Goal: Check status: Check status

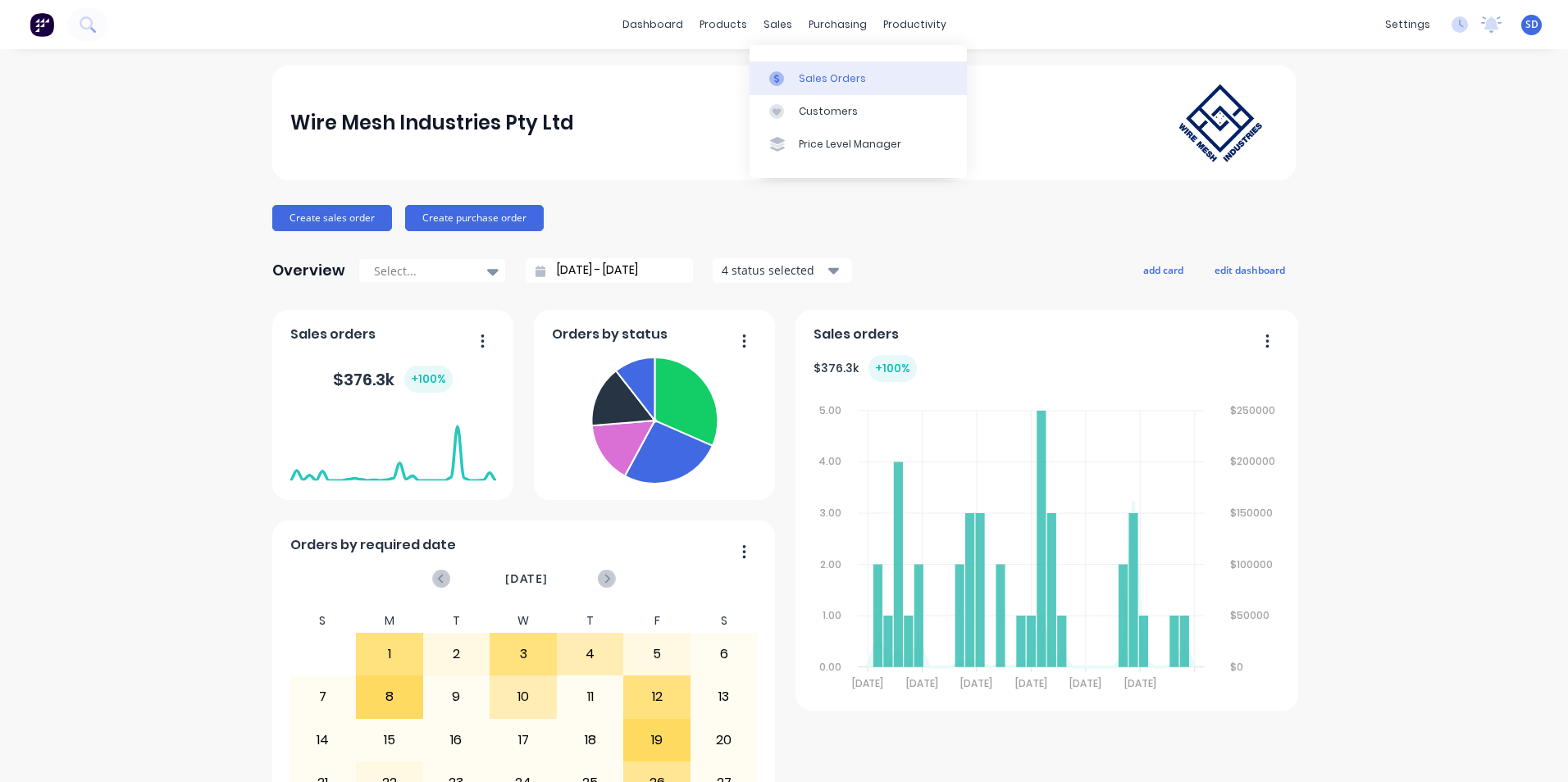
click at [786, 79] on div at bounding box center [781, 78] width 25 height 15
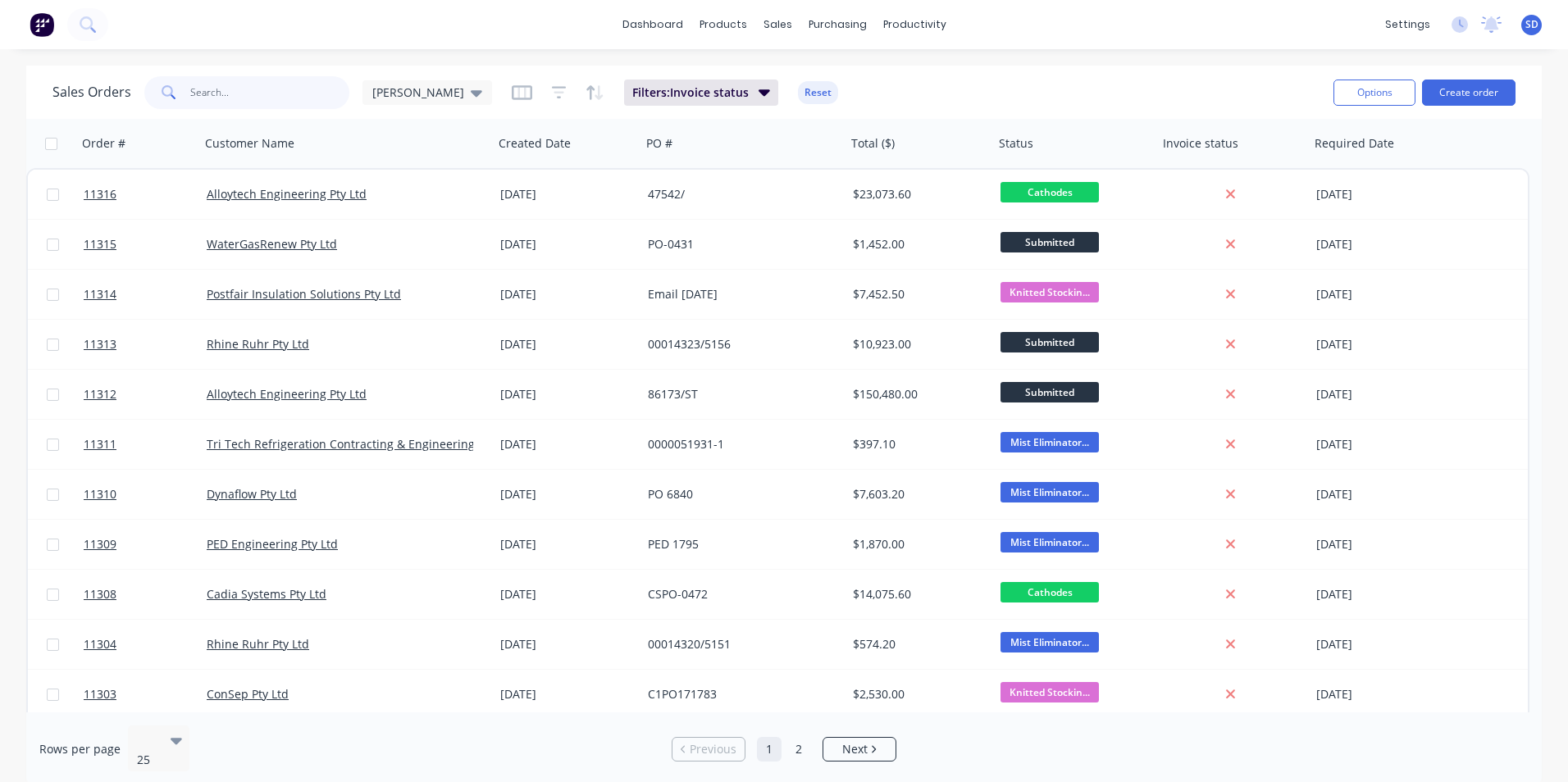
click at [280, 103] on input "text" at bounding box center [270, 92] width 160 height 33
type input "dynaflow"
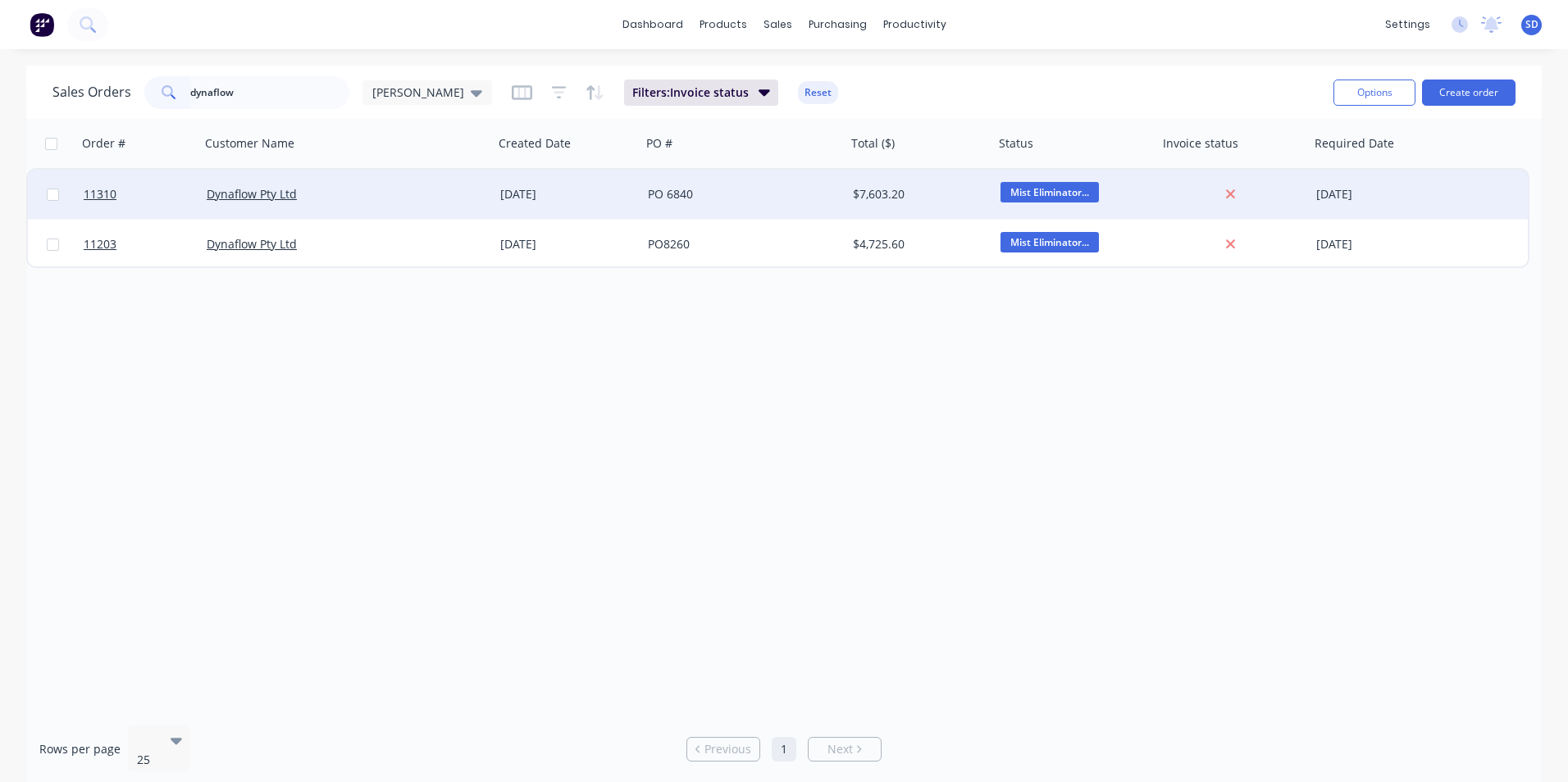
click at [793, 213] on div "PO 6840" at bounding box center [743, 194] width 205 height 50
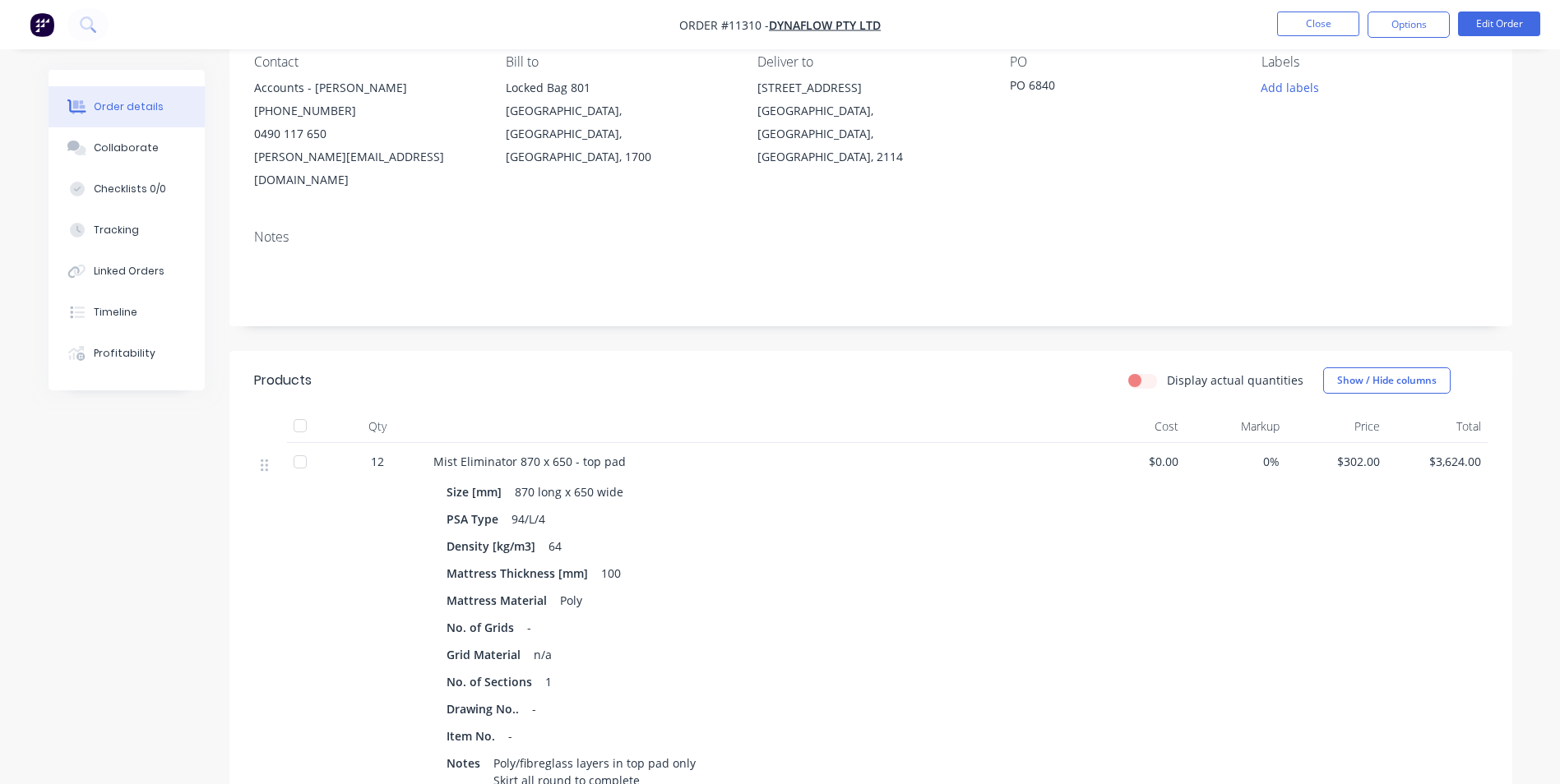
scroll to position [82, 0]
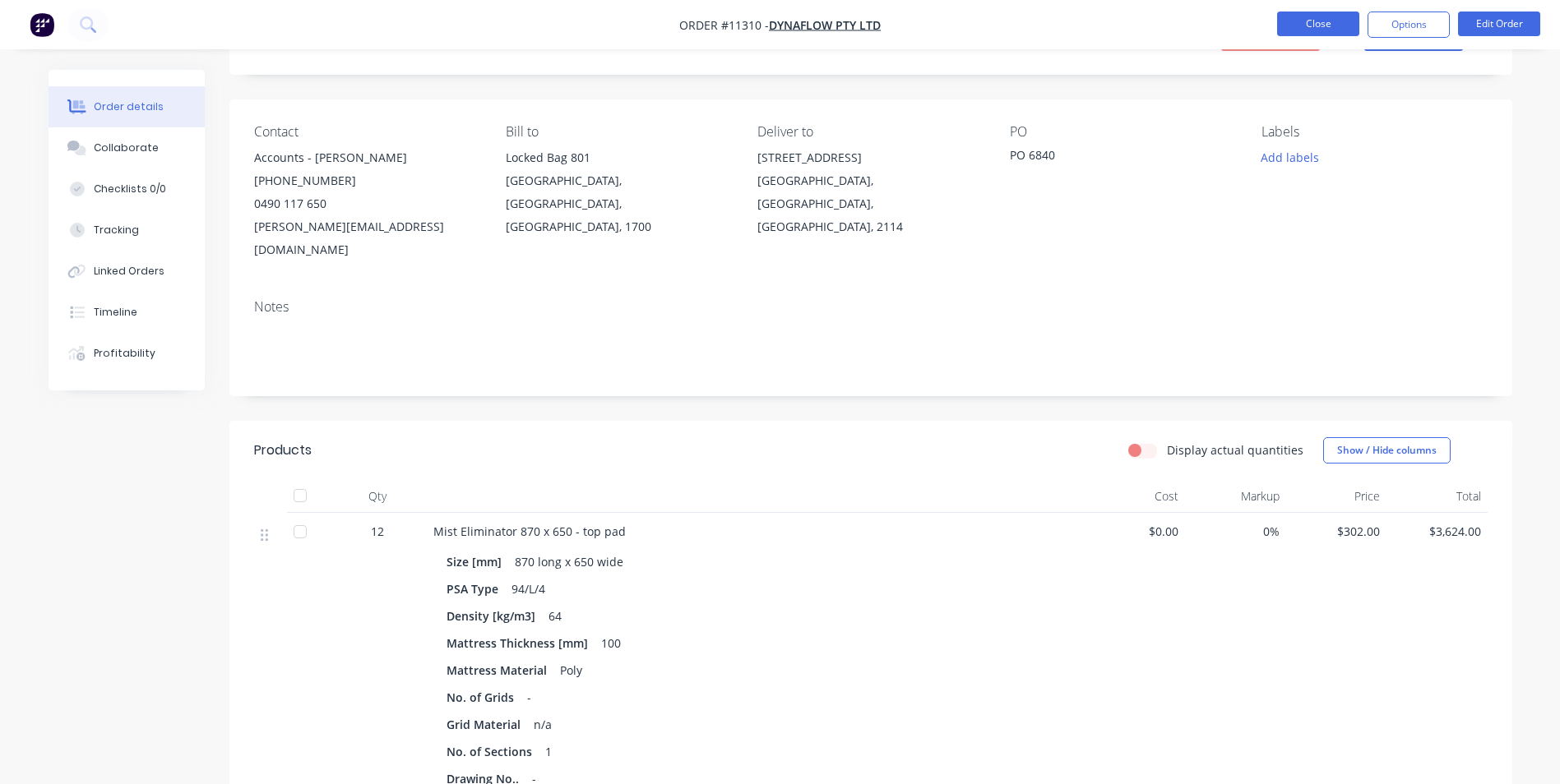
click at [1324, 28] on button "Close" at bounding box center [1318, 24] width 83 height 25
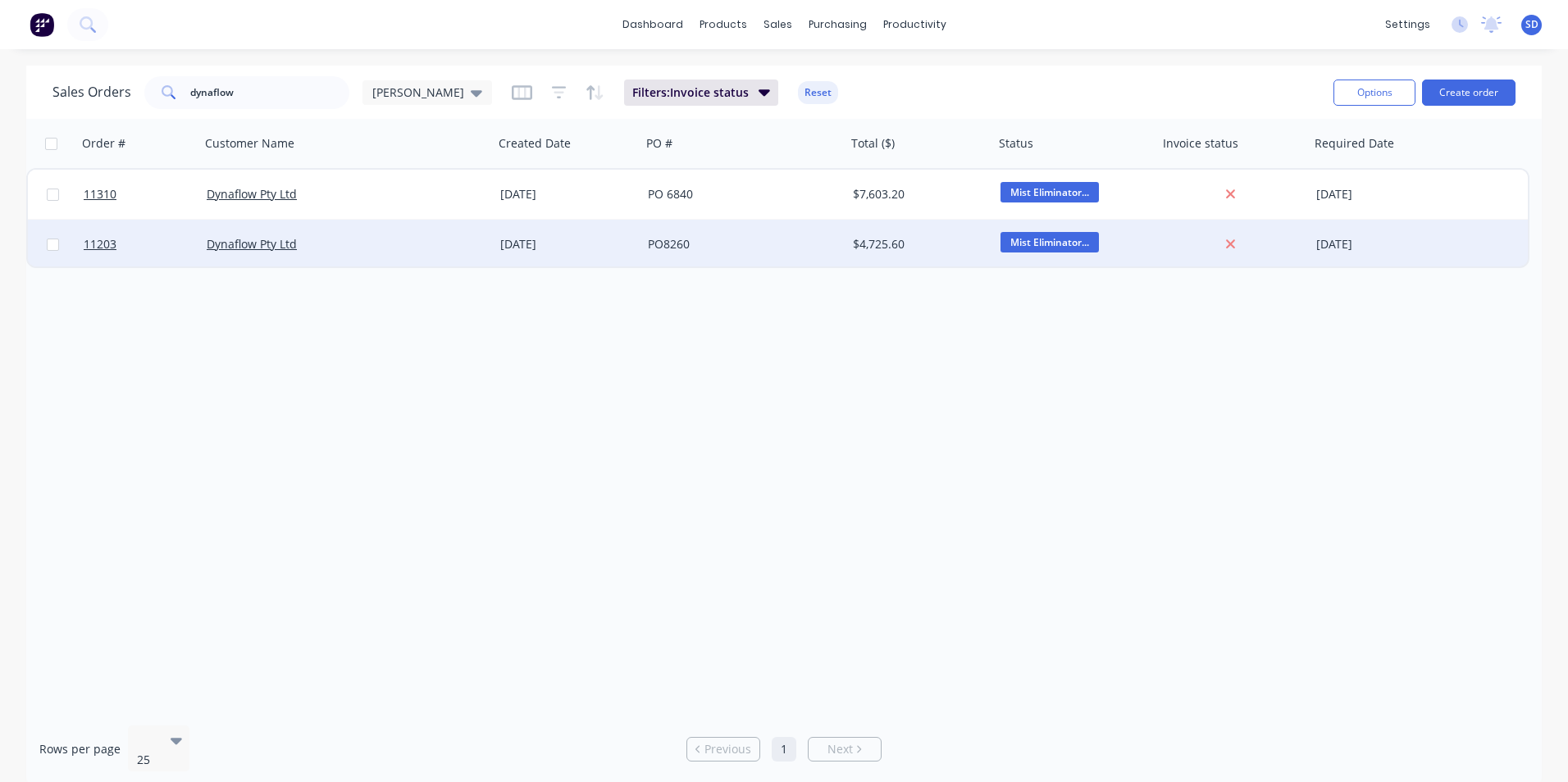
click at [454, 235] on div "Dynaflow Pty Ltd" at bounding box center [347, 245] width 293 height 50
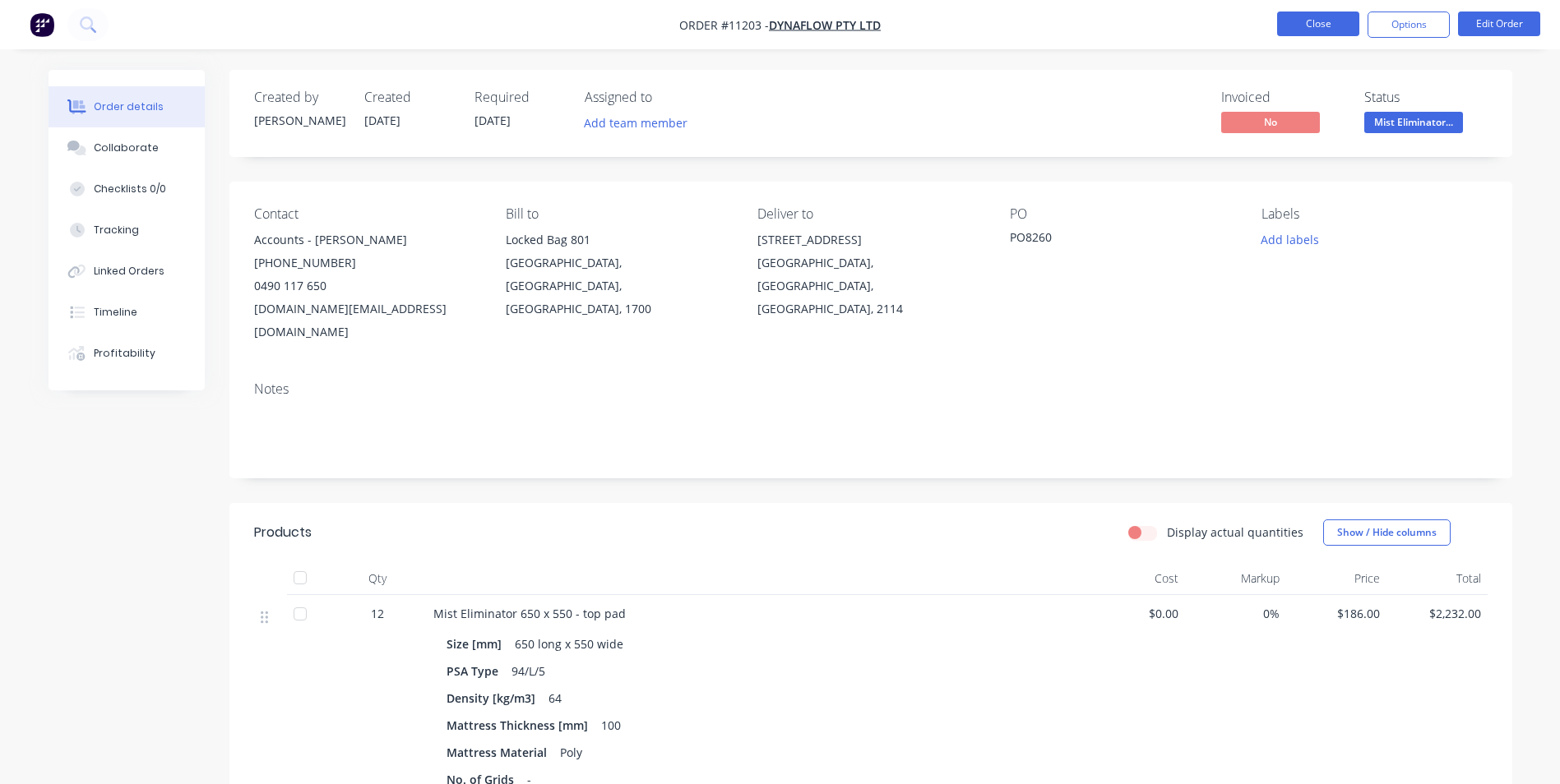
click at [1307, 25] on button "Close" at bounding box center [1318, 24] width 83 height 25
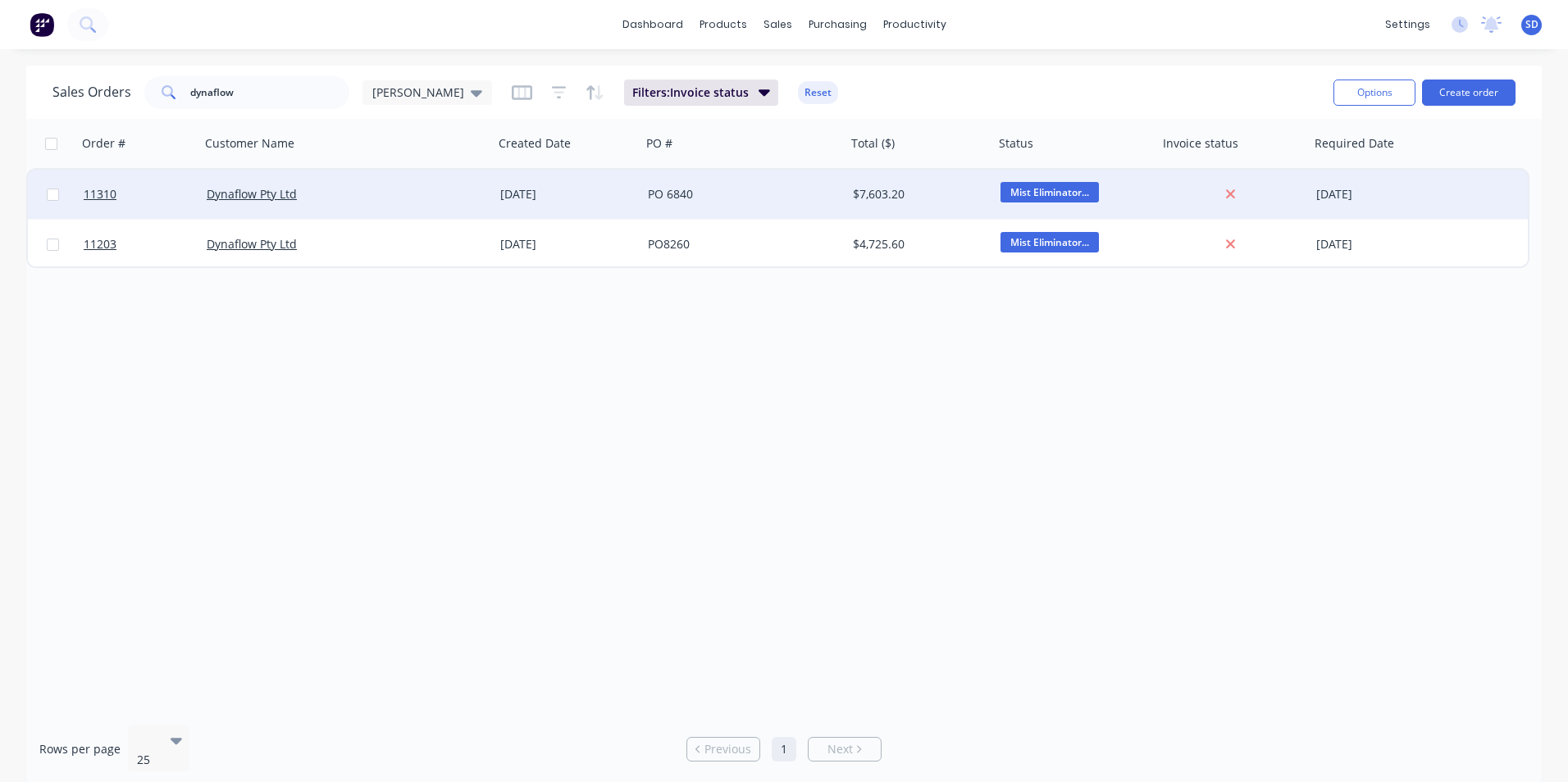
click at [537, 195] on div "[DATE]" at bounding box center [568, 194] width 135 height 17
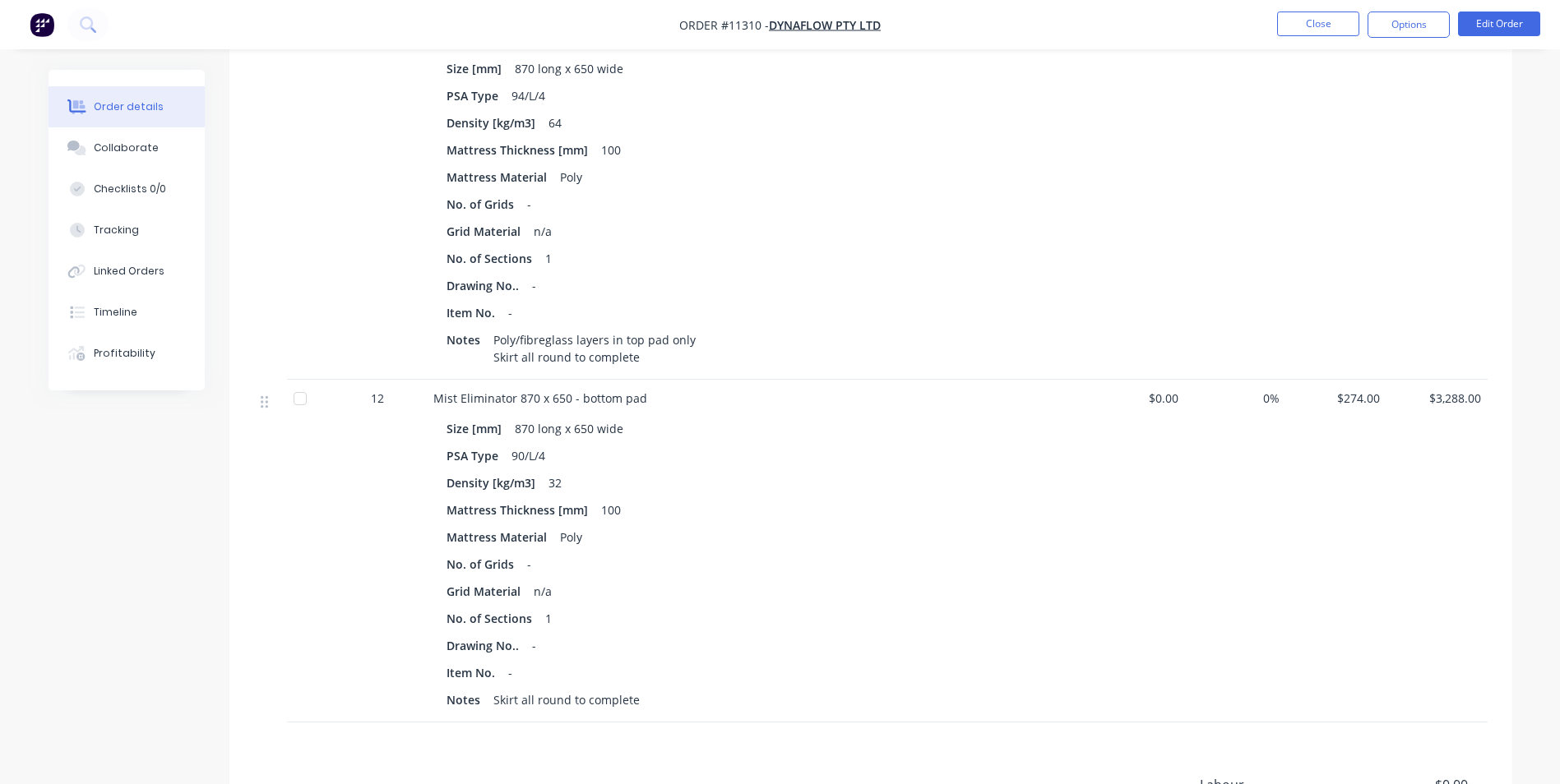
scroll to position [329, 0]
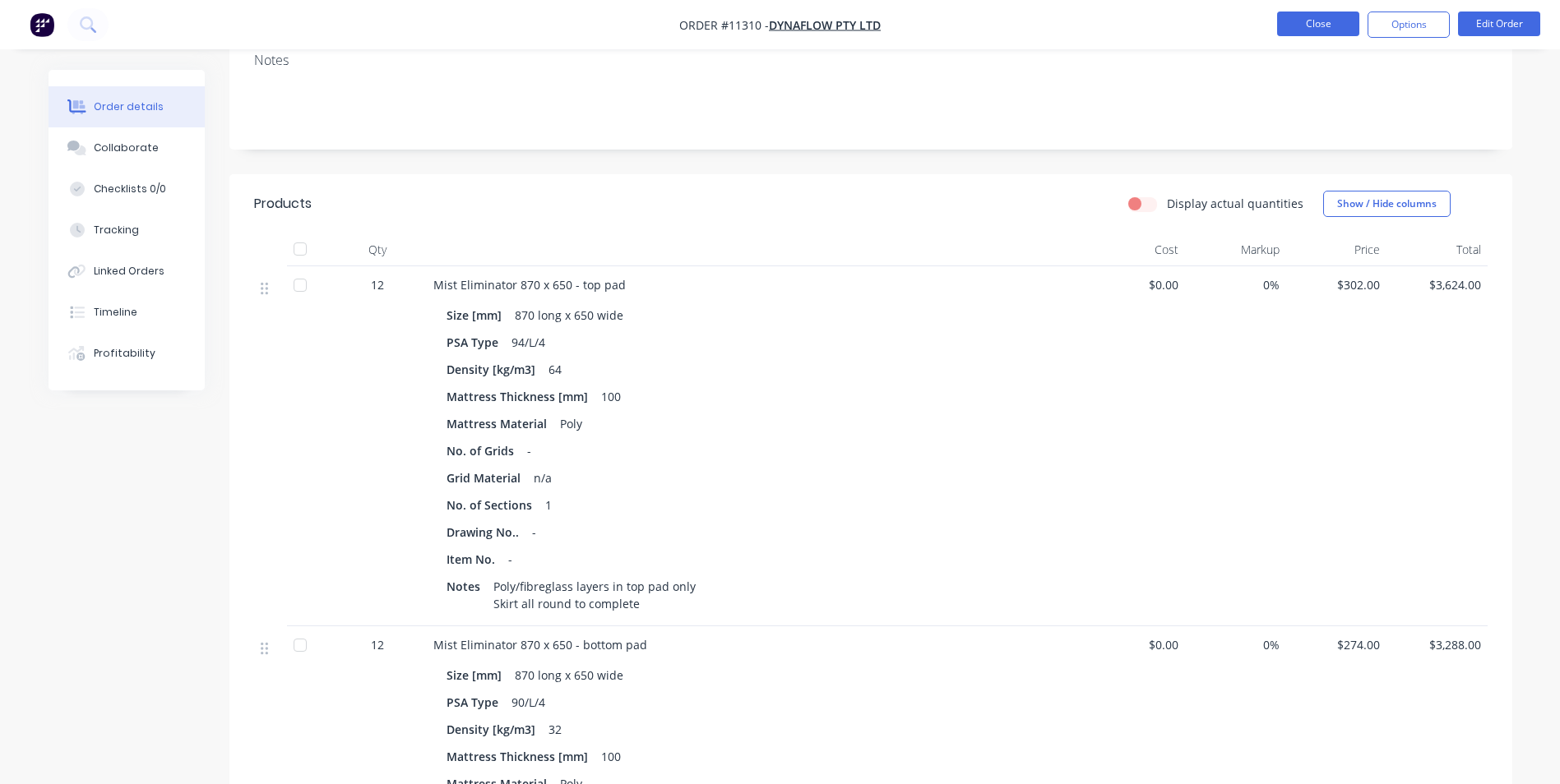
click at [1331, 28] on button "Close" at bounding box center [1318, 24] width 83 height 25
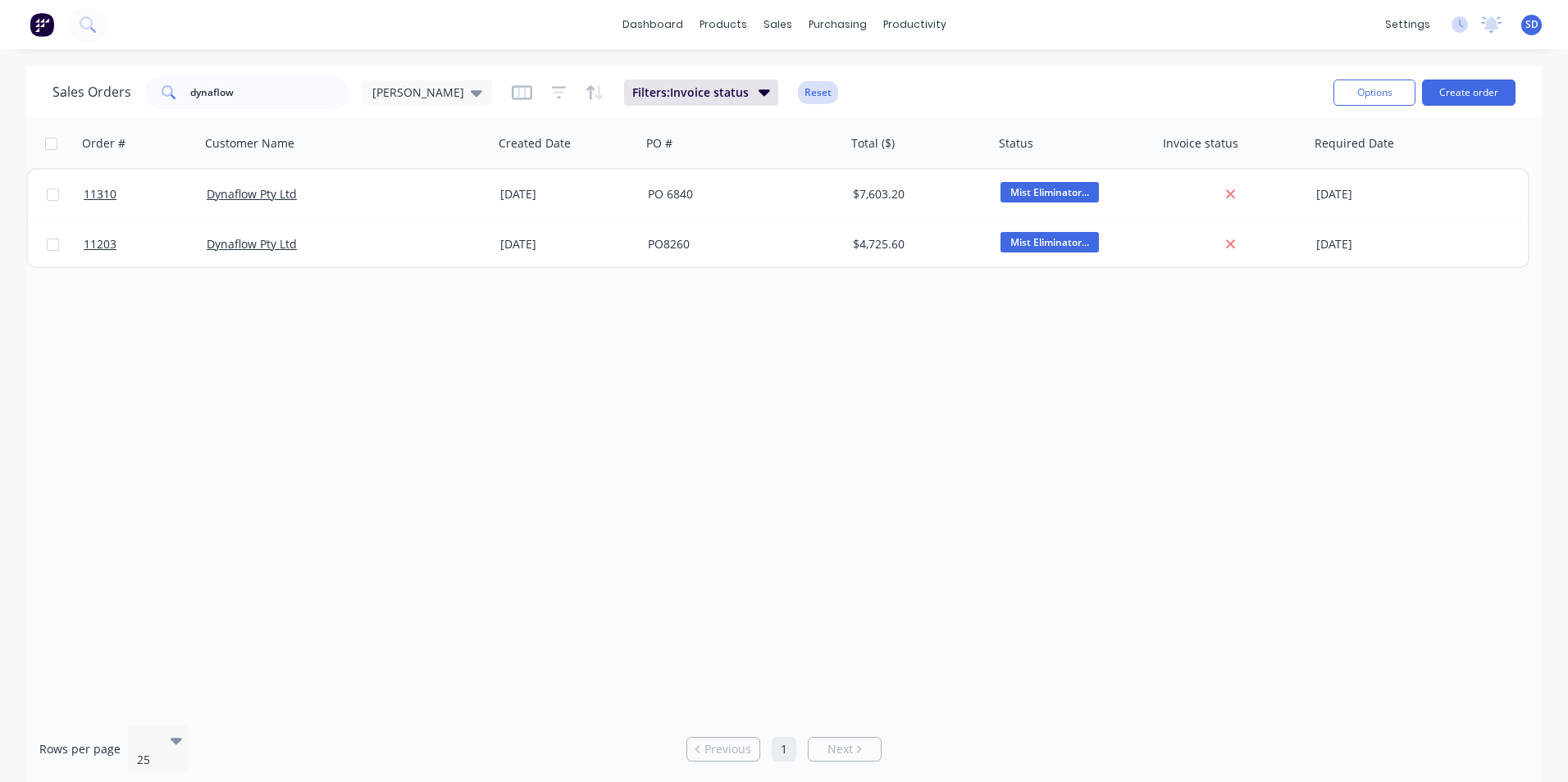
click at [798, 93] on button "Reset" at bounding box center [818, 92] width 41 height 23
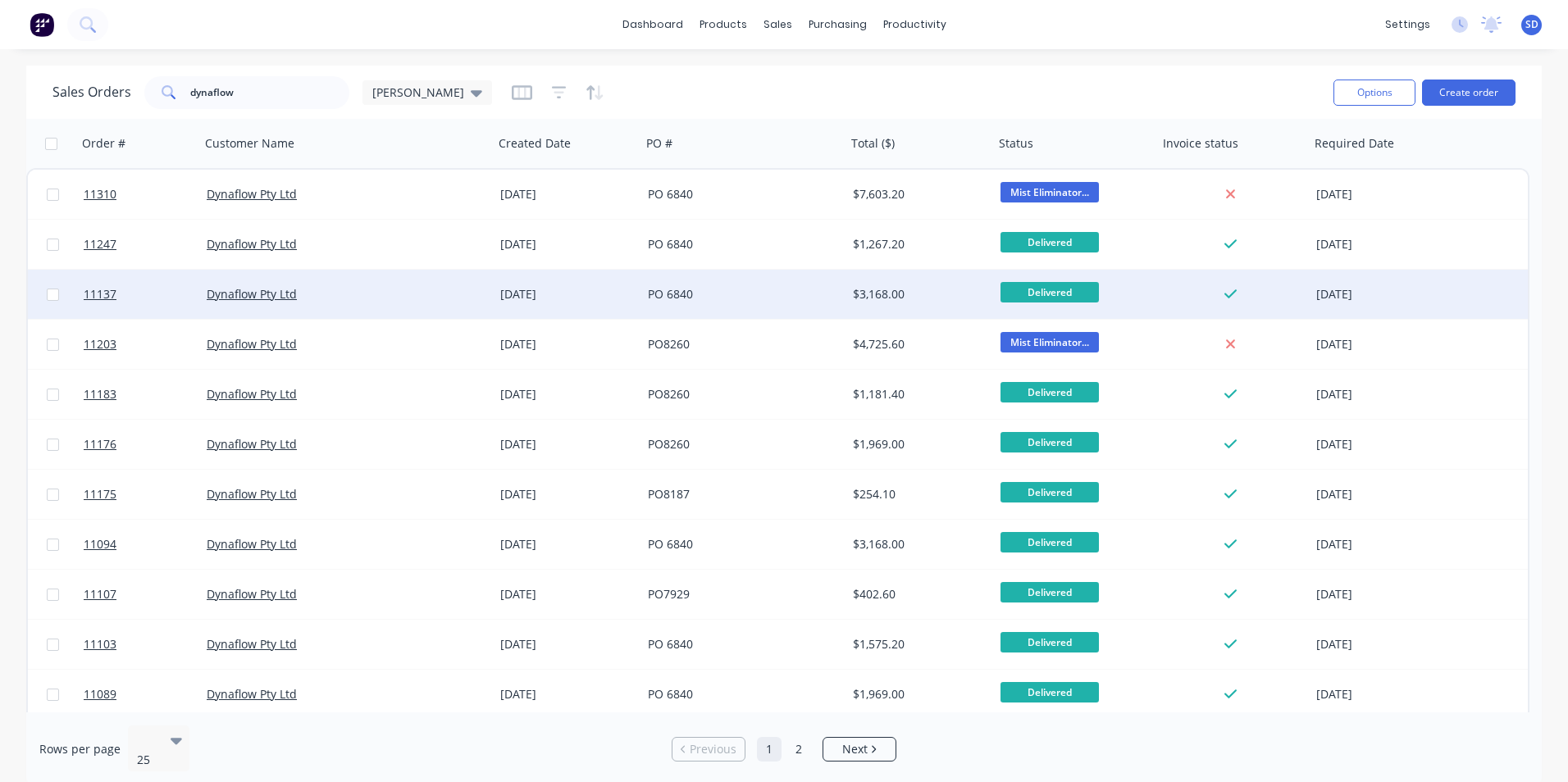
click at [771, 296] on div "PO 6840" at bounding box center [739, 294] width 182 height 17
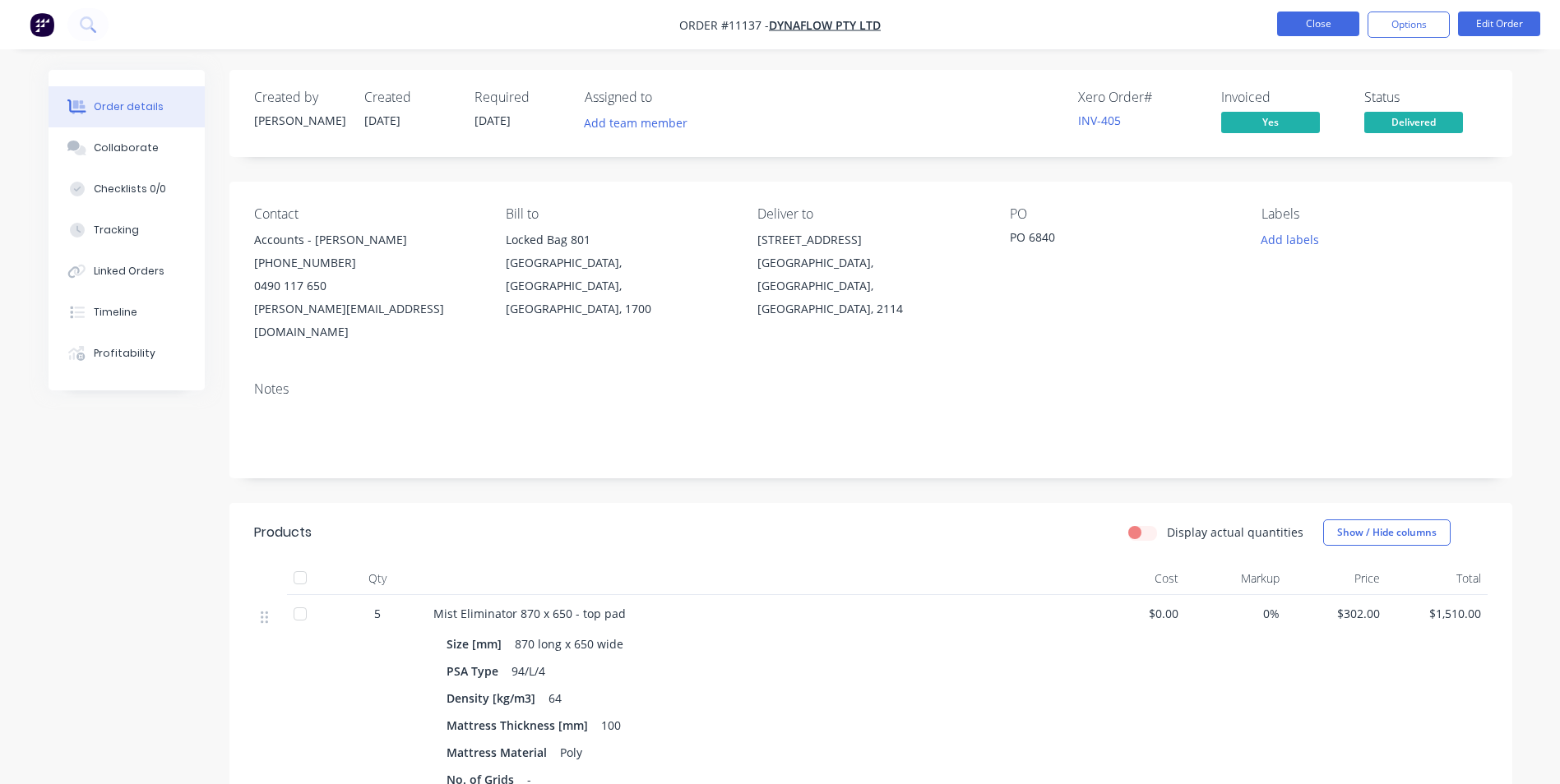
click at [1288, 24] on button "Close" at bounding box center [1318, 24] width 83 height 25
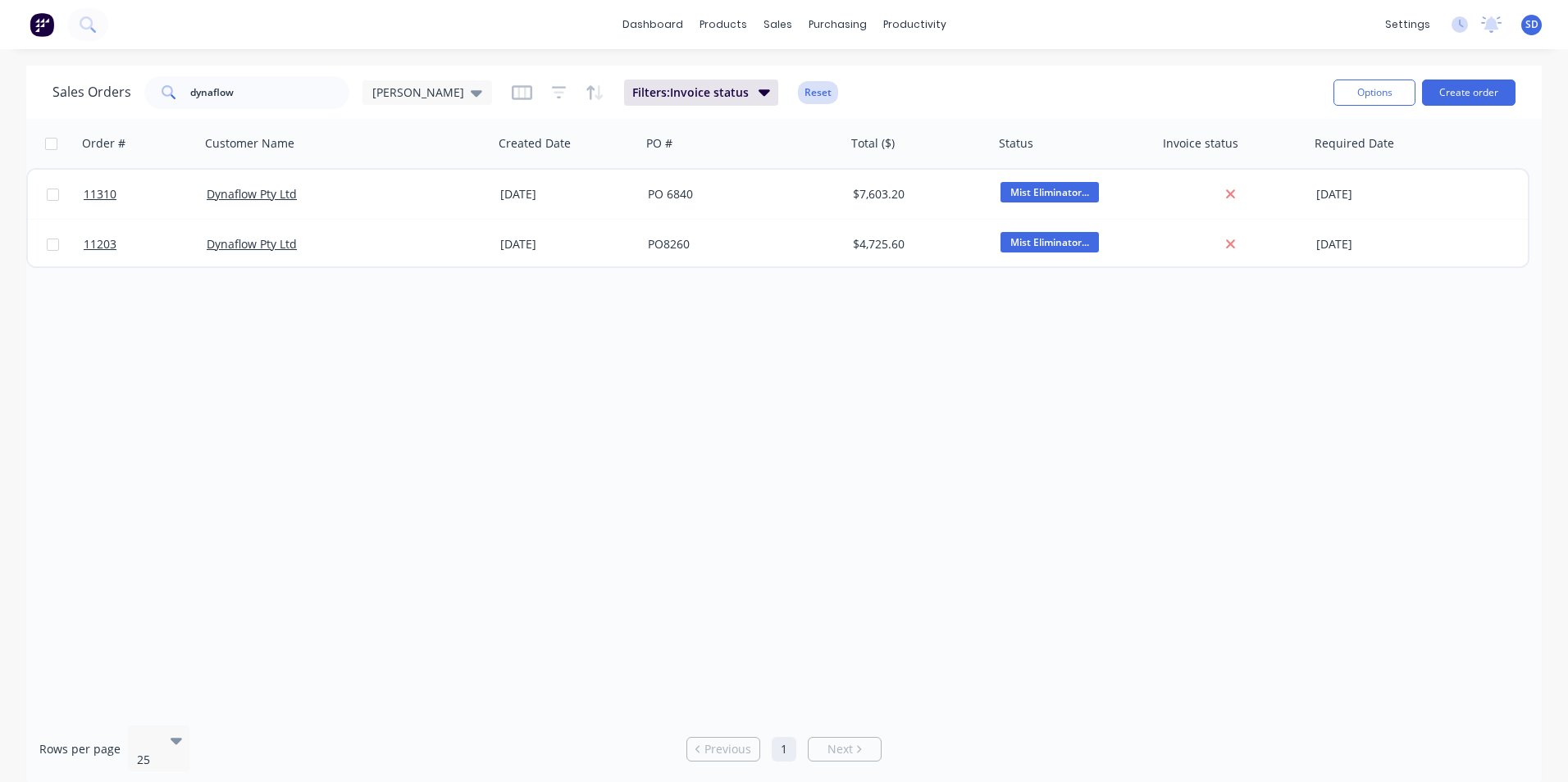
click at [798, 87] on button "Reset" at bounding box center [818, 92] width 41 height 23
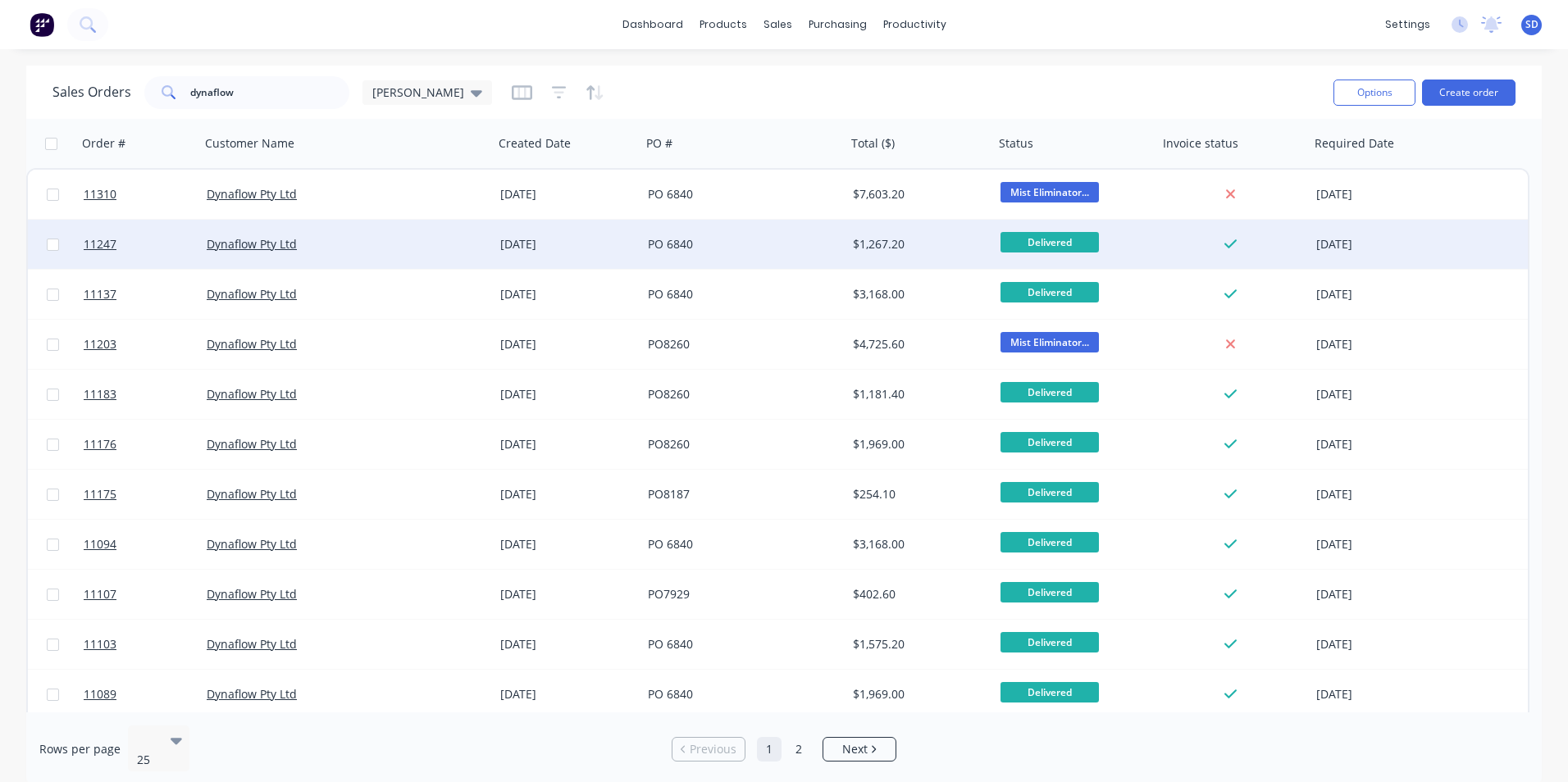
click at [596, 258] on div "[DATE]" at bounding box center [567, 245] width 148 height 50
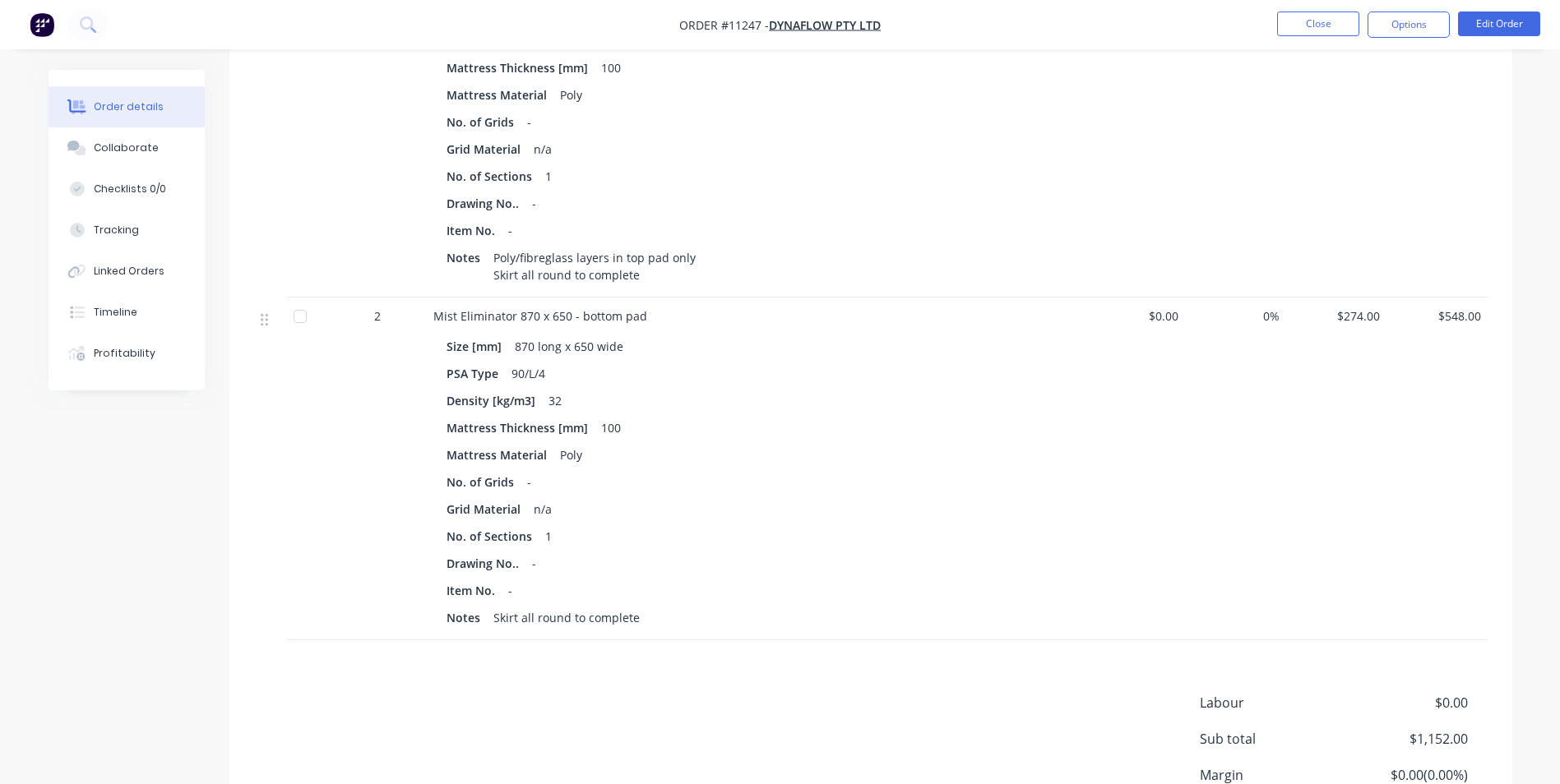
scroll to position [164, 0]
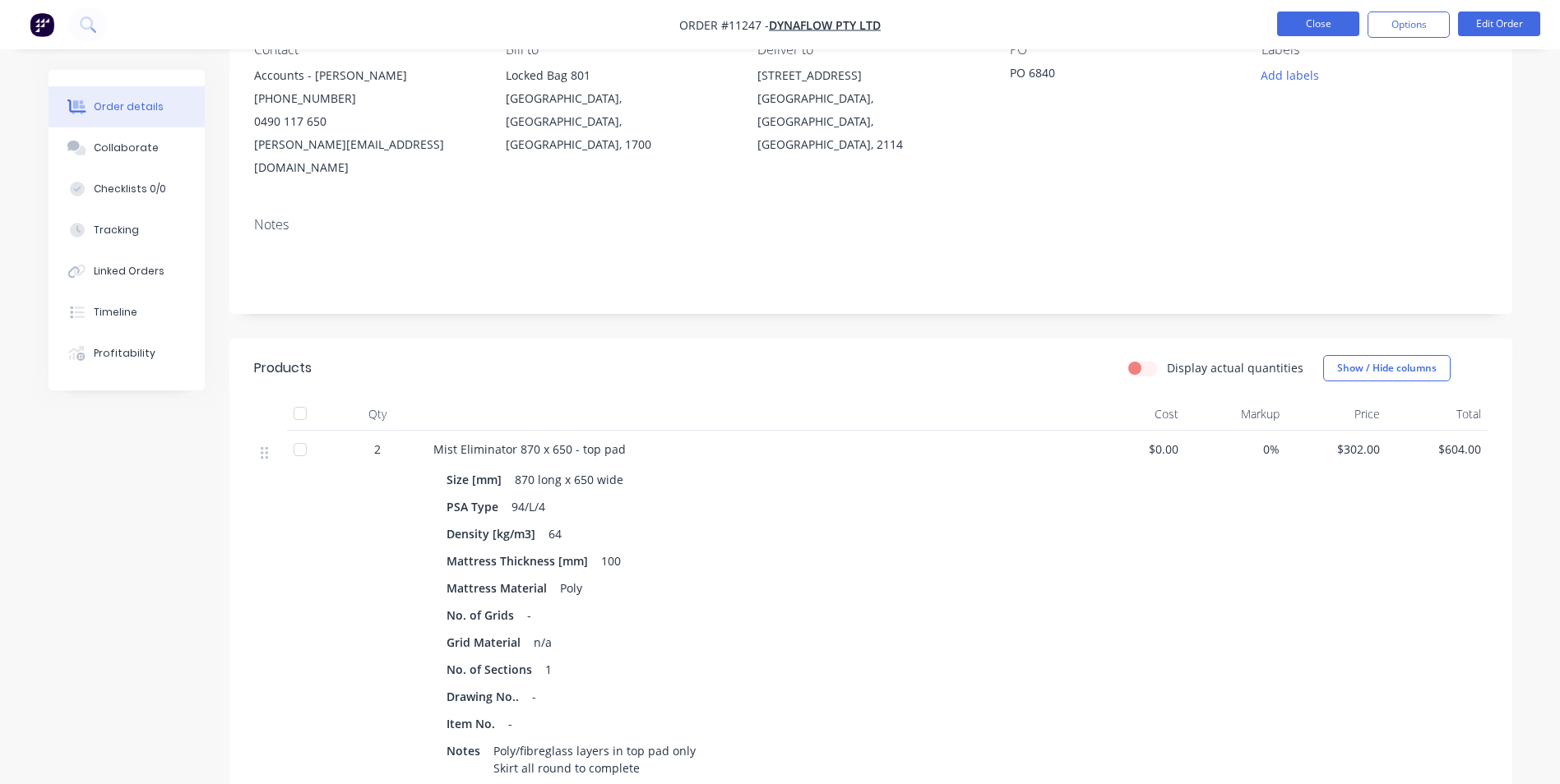
click at [1317, 30] on button "Close" at bounding box center [1318, 24] width 83 height 25
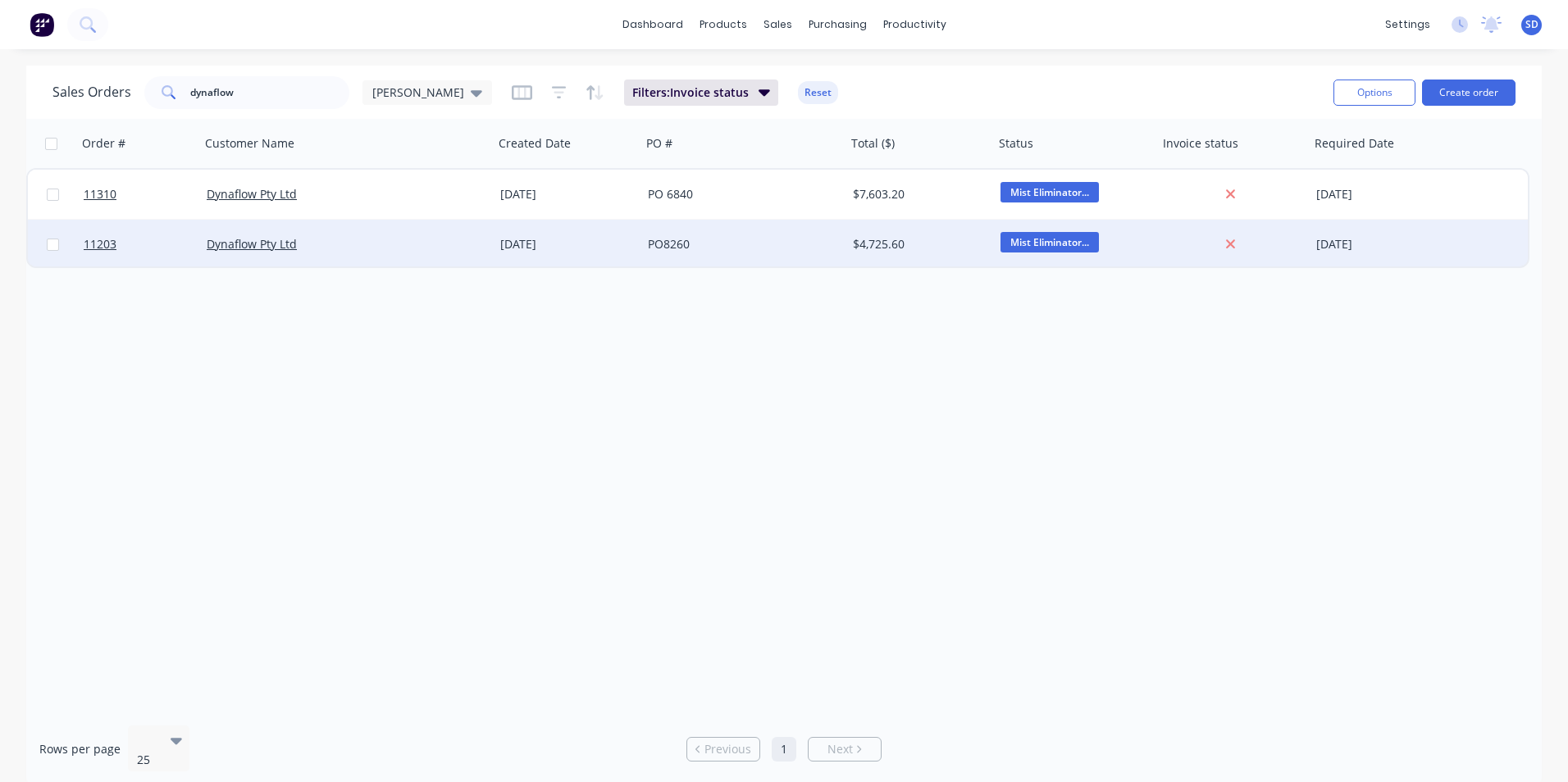
click at [701, 233] on div "PO8260" at bounding box center [743, 245] width 205 height 50
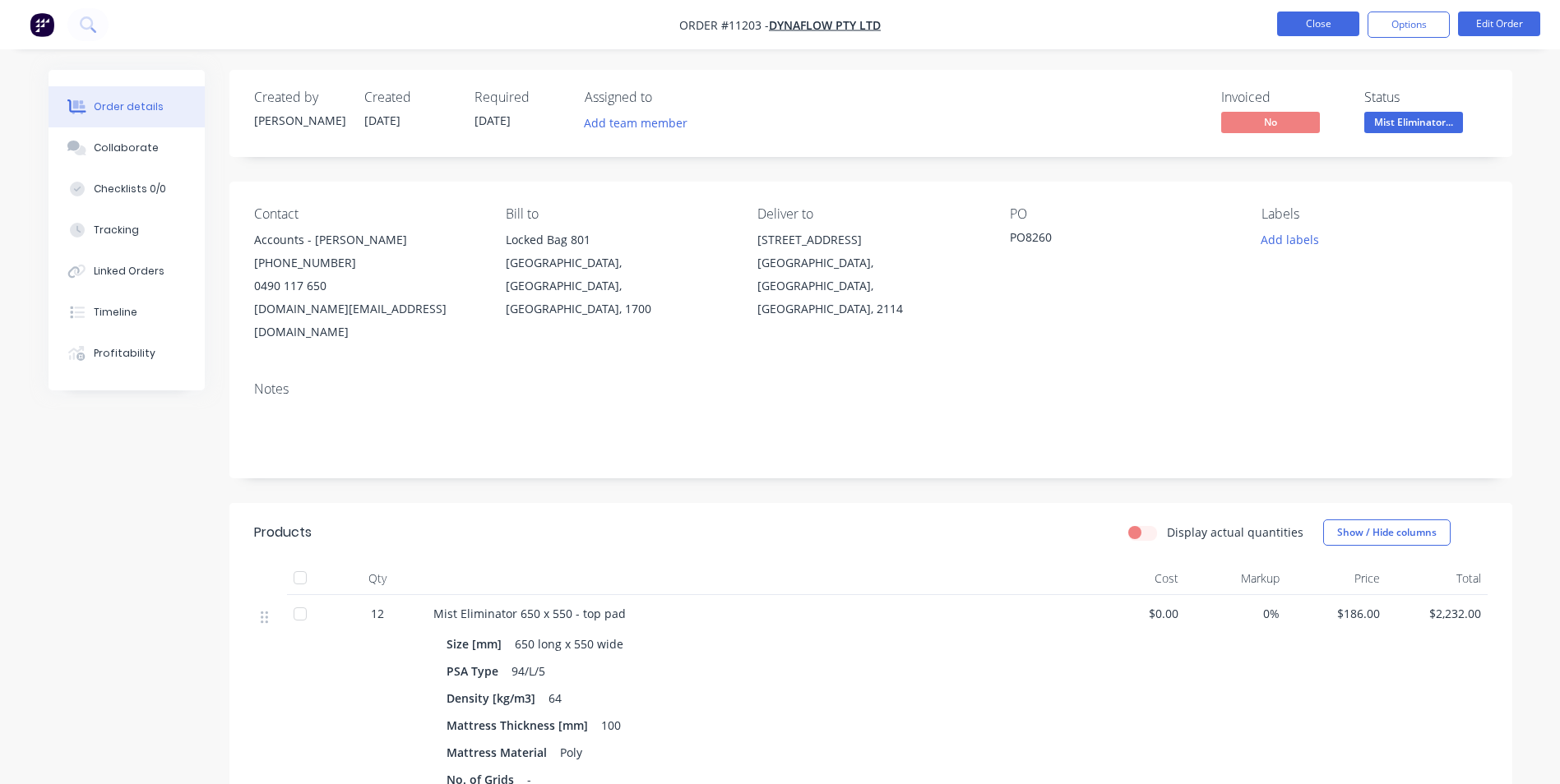
click at [1337, 16] on button "Close" at bounding box center [1318, 24] width 83 height 25
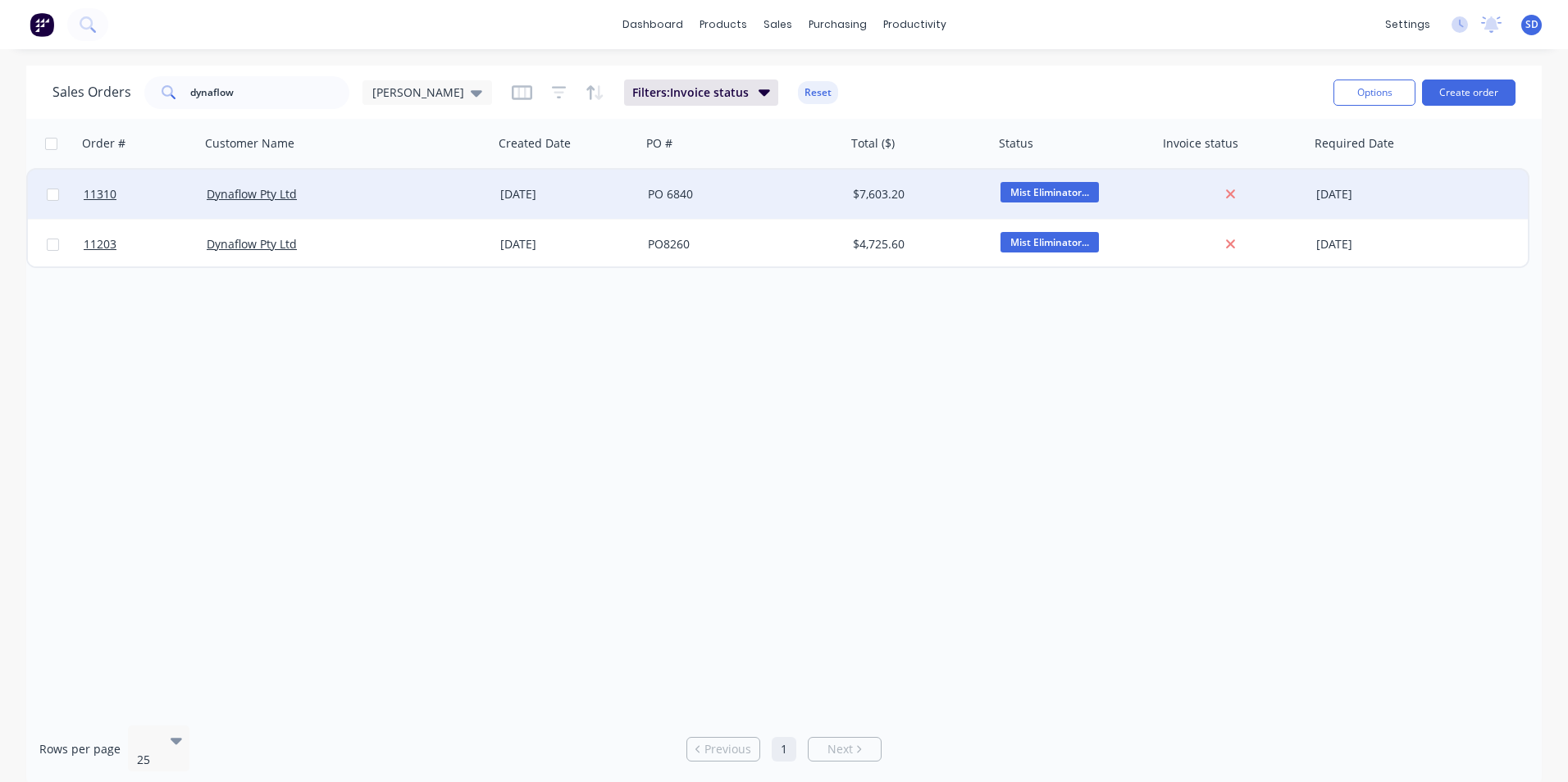
click at [745, 192] on div "PO 6840" at bounding box center [739, 194] width 182 height 17
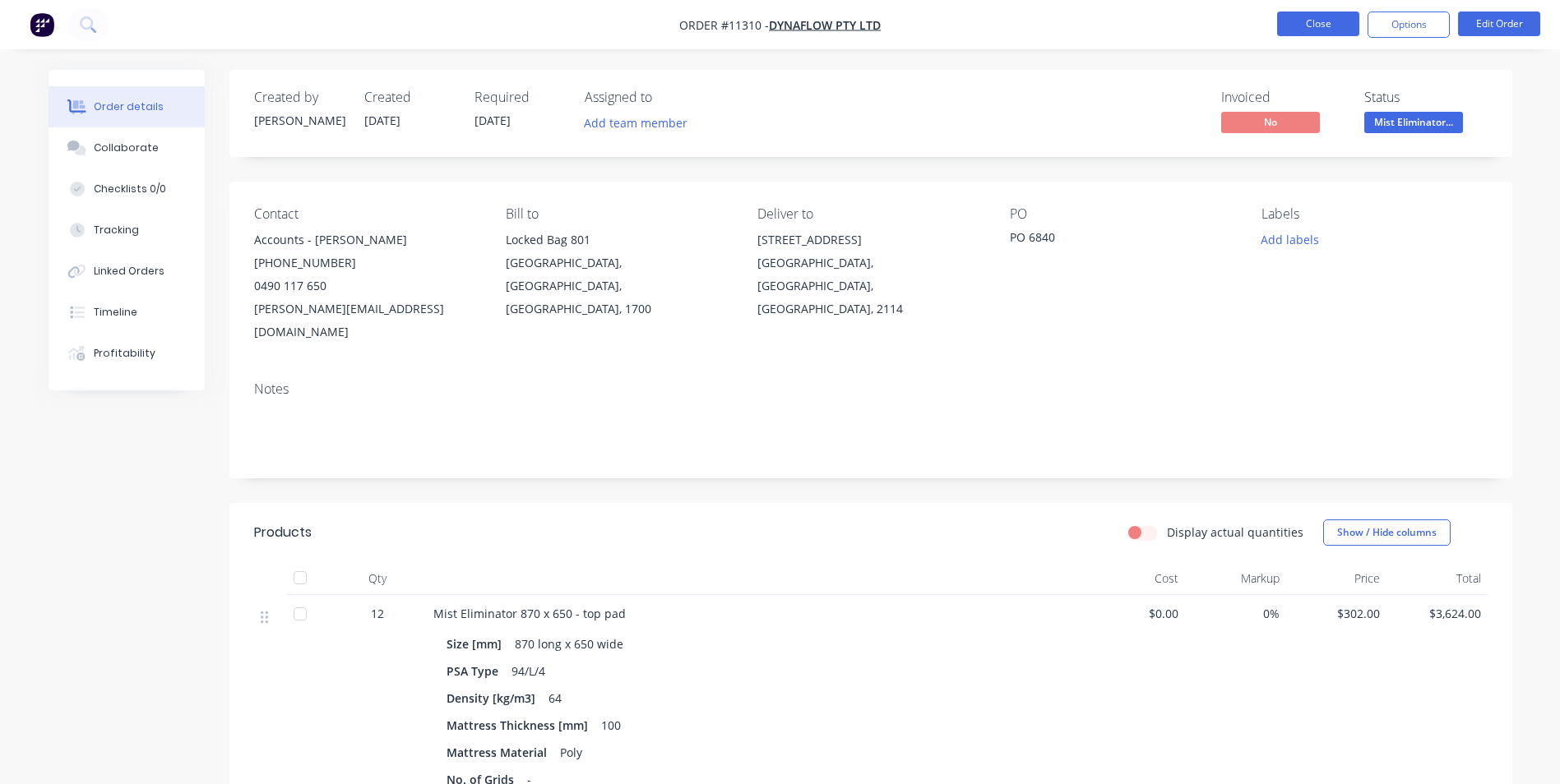
click at [1326, 23] on button "Close" at bounding box center [1318, 24] width 83 height 25
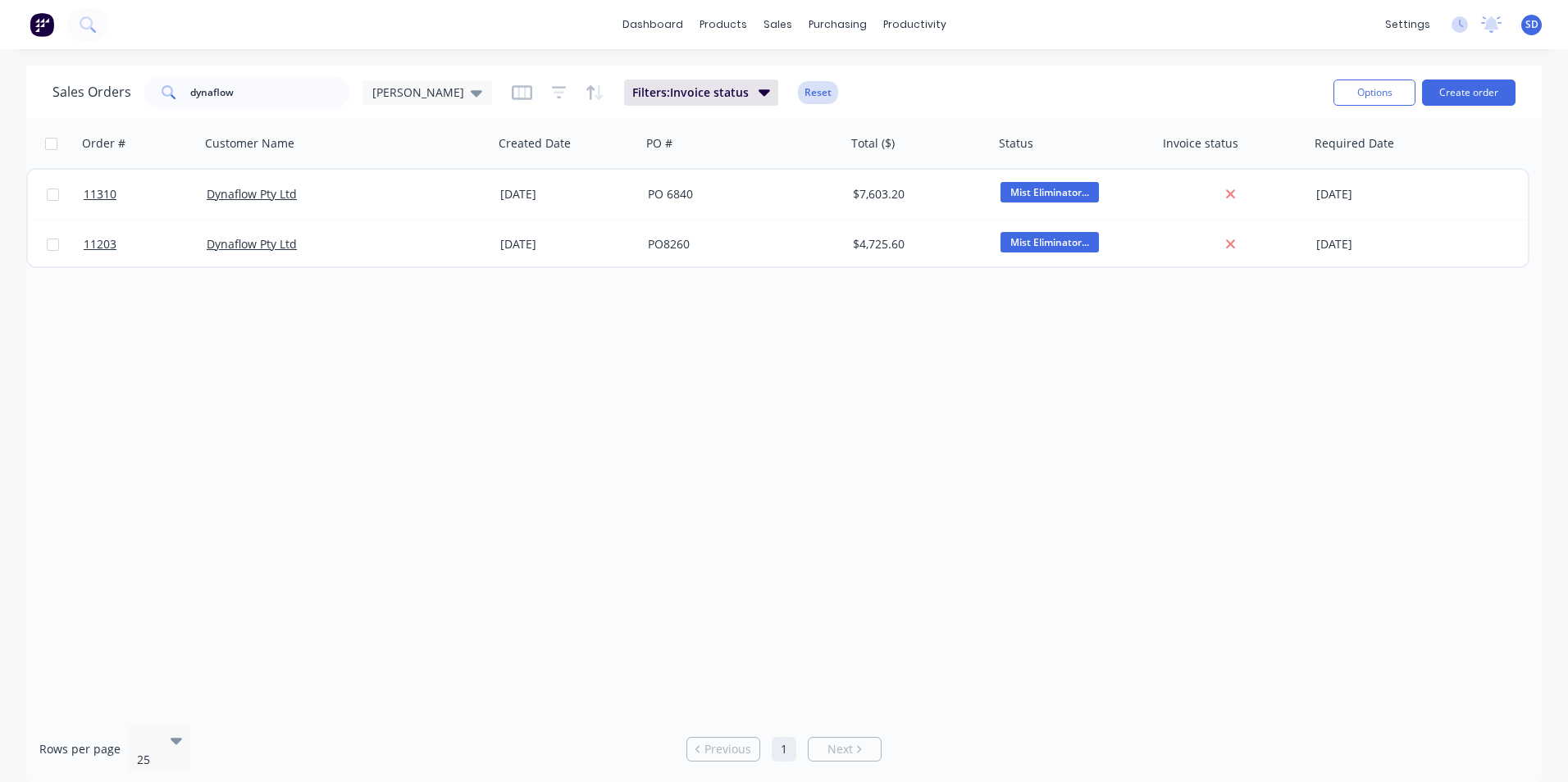
click at [798, 95] on button "Reset" at bounding box center [818, 92] width 41 height 23
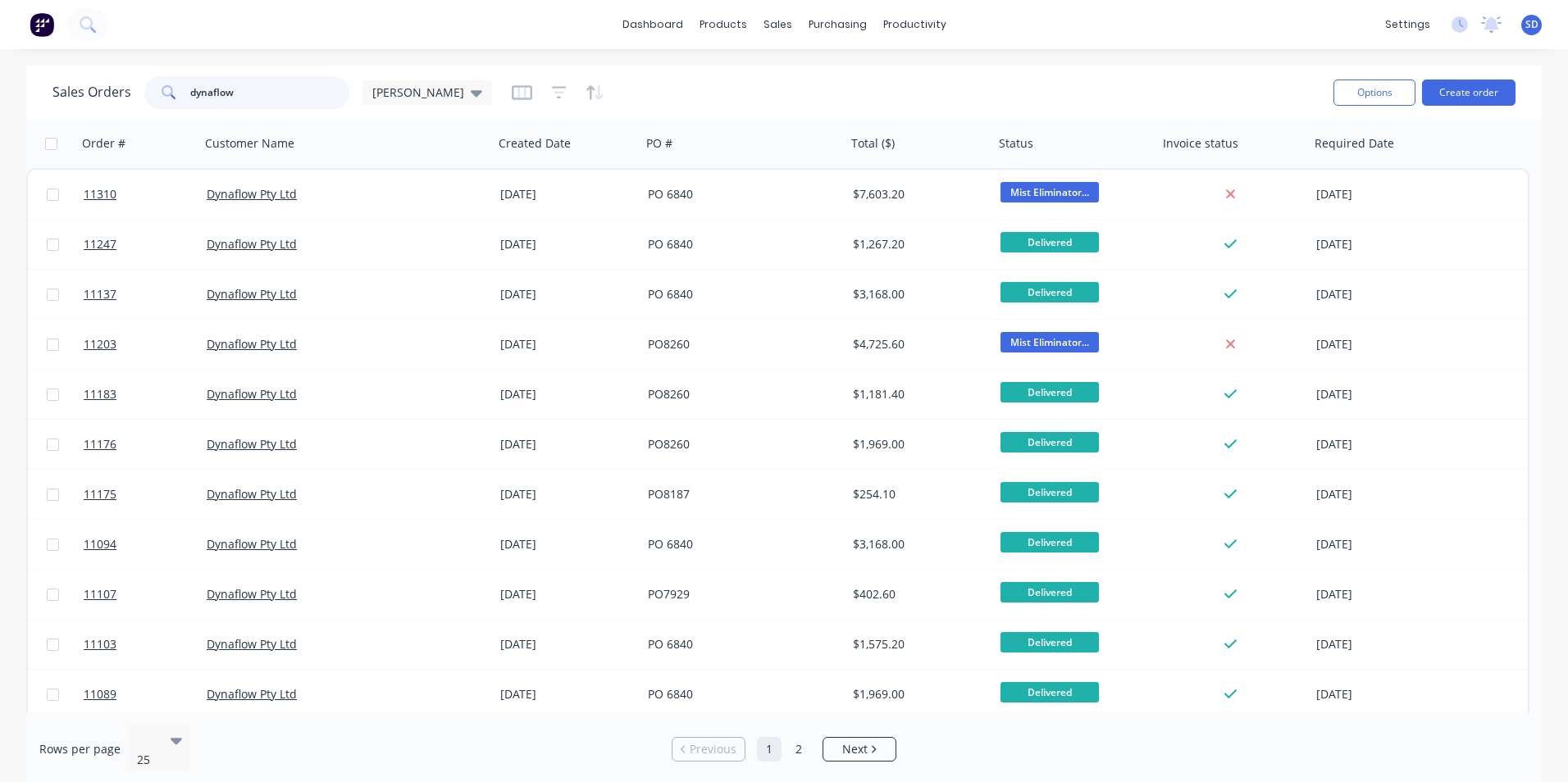
drag, startPoint x: 256, startPoint y: 84, endPoint x: 128, endPoint y: 87, distance: 128.0
click at [128, 87] on div "Sales Orders dynaflow [PERSON_NAME] WMI" at bounding box center [272, 92] width 439 height 33
type input "PO 6840"
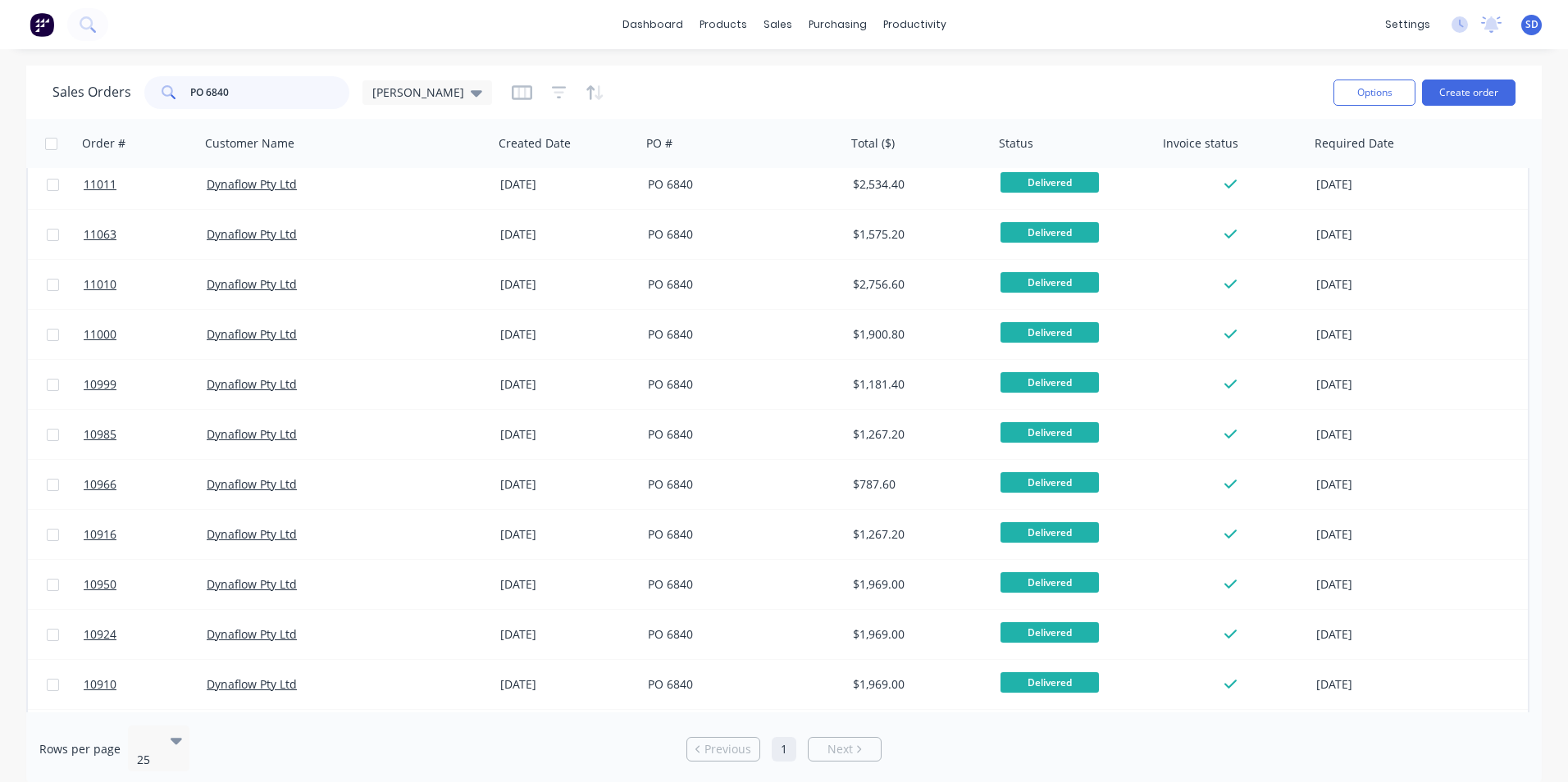
scroll to position [556, 0]
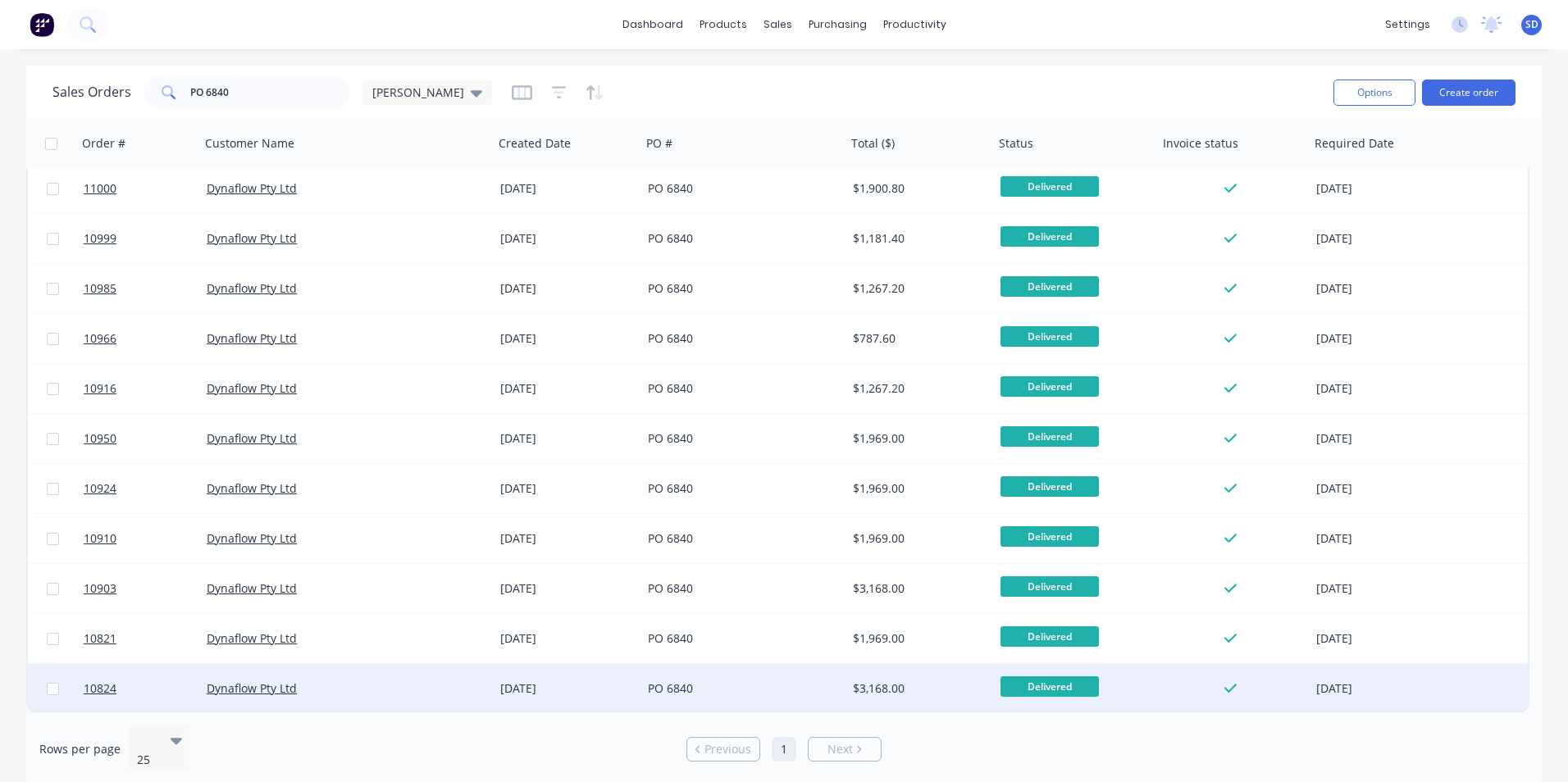
click at [808, 696] on div "PO 6840" at bounding box center [743, 689] width 205 height 50
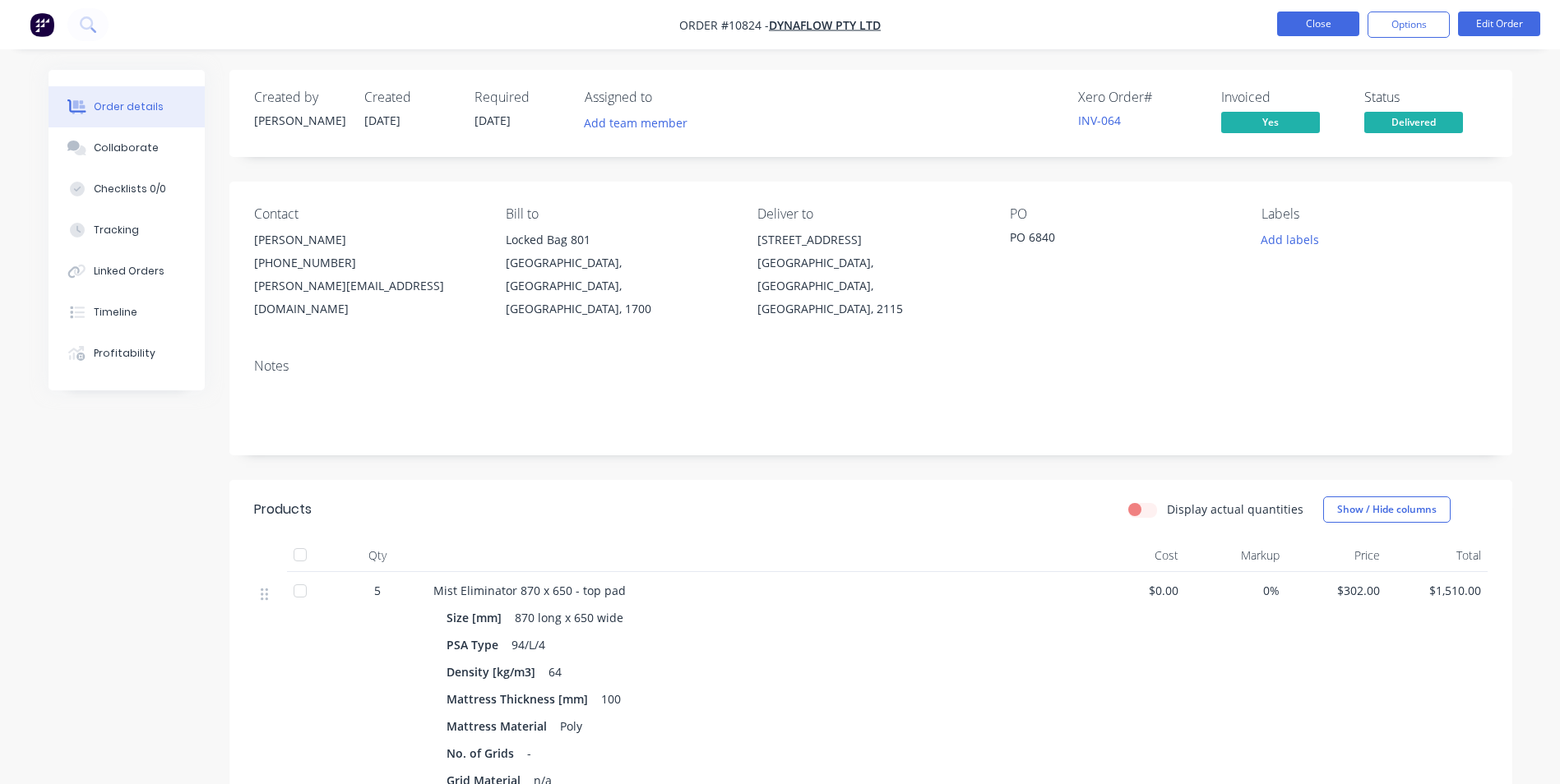
click at [1321, 26] on button "Close" at bounding box center [1318, 24] width 83 height 25
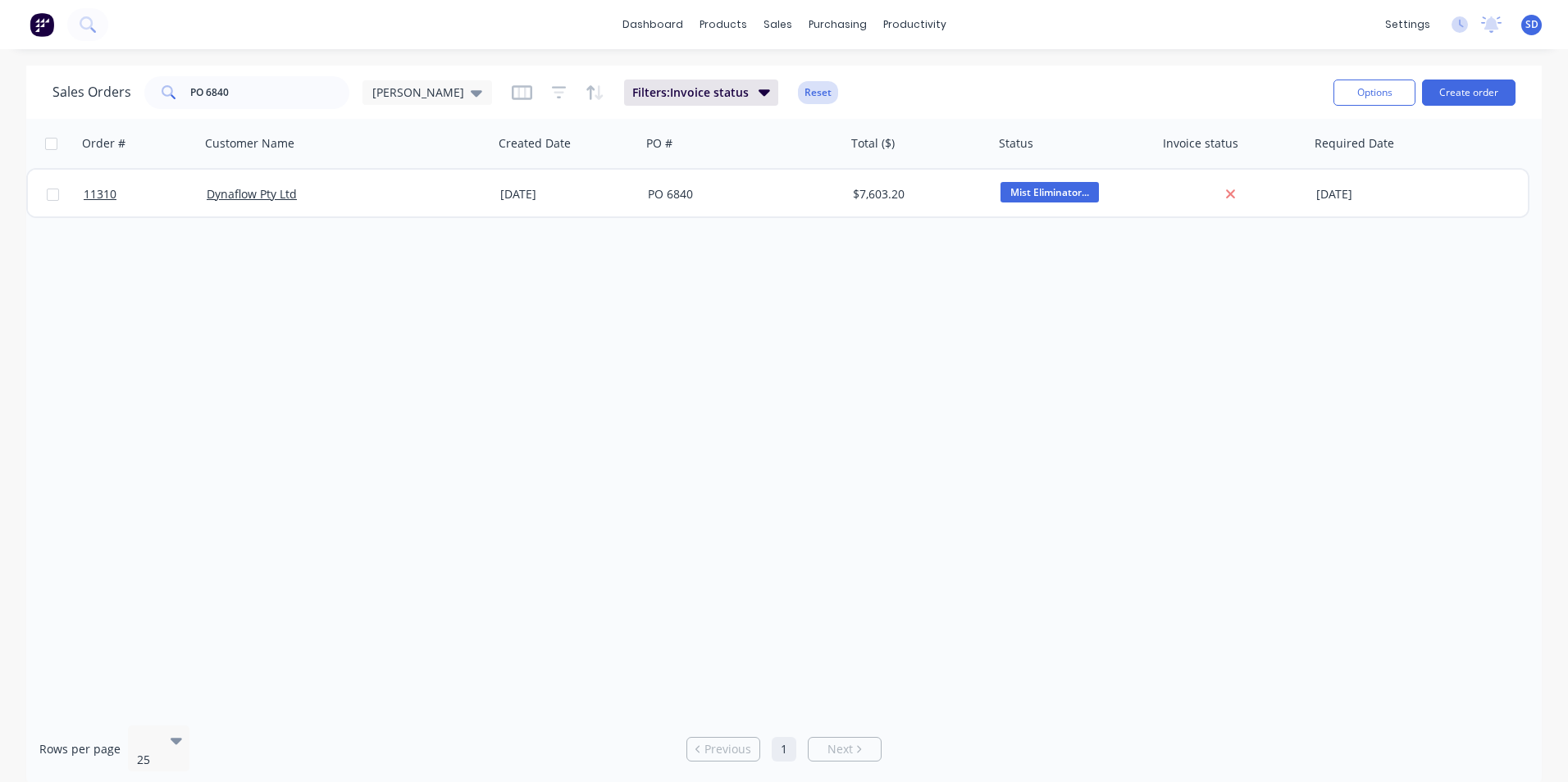
click at [798, 86] on button "Reset" at bounding box center [818, 92] width 41 height 23
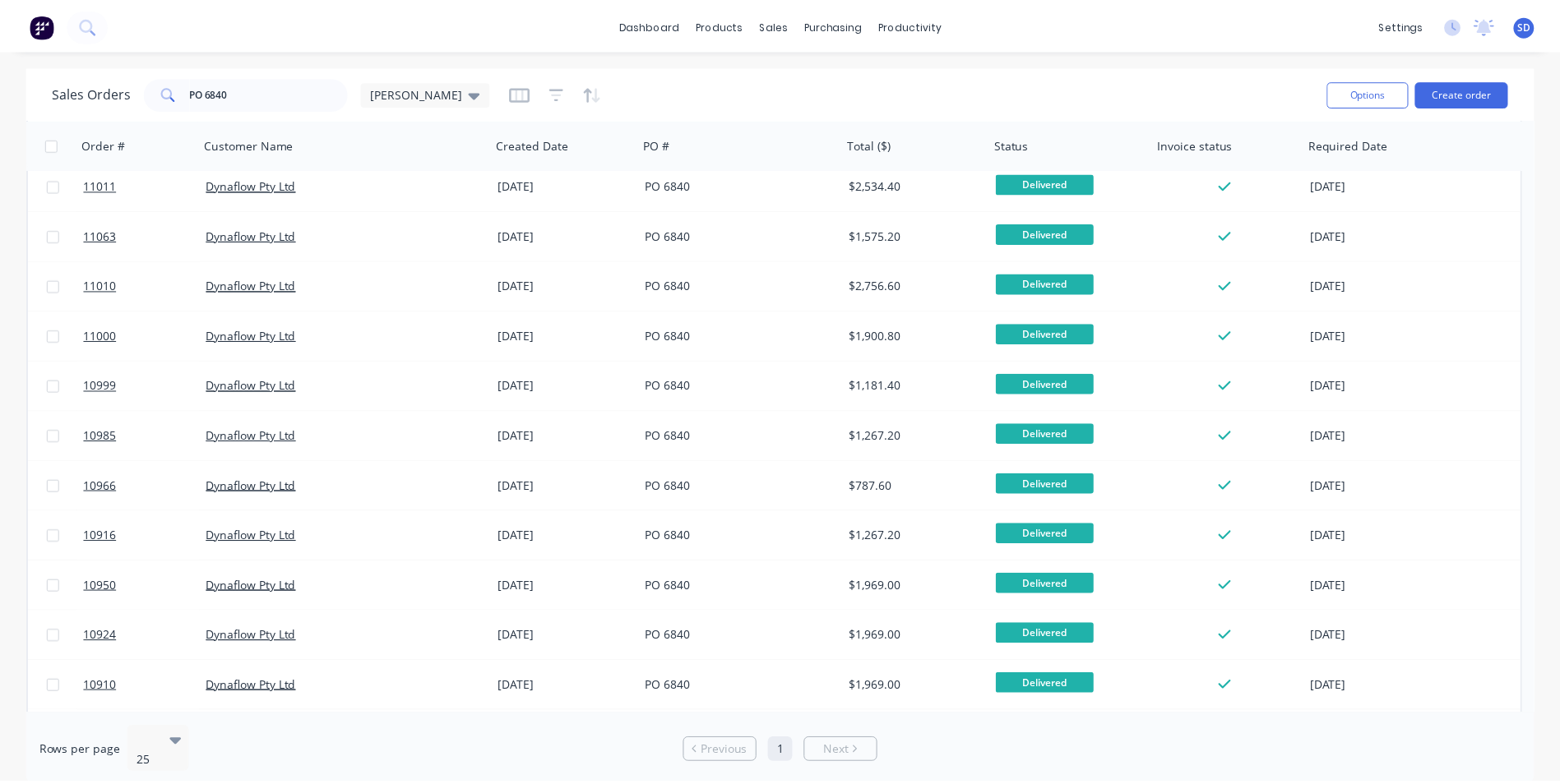
scroll to position [557, 0]
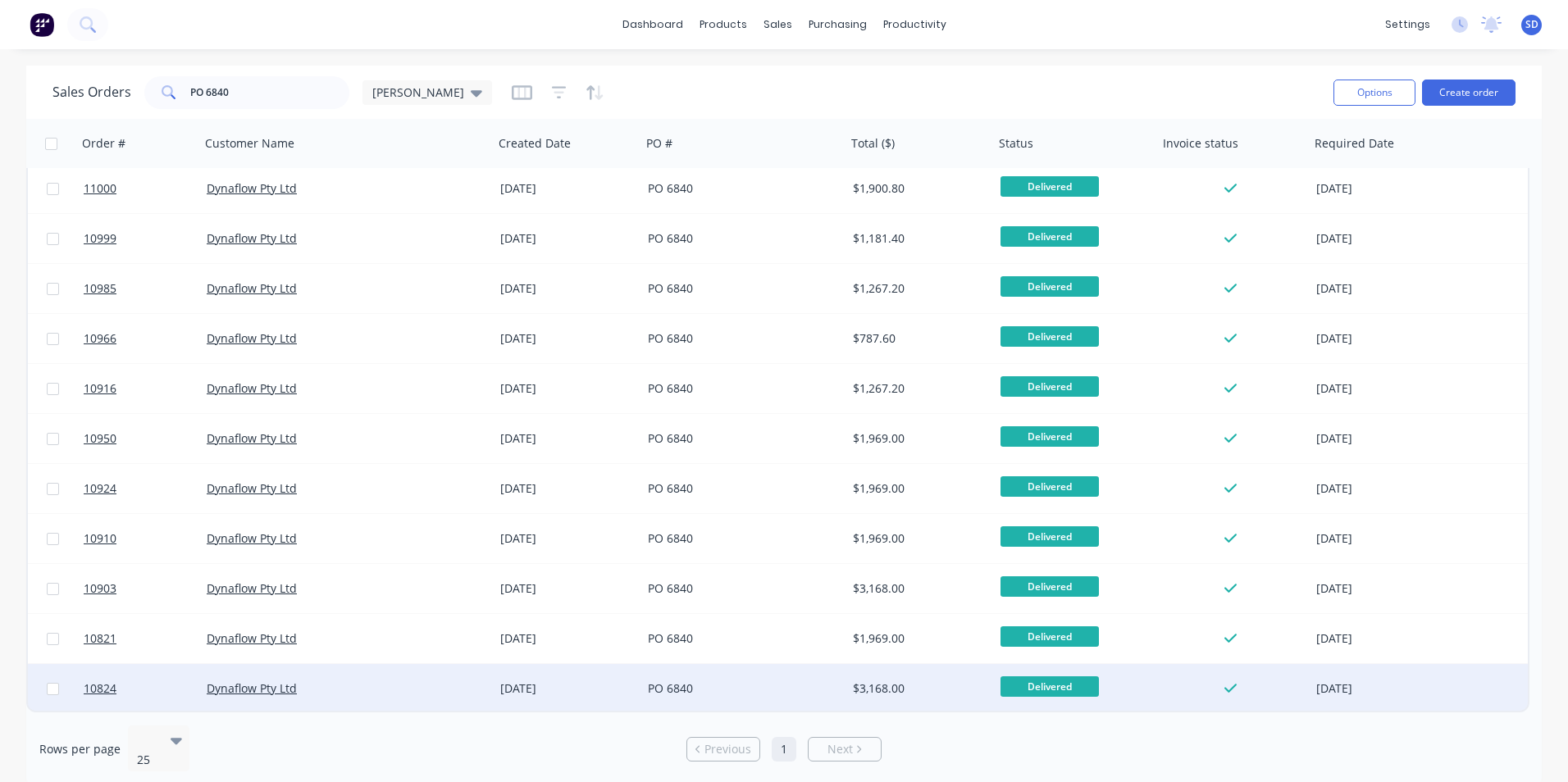
click at [734, 686] on div "PO 6840" at bounding box center [739, 689] width 182 height 17
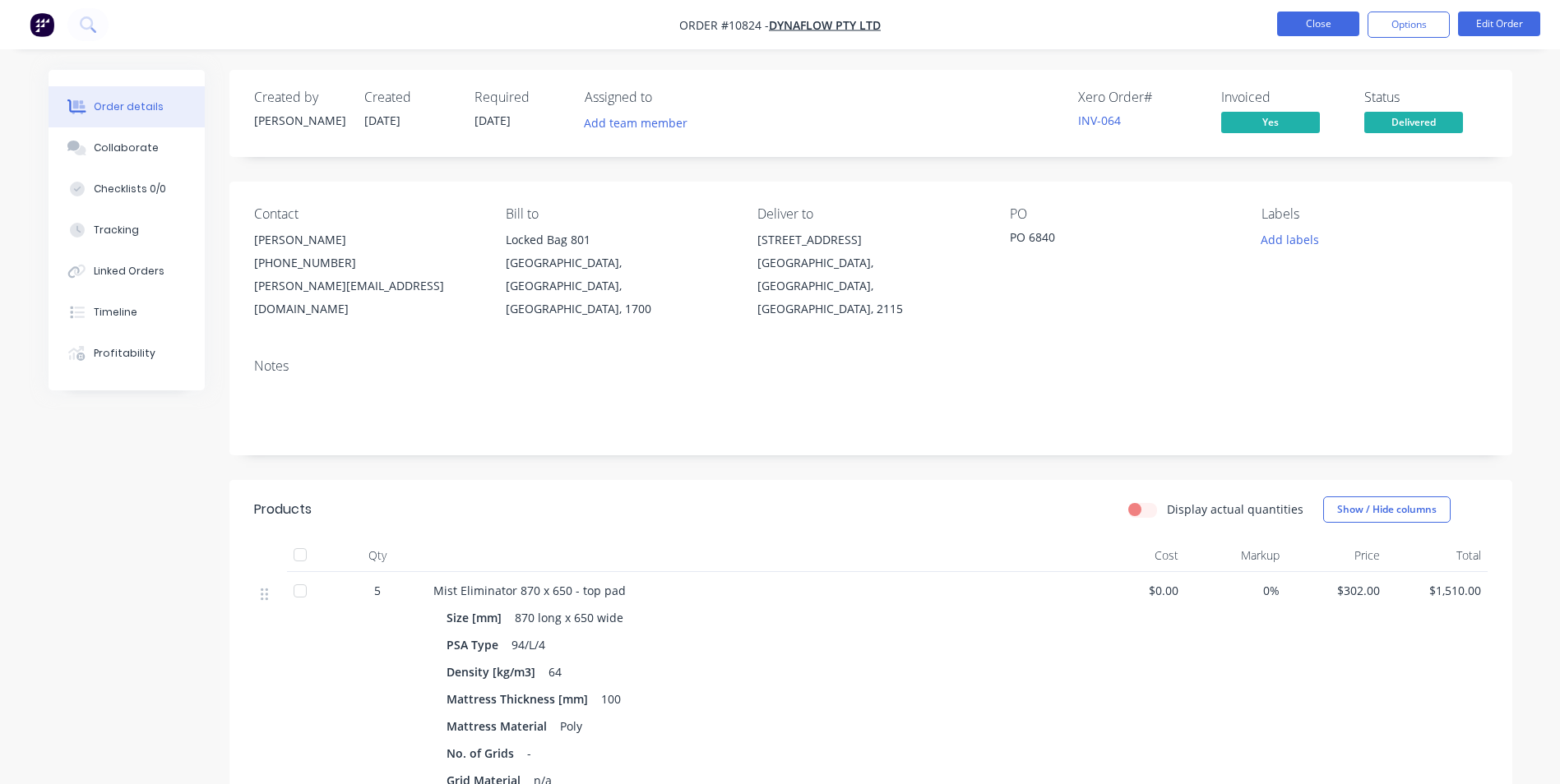
click at [1330, 29] on button "Close" at bounding box center [1318, 24] width 83 height 25
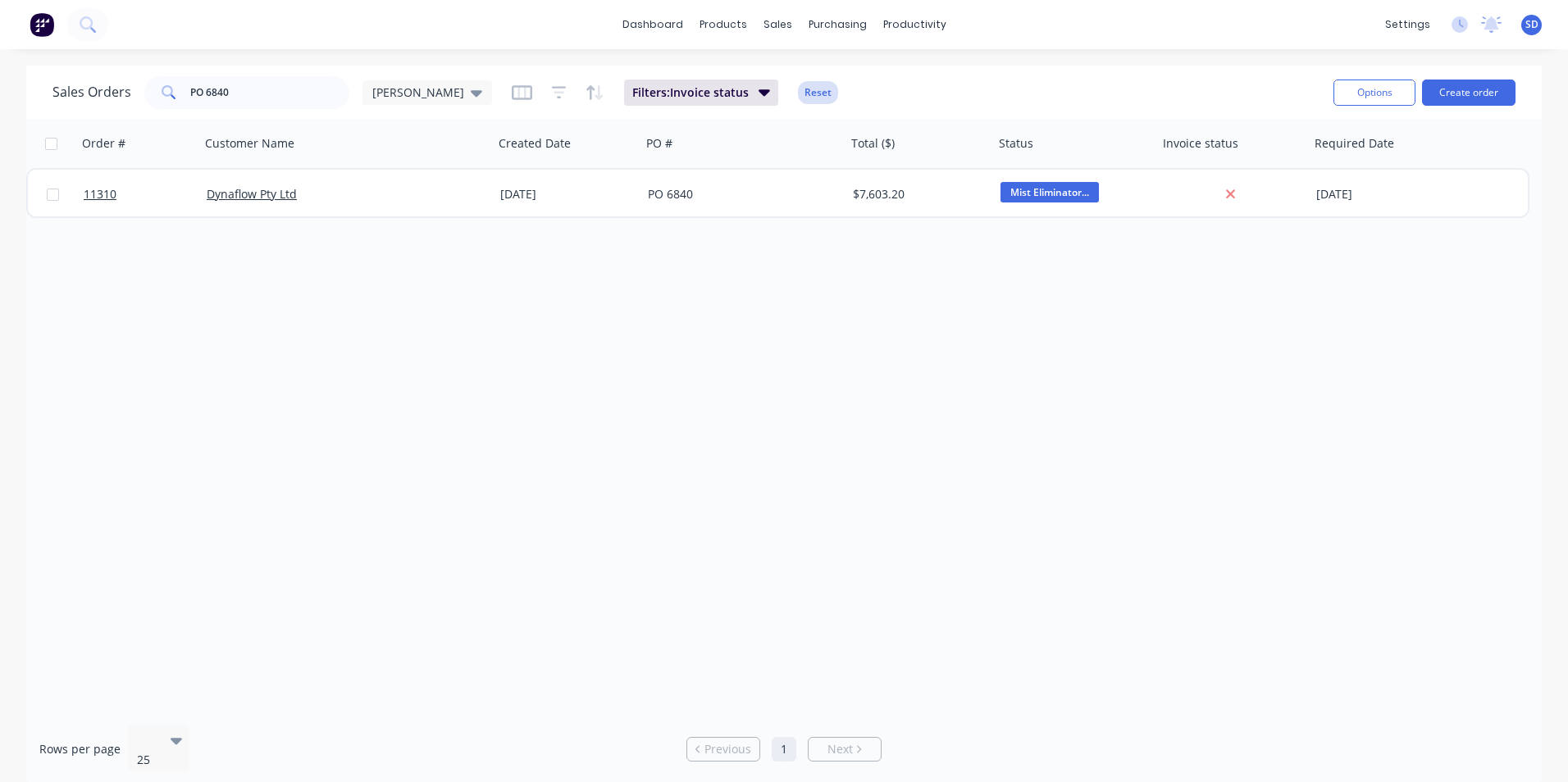
click at [798, 94] on button "Reset" at bounding box center [818, 92] width 41 height 23
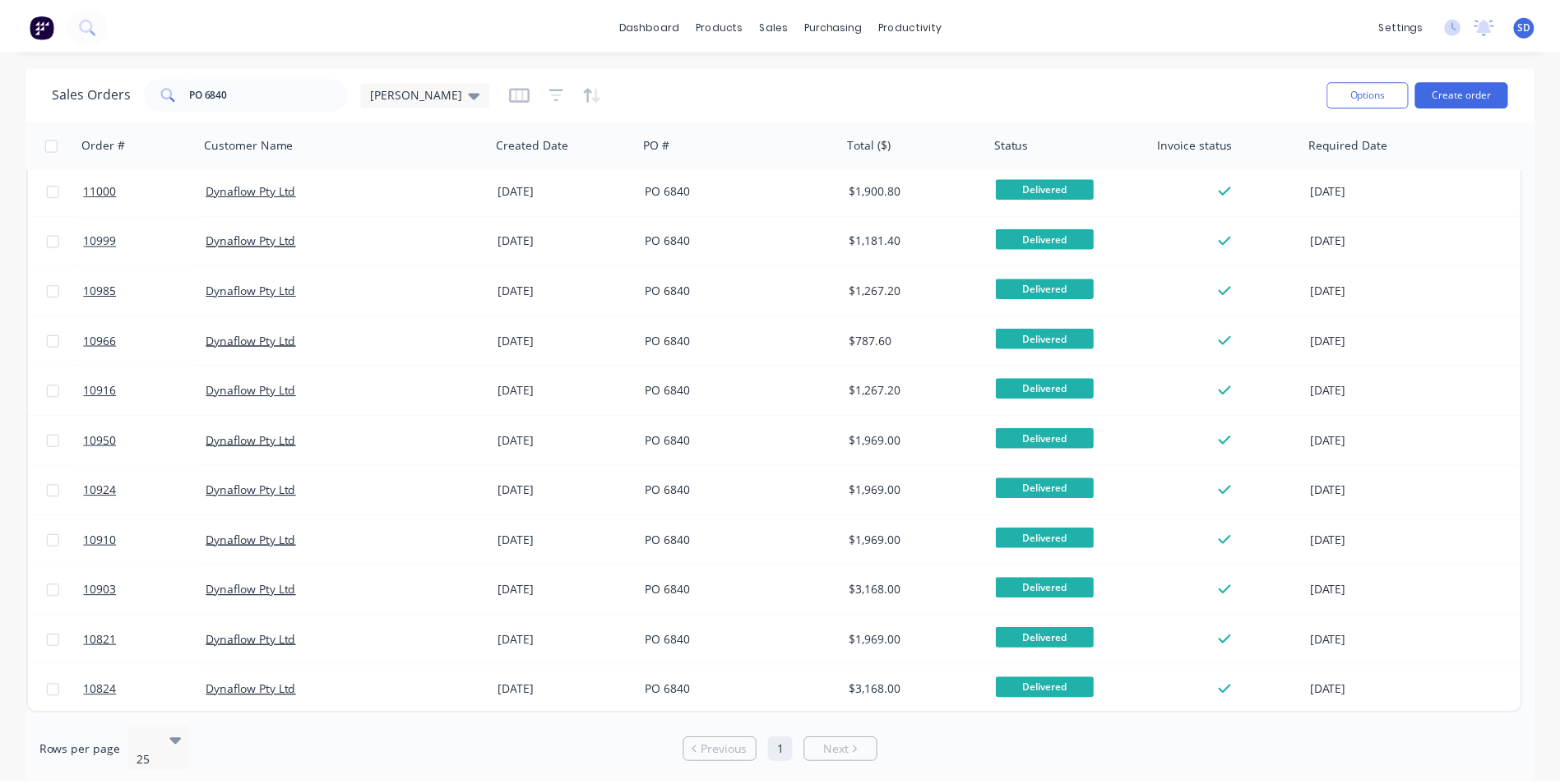
scroll to position [557, 0]
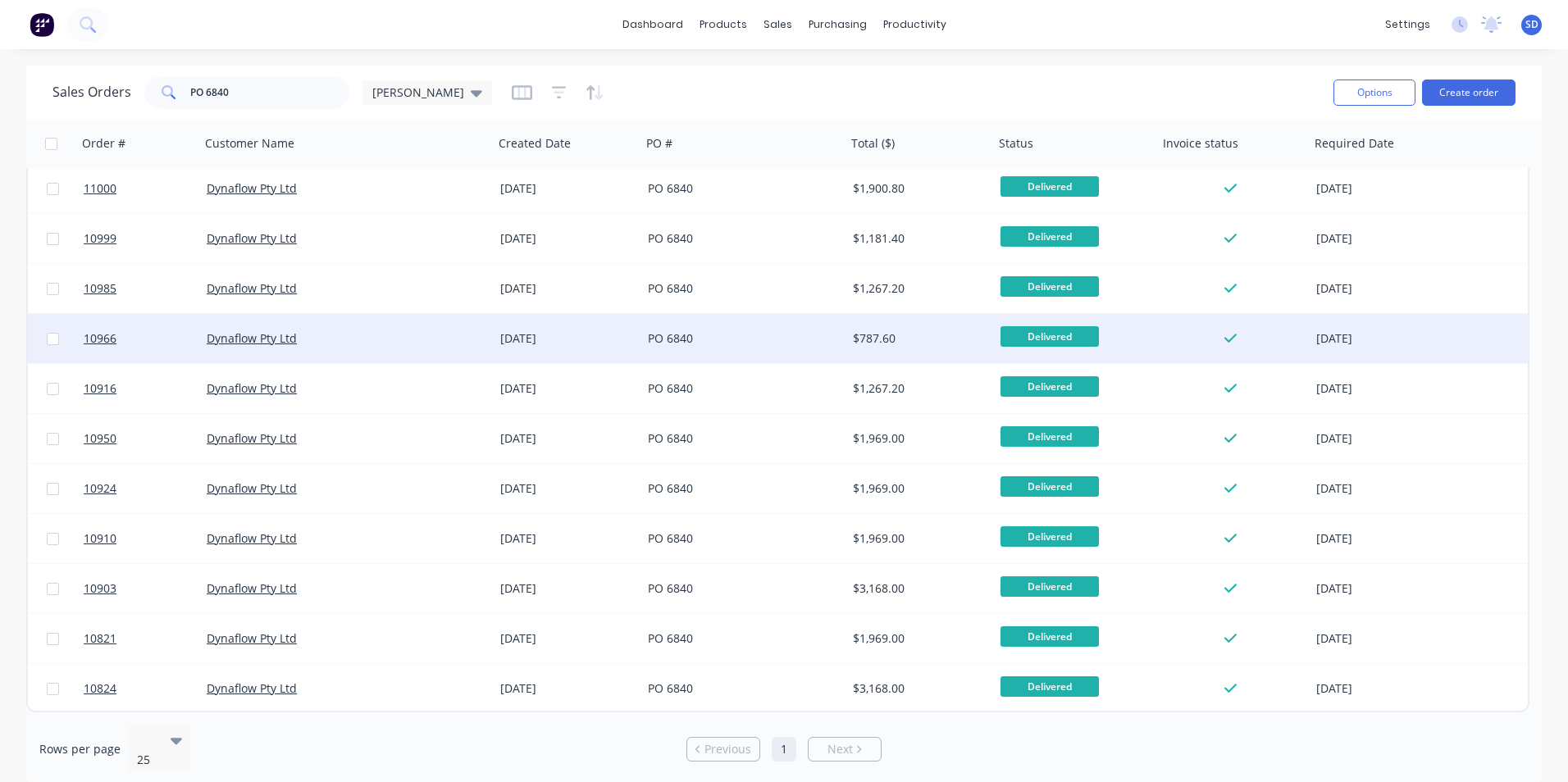
click at [715, 356] on div "PO 6840" at bounding box center [743, 339] width 205 height 50
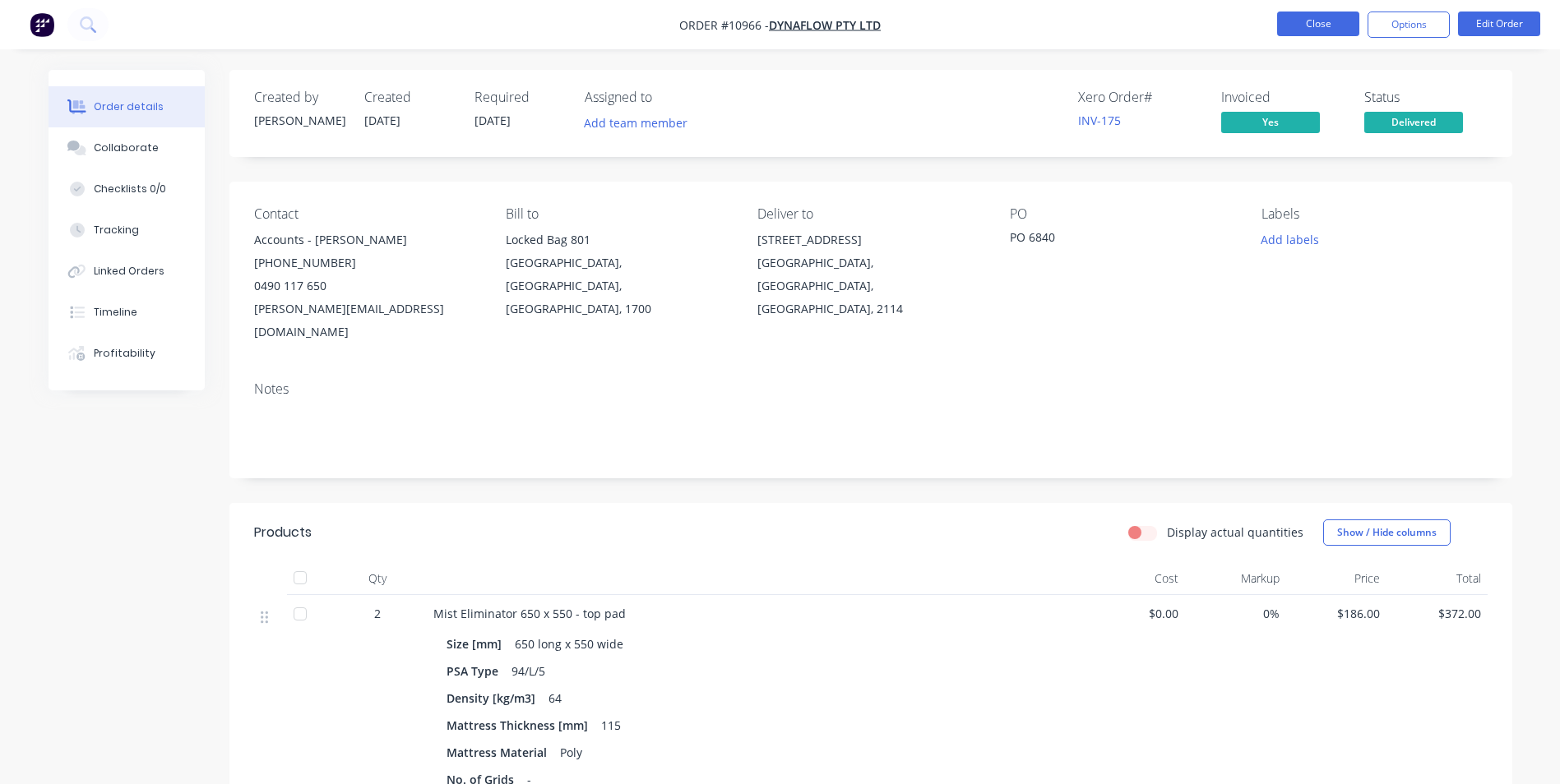
click at [1336, 33] on button "Close" at bounding box center [1318, 24] width 83 height 25
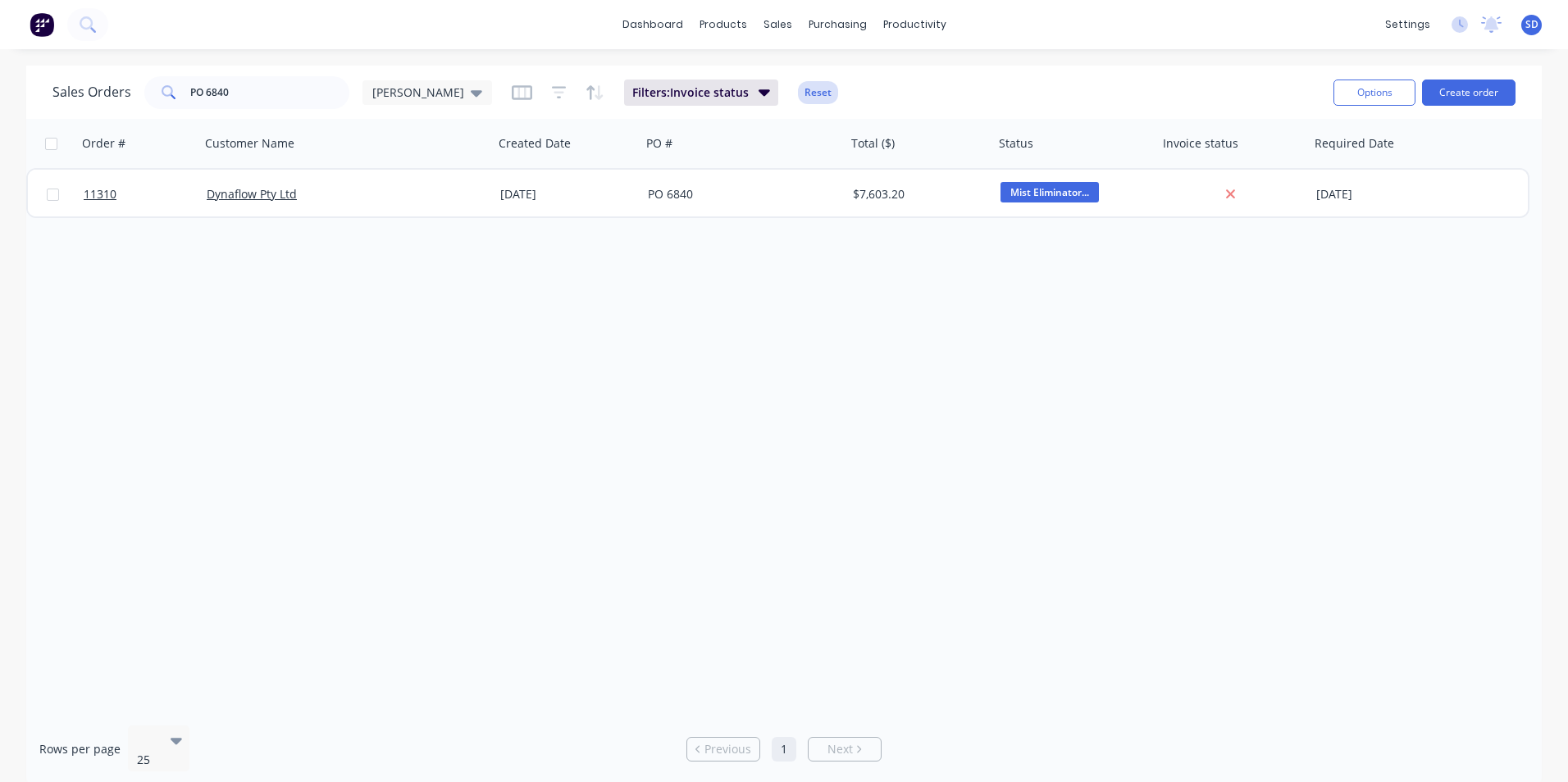
click at [798, 98] on button "Reset" at bounding box center [818, 92] width 41 height 23
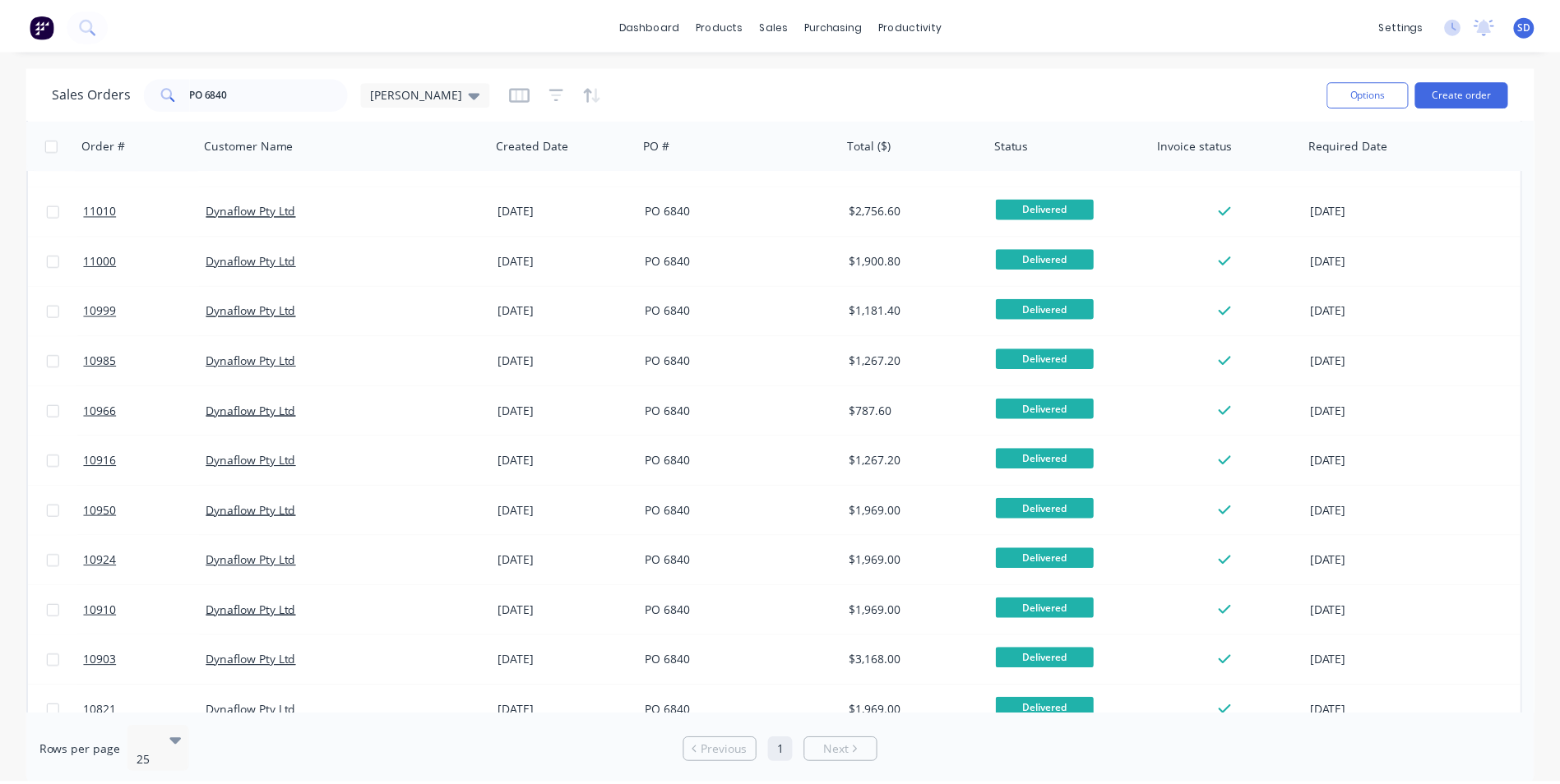
scroll to position [493, 0]
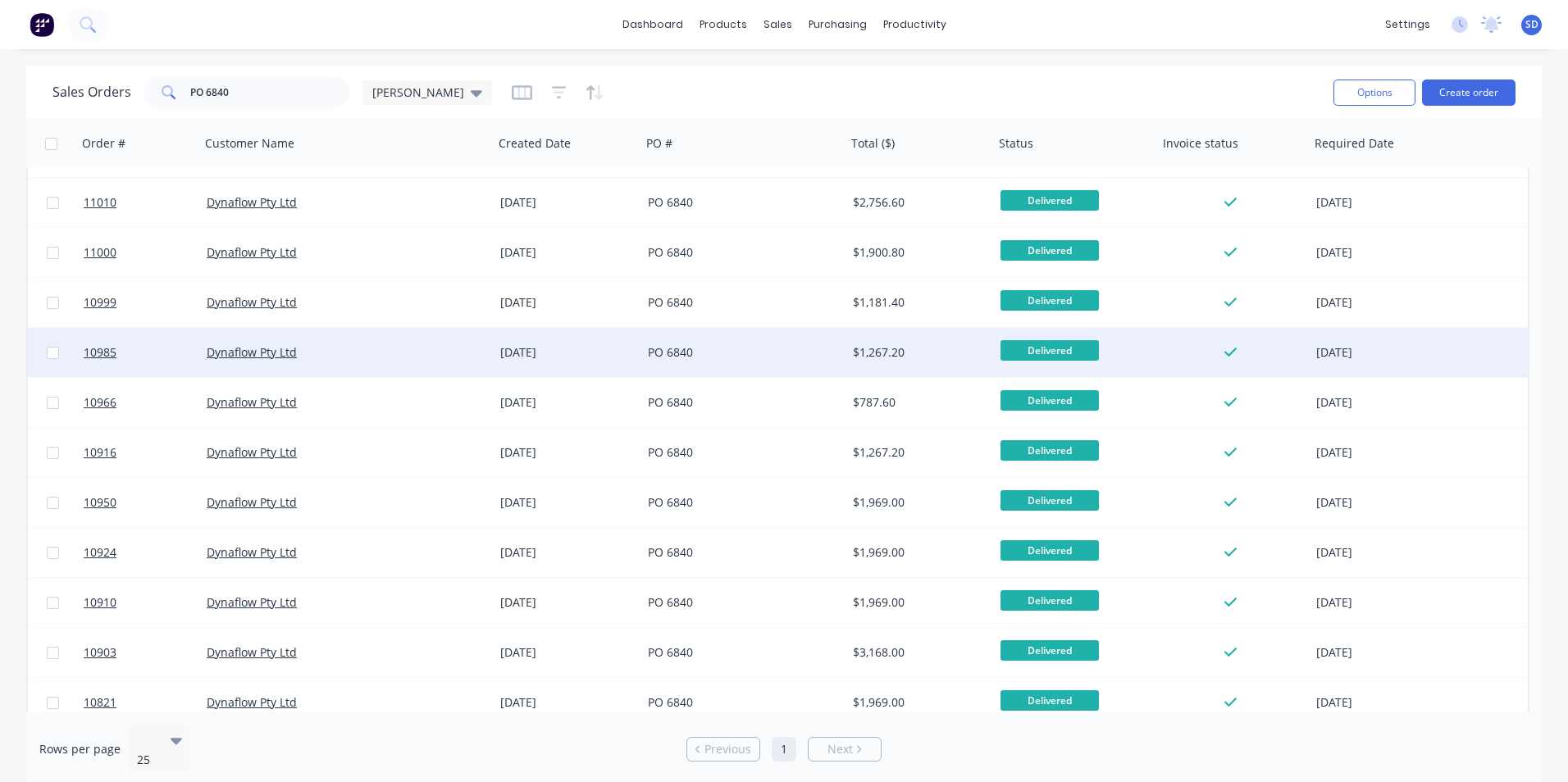
click at [748, 348] on div "PO 6840" at bounding box center [739, 352] width 182 height 17
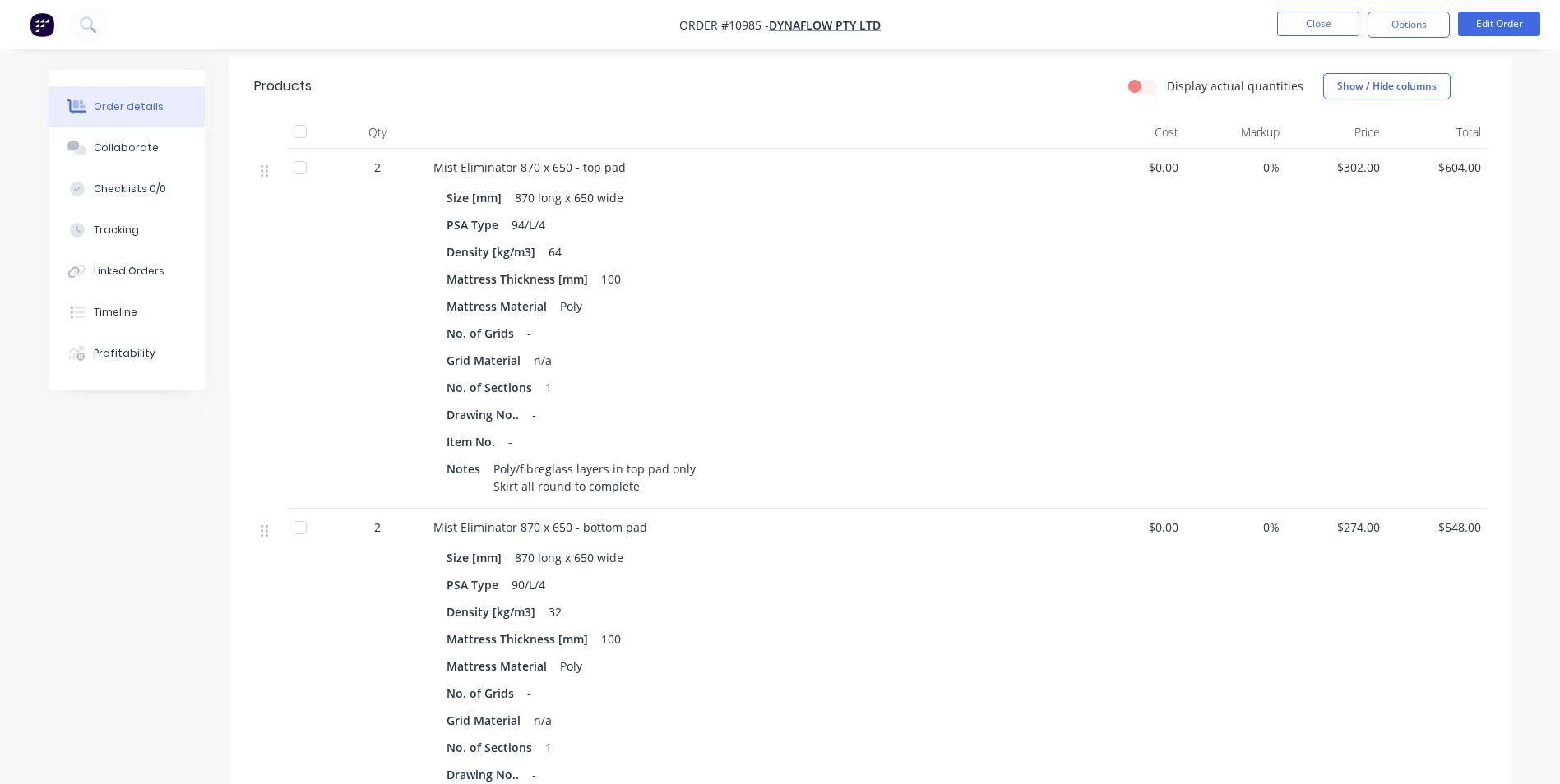
scroll to position [329, 0]
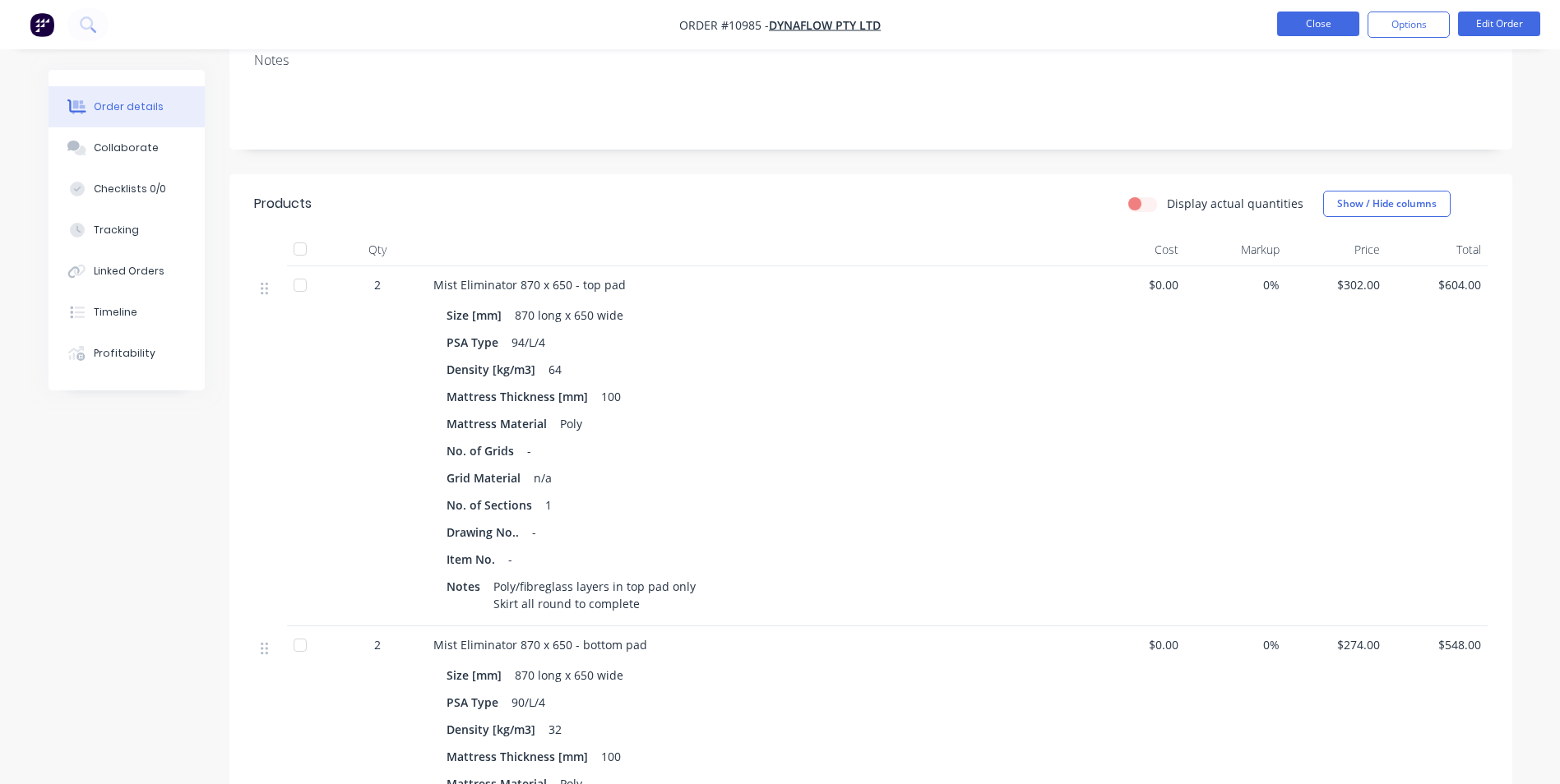
click at [1343, 14] on button "Close" at bounding box center [1318, 24] width 83 height 25
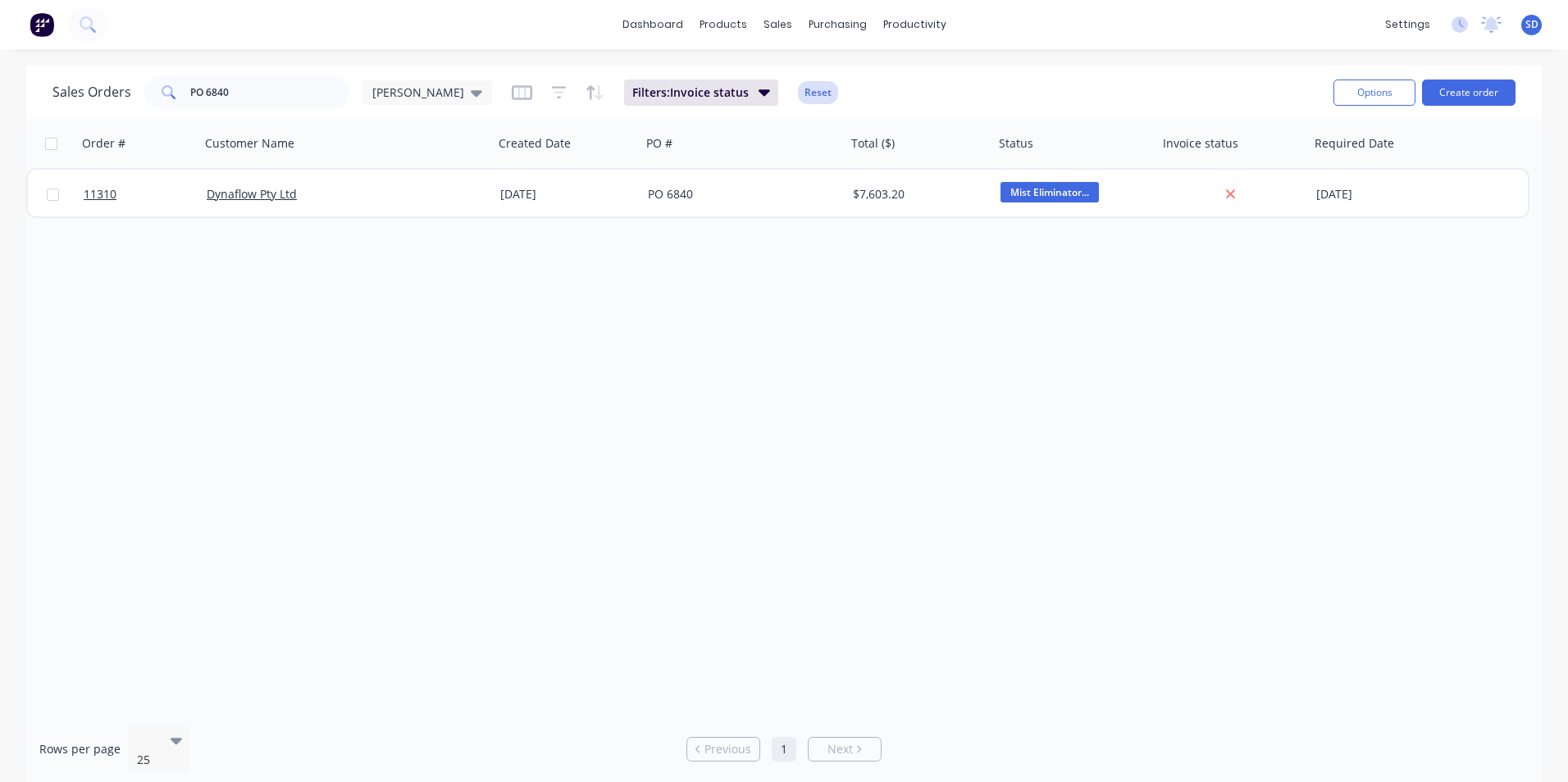
click at [798, 100] on button "Reset" at bounding box center [818, 92] width 41 height 23
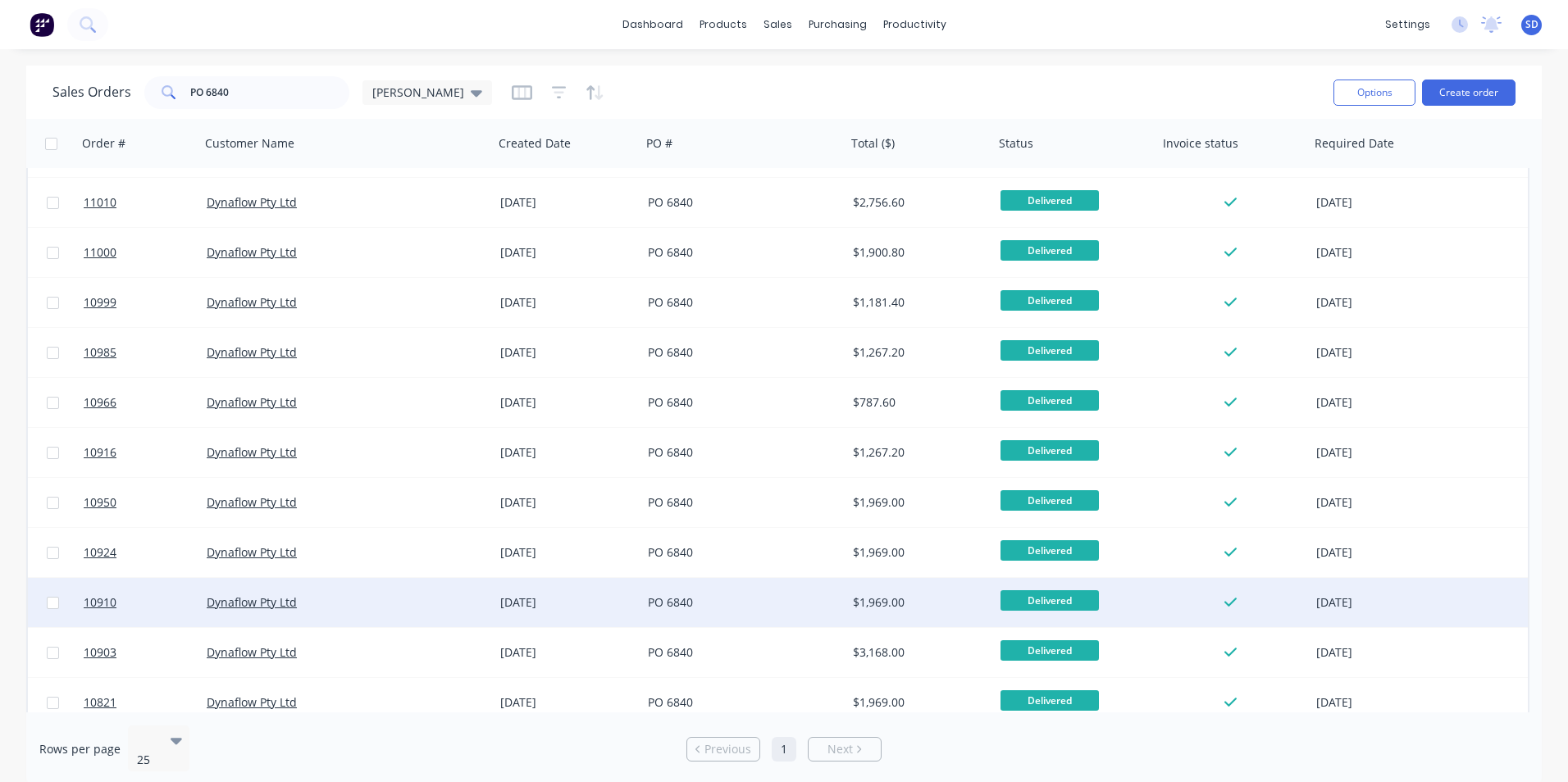
scroll to position [556, 0]
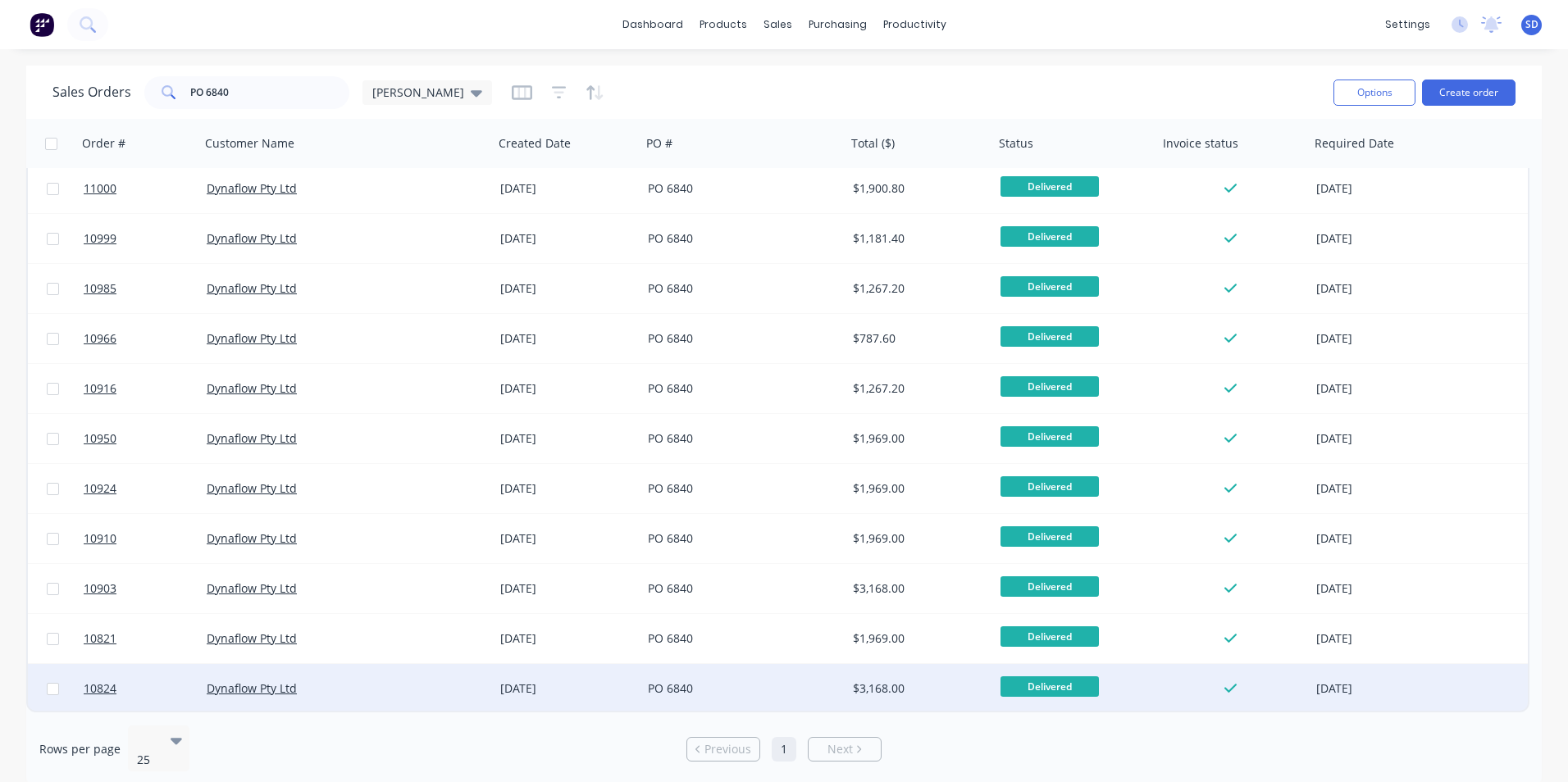
click at [722, 702] on div "PO 6840" at bounding box center [743, 689] width 205 height 50
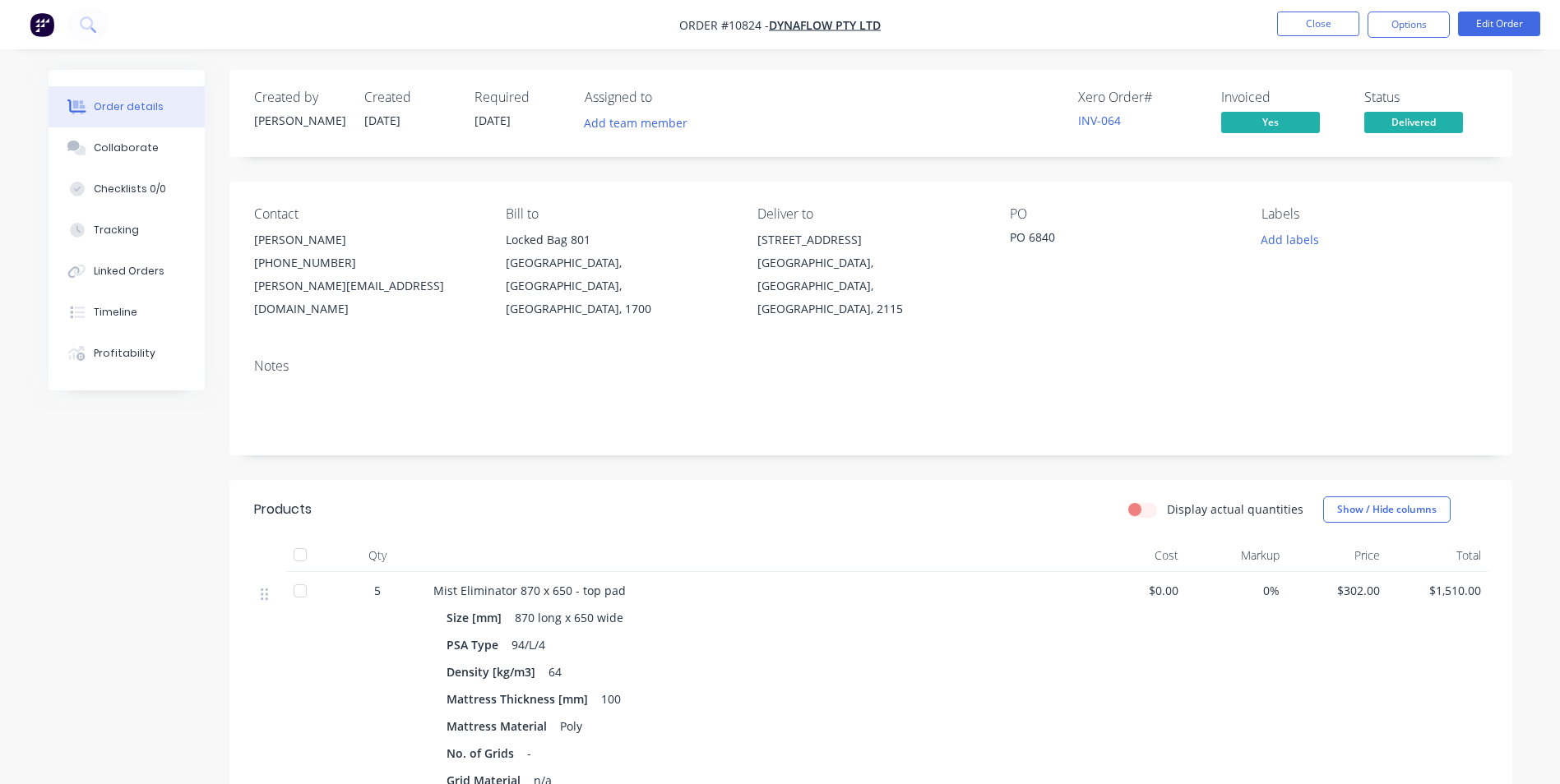
click at [1307, 40] on nav "Order #10824 - Dynaflow Pty Ltd Close Options Edit Order" at bounding box center [780, 25] width 1560 height 50
click at [1308, 30] on button "Close" at bounding box center [1318, 24] width 83 height 25
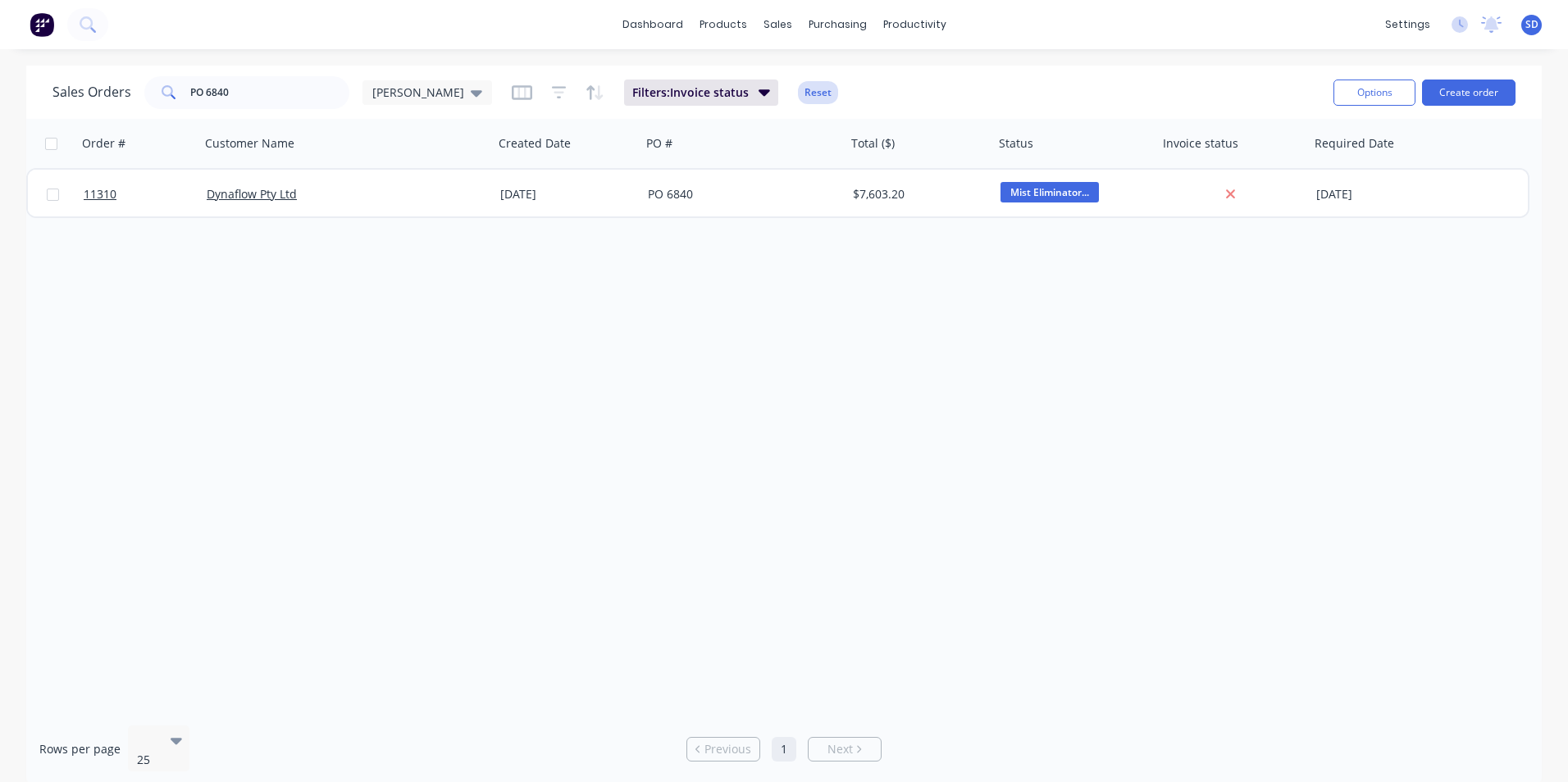
click at [798, 92] on button "Reset" at bounding box center [818, 92] width 41 height 23
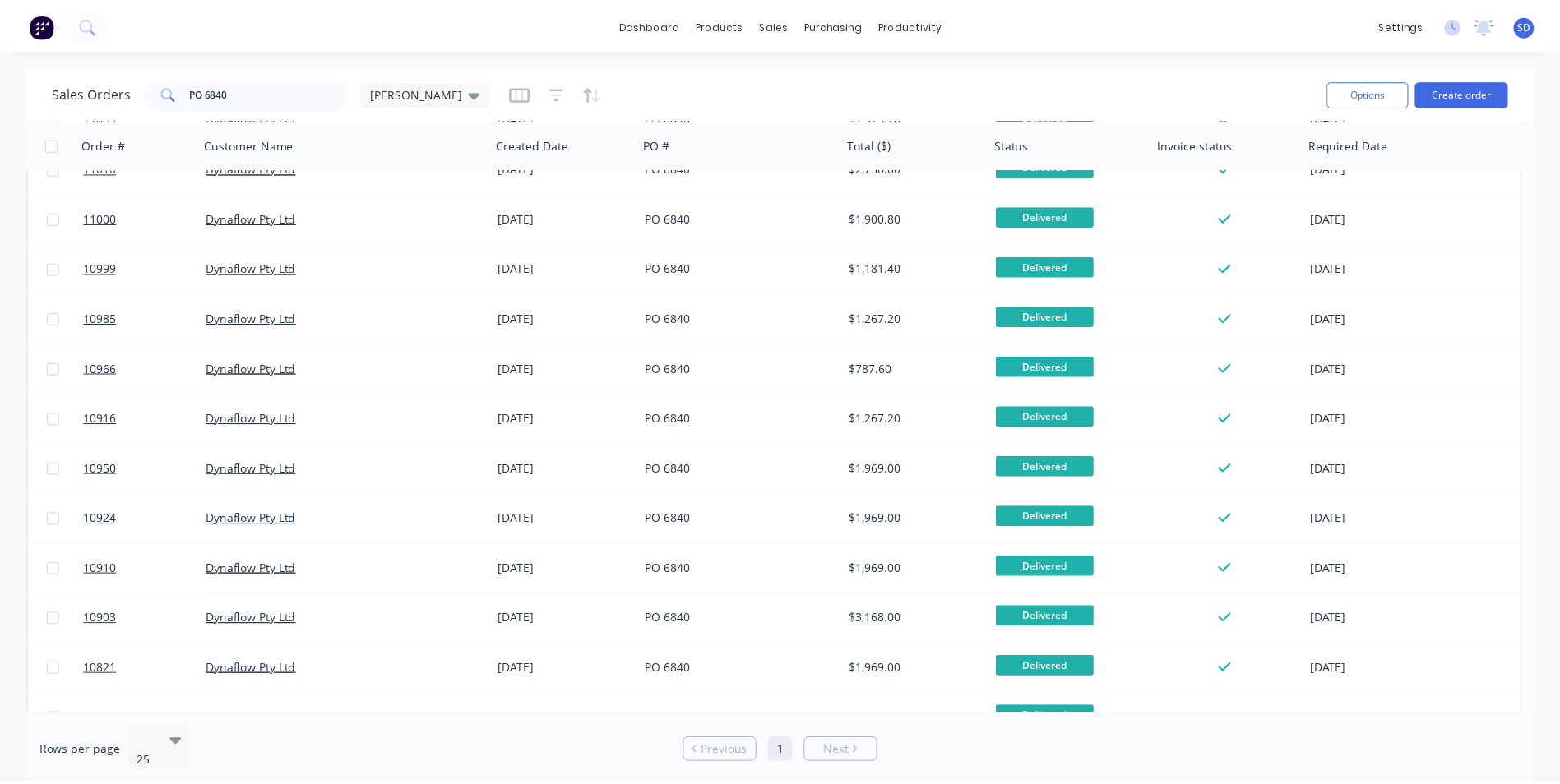
scroll to position [557, 0]
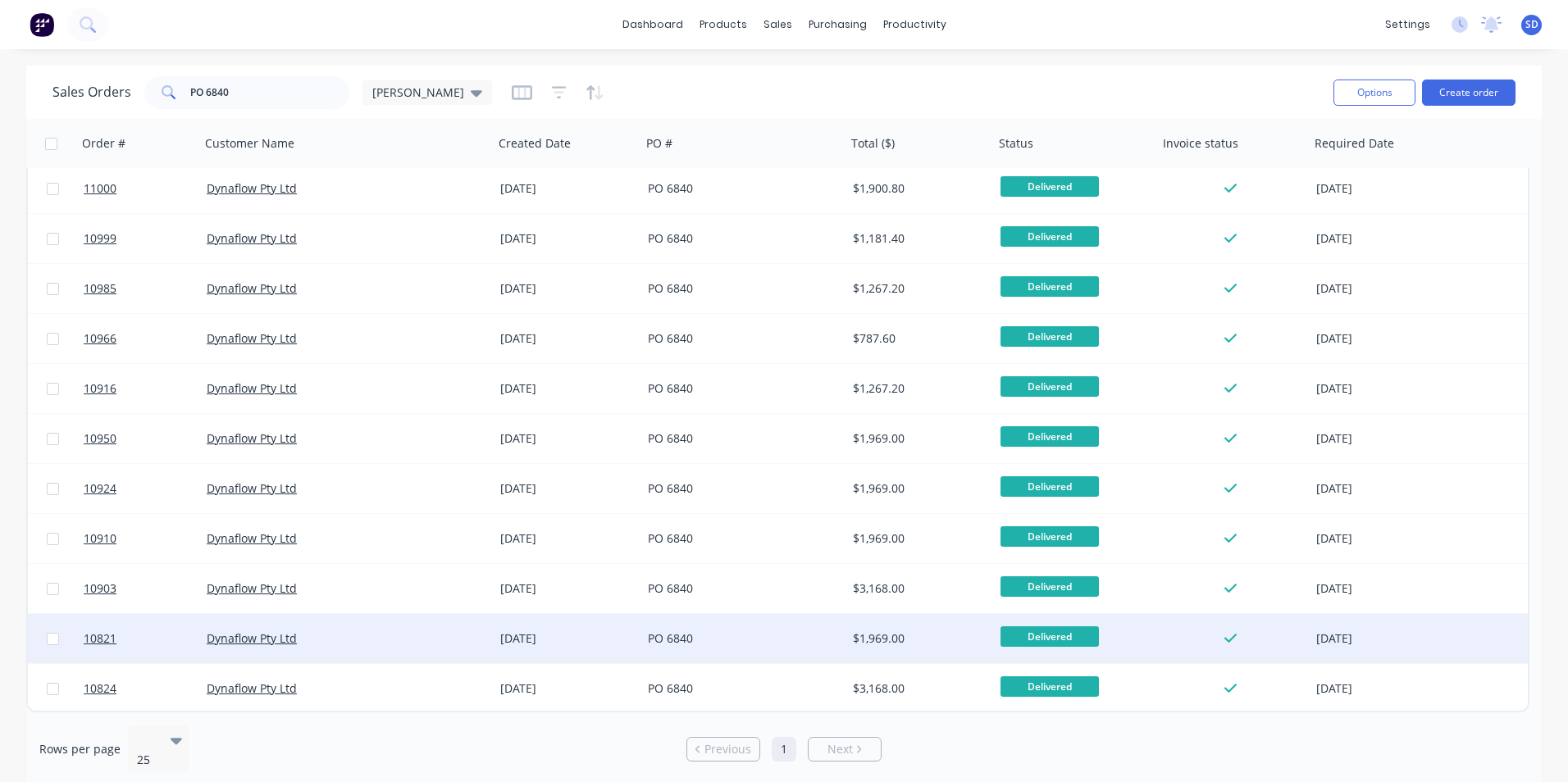
click at [888, 626] on div "$1,969.00" at bounding box center [920, 639] width 148 height 50
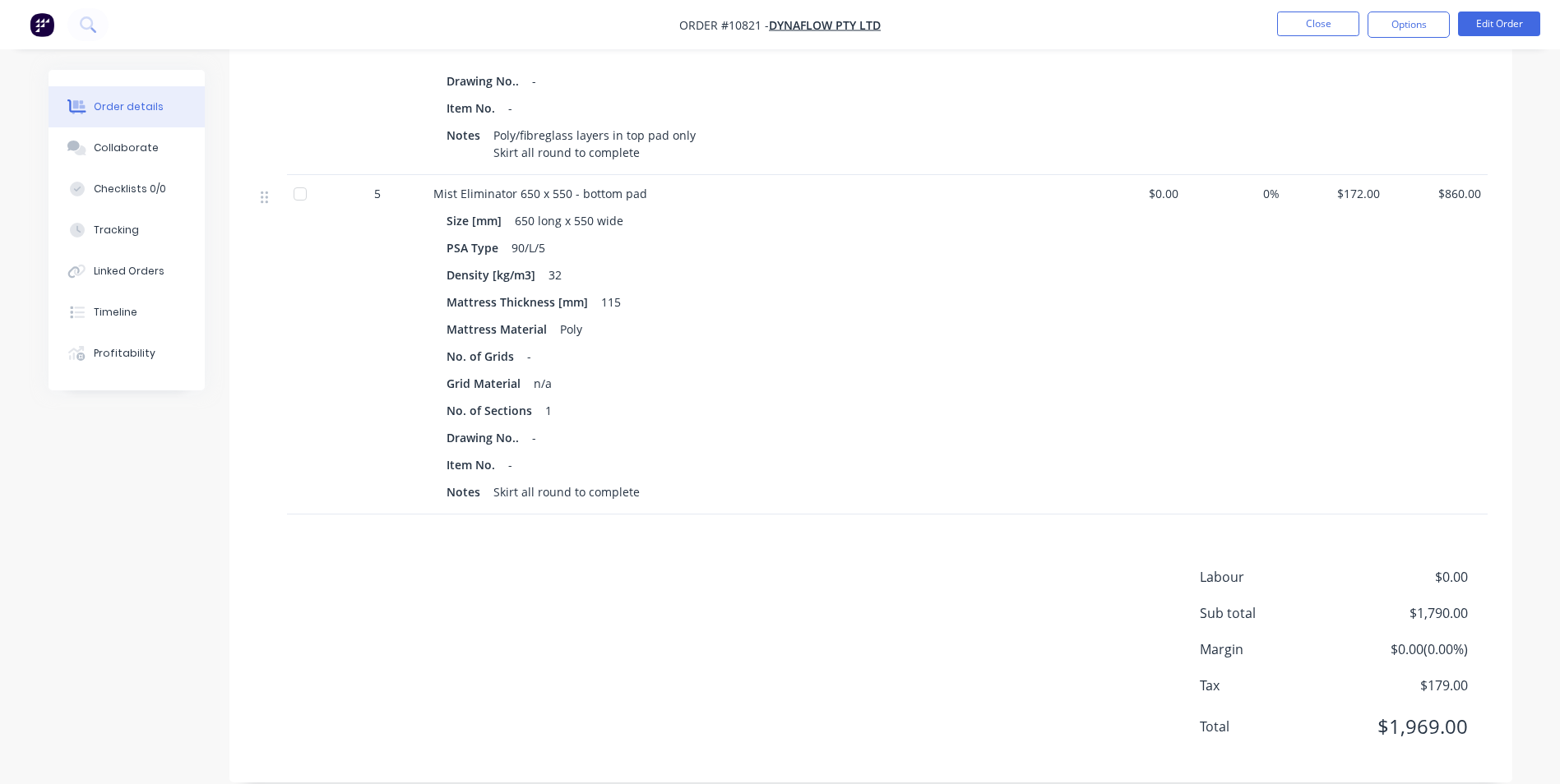
scroll to position [260, 0]
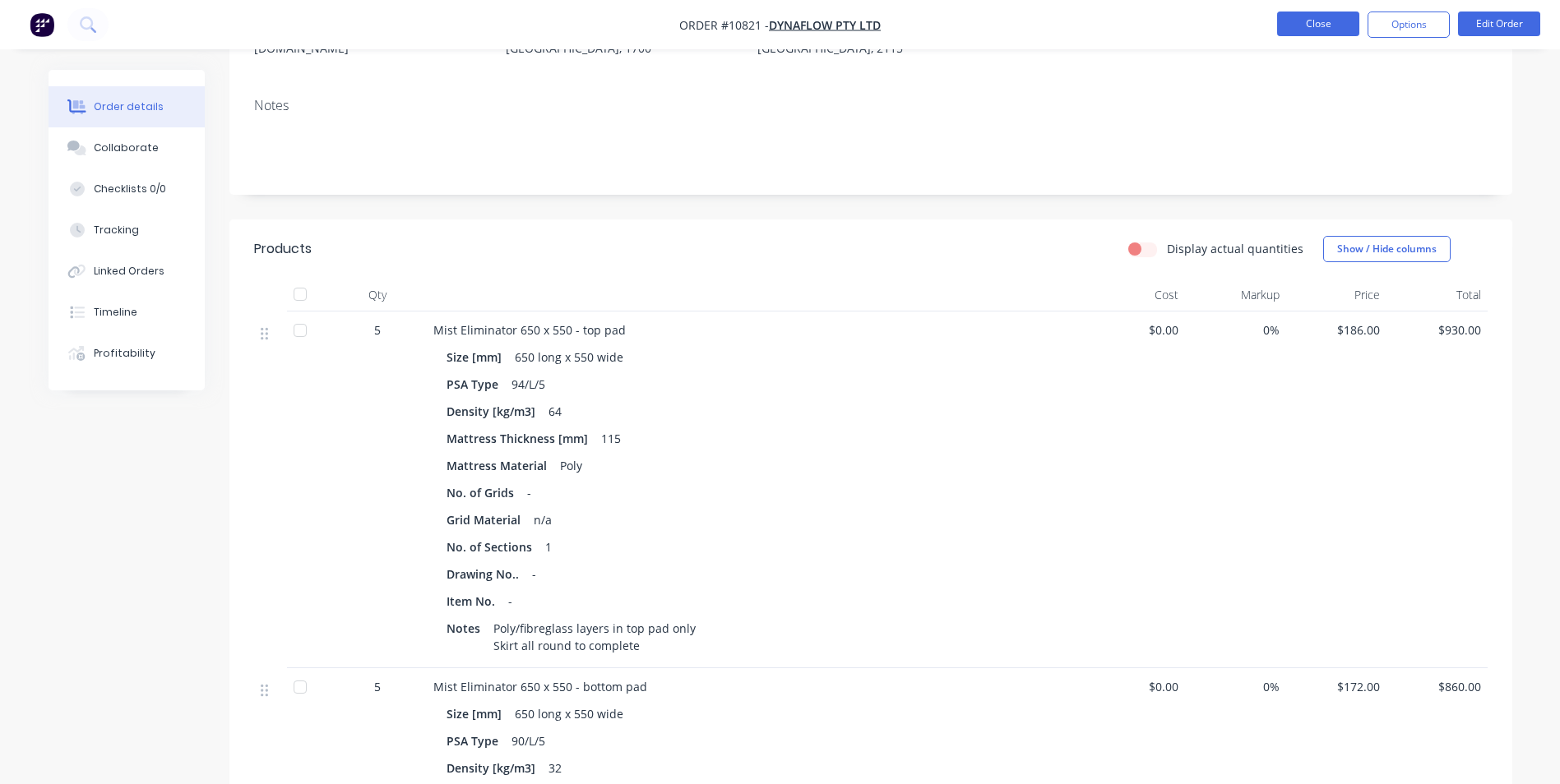
click at [1300, 16] on button "Close" at bounding box center [1318, 24] width 83 height 25
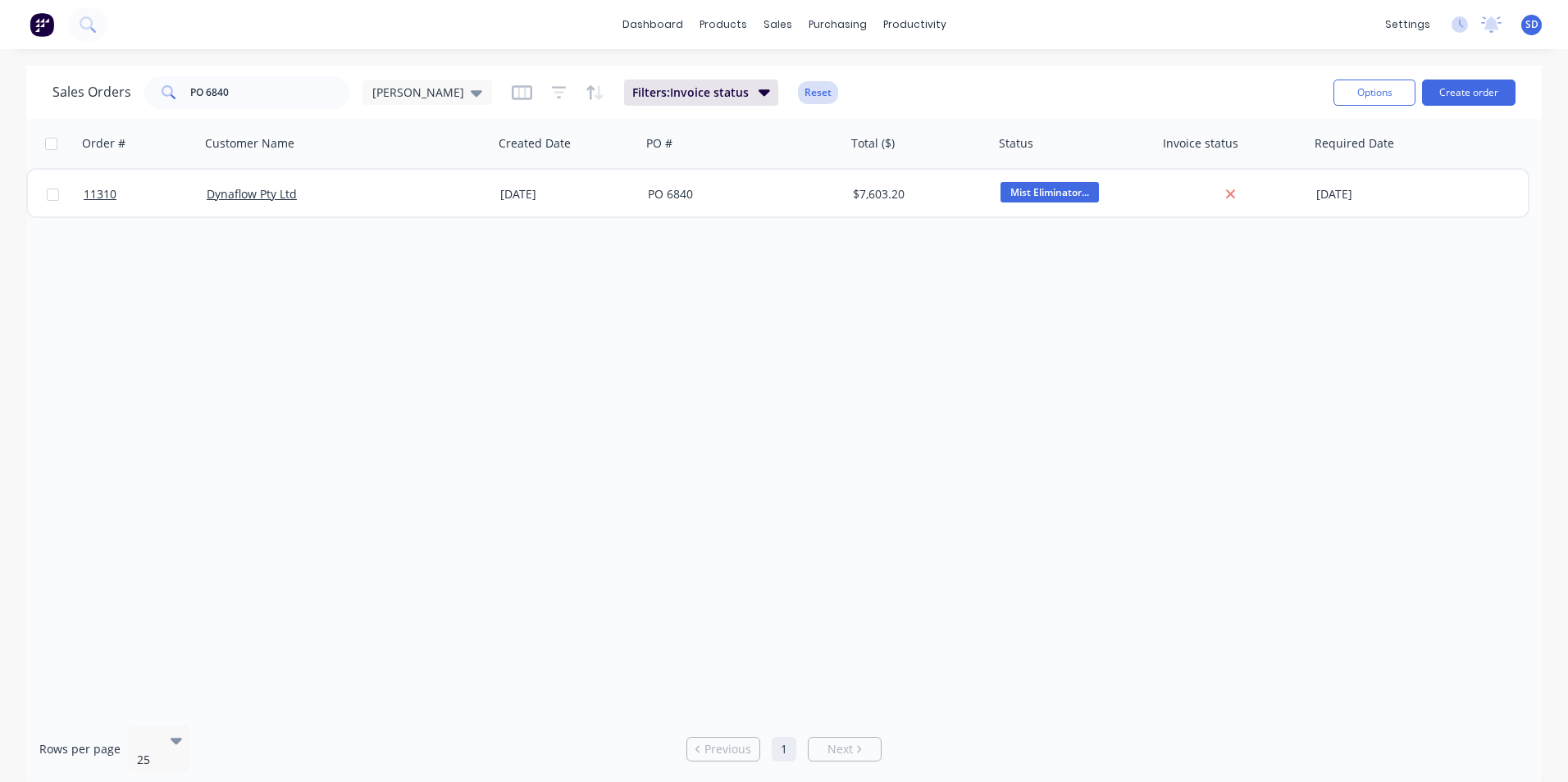
click at [798, 102] on button "Reset" at bounding box center [818, 92] width 41 height 23
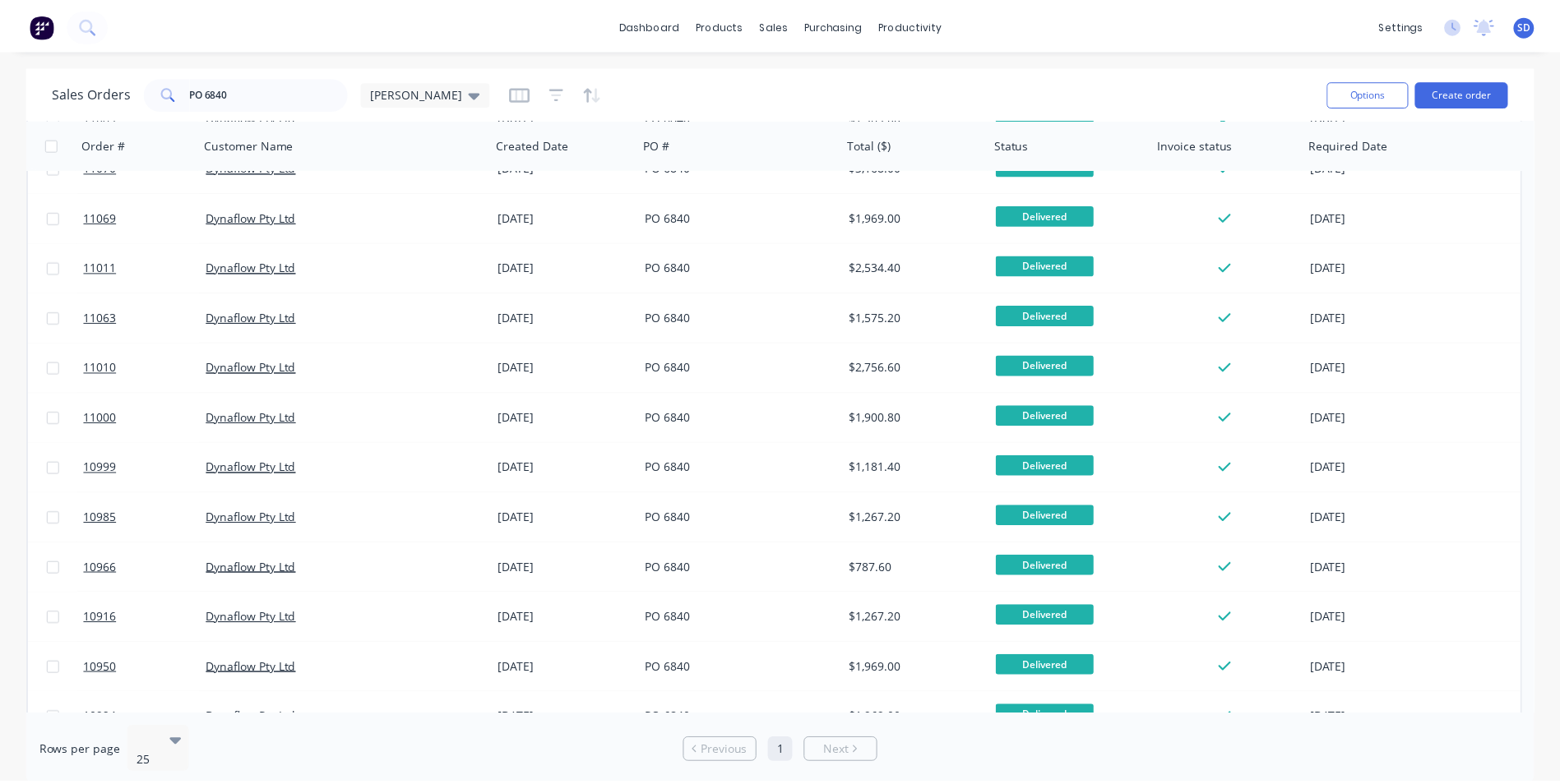
scroll to position [557, 0]
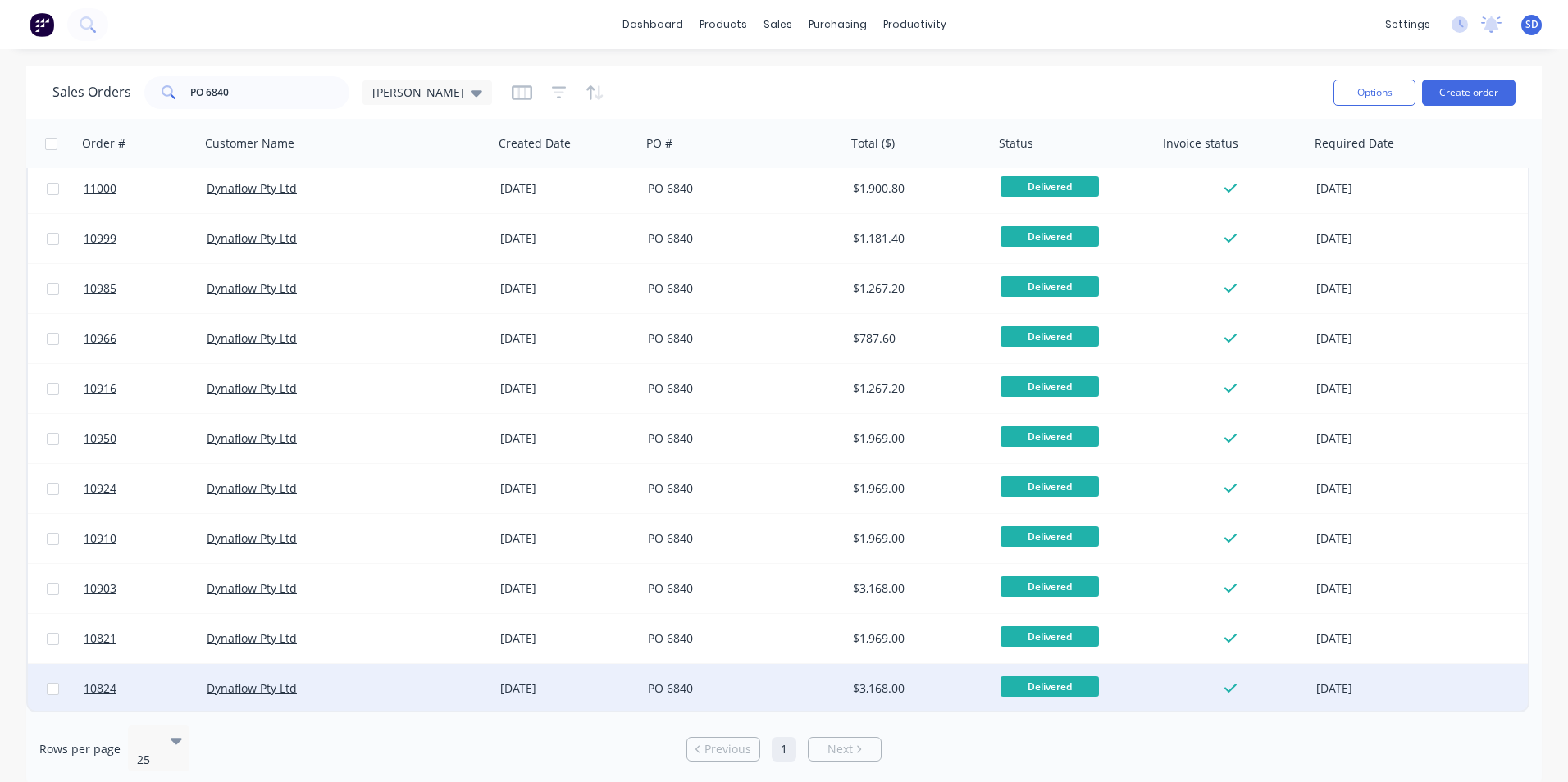
click at [919, 695] on div "$3,168.00" at bounding box center [916, 689] width 128 height 17
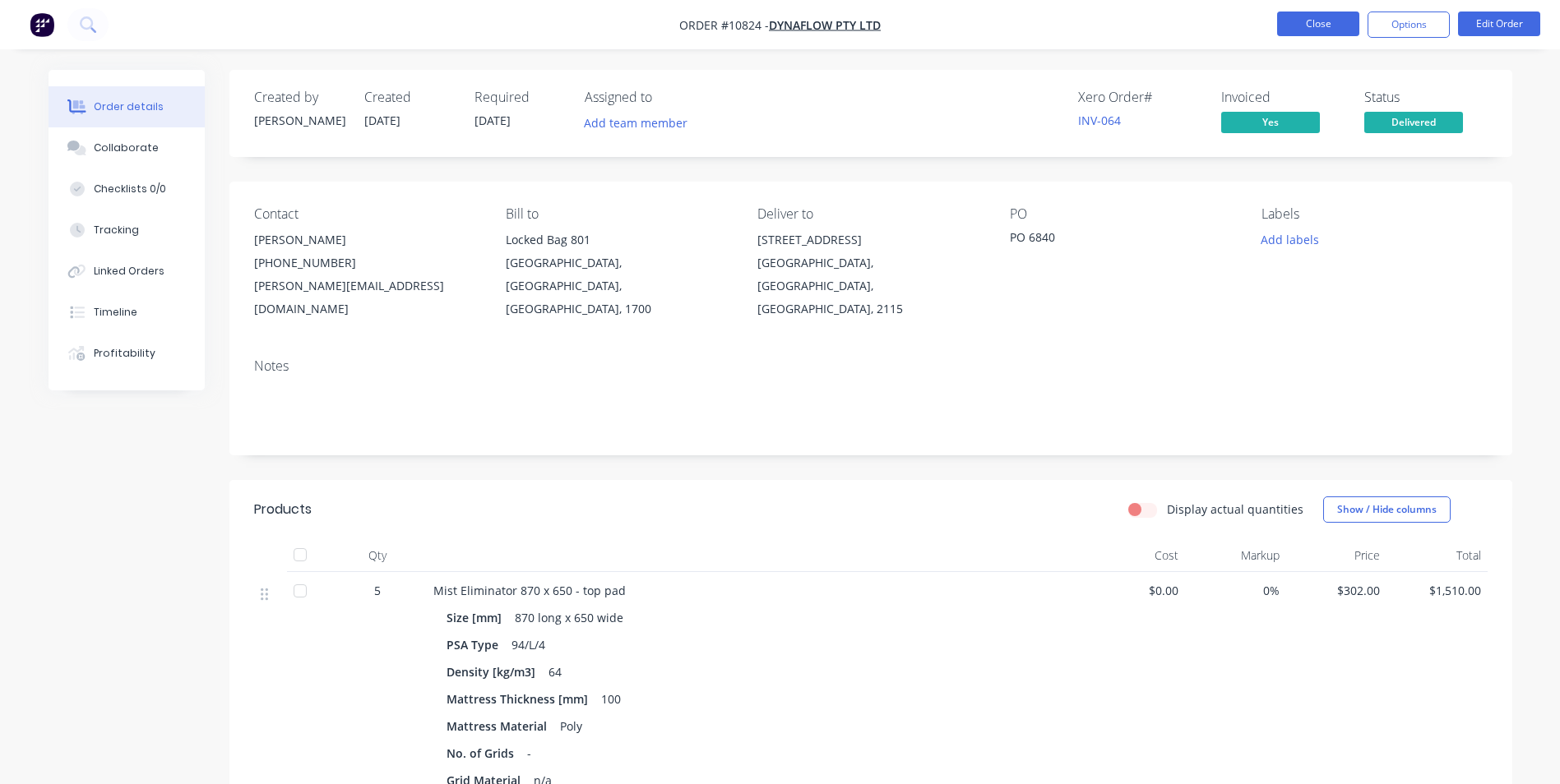
click at [1280, 31] on button "Close" at bounding box center [1318, 24] width 83 height 25
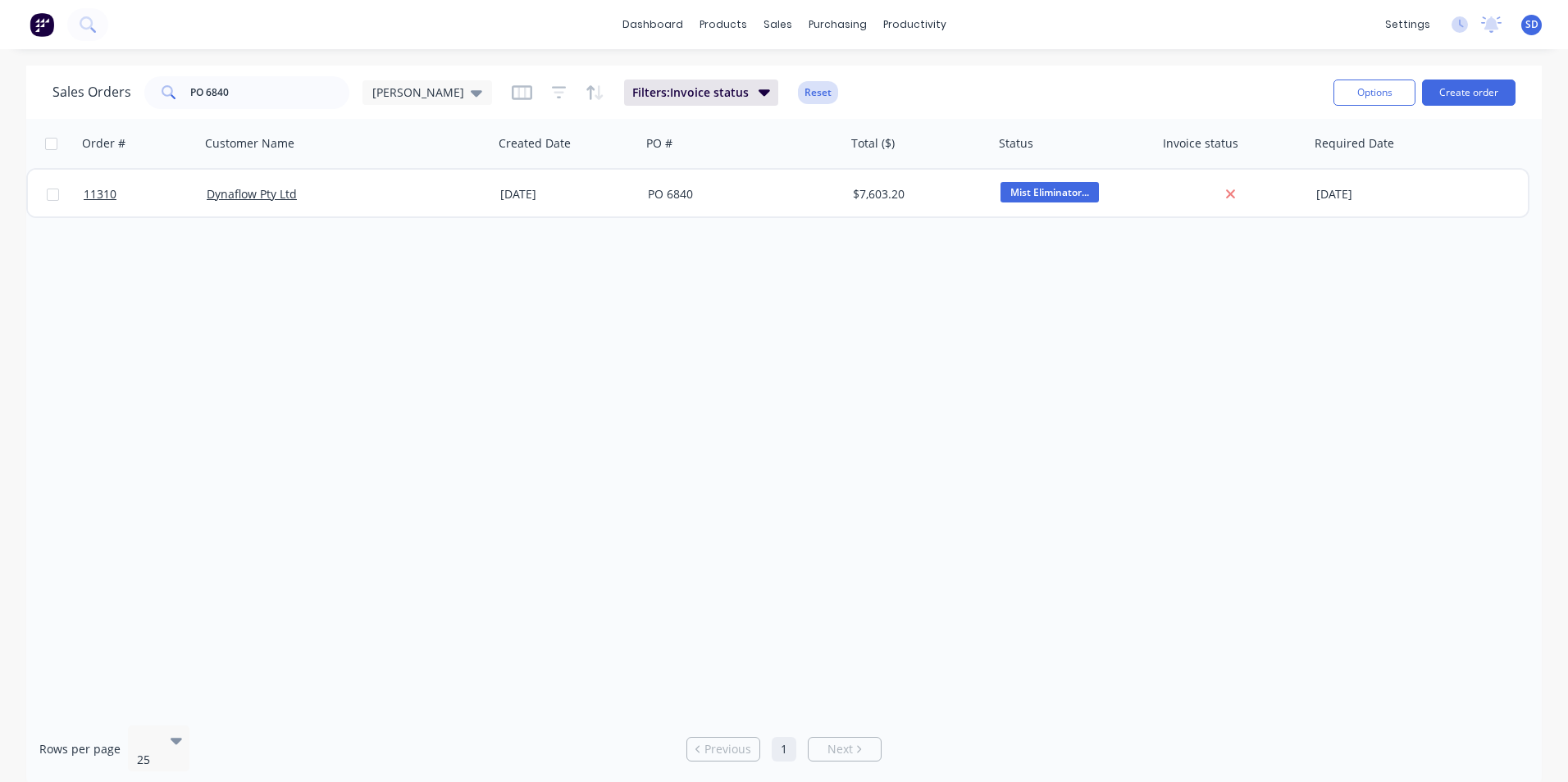
click at [798, 97] on button "Reset" at bounding box center [818, 92] width 41 height 23
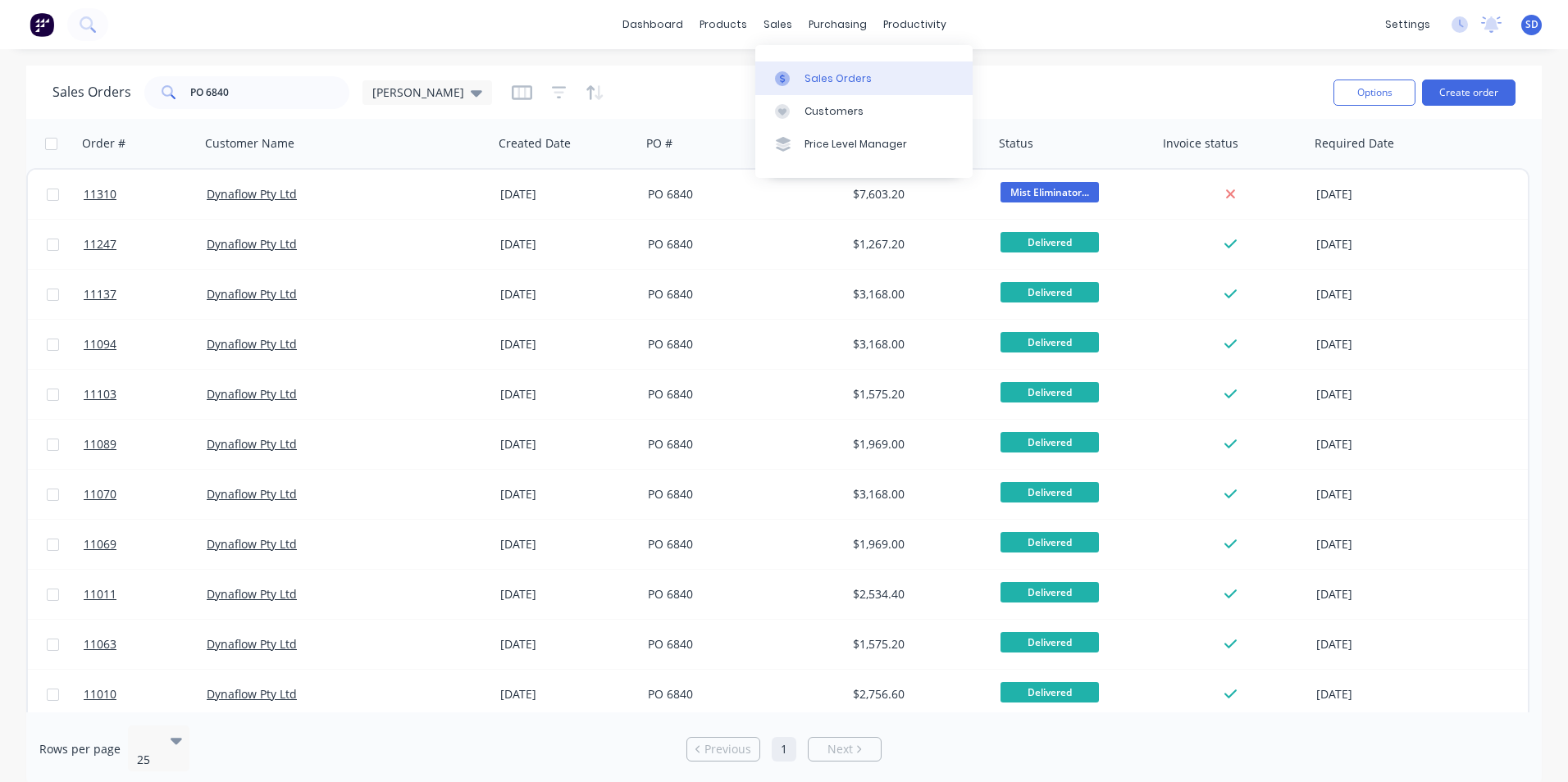
click at [795, 62] on link "Sales Orders" at bounding box center [863, 77] width 217 height 33
click at [795, 71] on div at bounding box center [787, 78] width 25 height 15
click at [810, 78] on div "Sales Orders" at bounding box center [839, 78] width 67 height 15
click at [691, 28] on link "dashboard" at bounding box center [653, 24] width 77 height 25
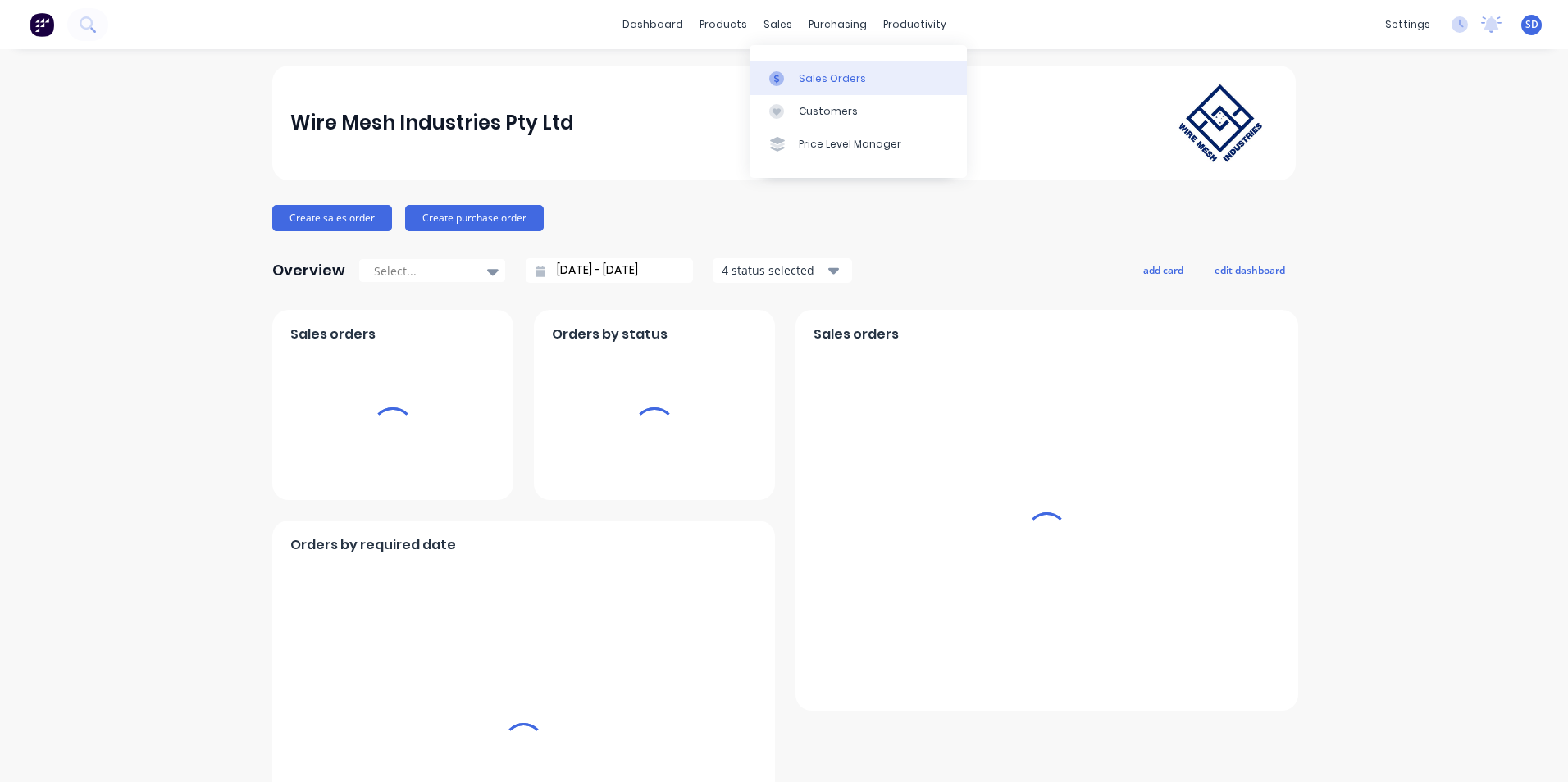
click at [766, 28] on div "sales" at bounding box center [778, 24] width 46 height 25
click at [790, 67] on link "Sales Orders" at bounding box center [857, 77] width 217 height 33
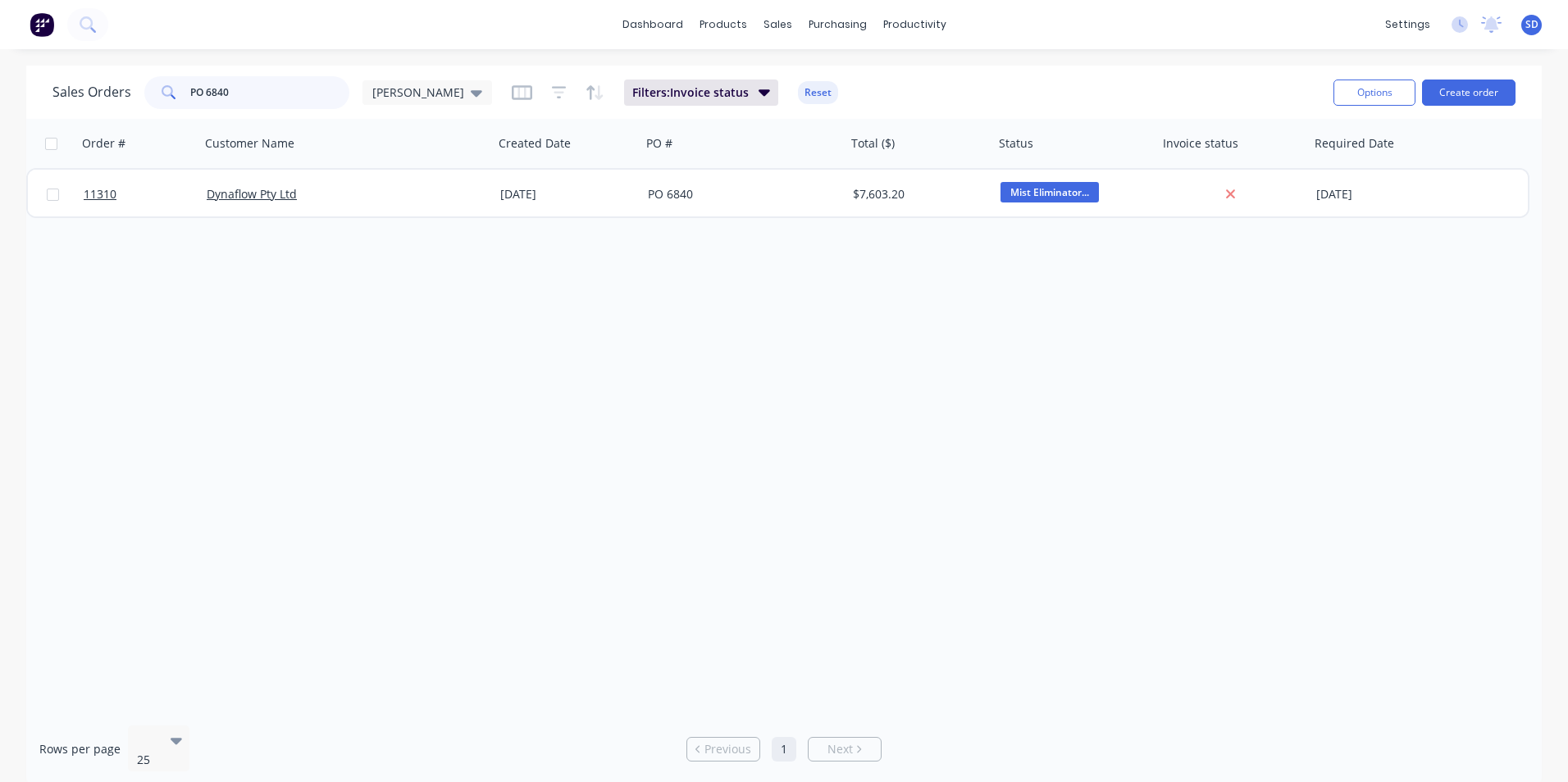
drag, startPoint x: 264, startPoint y: 79, endPoint x: 121, endPoint y: 95, distance: 143.9
click at [121, 95] on div "Sales Orders PO 6840 [PERSON_NAME] WMI" at bounding box center [272, 92] width 439 height 33
type input "alloytech"
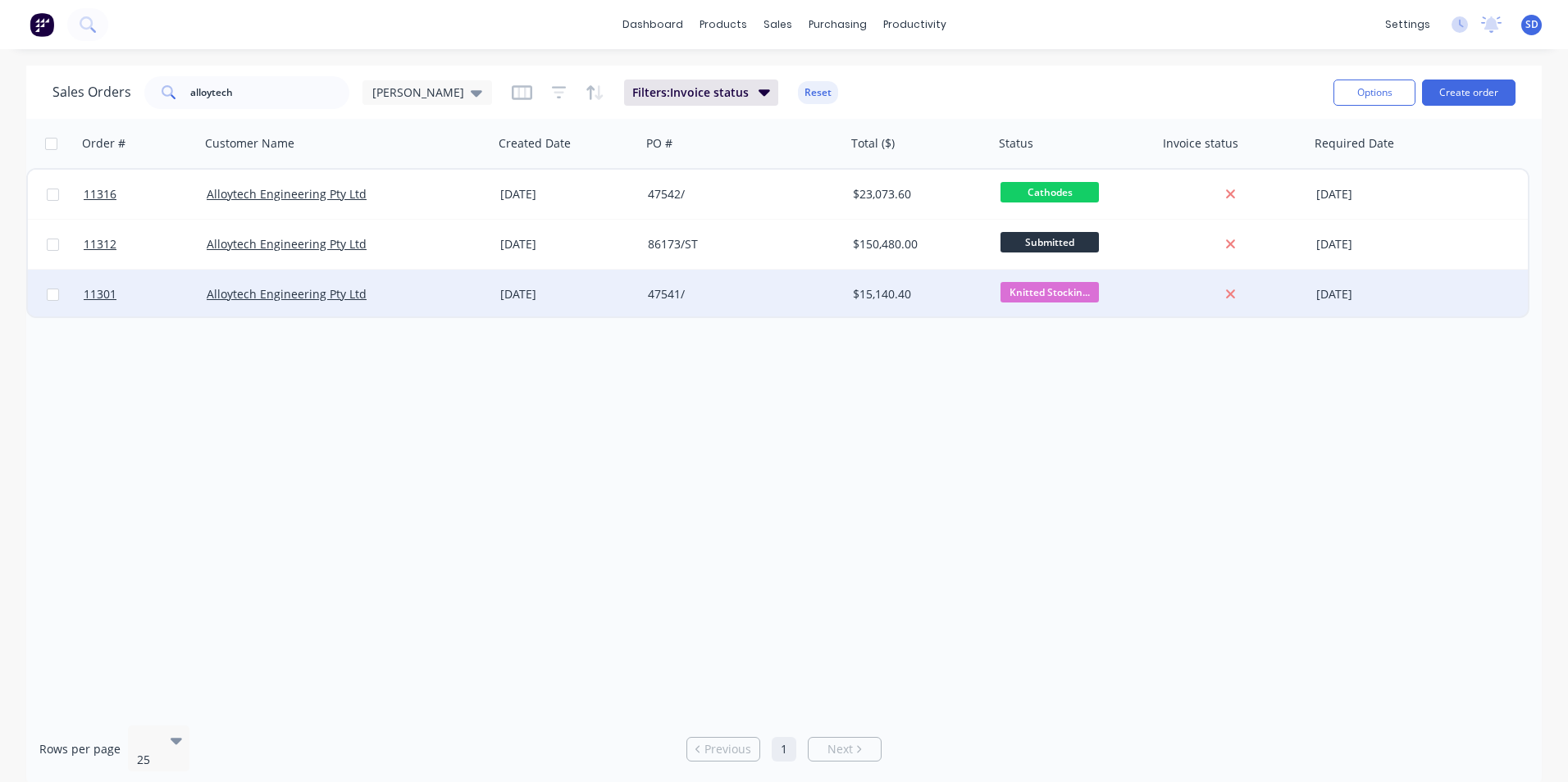
click at [565, 303] on div "[DATE]" at bounding box center [567, 294] width 148 height 50
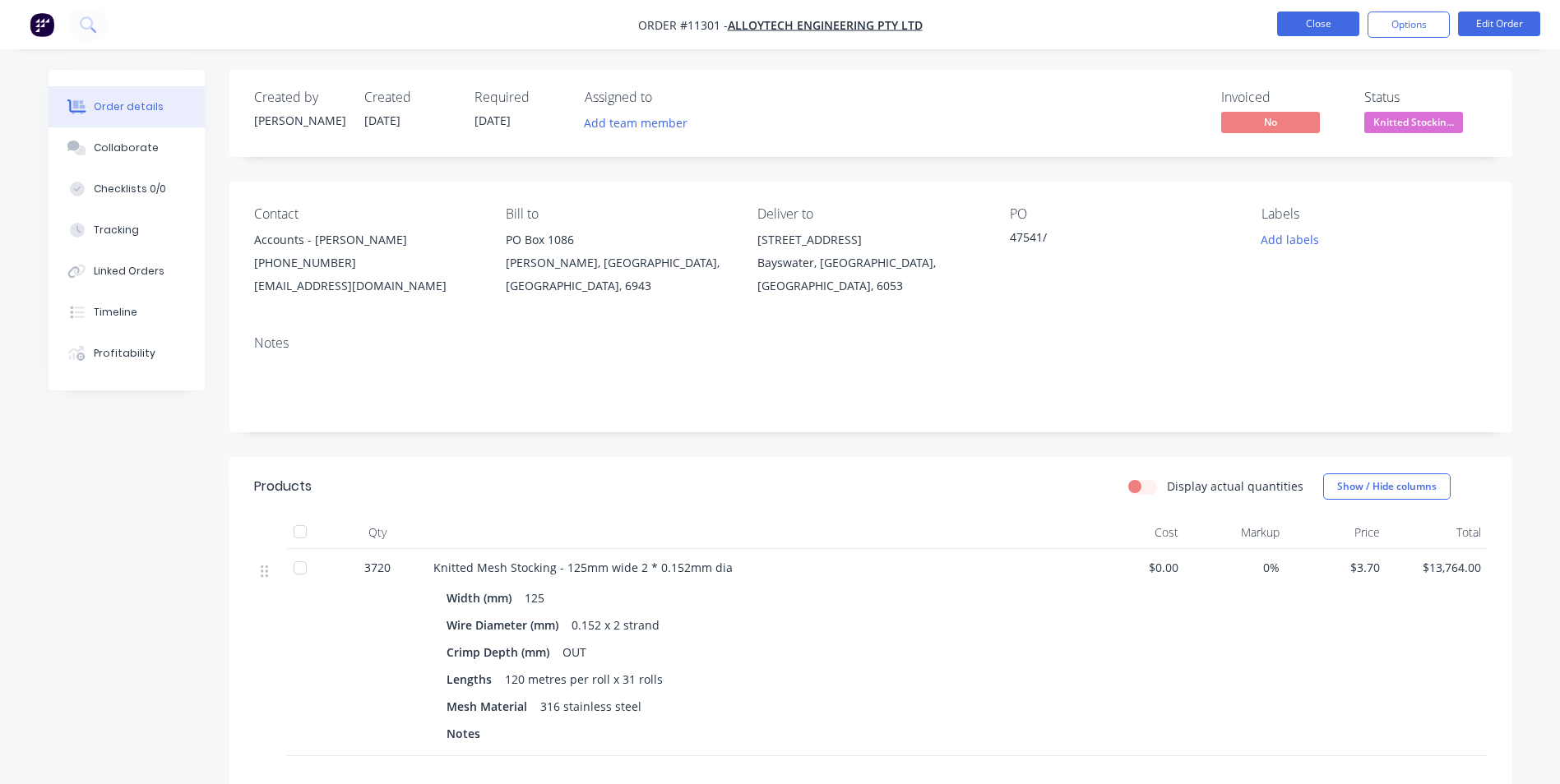
click at [1301, 19] on button "Close" at bounding box center [1318, 24] width 83 height 25
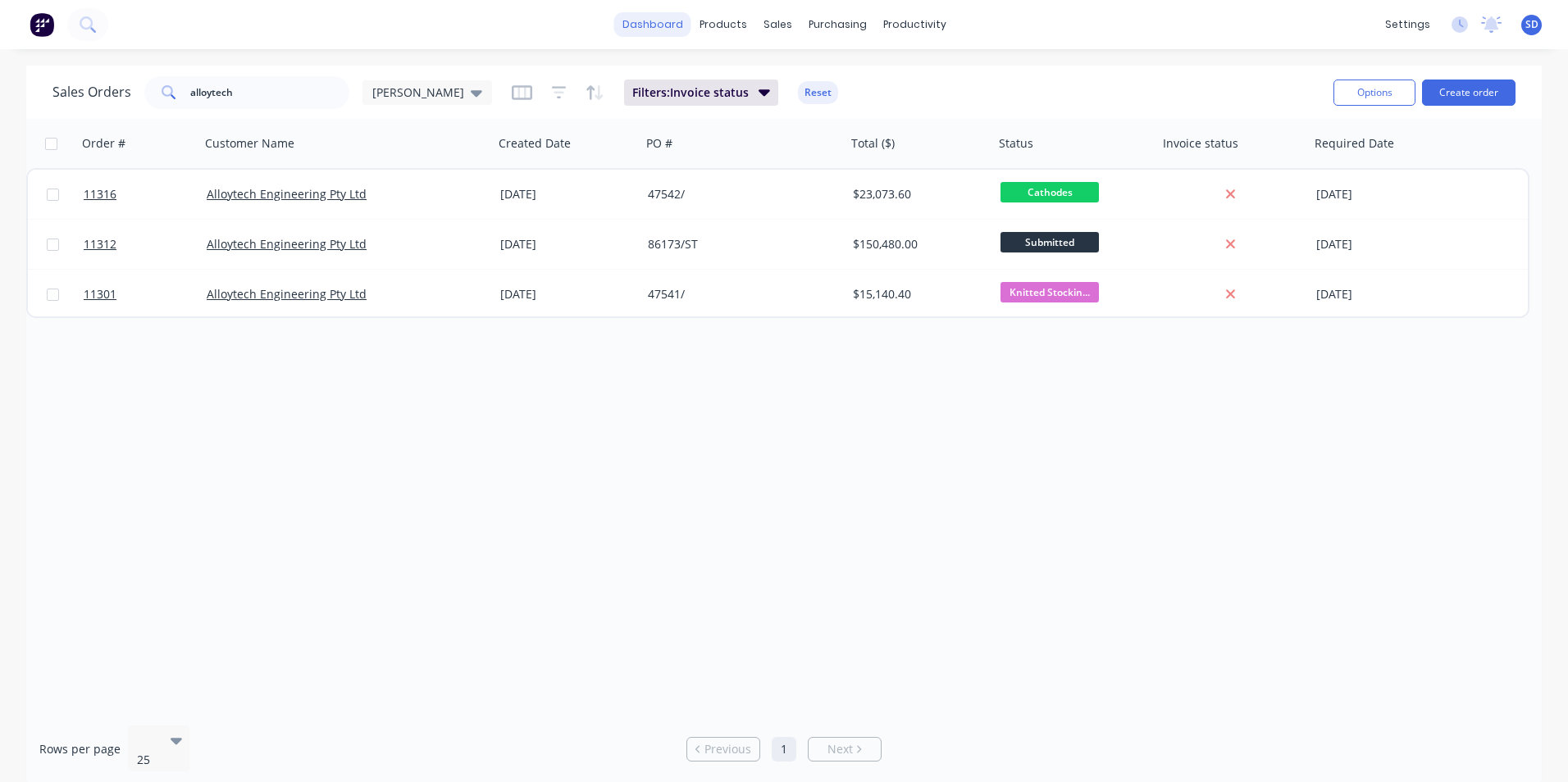
click at [650, 32] on link "dashboard" at bounding box center [653, 24] width 77 height 25
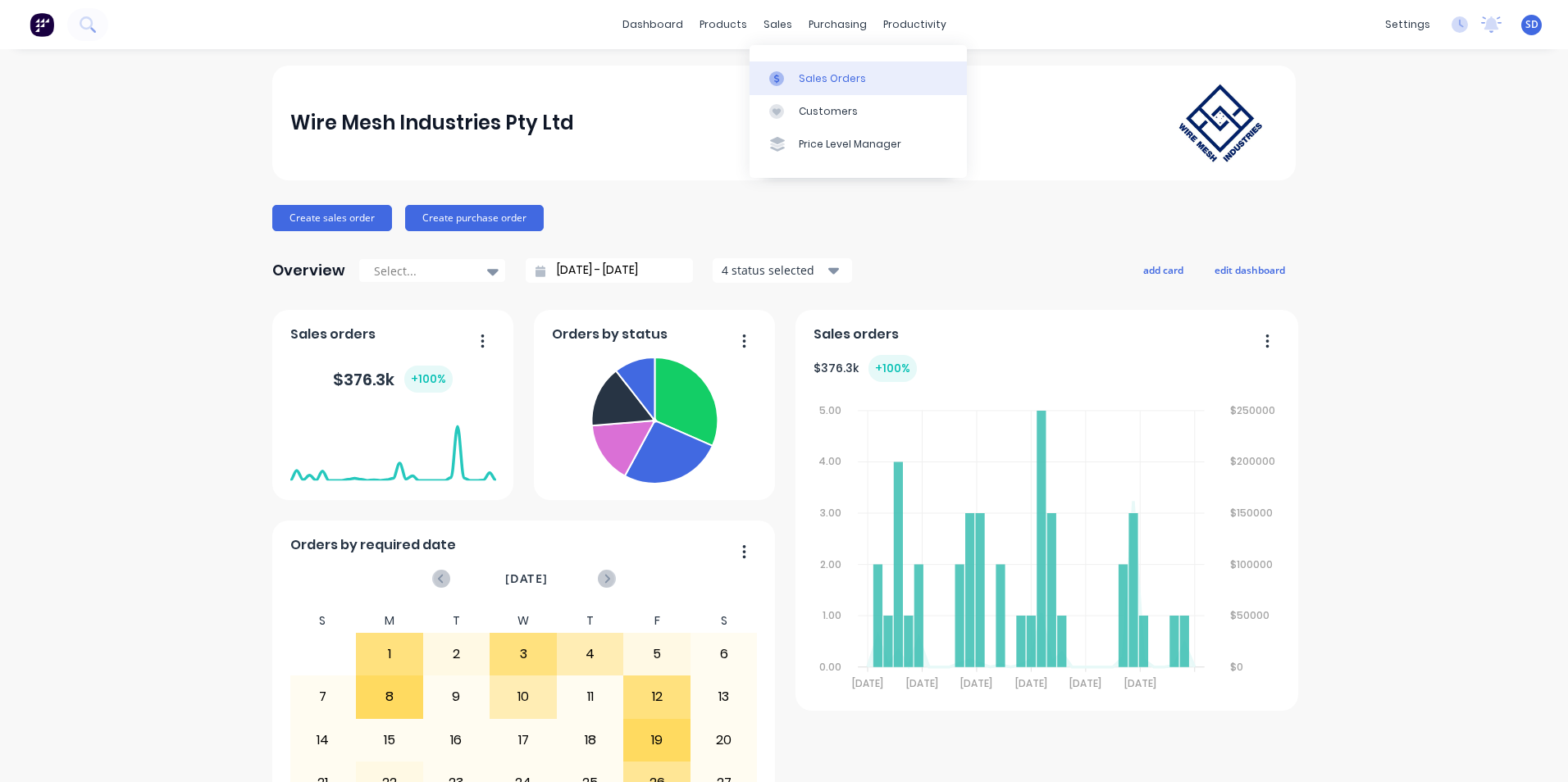
click at [776, 69] on link "Sales Orders" at bounding box center [857, 77] width 217 height 33
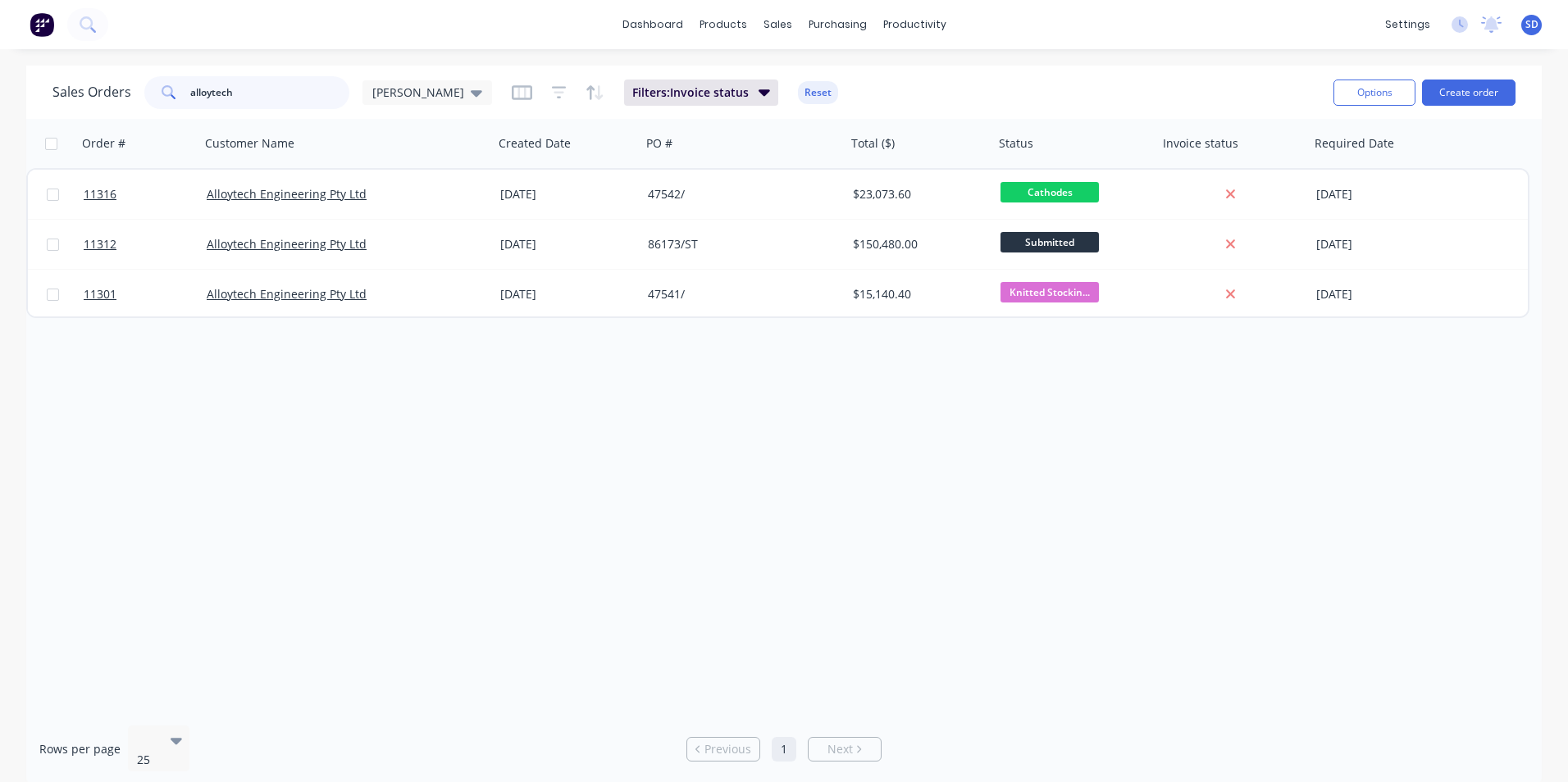
drag, startPoint x: 273, startPoint y: 92, endPoint x: 183, endPoint y: 112, distance: 92.2
click at [170, 106] on div "alloytech" at bounding box center [247, 92] width 205 height 33
type input "PO 6840"
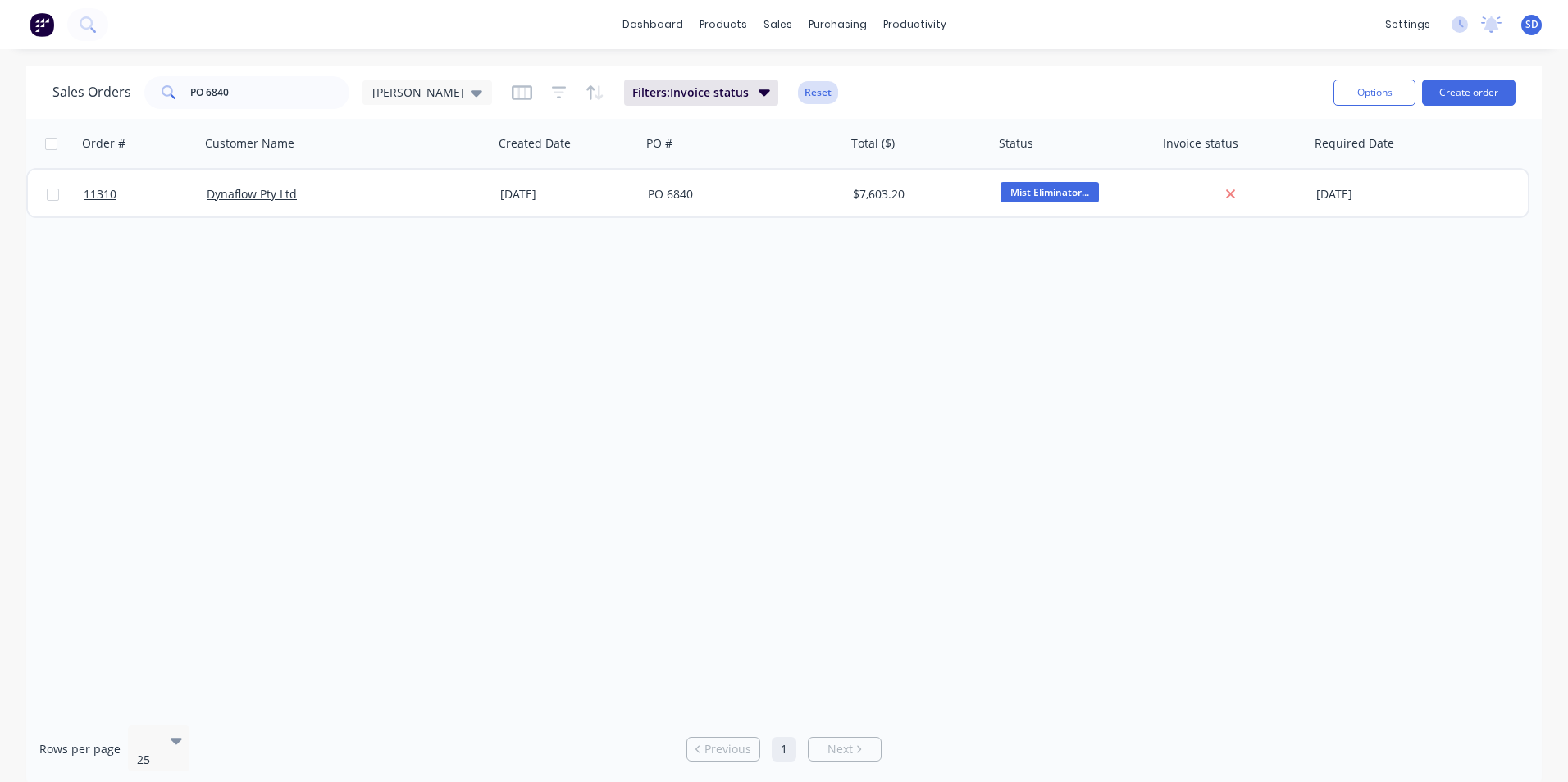
click at [798, 94] on button "Reset" at bounding box center [818, 92] width 41 height 23
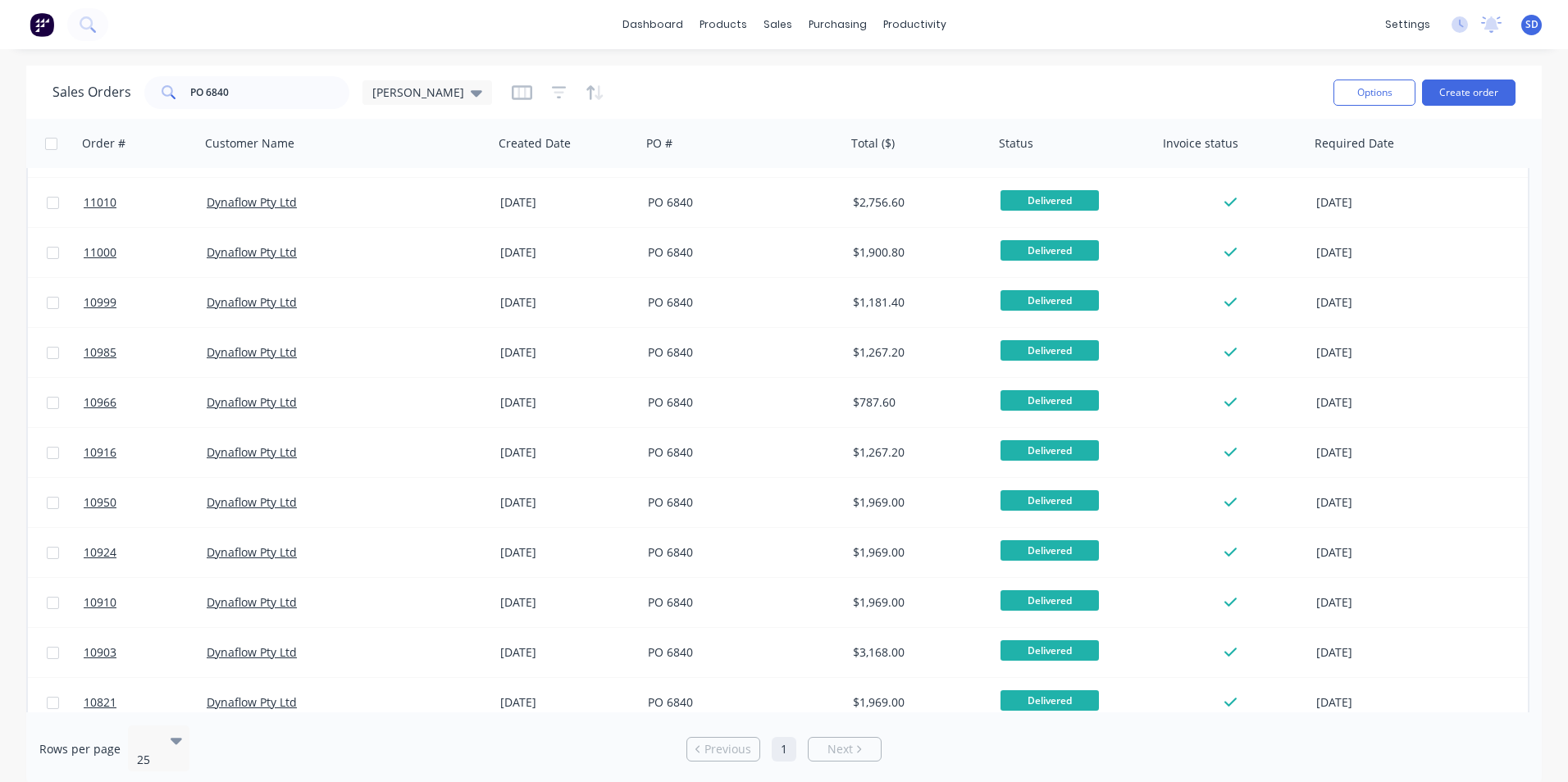
scroll to position [556, 0]
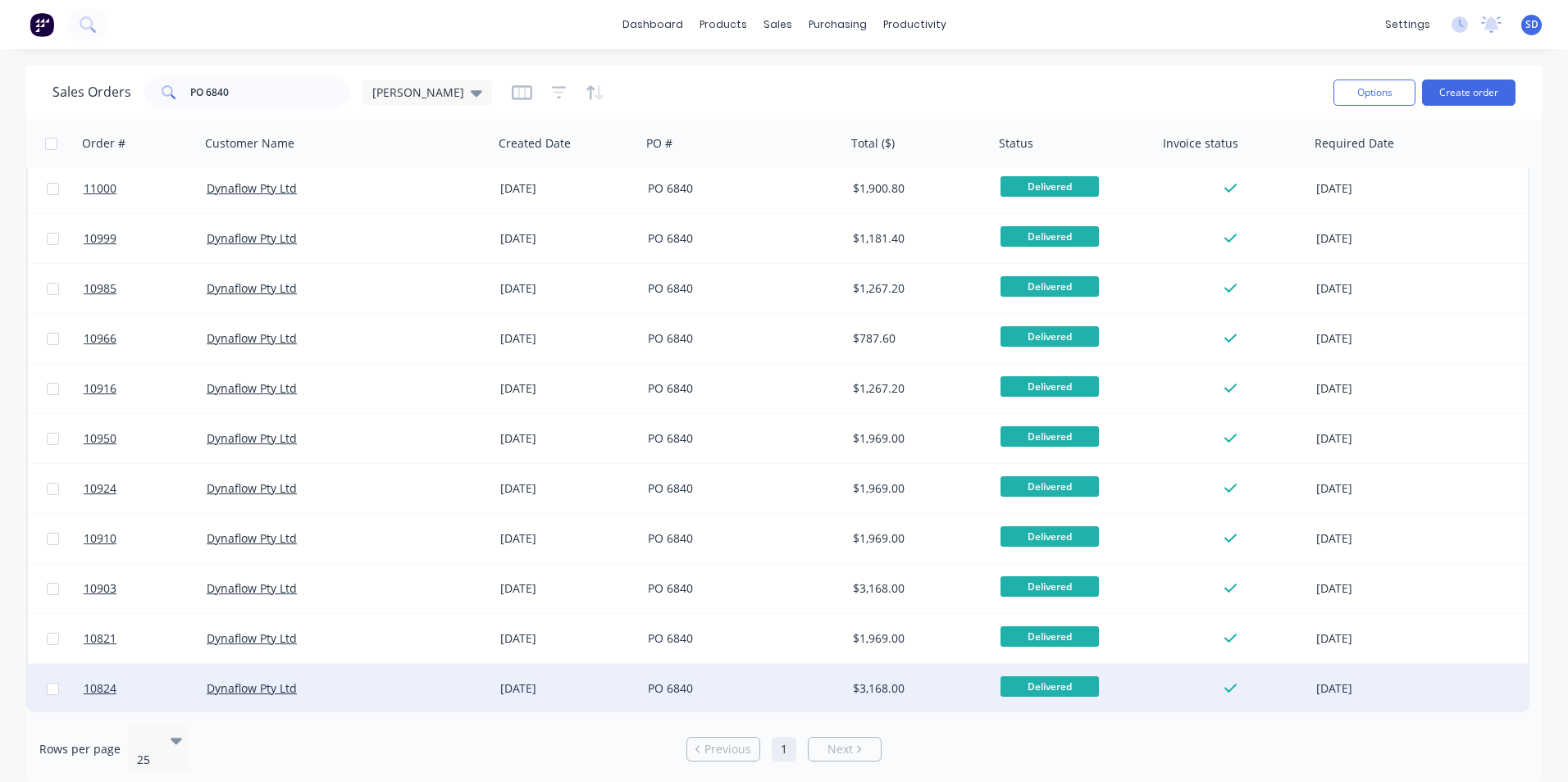
click at [762, 696] on div "PO 6840" at bounding box center [739, 689] width 182 height 17
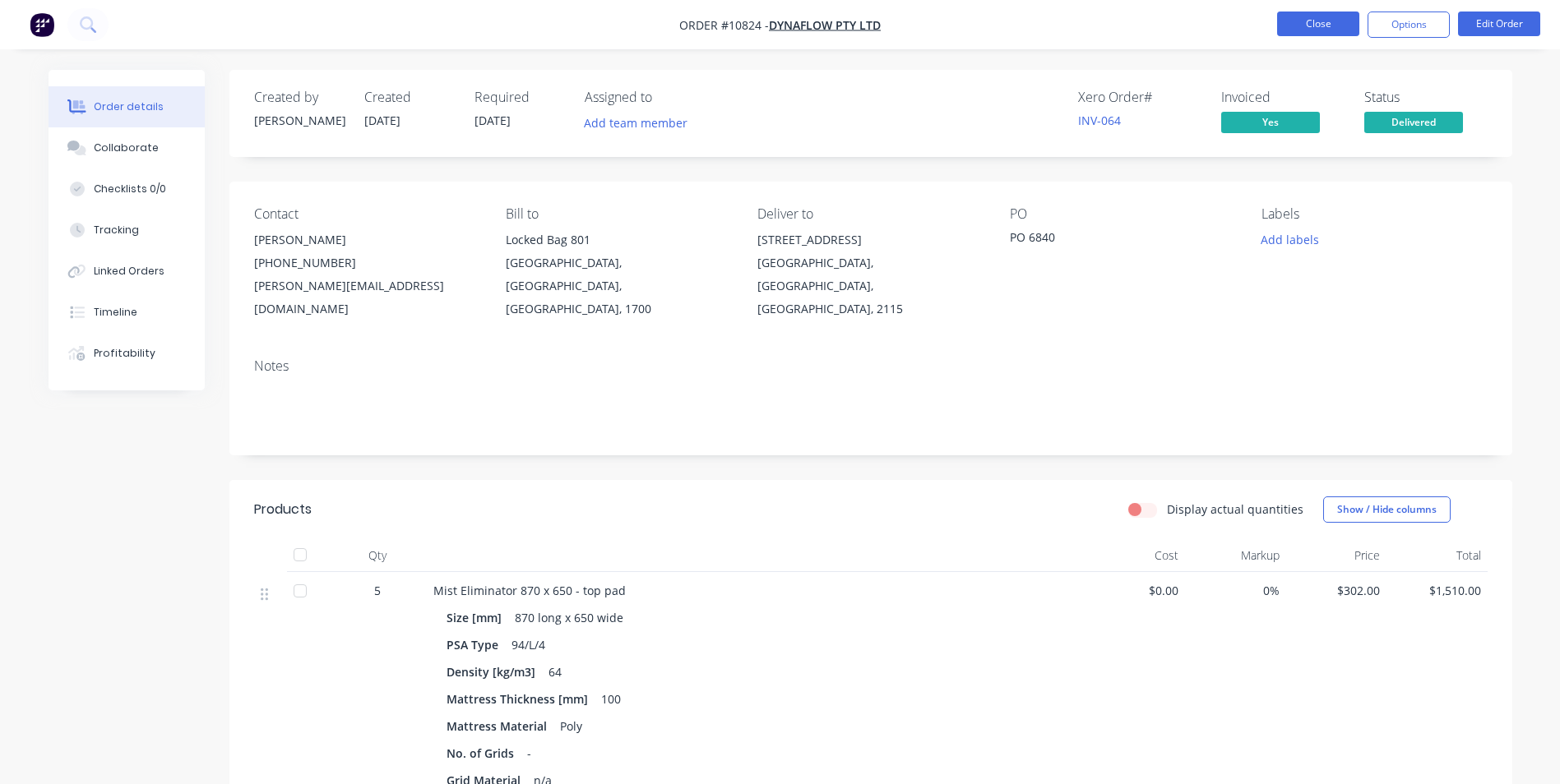
click at [1304, 28] on button "Close" at bounding box center [1318, 24] width 83 height 25
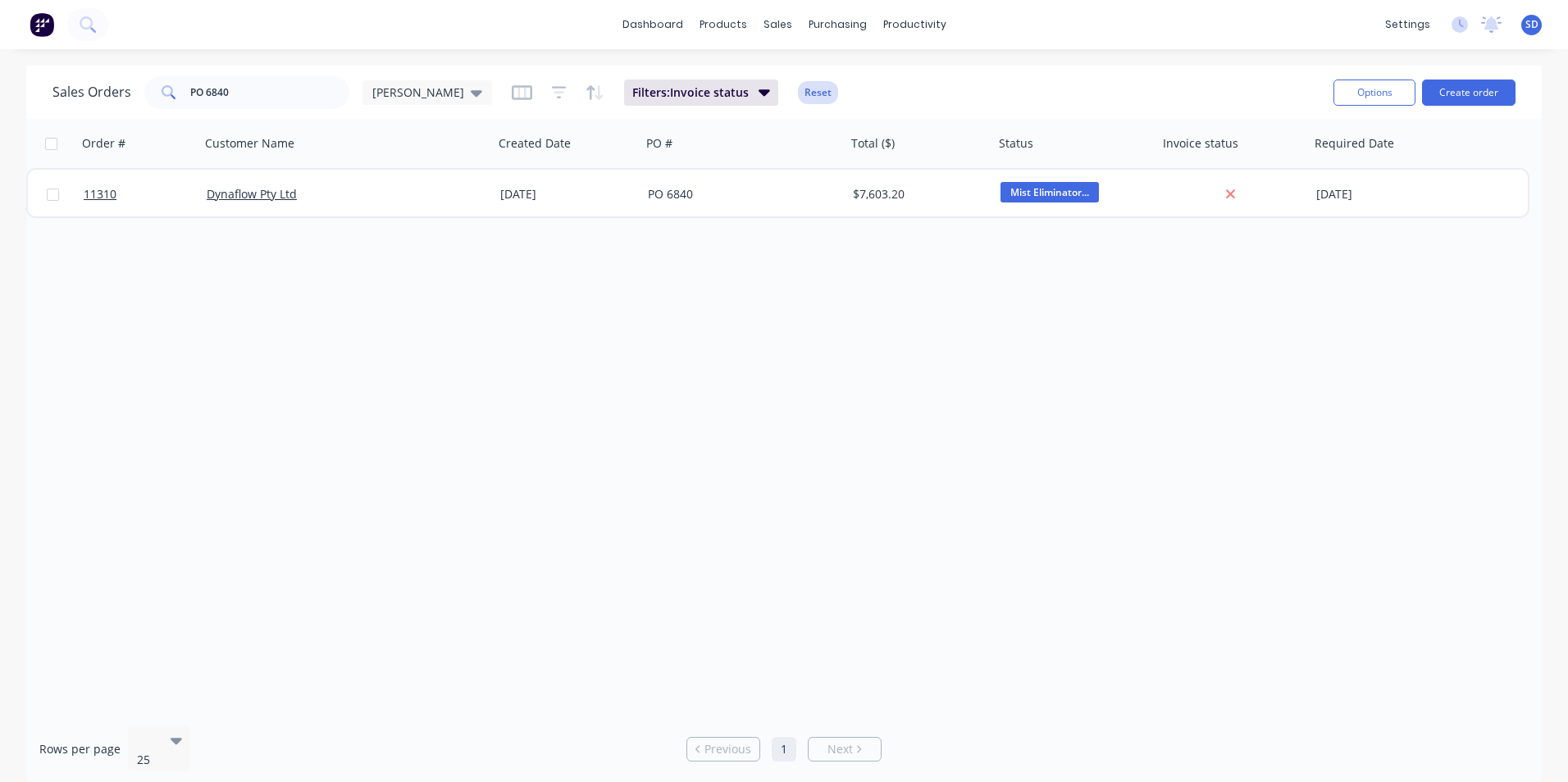
click at [798, 97] on button "Reset" at bounding box center [818, 92] width 41 height 23
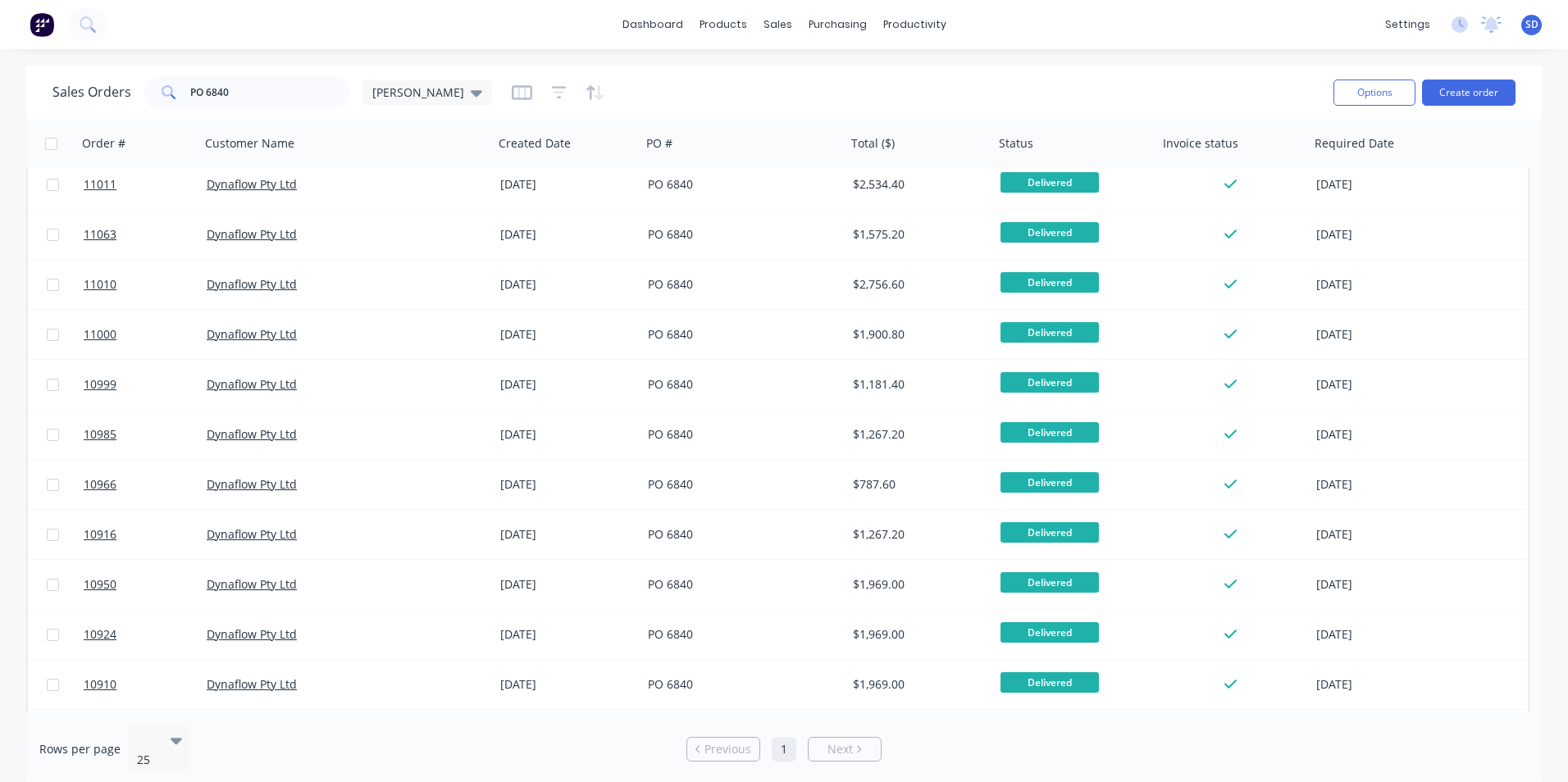
scroll to position [556, 0]
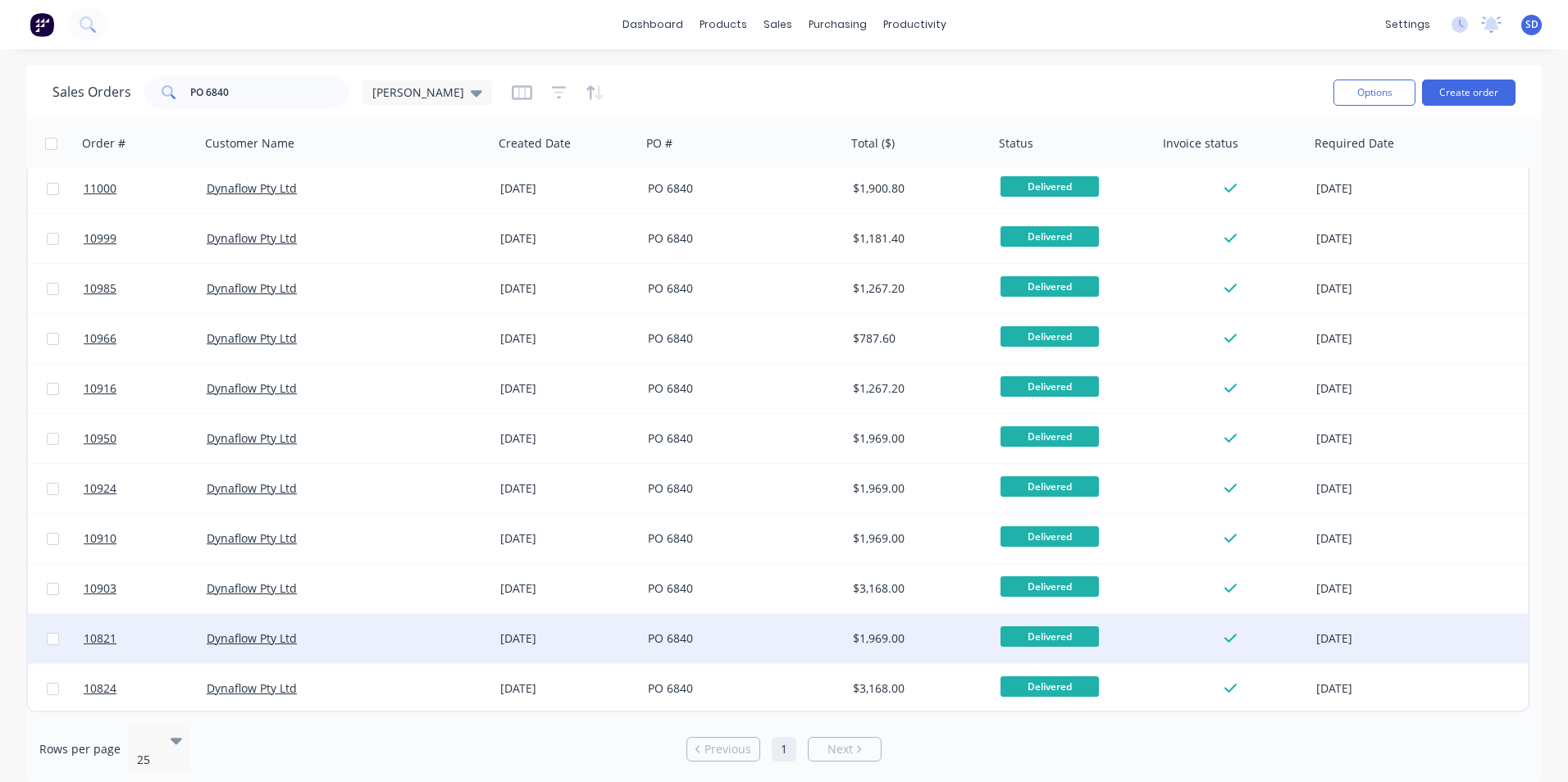
click at [766, 630] on div "PO 6840" at bounding box center [739, 638] width 182 height 17
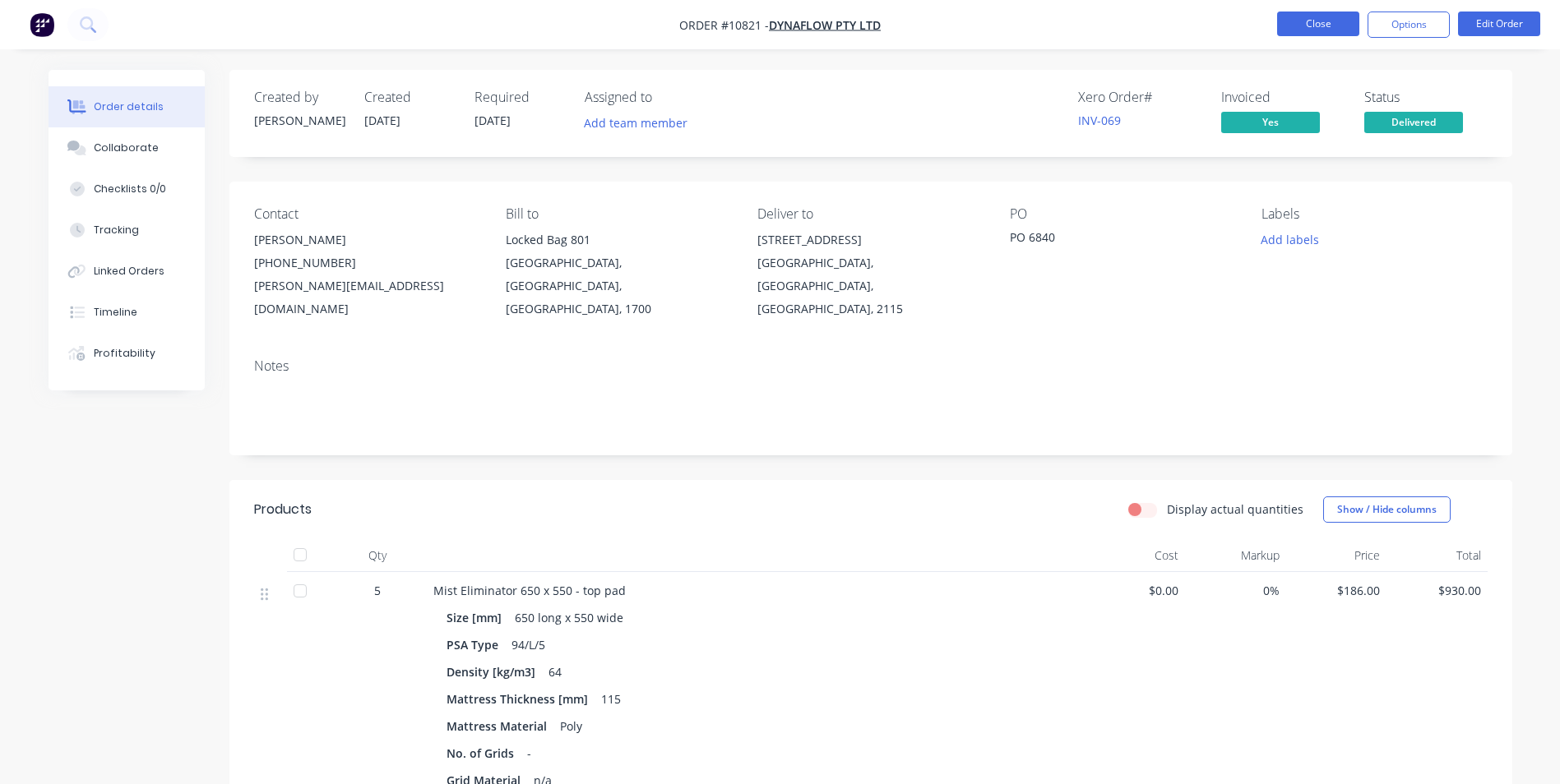
click at [1321, 26] on button "Close" at bounding box center [1318, 24] width 83 height 25
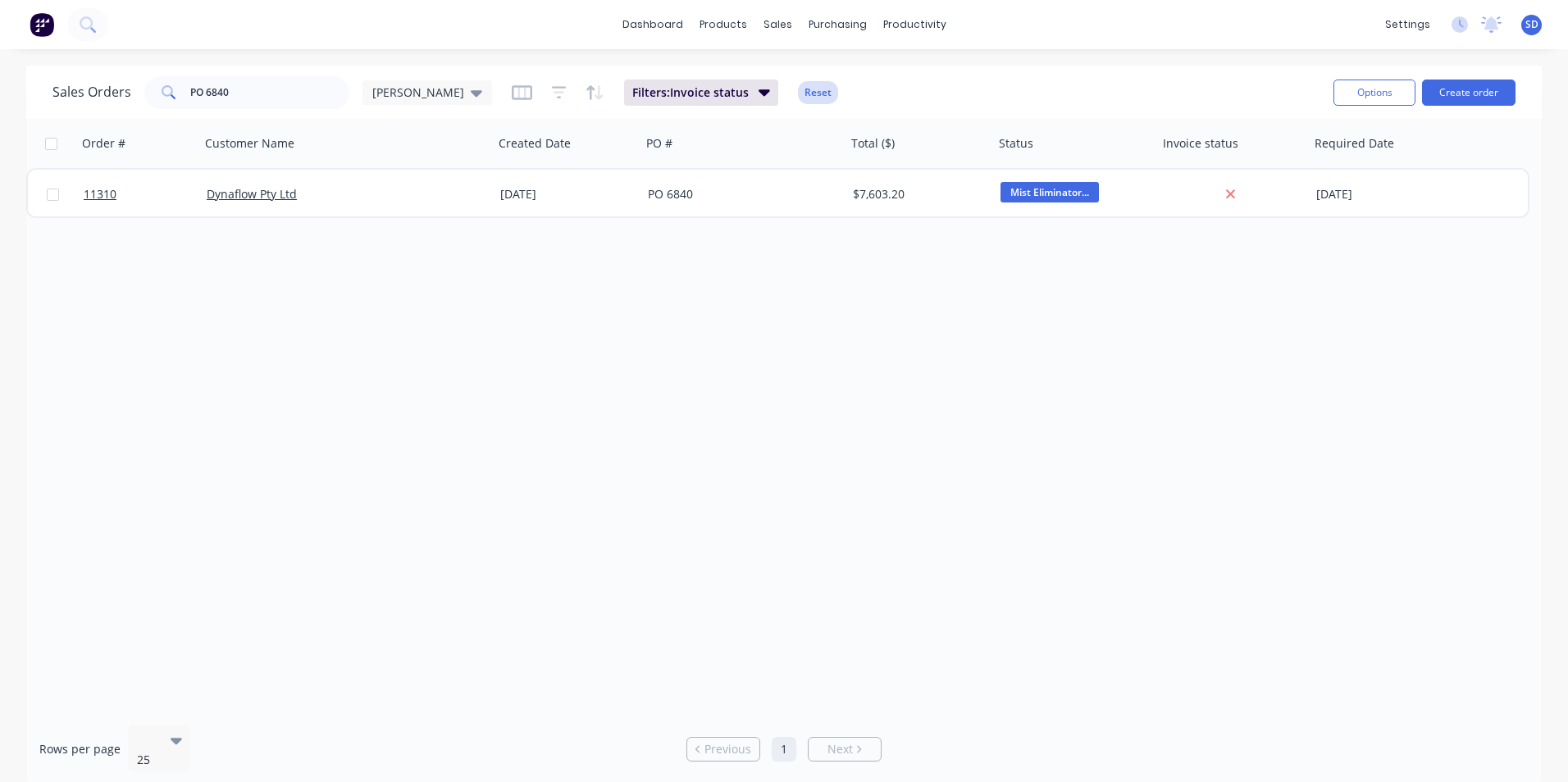
click at [798, 92] on button "Reset" at bounding box center [818, 92] width 41 height 23
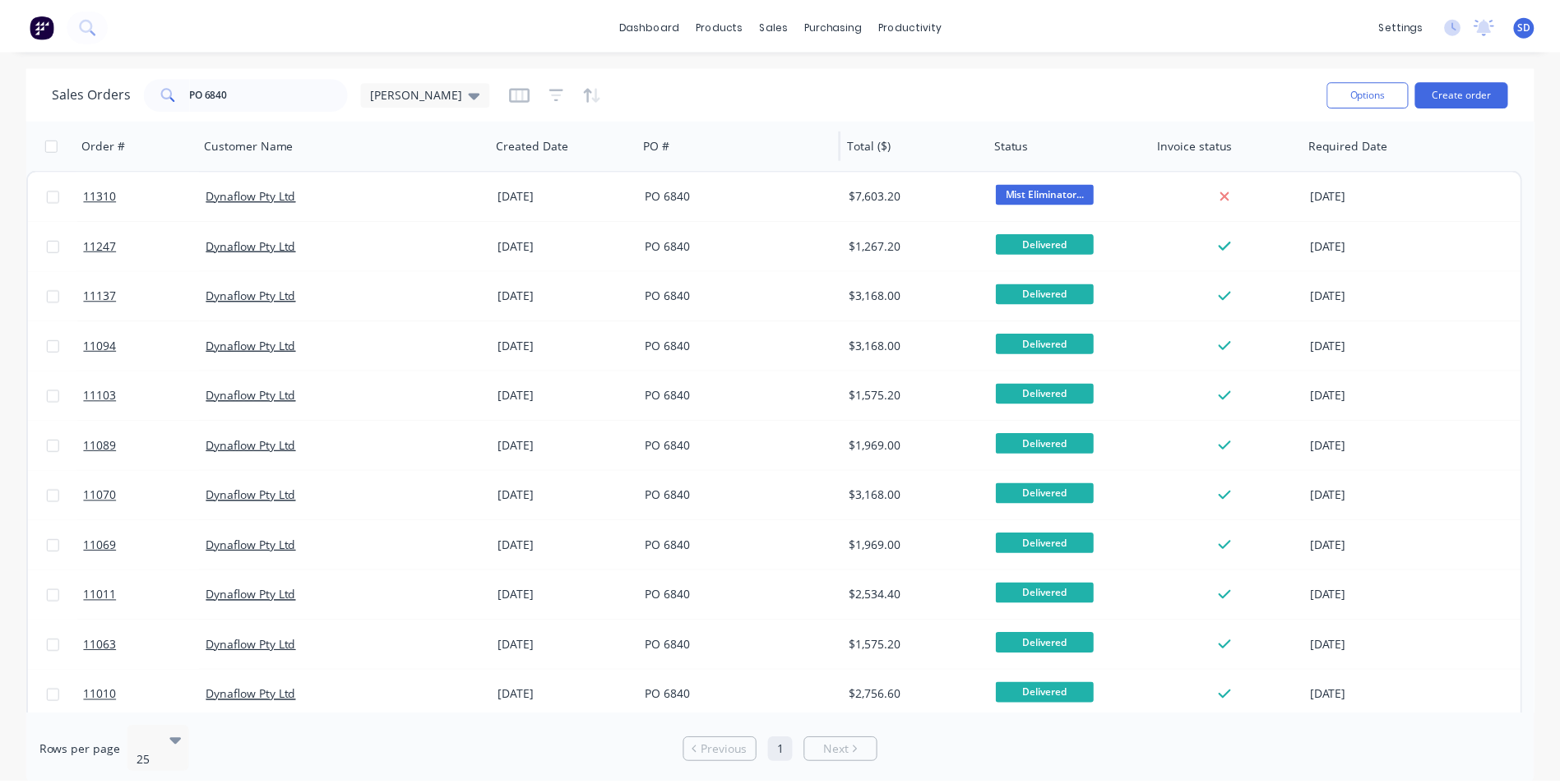
scroll to position [557, 0]
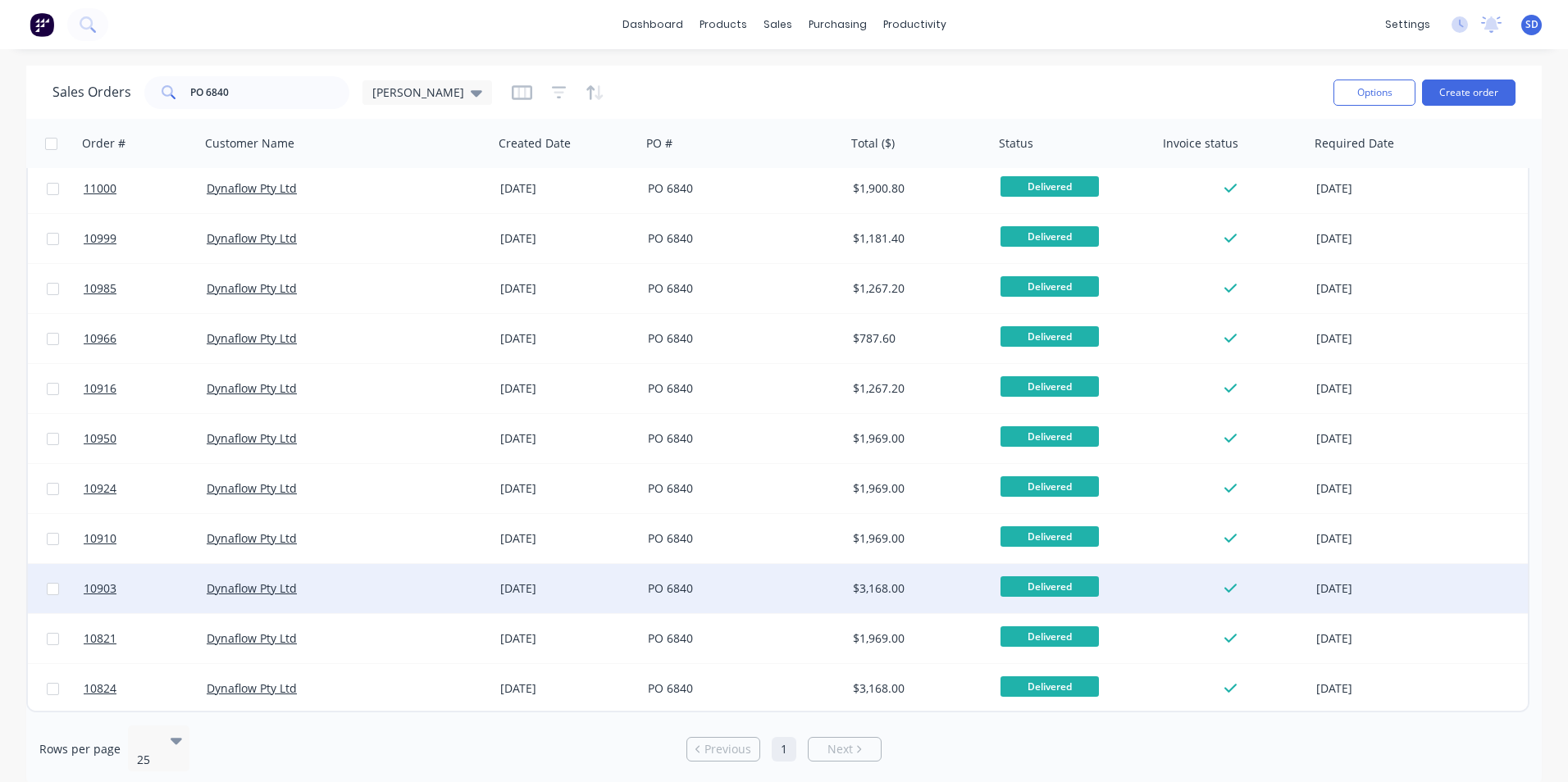
click at [767, 598] on div "PO 6840" at bounding box center [743, 589] width 205 height 50
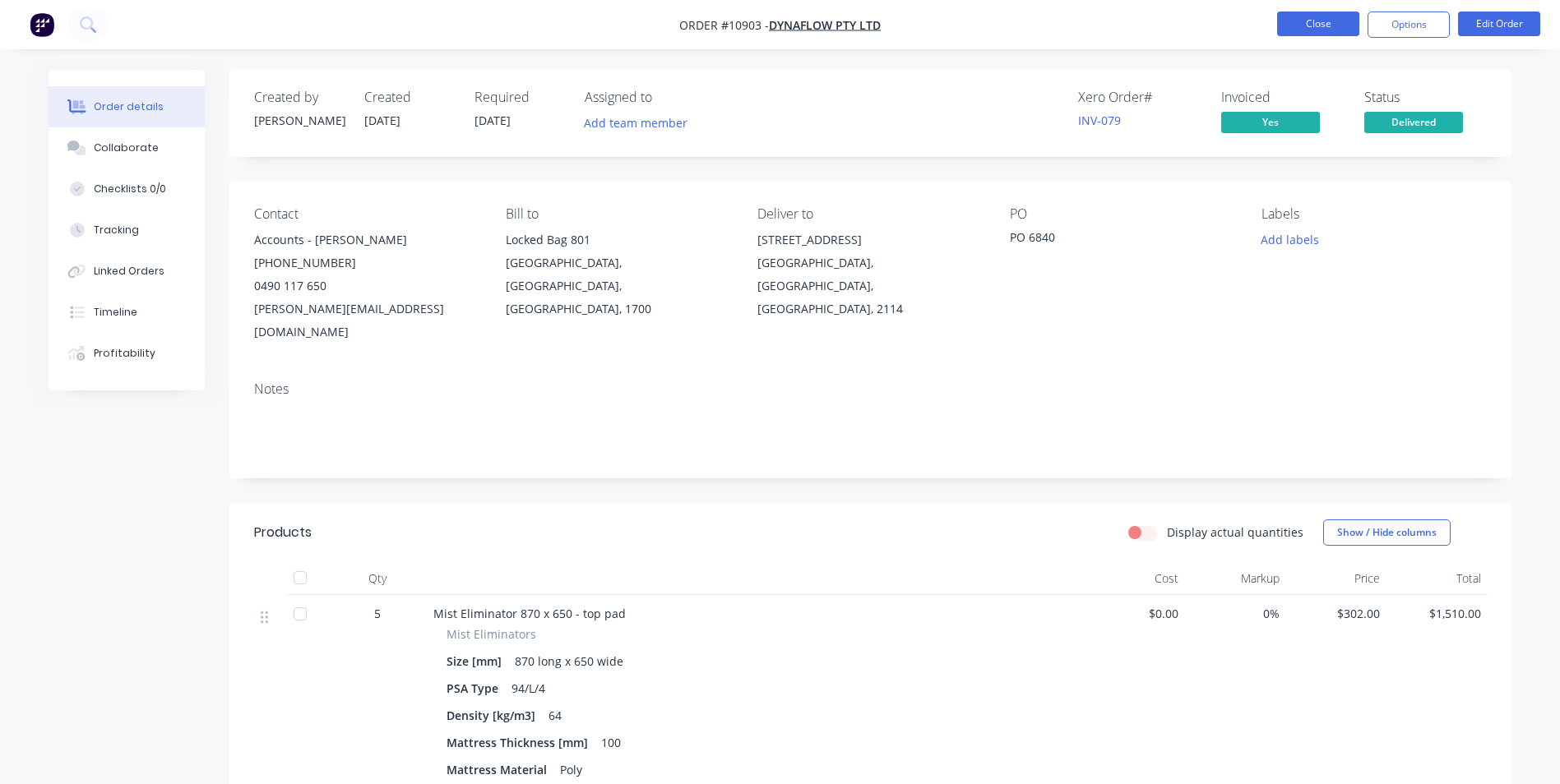
click at [1295, 23] on button "Close" at bounding box center [1318, 24] width 83 height 25
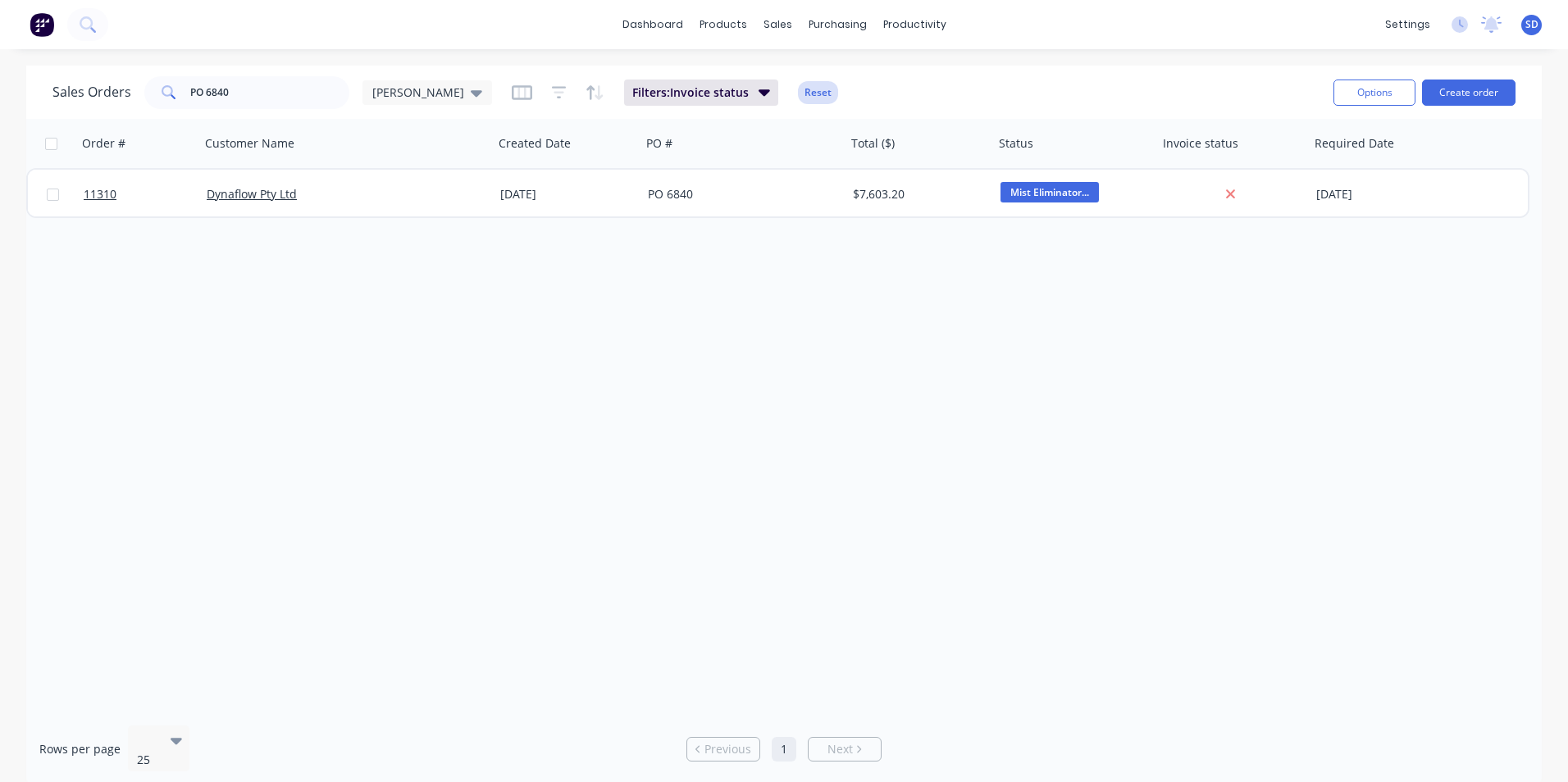
click at [798, 98] on button "Reset" at bounding box center [818, 92] width 41 height 23
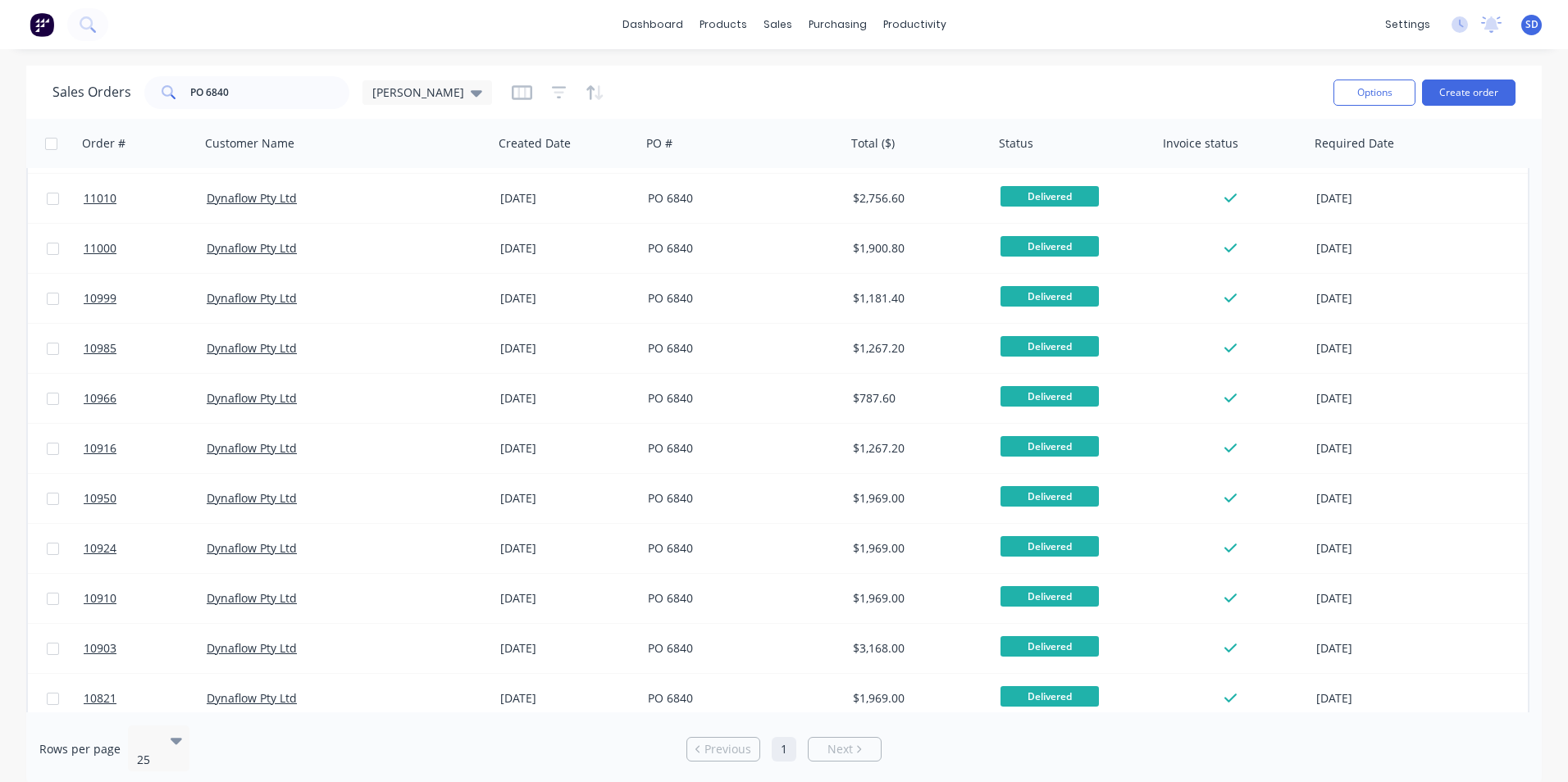
scroll to position [556, 0]
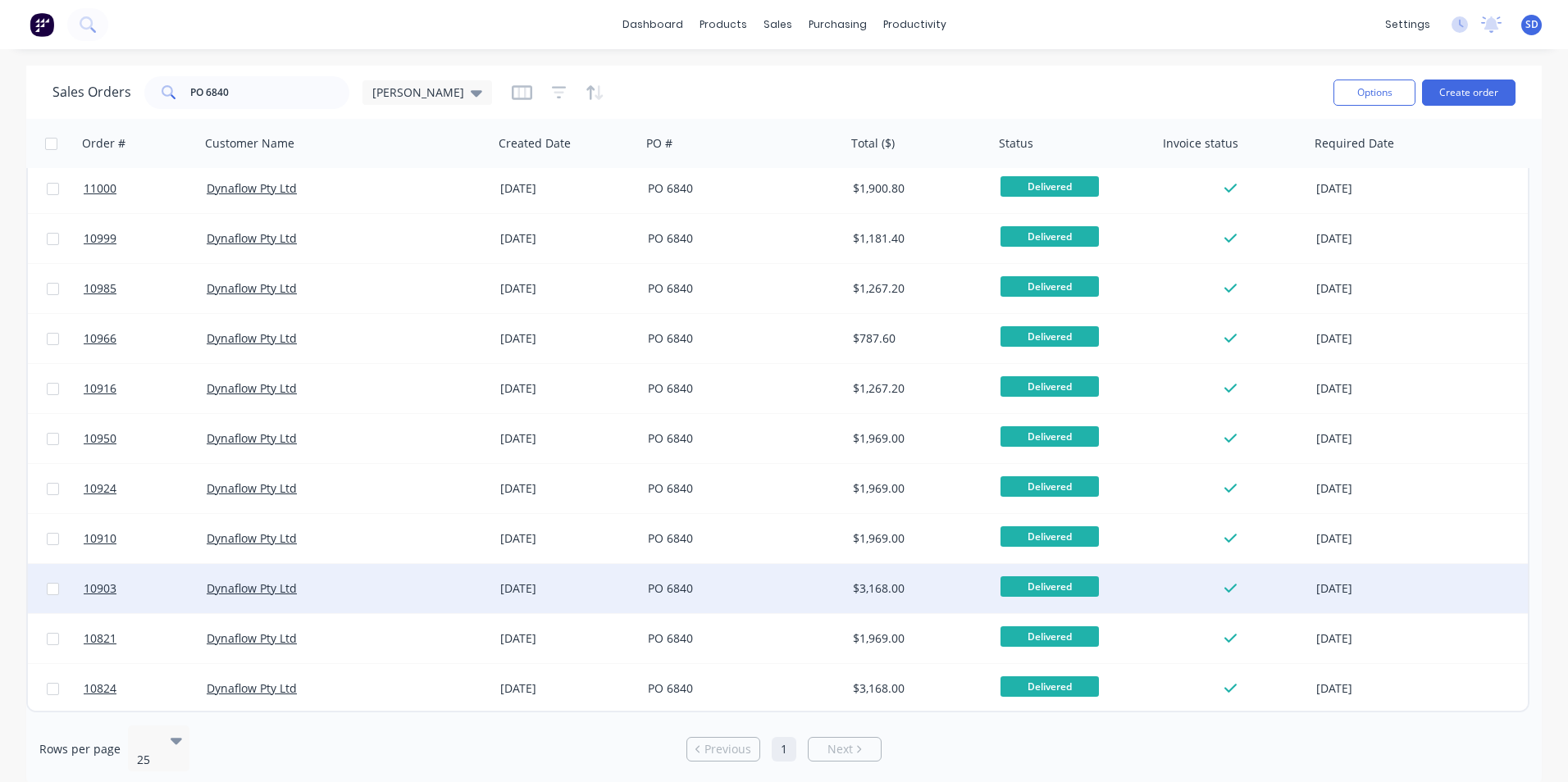
click at [777, 591] on div "PO 6840" at bounding box center [739, 589] width 182 height 17
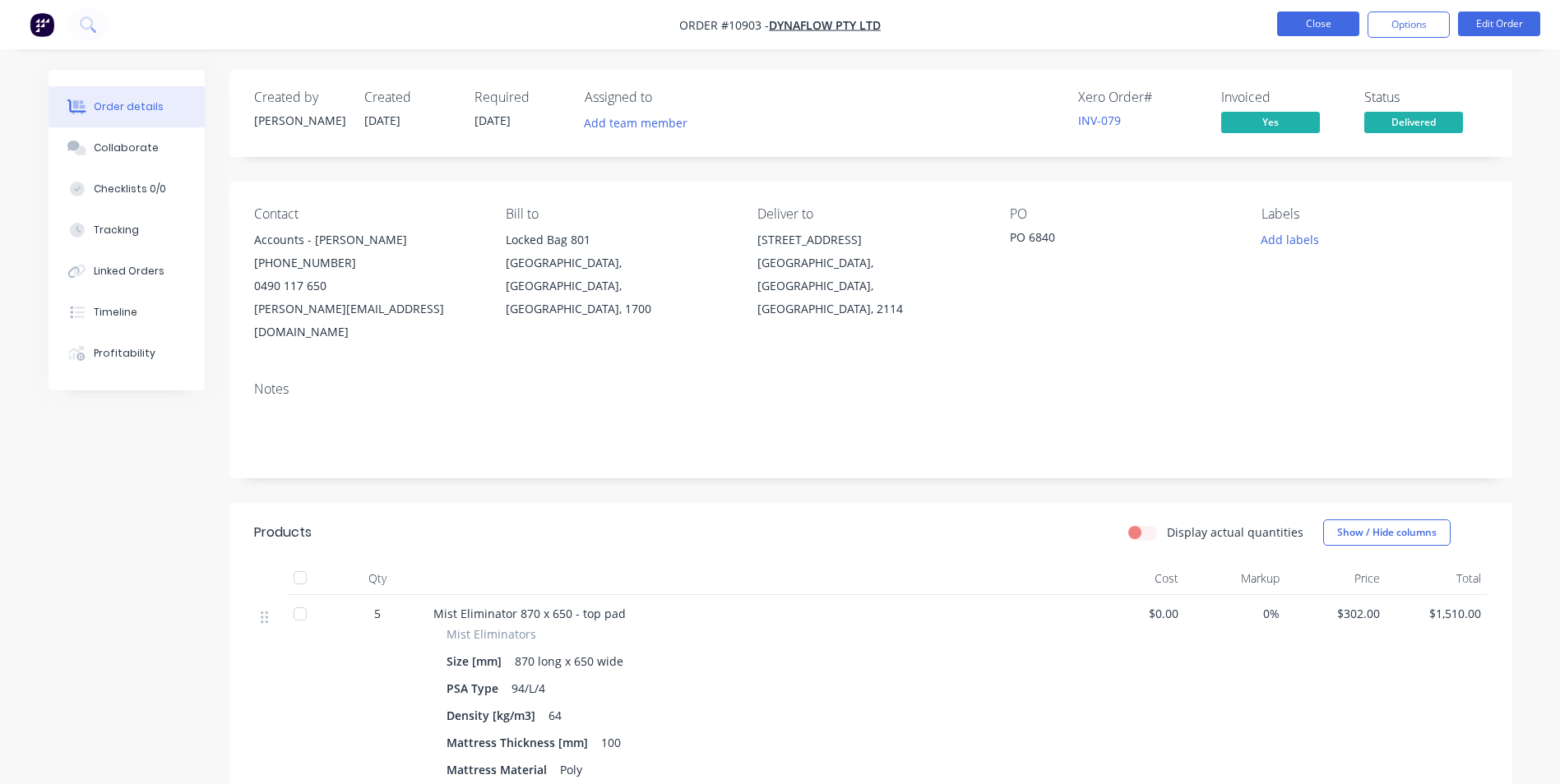
click at [1307, 26] on button "Close" at bounding box center [1318, 24] width 83 height 25
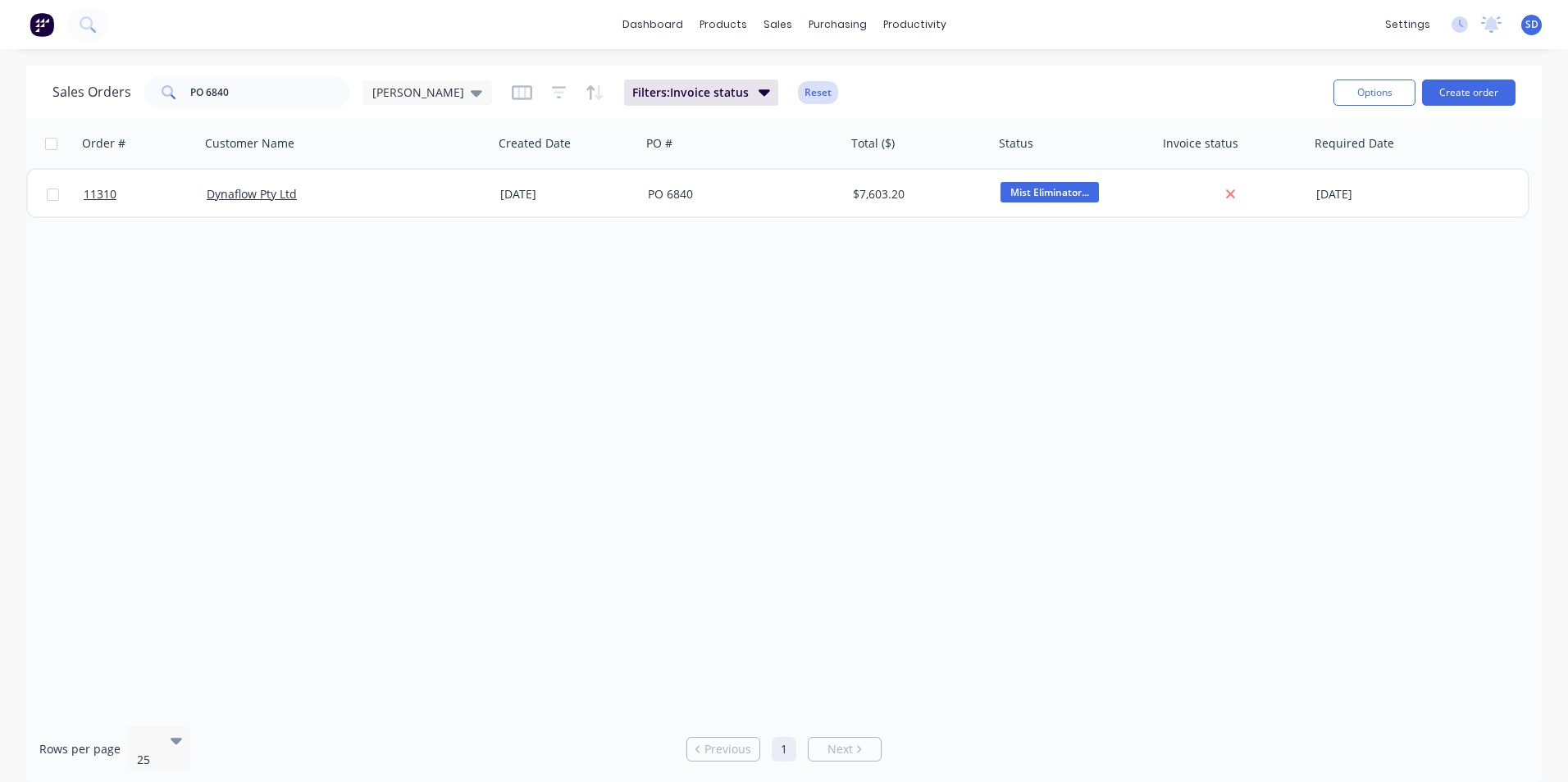
click at [798, 96] on button "Reset" at bounding box center [818, 92] width 41 height 23
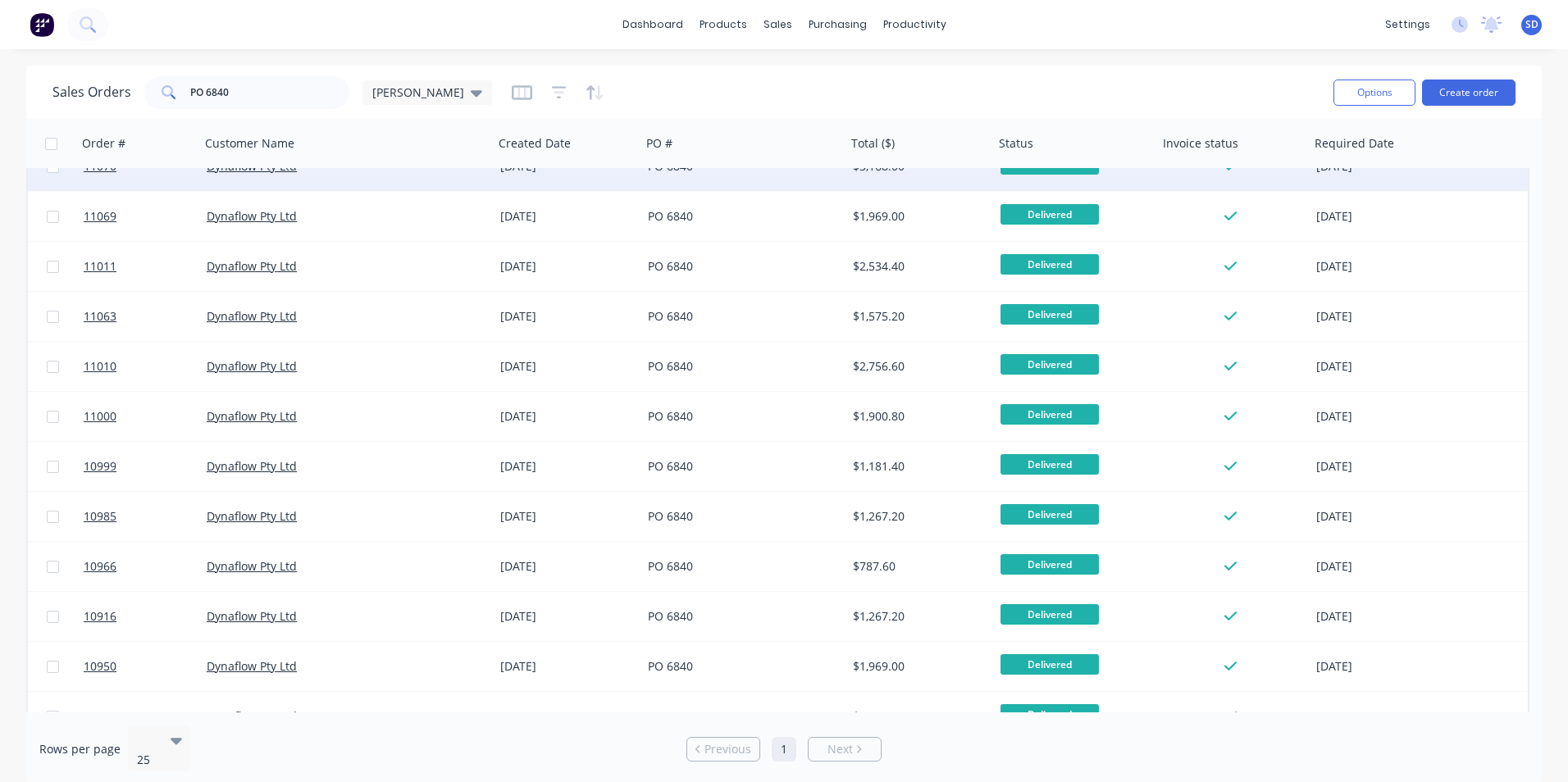
scroll to position [556, 0]
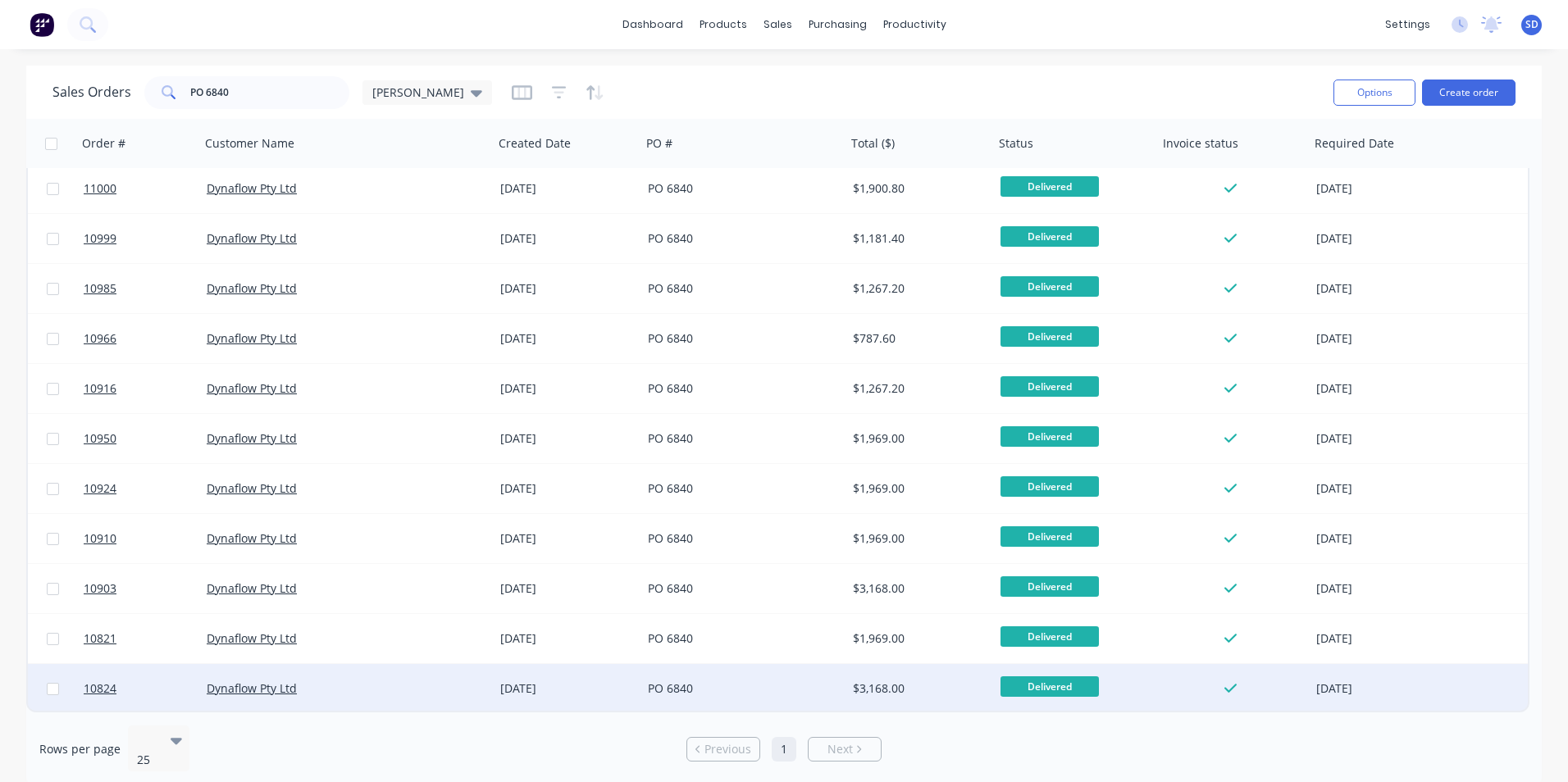
click at [800, 690] on div "PO 6840" at bounding box center [739, 689] width 182 height 17
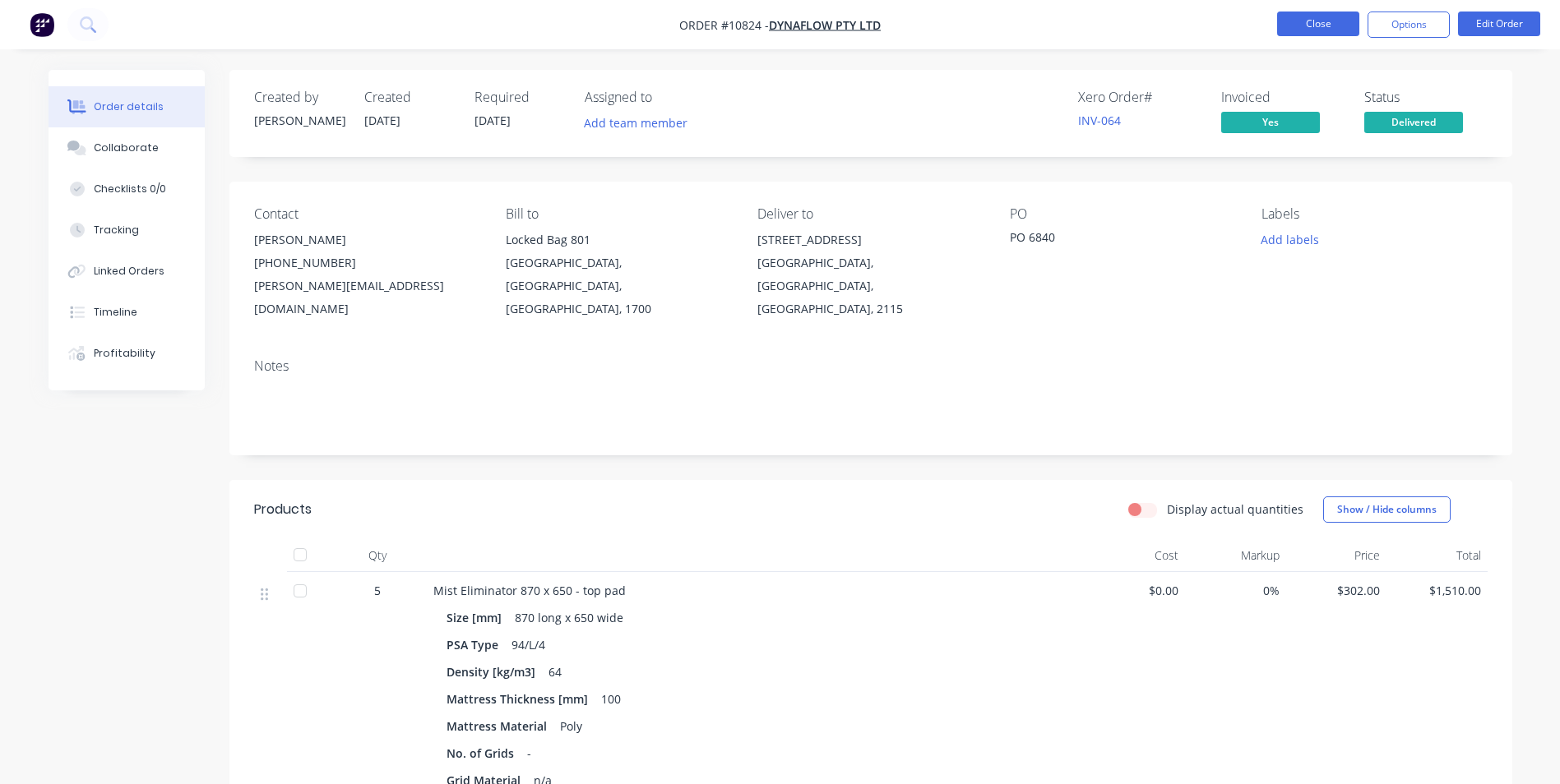
click at [1340, 25] on button "Close" at bounding box center [1318, 24] width 83 height 25
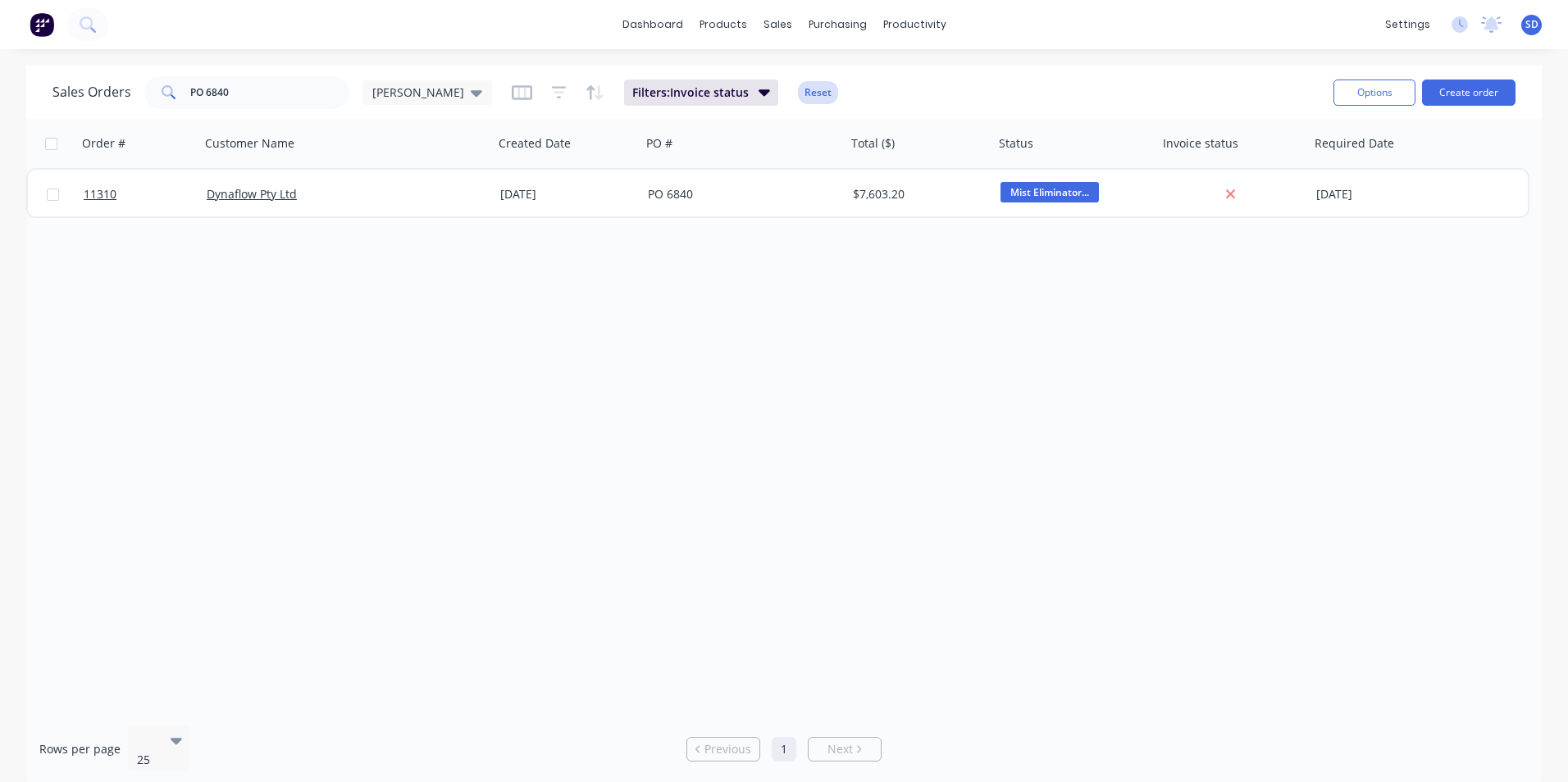
click at [798, 86] on button "Reset" at bounding box center [818, 92] width 41 height 23
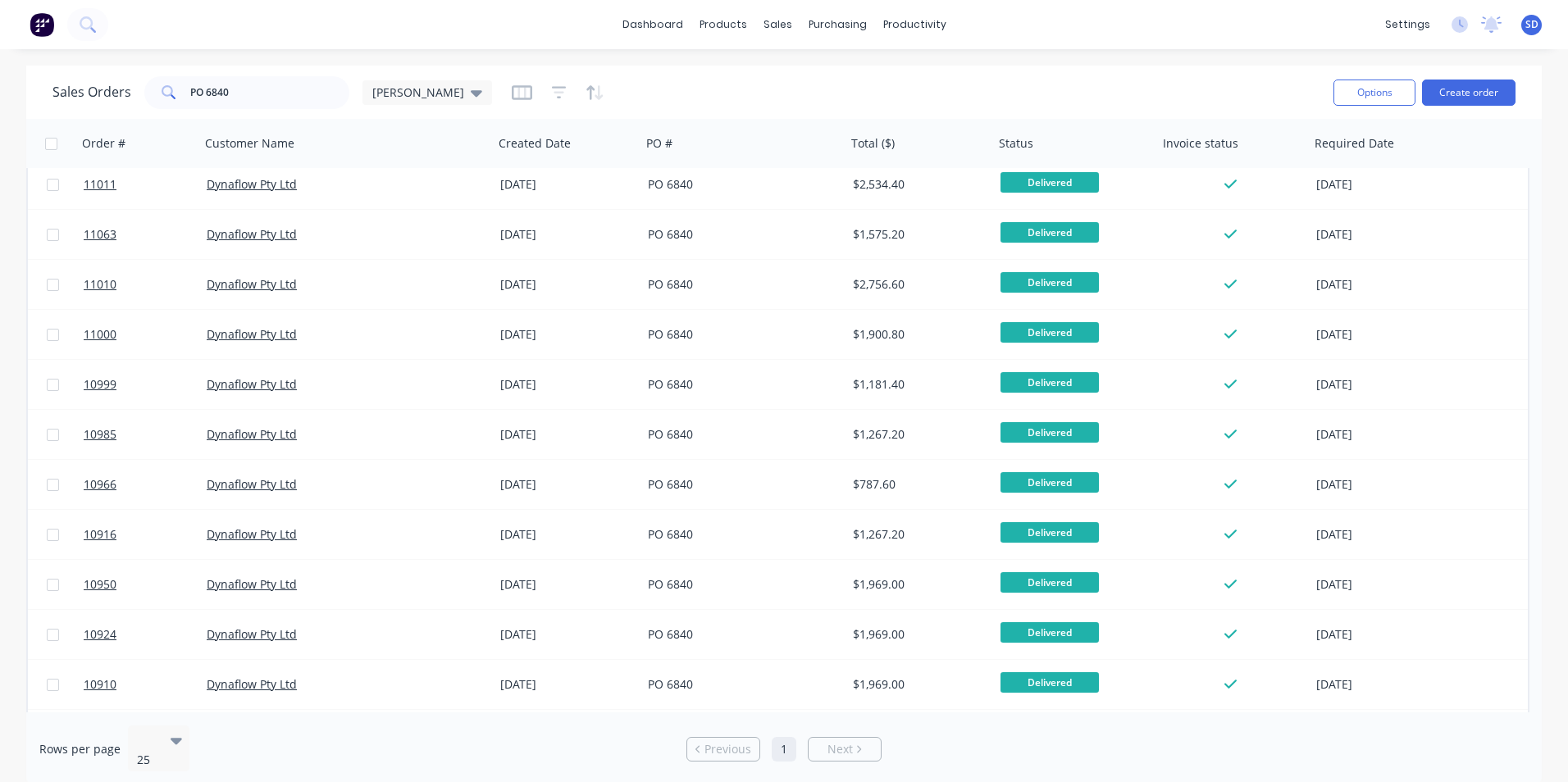
scroll to position [556, 0]
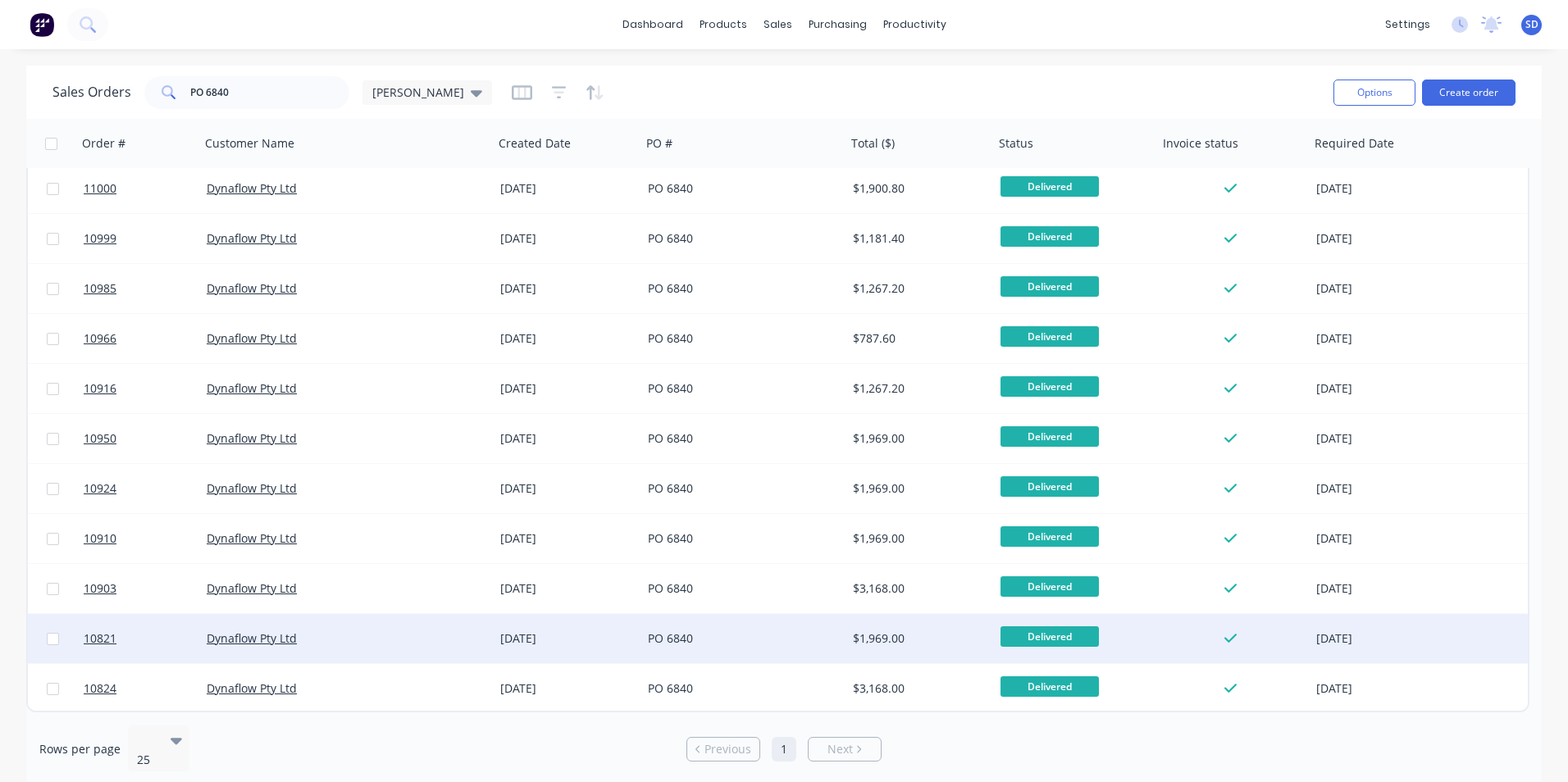
click at [724, 647] on div "PO 6840" at bounding box center [743, 639] width 205 height 50
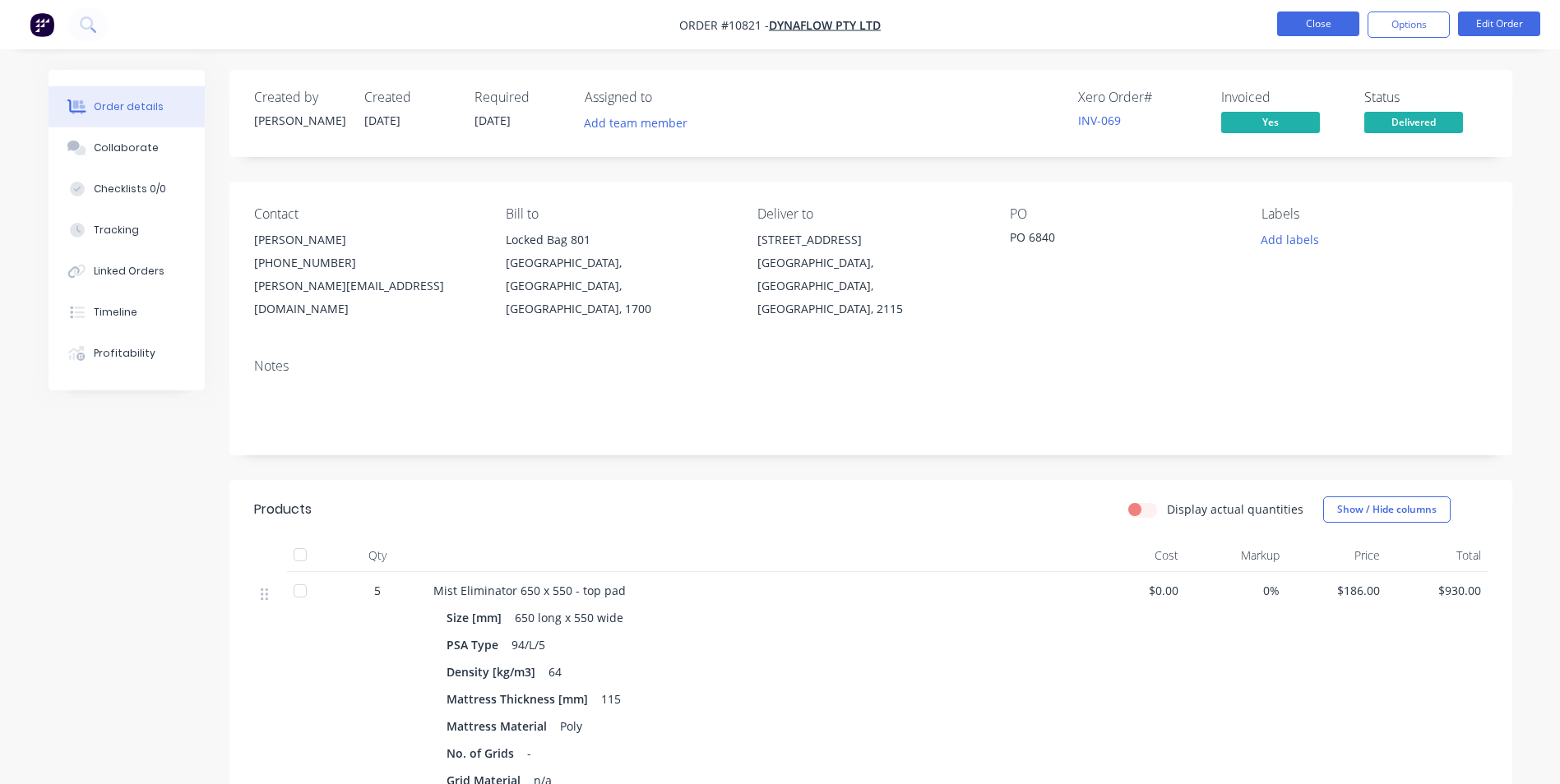
click at [1318, 35] on button "Close" at bounding box center [1318, 24] width 83 height 25
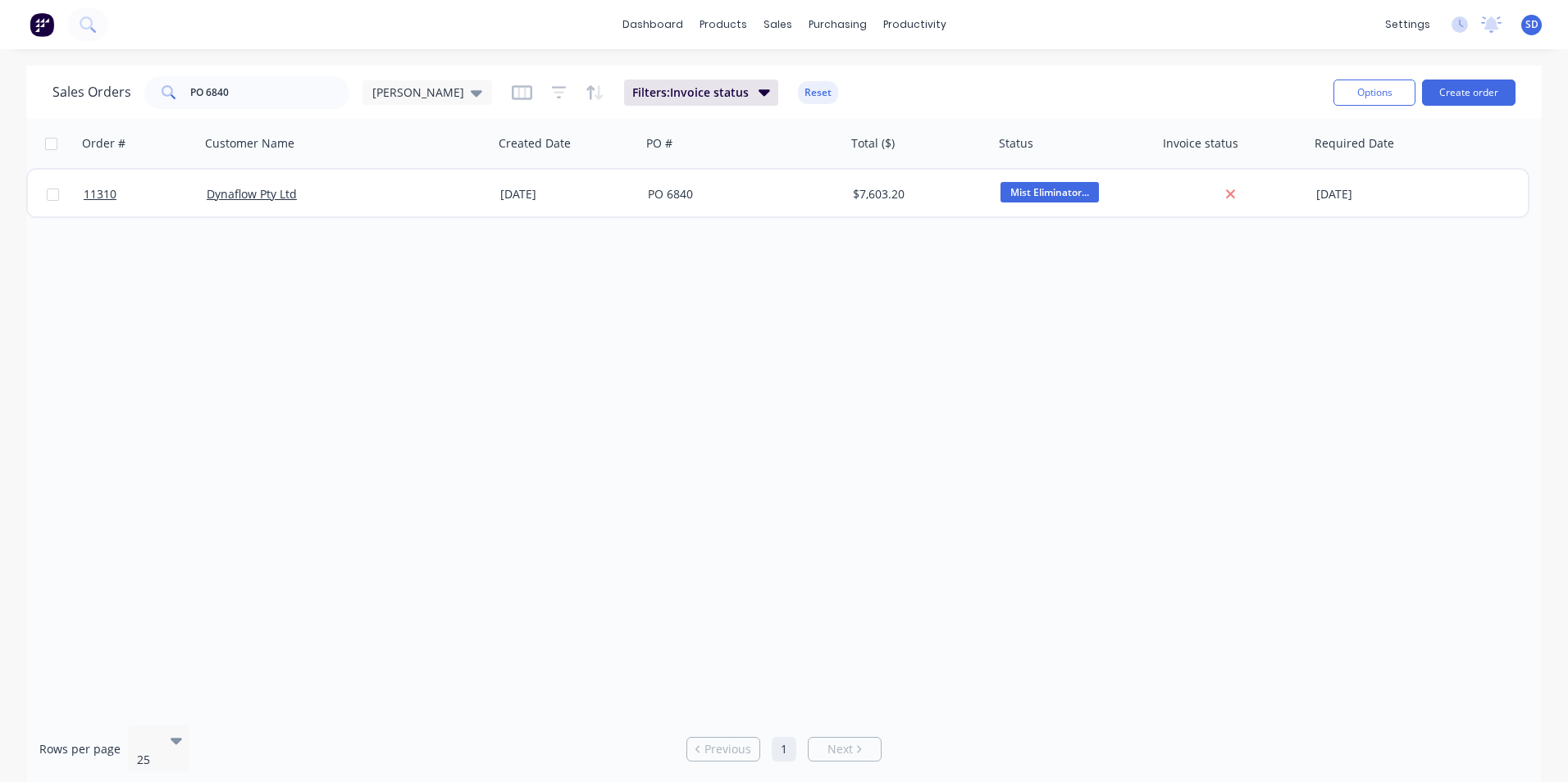
click at [798, 87] on button "Reset" at bounding box center [818, 92] width 41 height 23
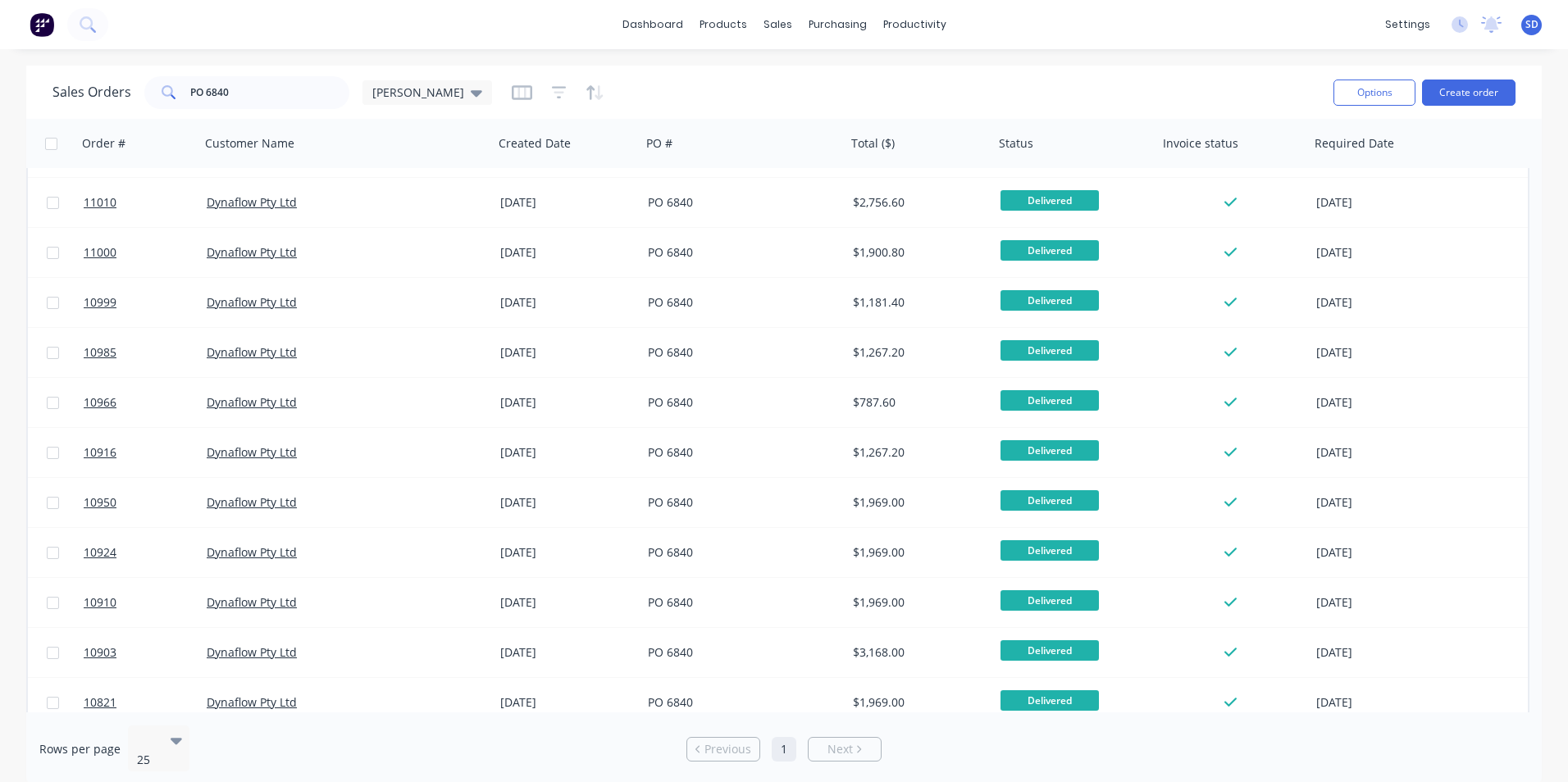
scroll to position [556, 0]
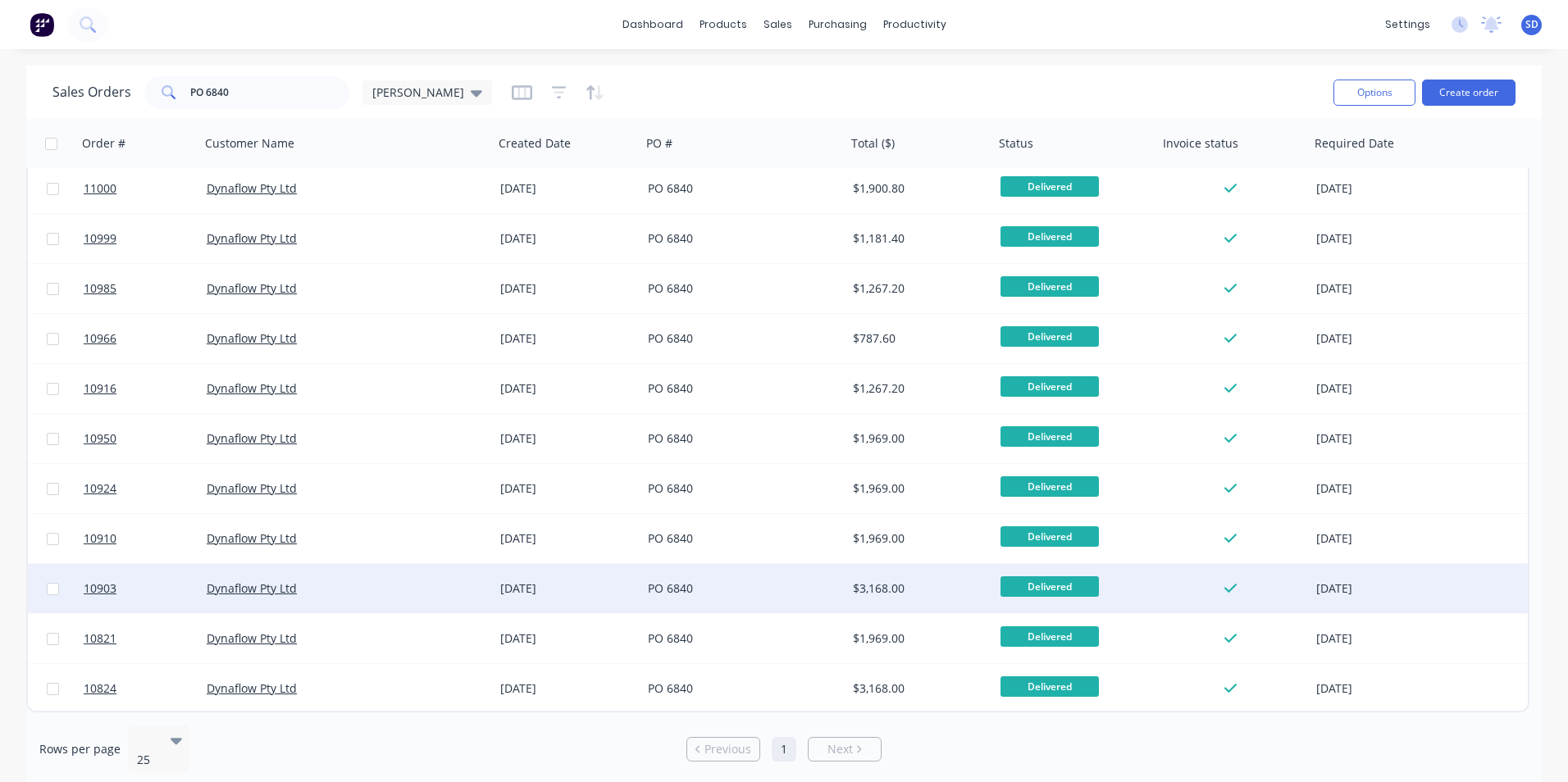
click at [763, 580] on div "PO 6840" at bounding box center [743, 589] width 205 height 50
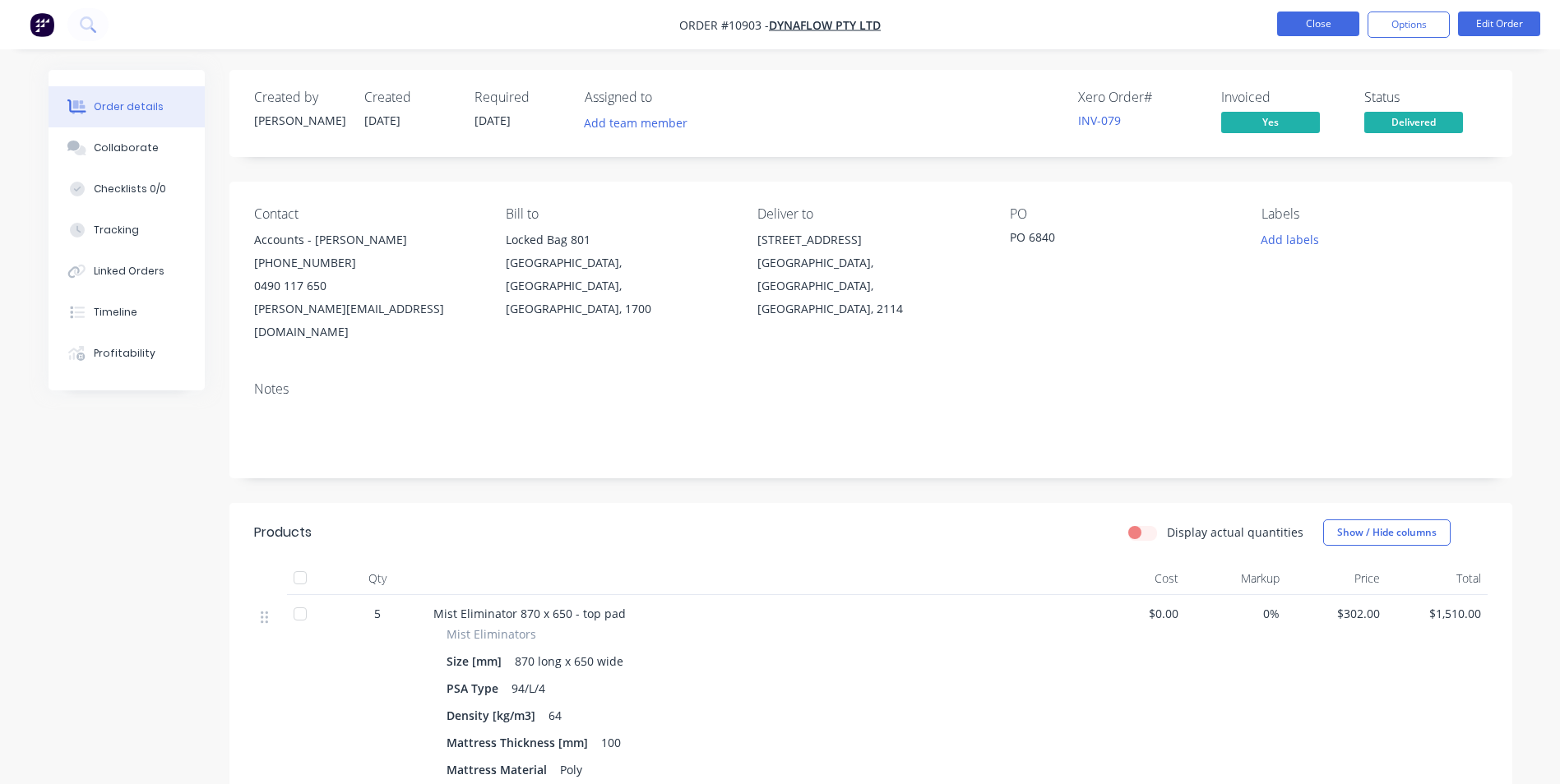
click at [1325, 31] on button "Close" at bounding box center [1318, 24] width 83 height 25
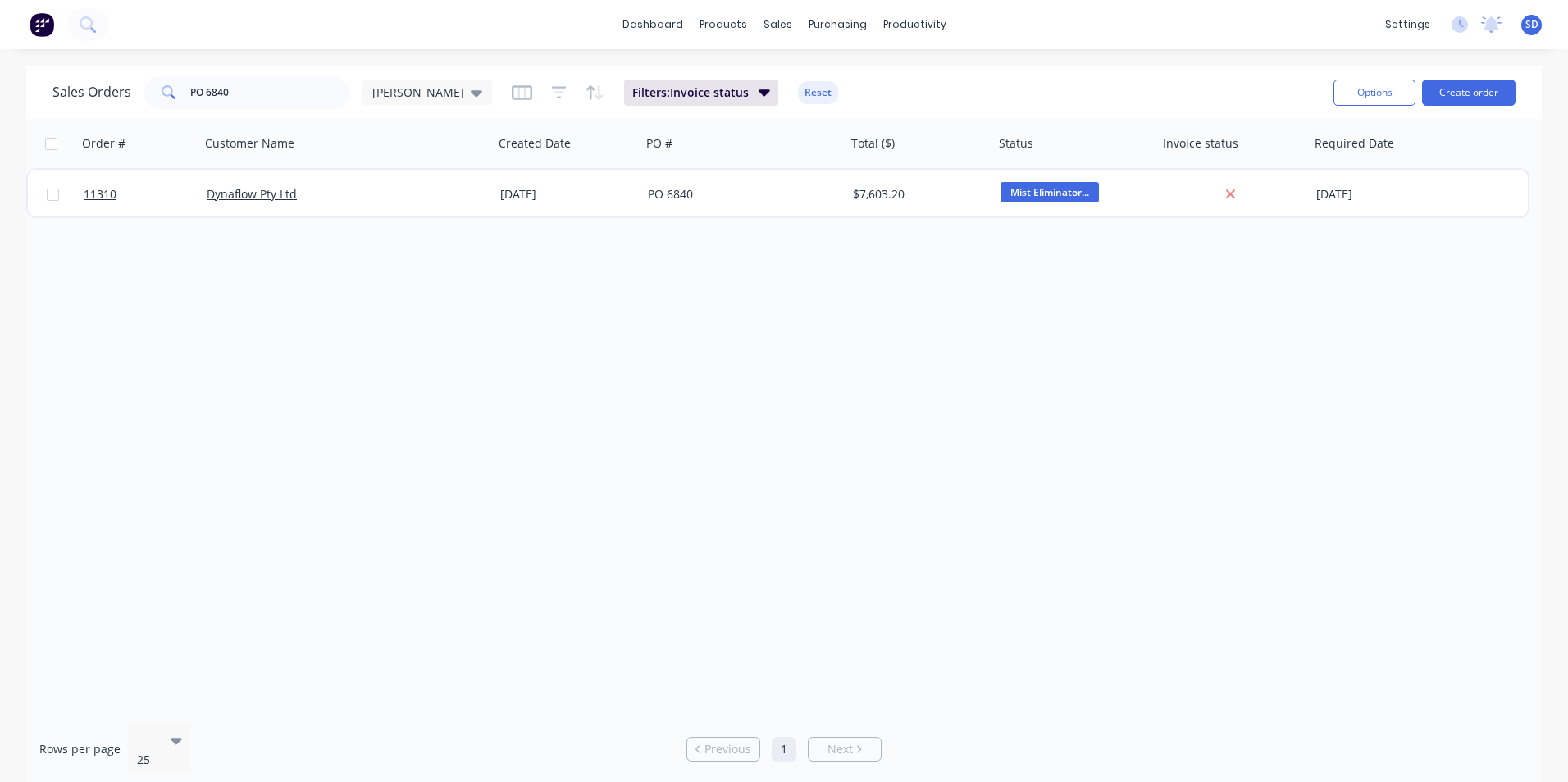
click at [798, 88] on button "Reset" at bounding box center [818, 92] width 41 height 23
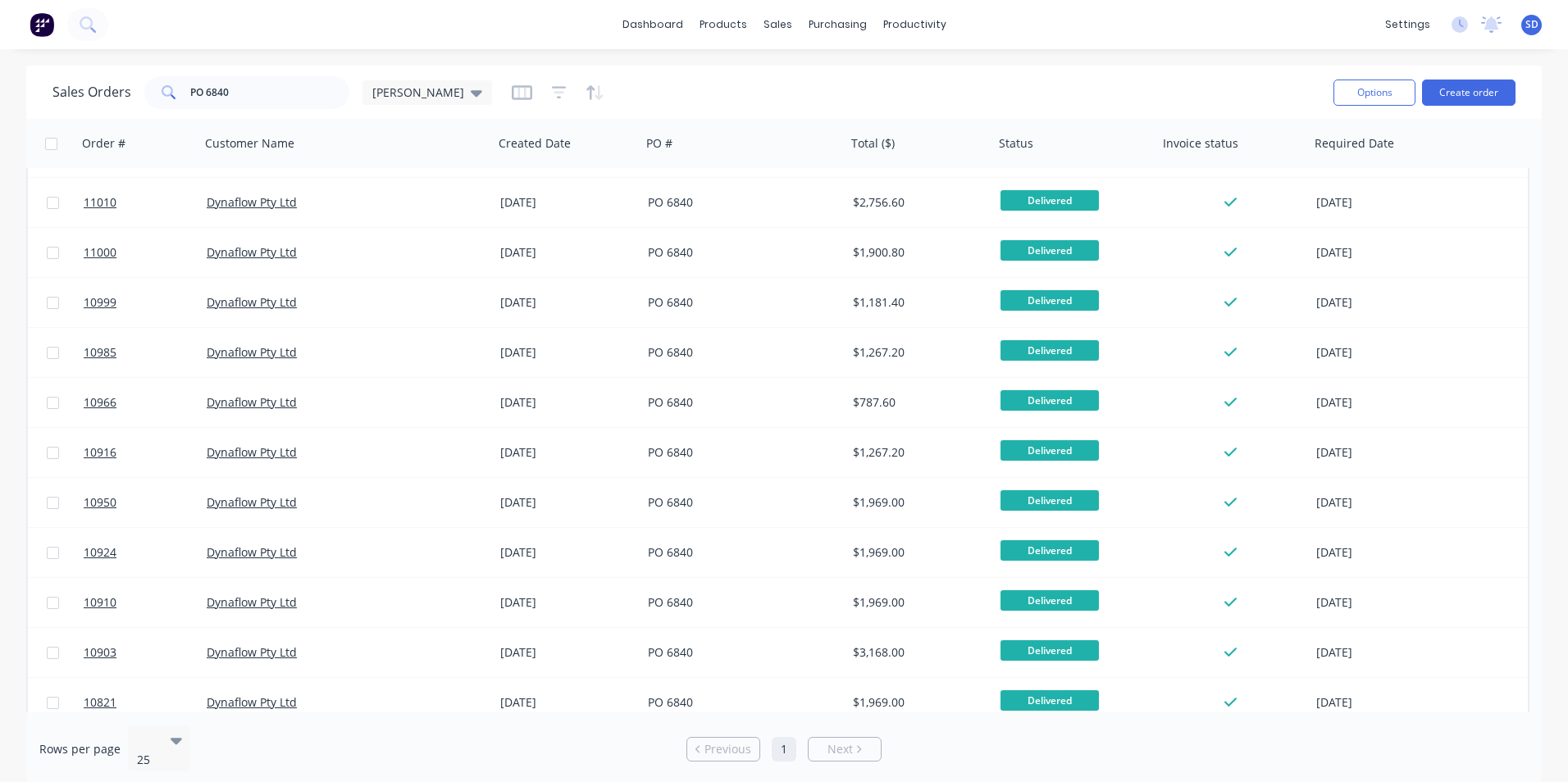
scroll to position [556, 0]
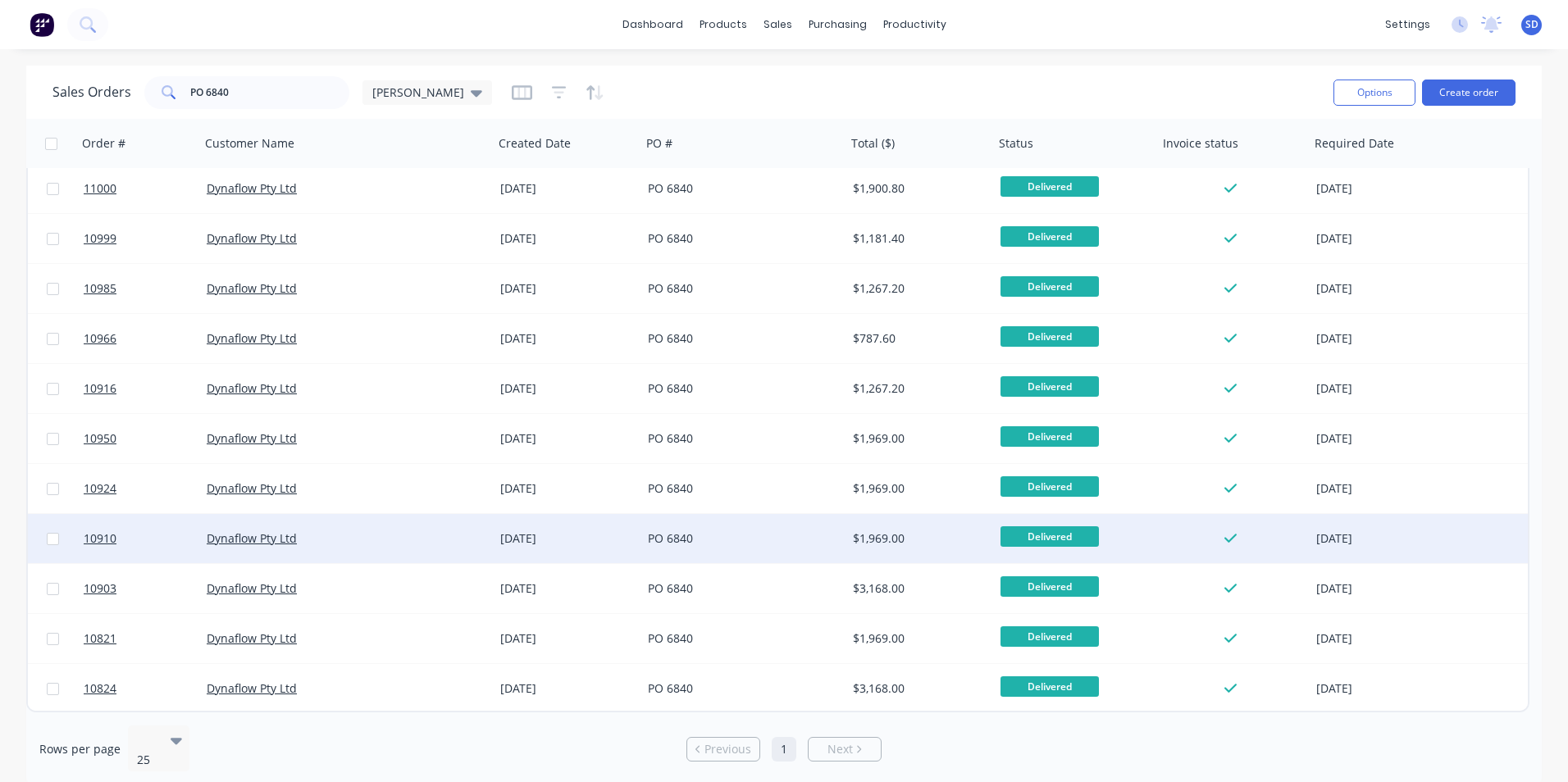
click at [796, 529] on div "PO 6840" at bounding box center [743, 539] width 205 height 50
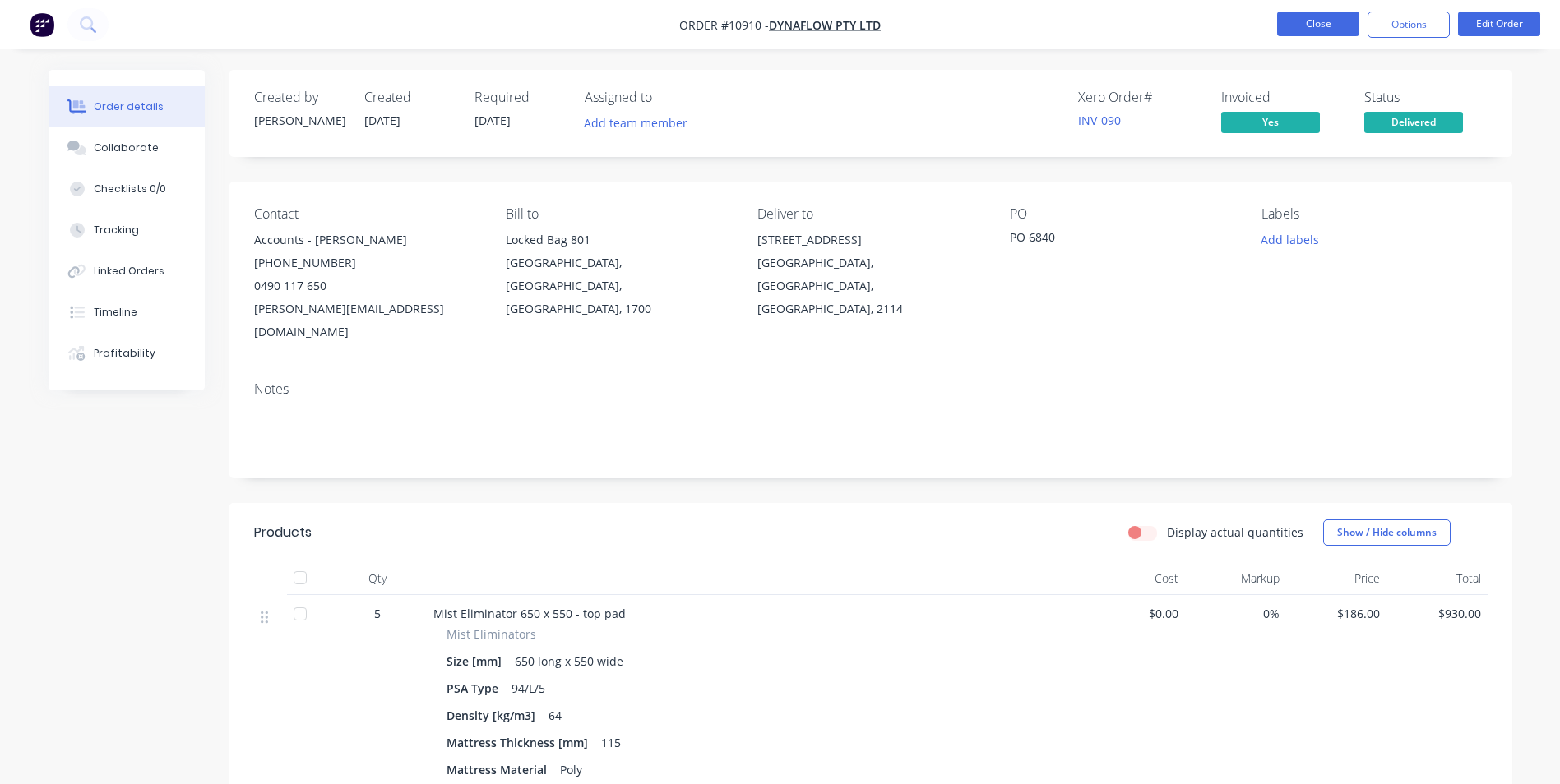
click at [1341, 23] on button "Close" at bounding box center [1318, 24] width 83 height 25
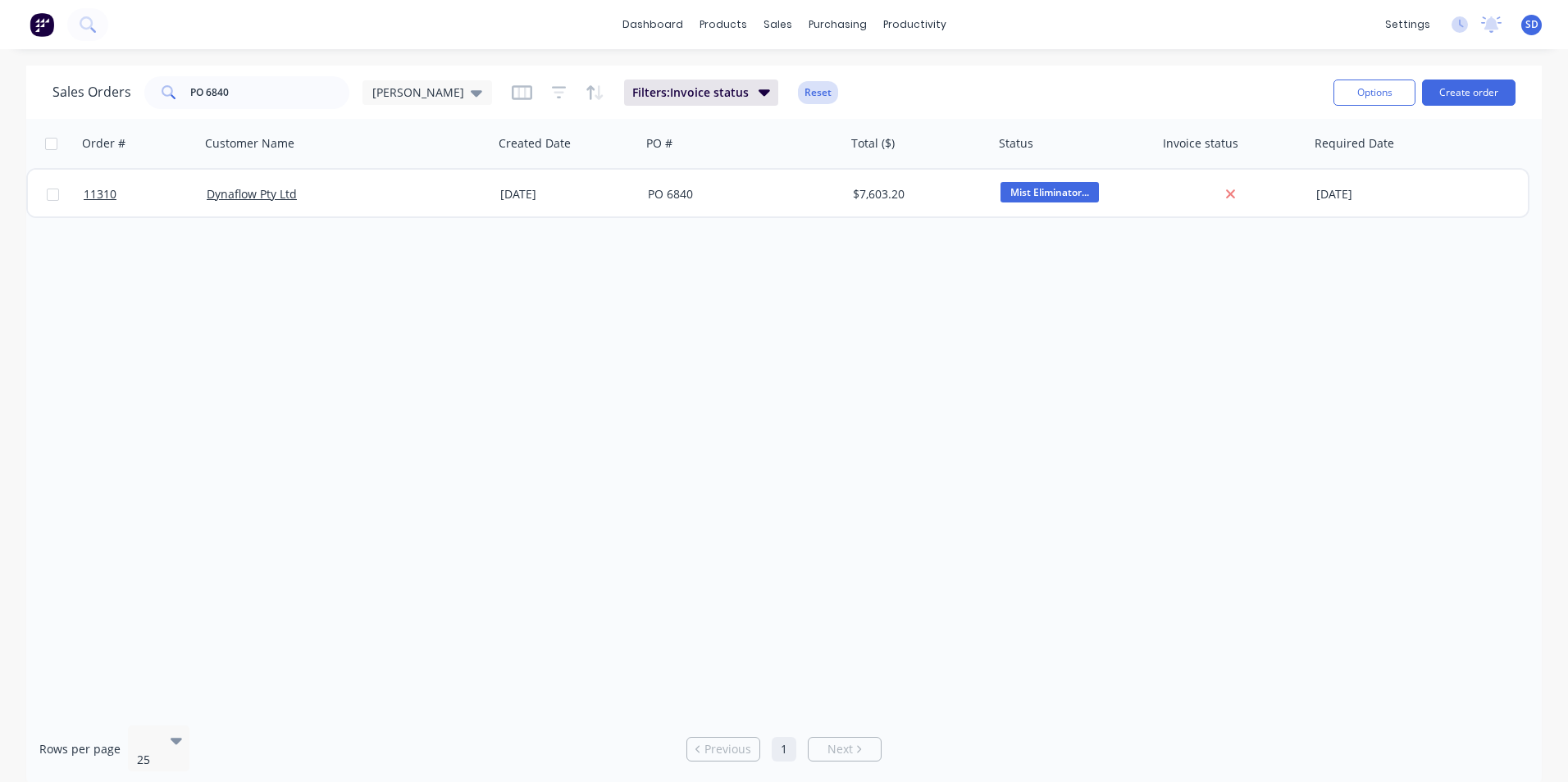
click at [798, 94] on button "Reset" at bounding box center [818, 92] width 41 height 23
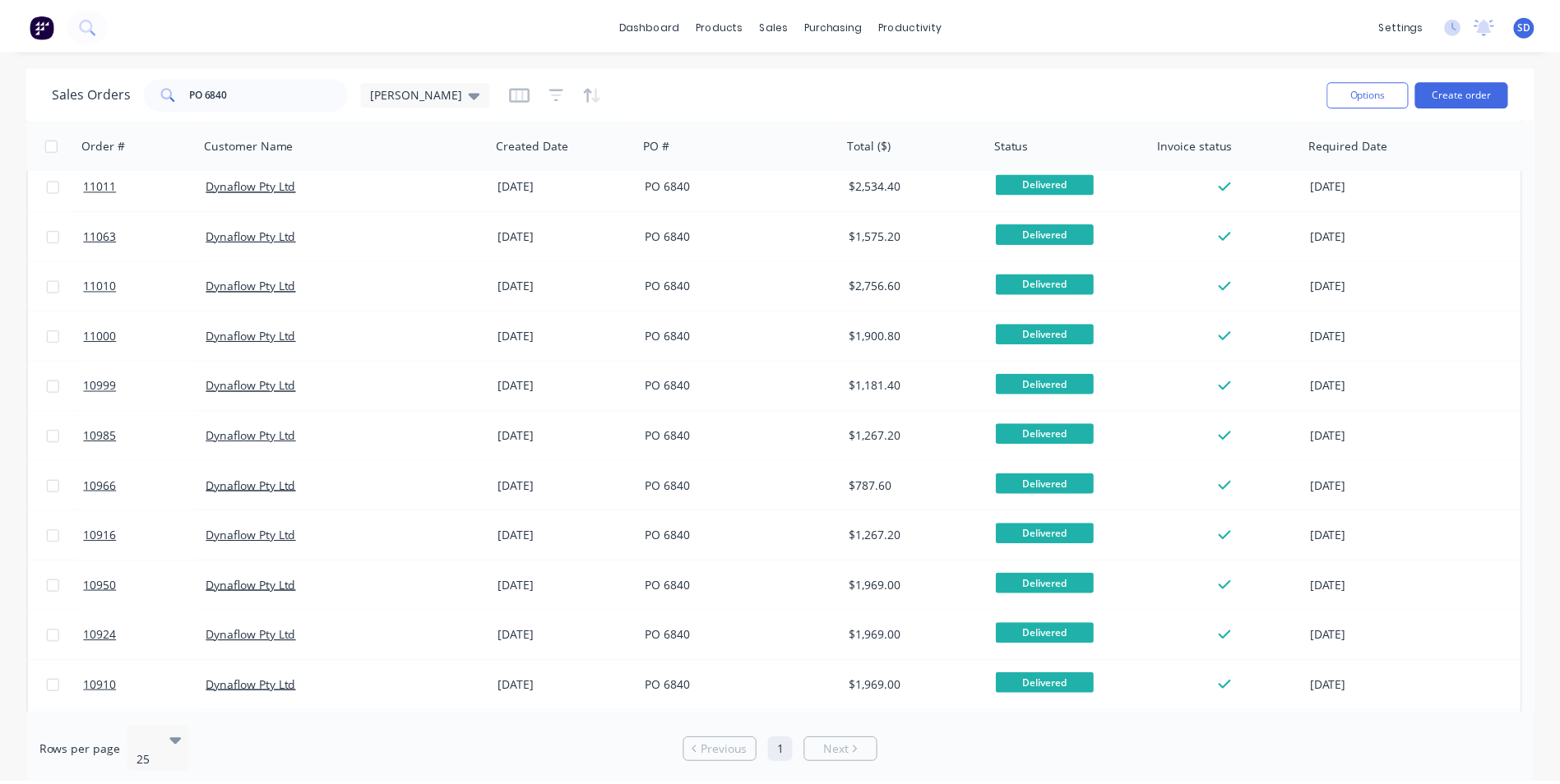
scroll to position [557, 0]
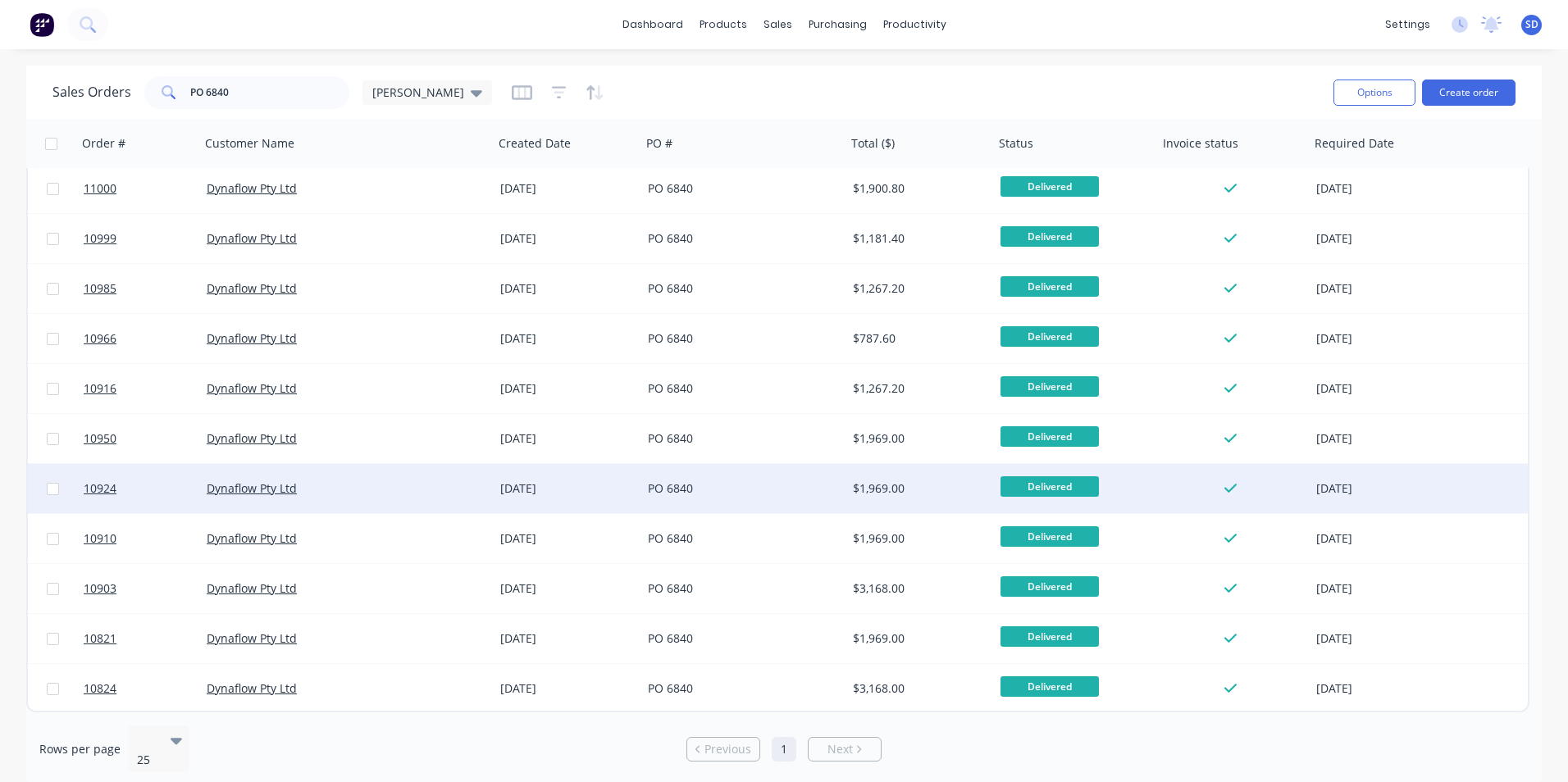
click at [690, 492] on div "PO 6840" at bounding box center [739, 489] width 182 height 17
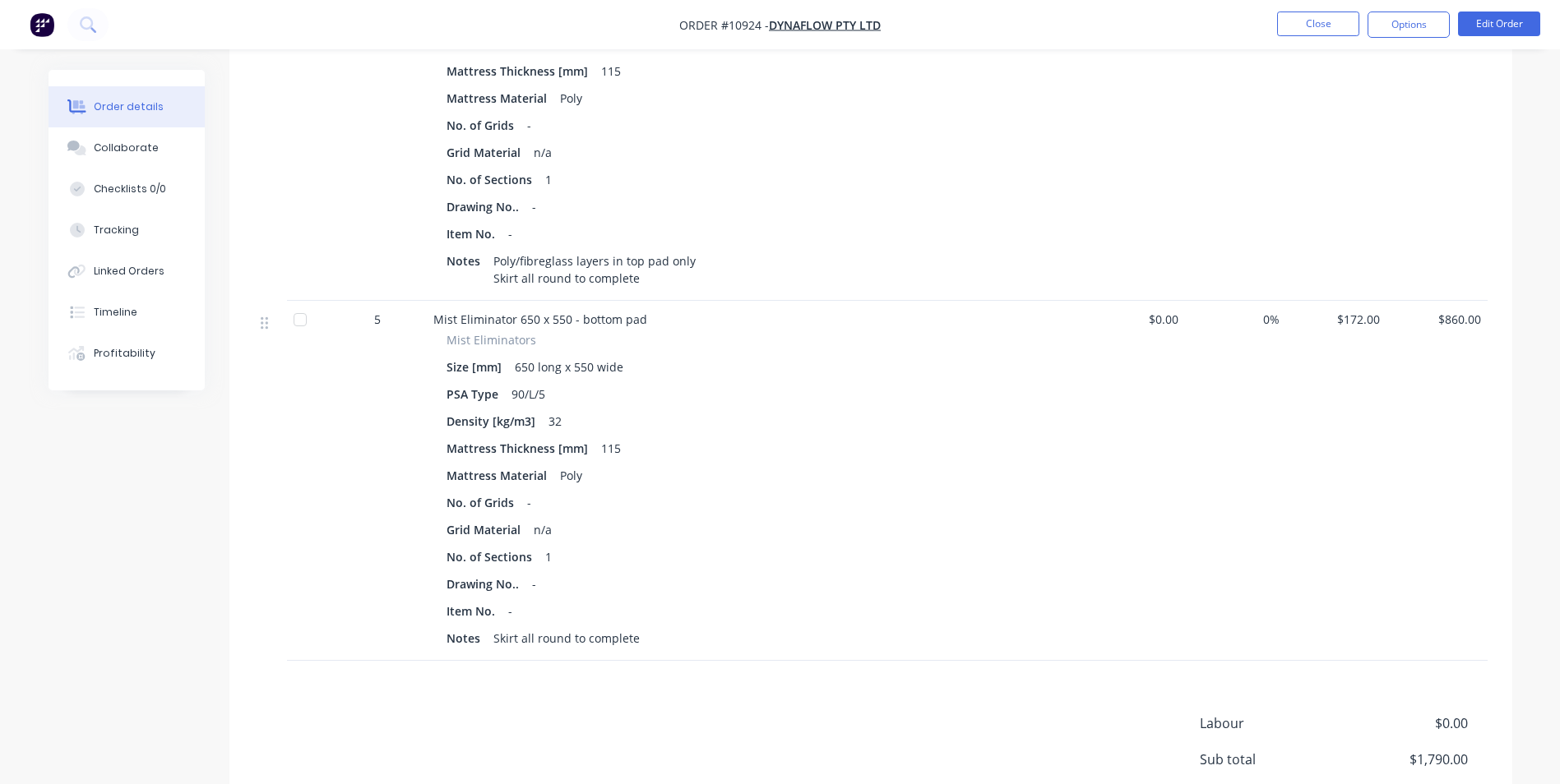
scroll to position [818, 0]
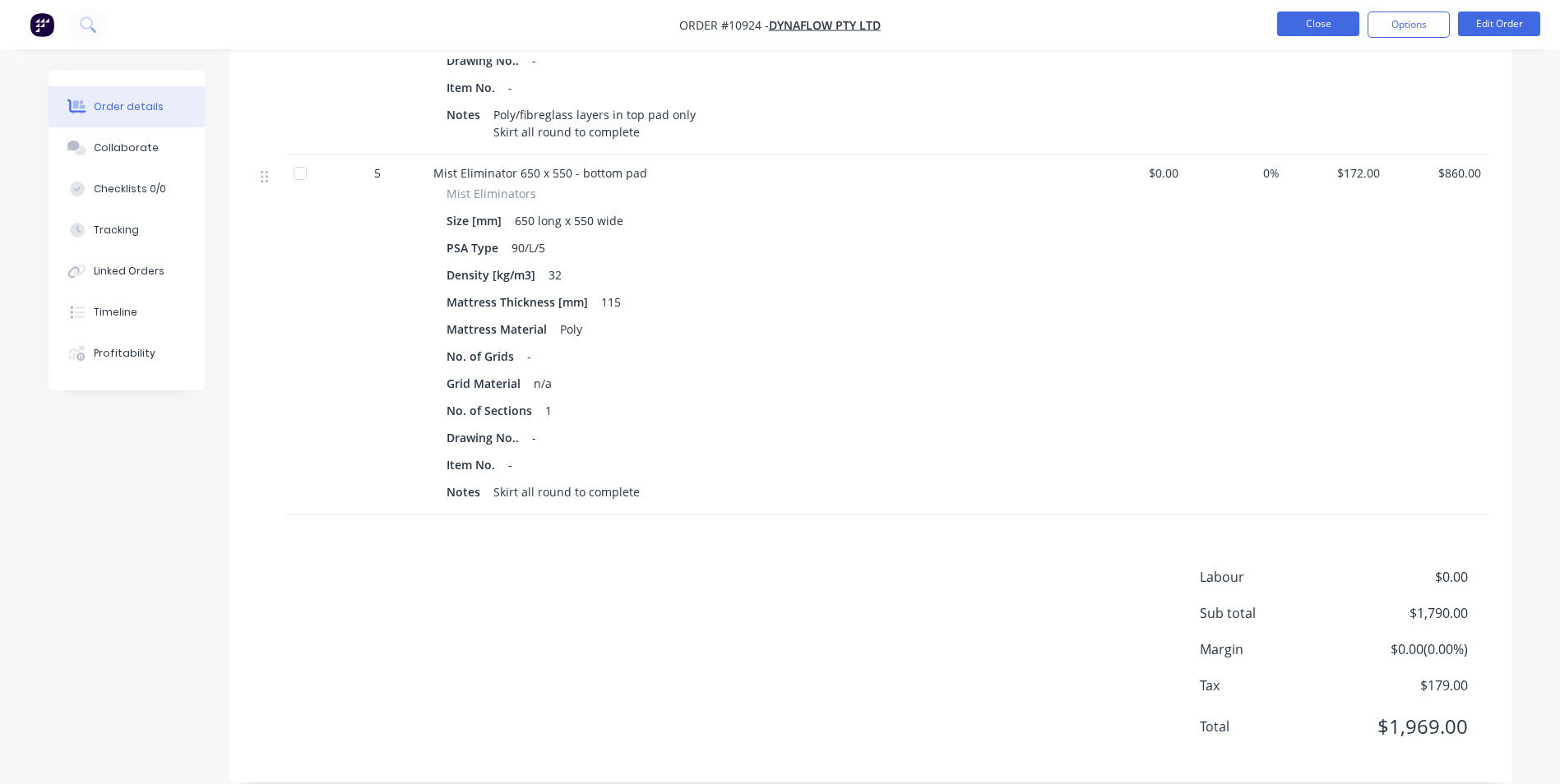
click at [1314, 32] on button "Close" at bounding box center [1318, 24] width 83 height 25
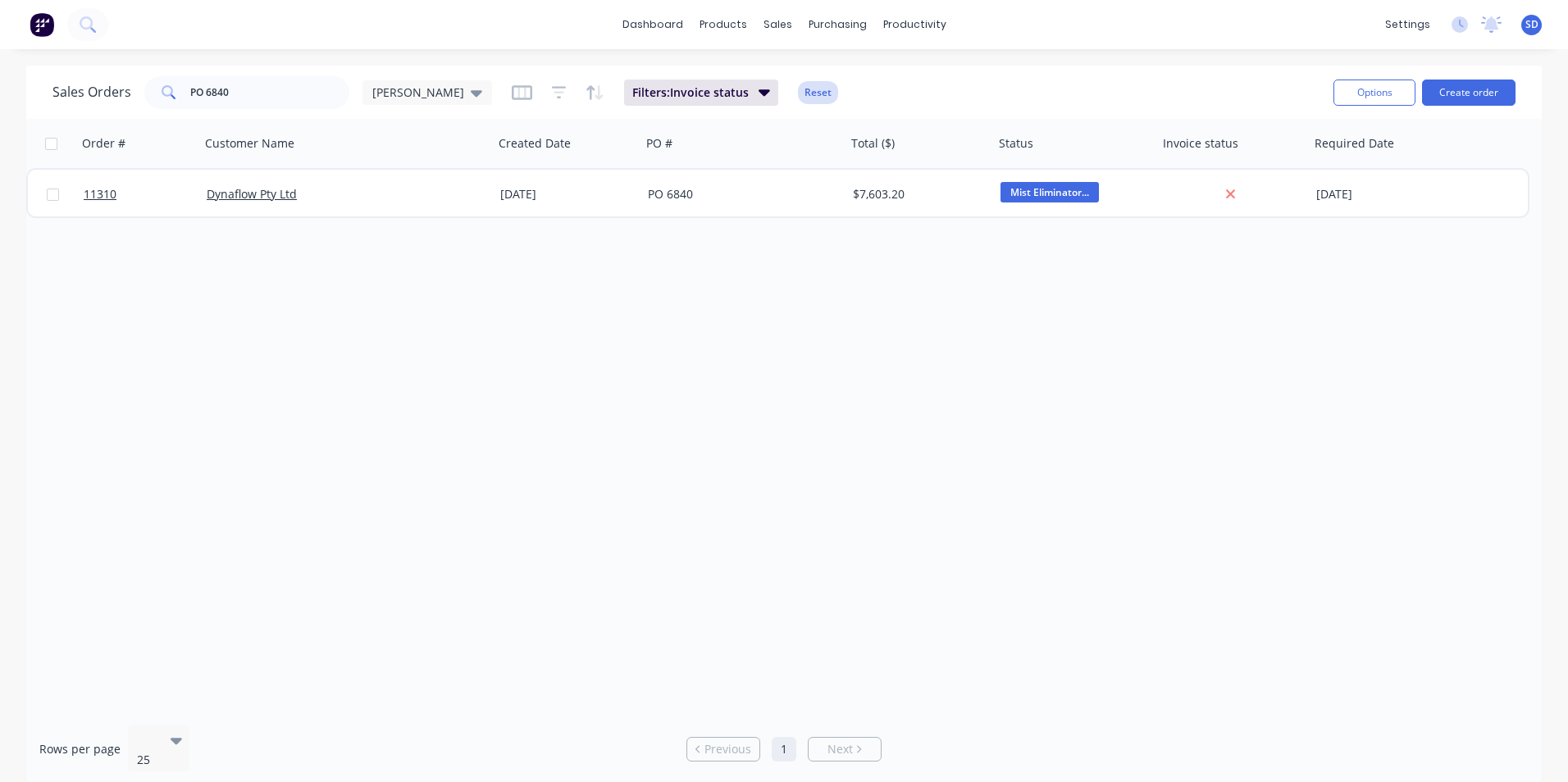
click at [798, 94] on button "Reset" at bounding box center [818, 92] width 41 height 23
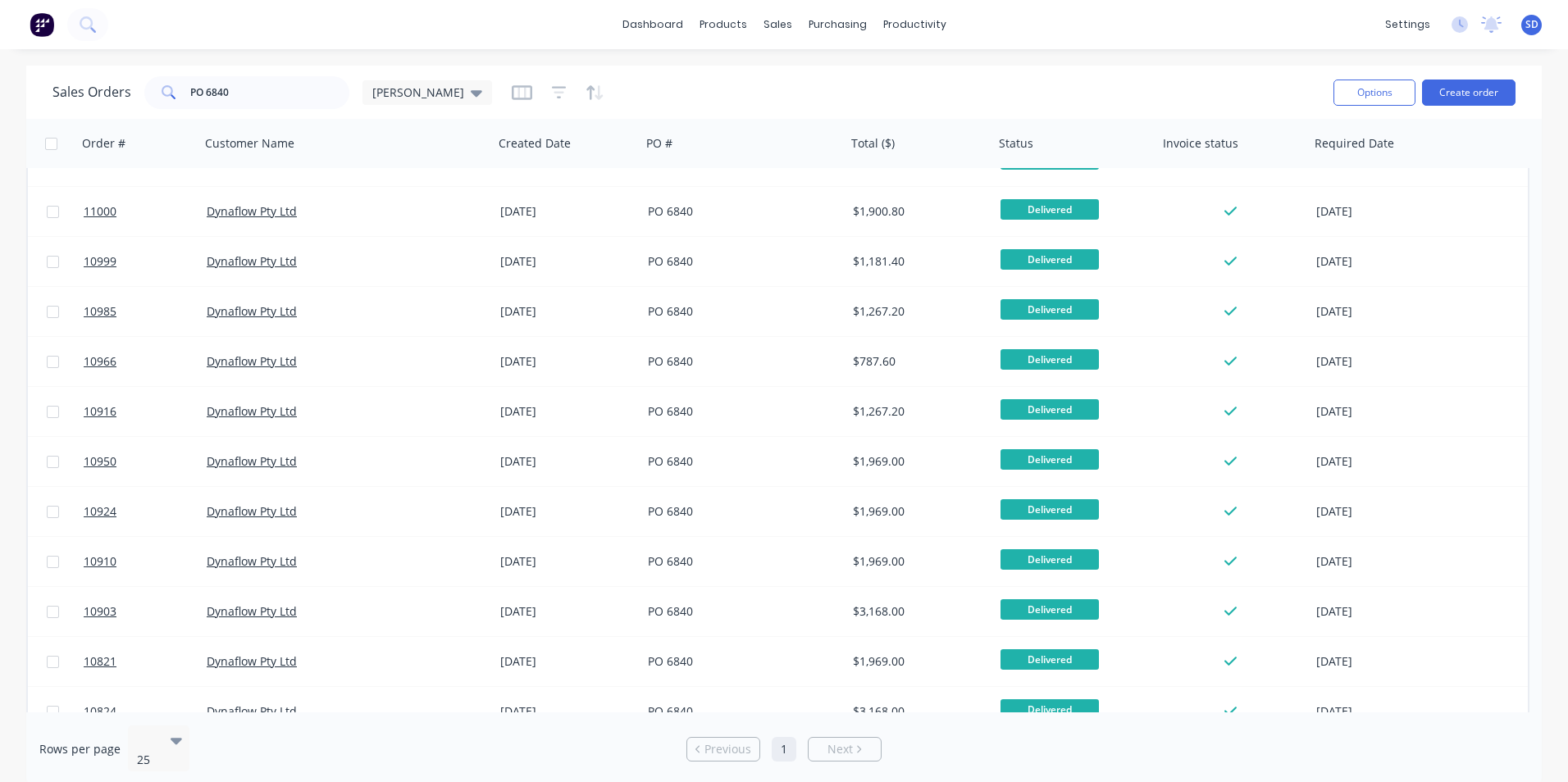
scroll to position [556, 0]
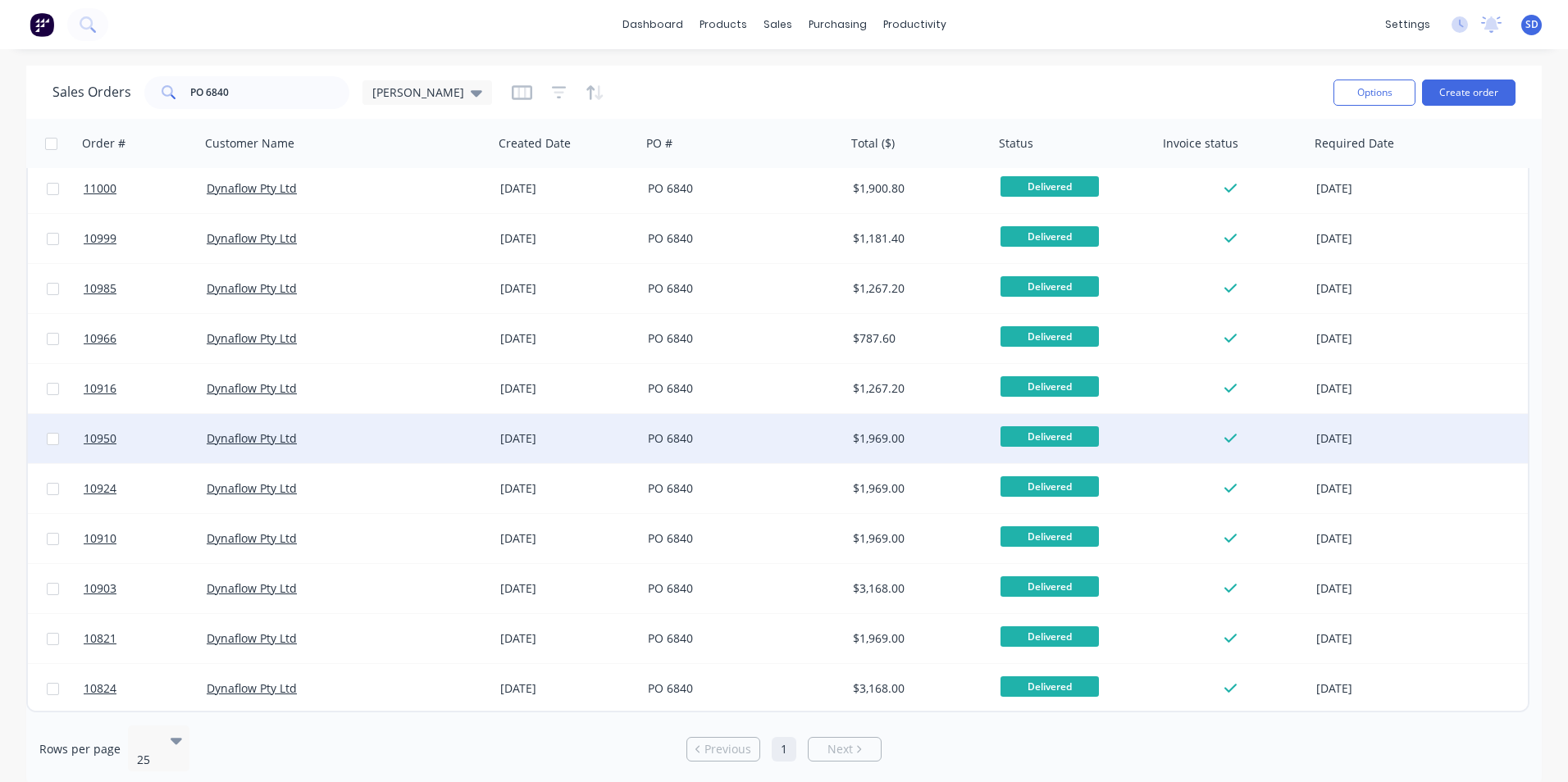
click at [764, 439] on div "PO 6840" at bounding box center [739, 438] width 182 height 17
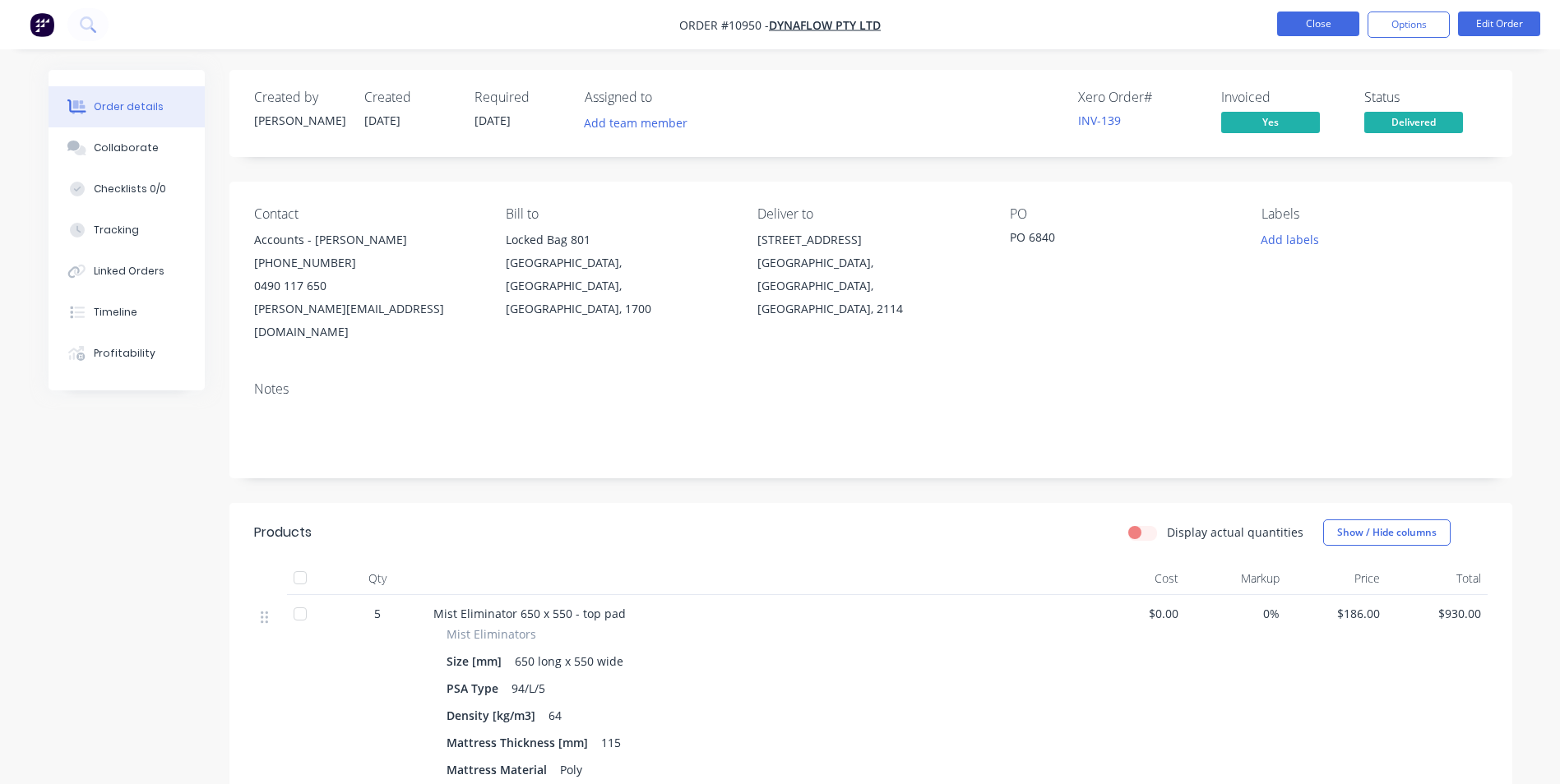
drag, startPoint x: 765, startPoint y: 440, endPoint x: 1294, endPoint y: 19, distance: 676.1
click at [1294, 19] on button "Close" at bounding box center [1318, 24] width 83 height 25
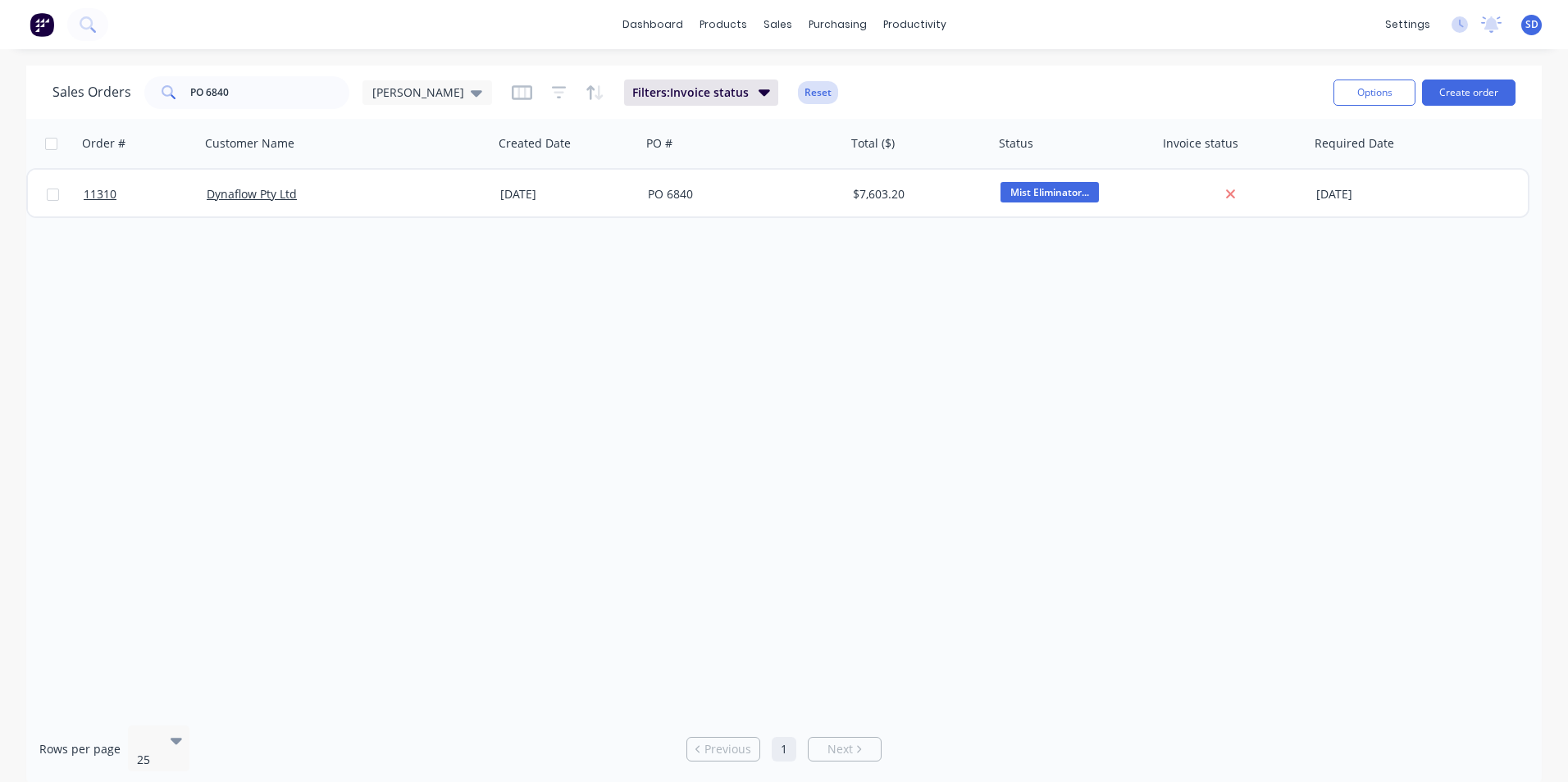
click at [798, 94] on button "Reset" at bounding box center [818, 92] width 41 height 23
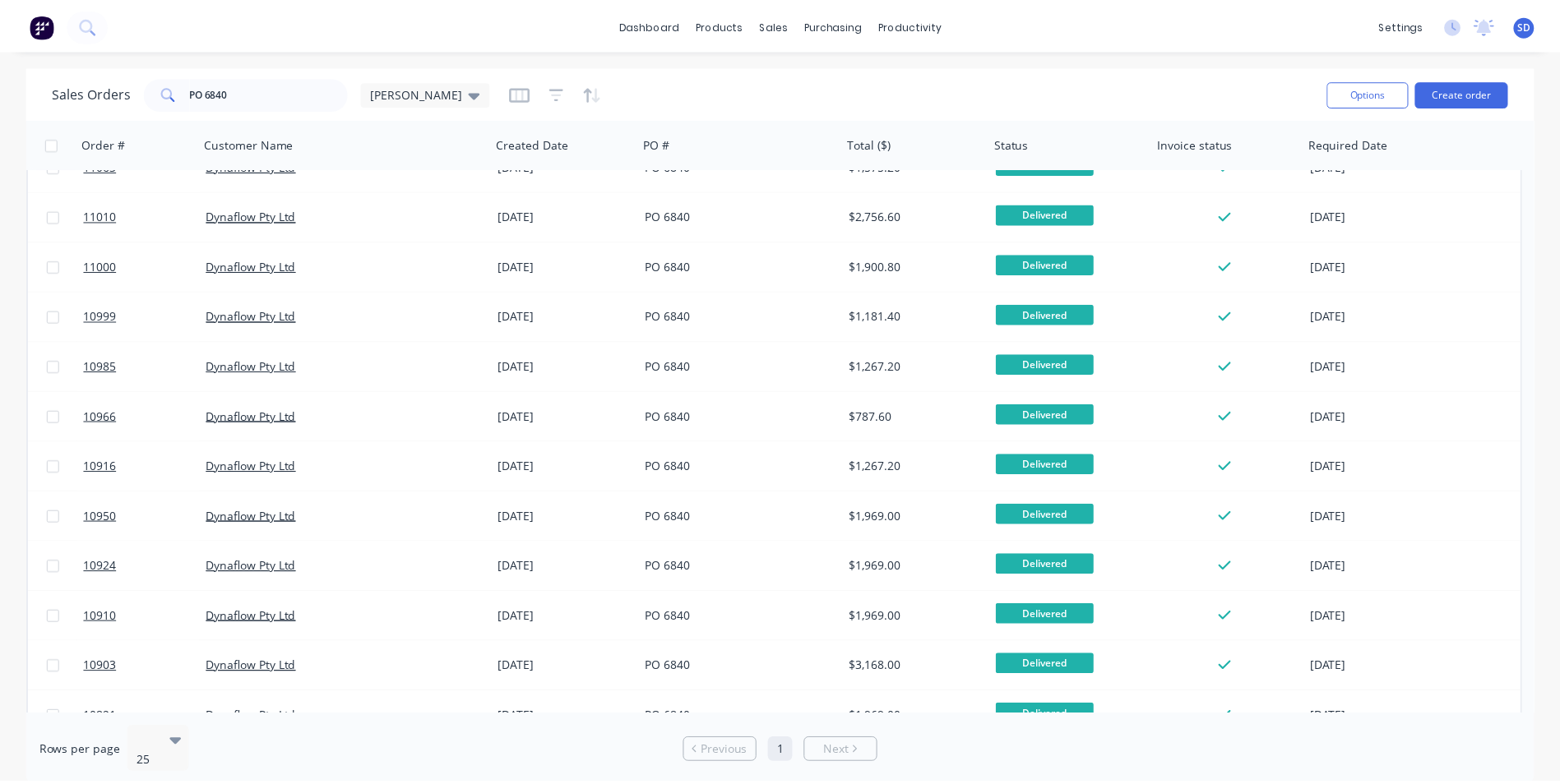
scroll to position [557, 0]
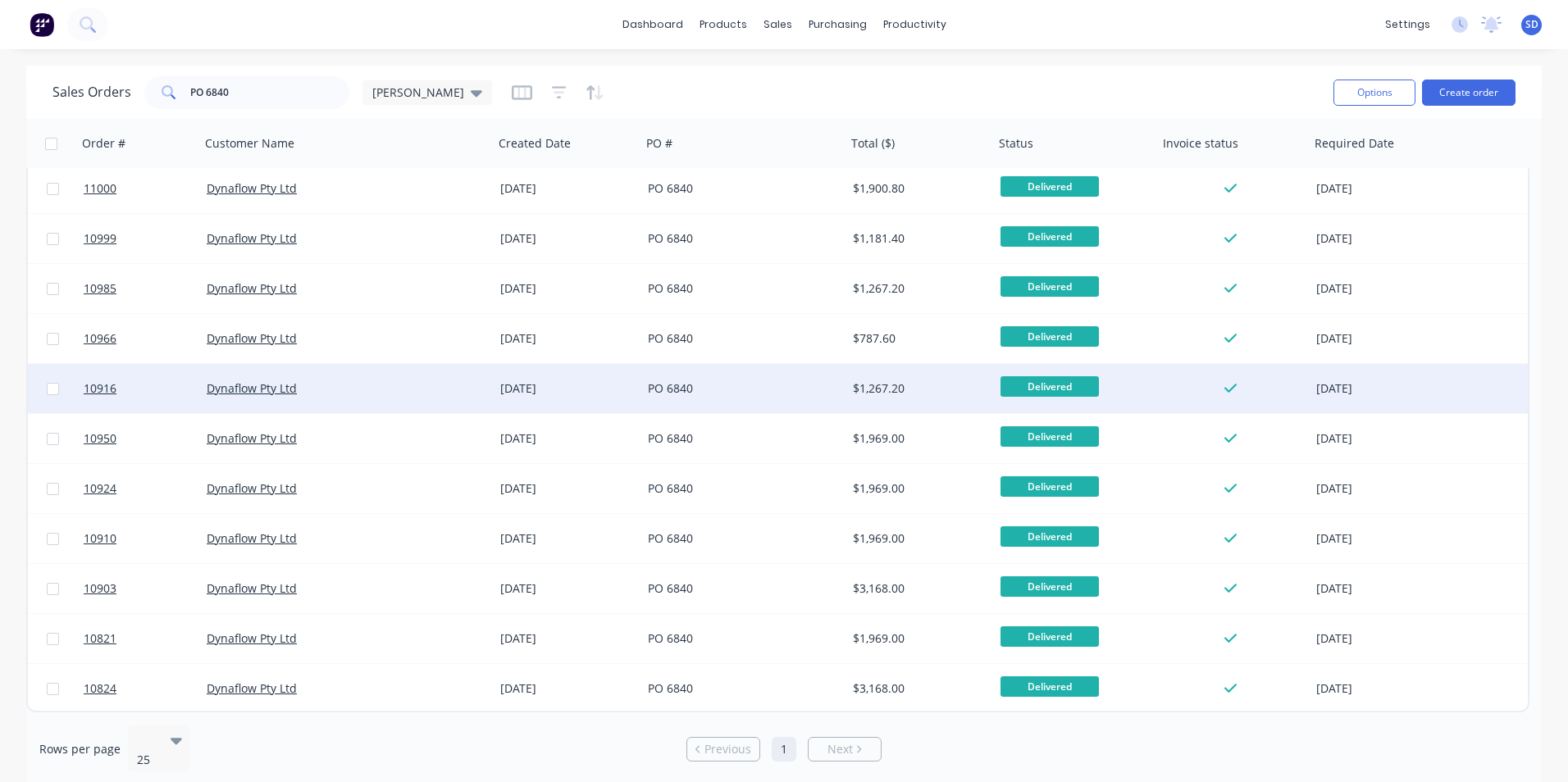
click at [591, 384] on div "[DATE]" at bounding box center [568, 389] width 135 height 17
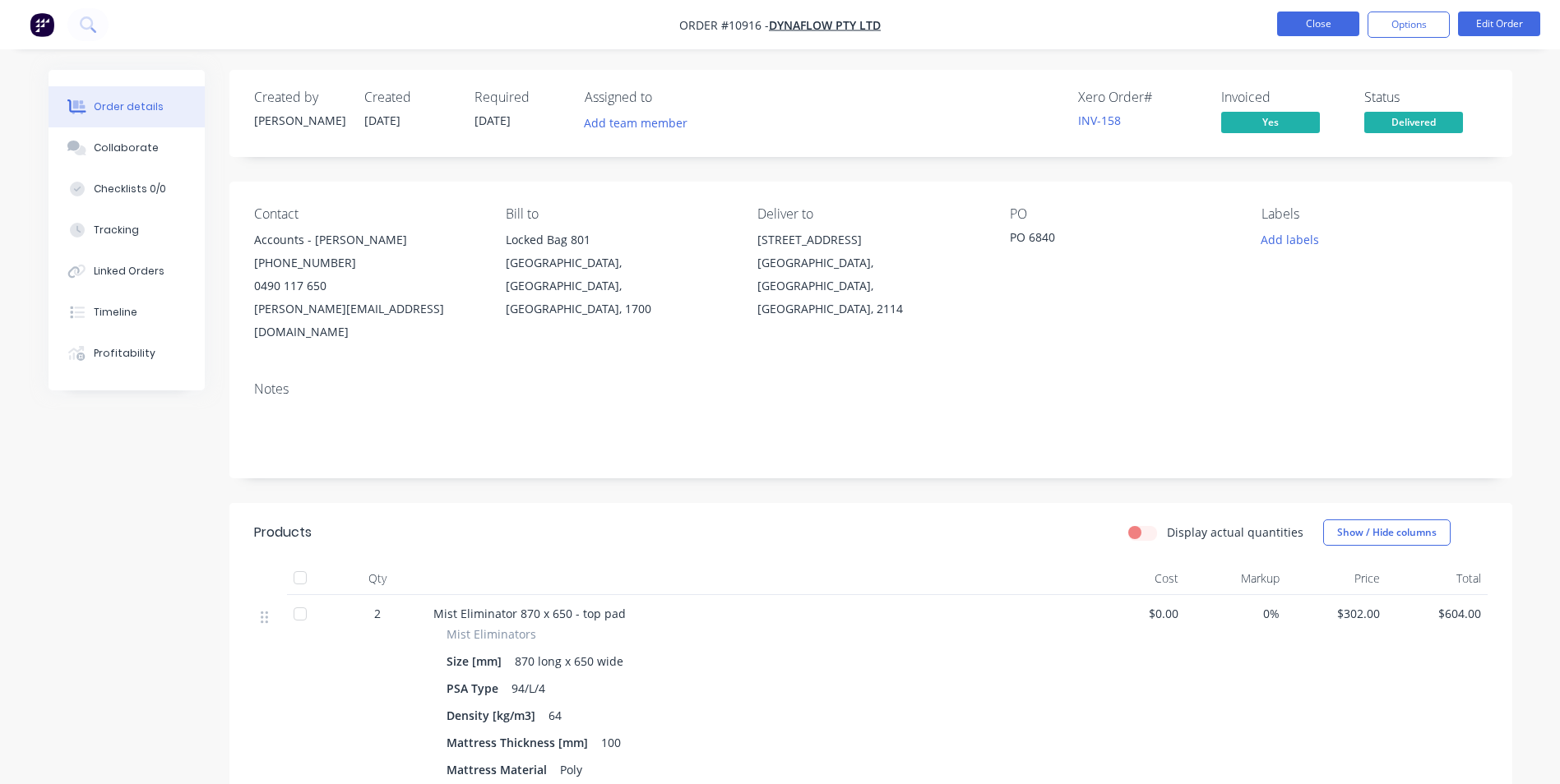
click at [1317, 31] on button "Close" at bounding box center [1318, 24] width 83 height 25
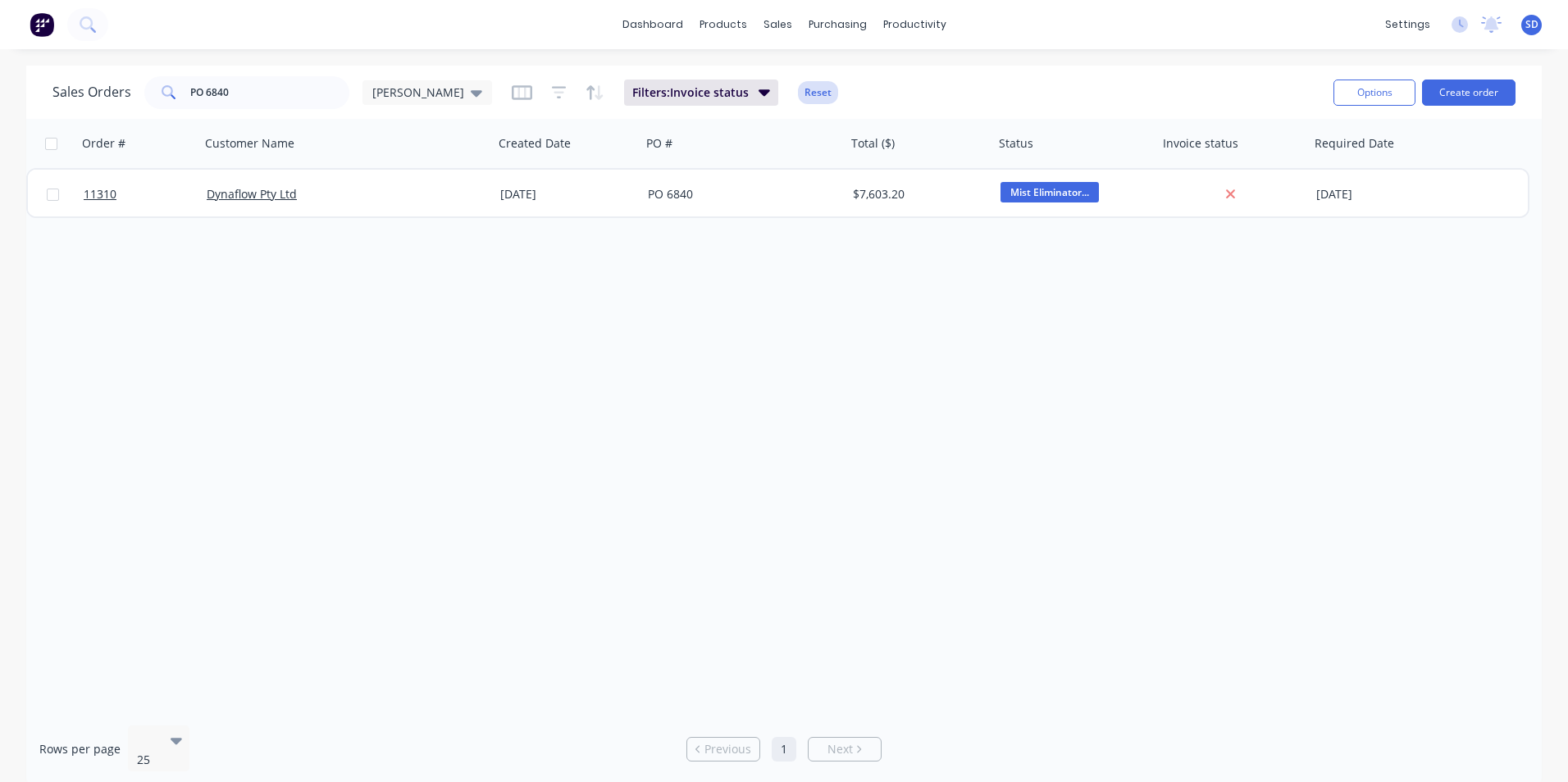
click at [798, 97] on button "Reset" at bounding box center [818, 92] width 41 height 23
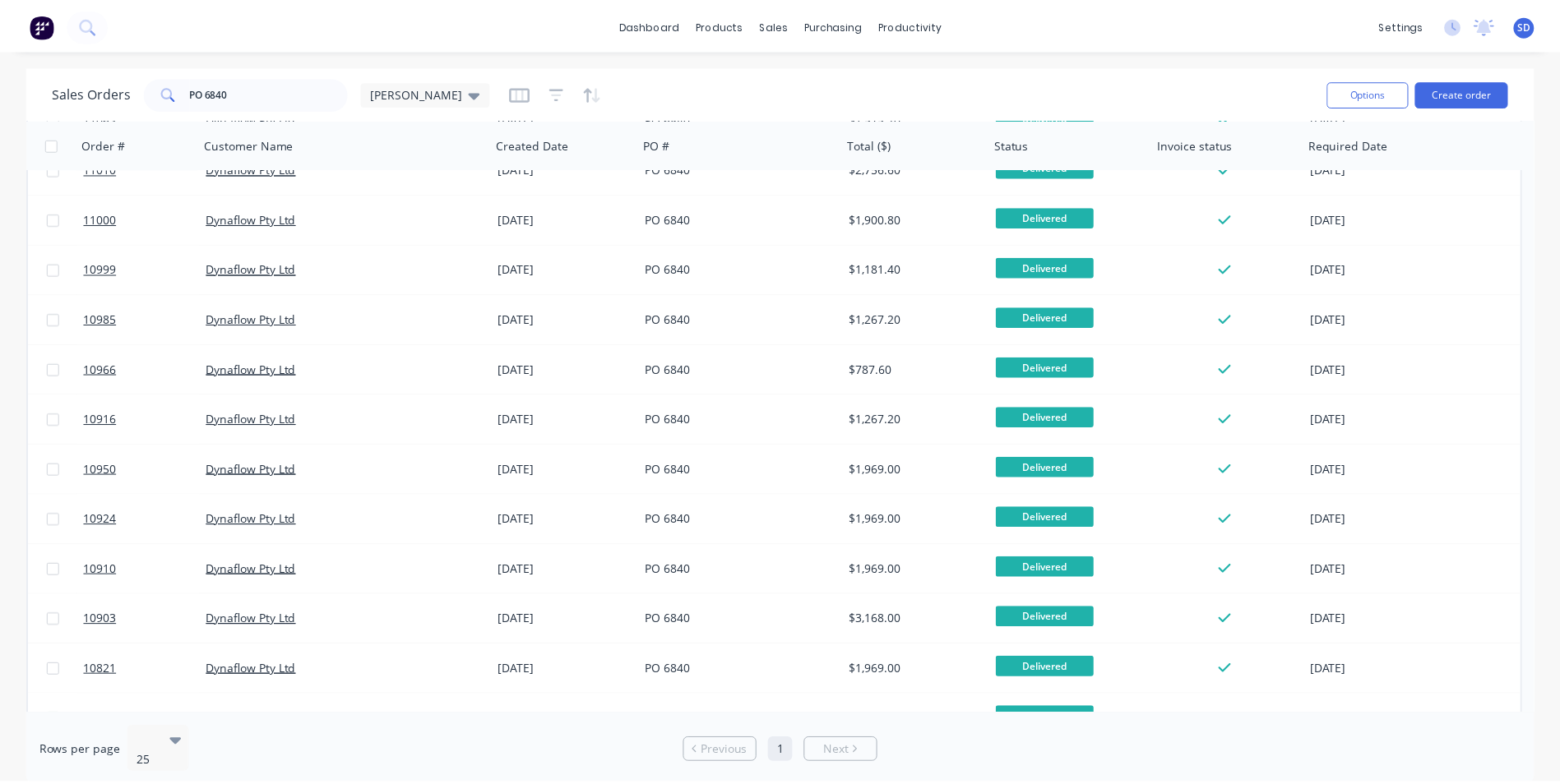
scroll to position [557, 0]
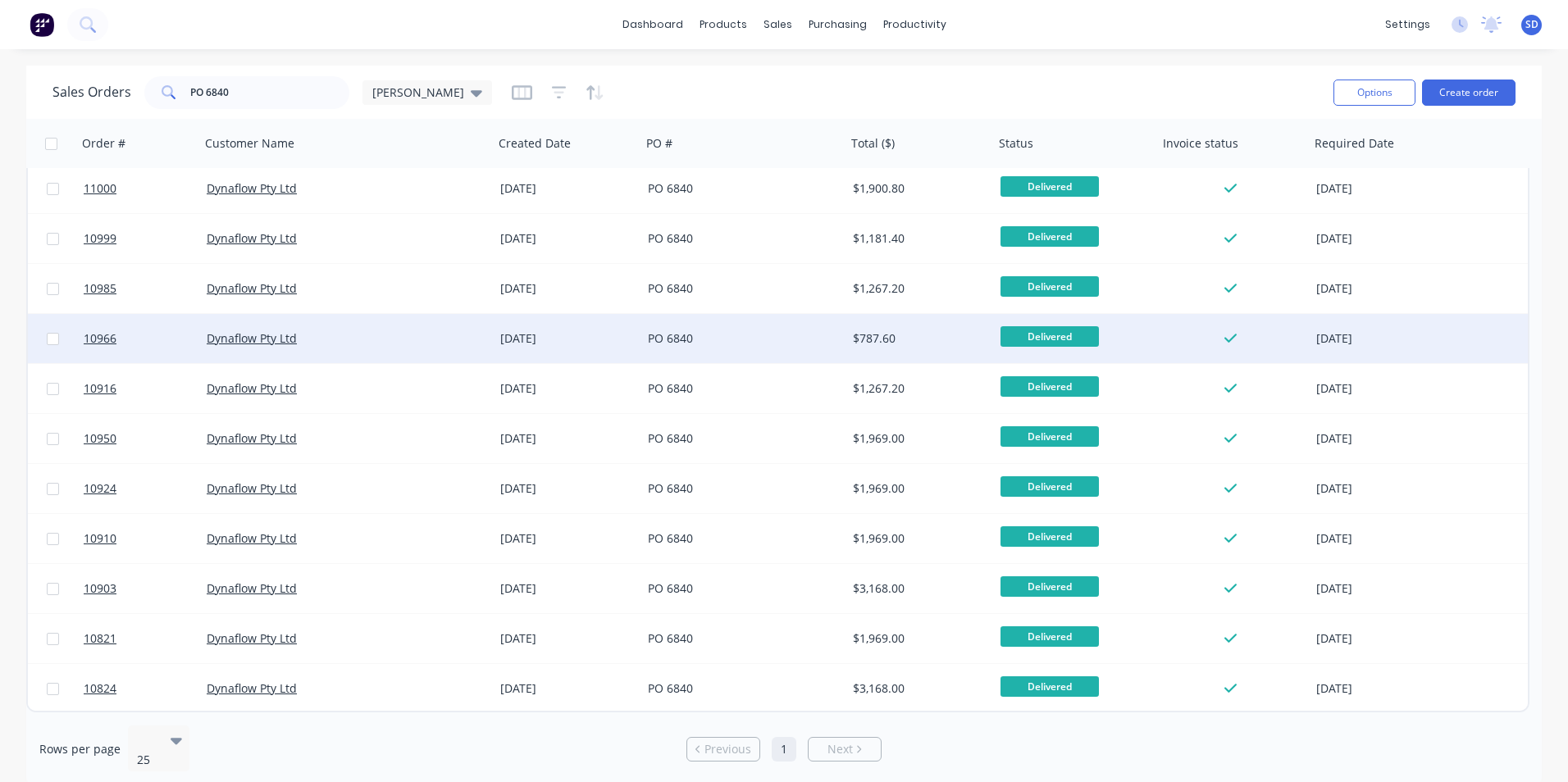
click at [837, 354] on div "PO 6840" at bounding box center [743, 339] width 205 height 50
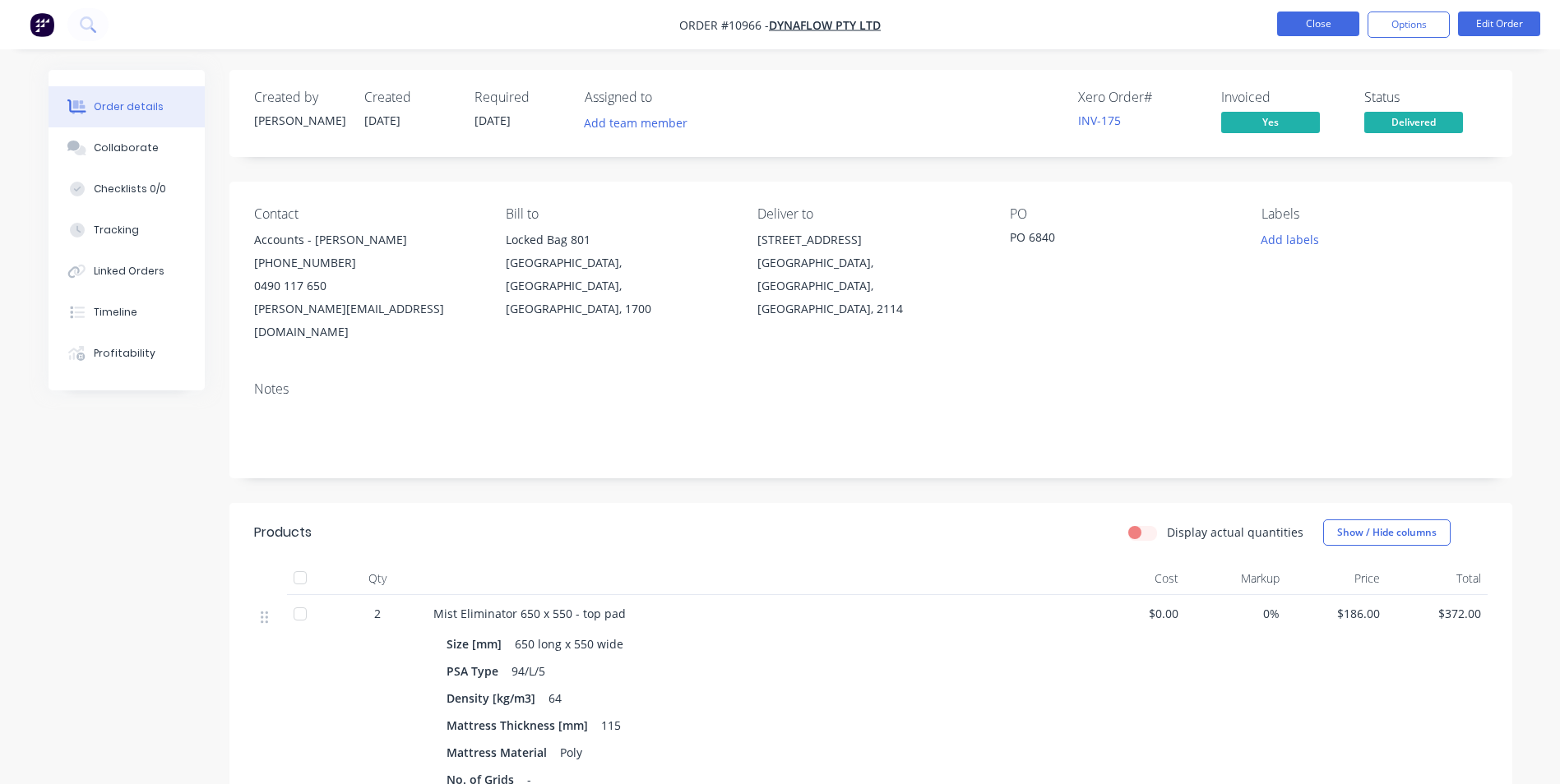
click at [1336, 23] on button "Close" at bounding box center [1318, 24] width 83 height 25
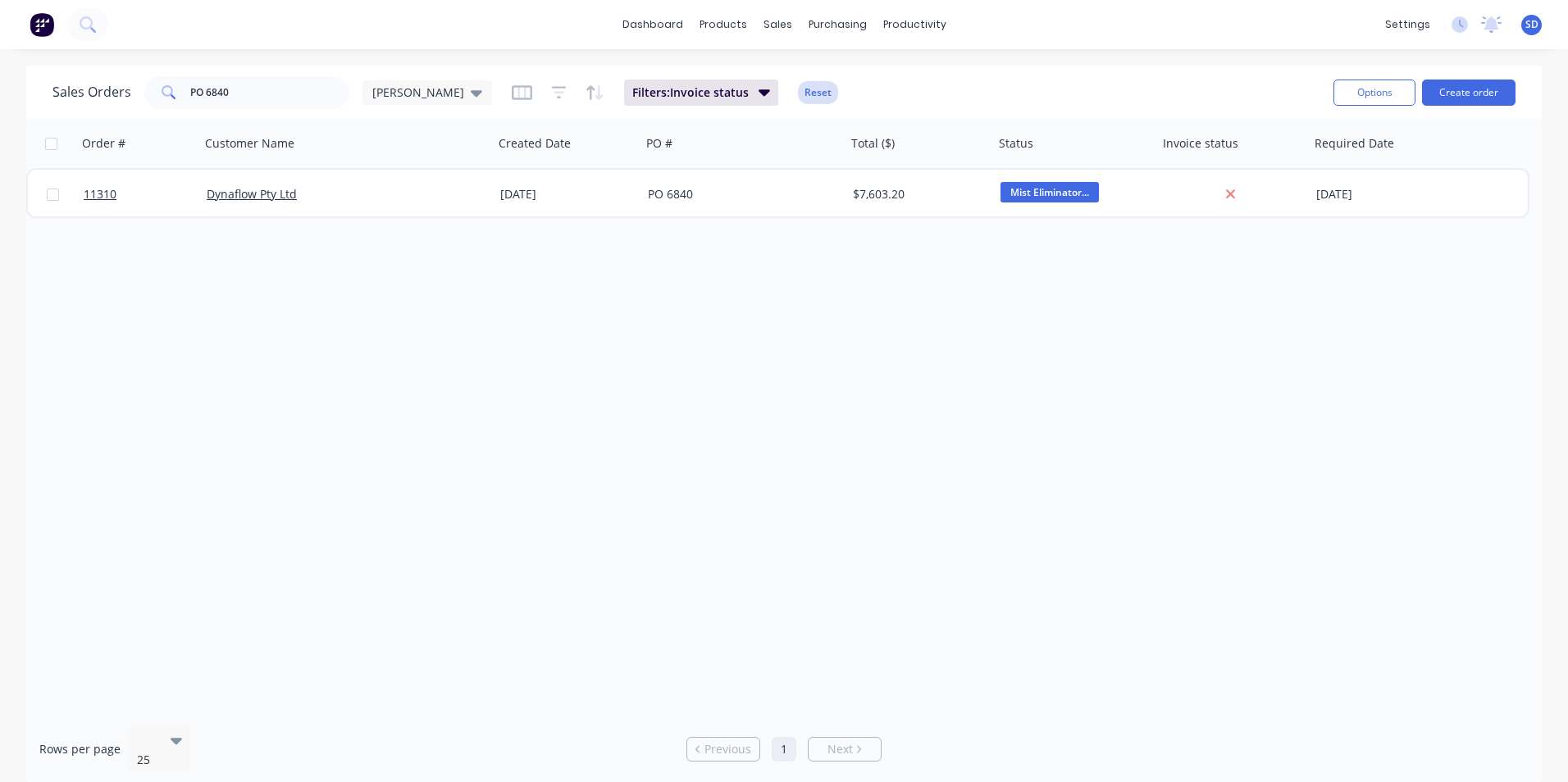
click at [798, 85] on button "Reset" at bounding box center [818, 92] width 41 height 23
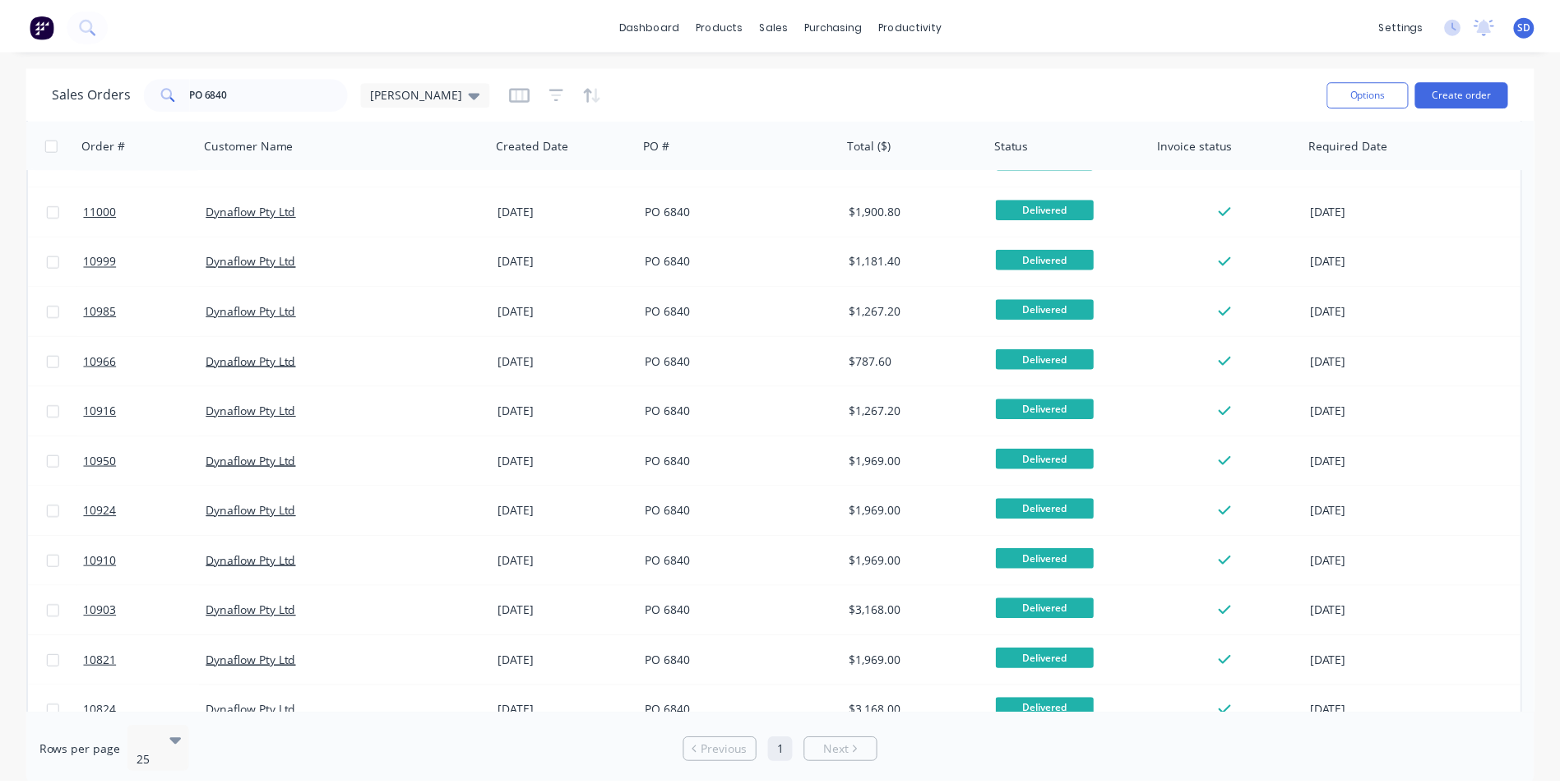
scroll to position [557, 0]
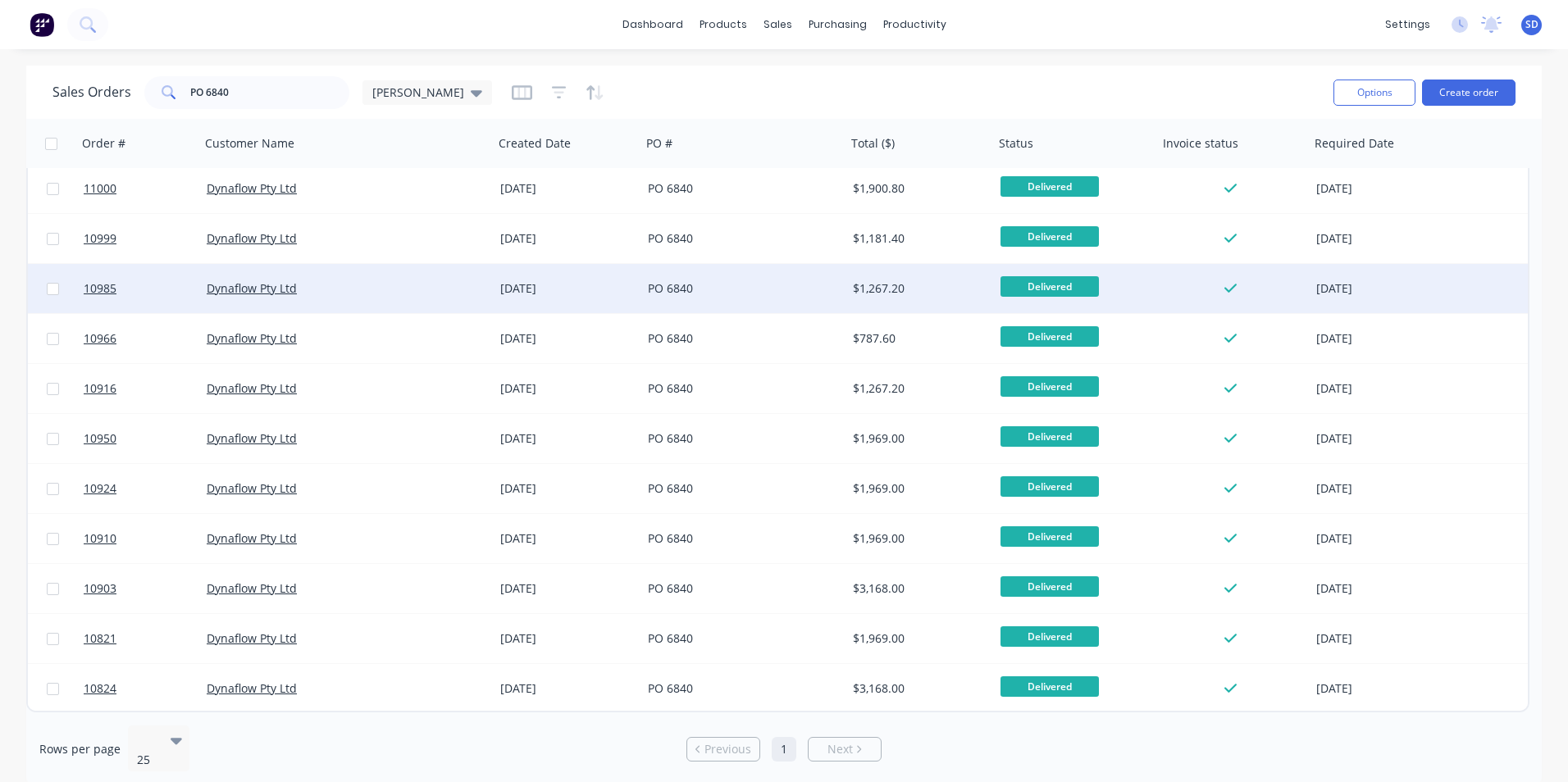
click at [734, 288] on div "PO 6840" at bounding box center [739, 288] width 182 height 17
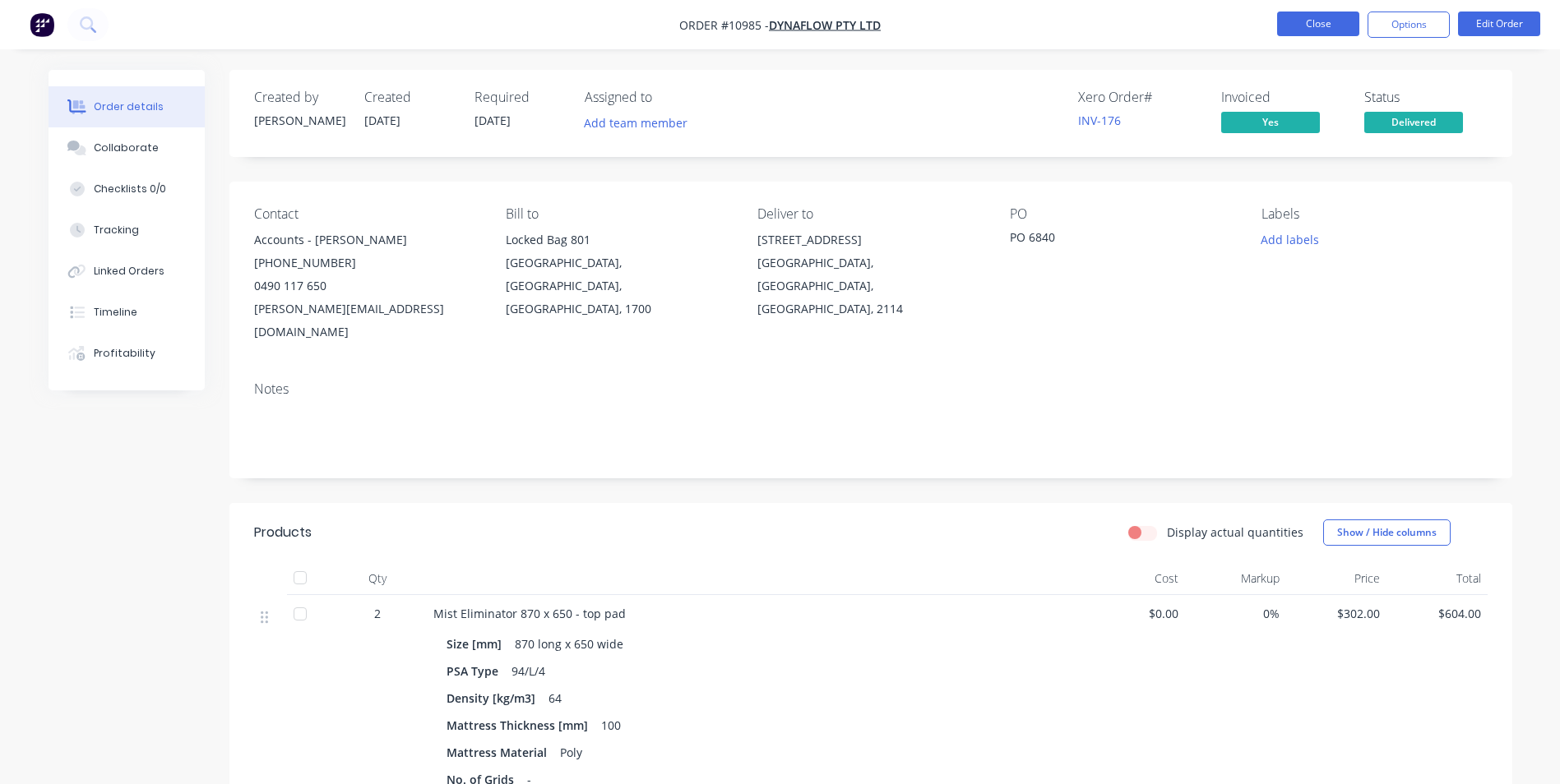
click at [1334, 18] on button "Close" at bounding box center [1318, 24] width 83 height 25
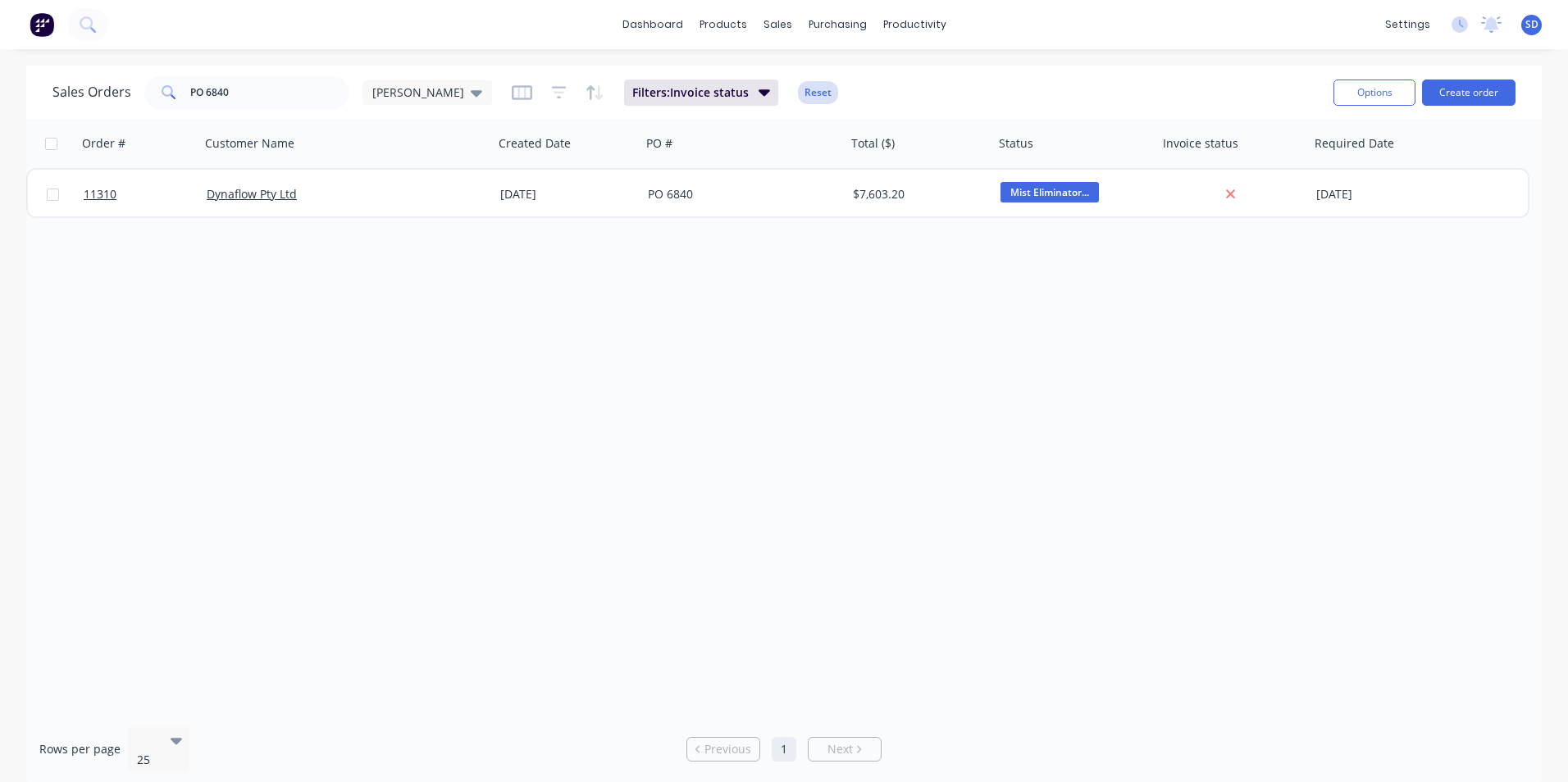
click at [798, 87] on button "Reset" at bounding box center [818, 92] width 41 height 23
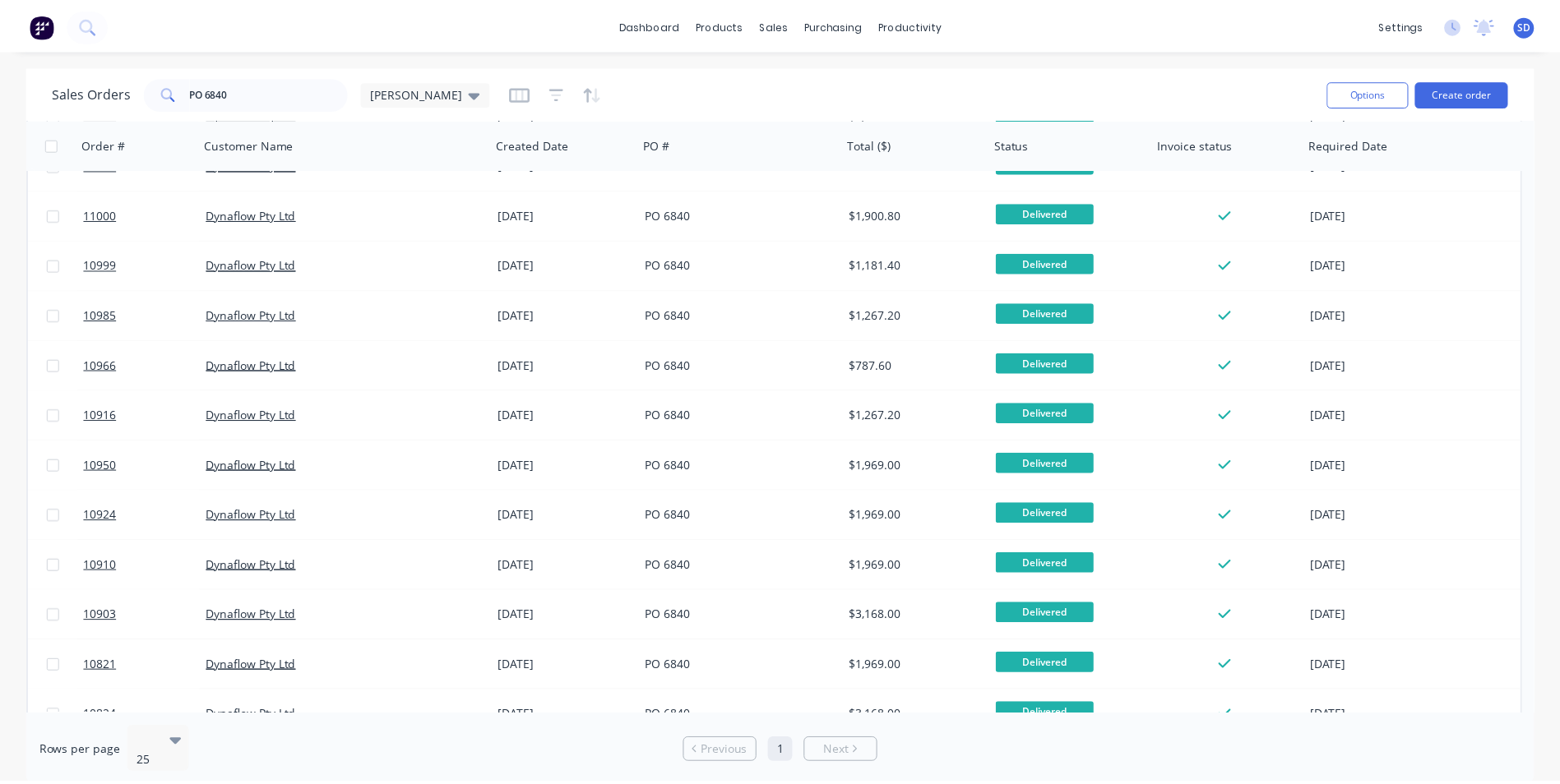
scroll to position [557, 0]
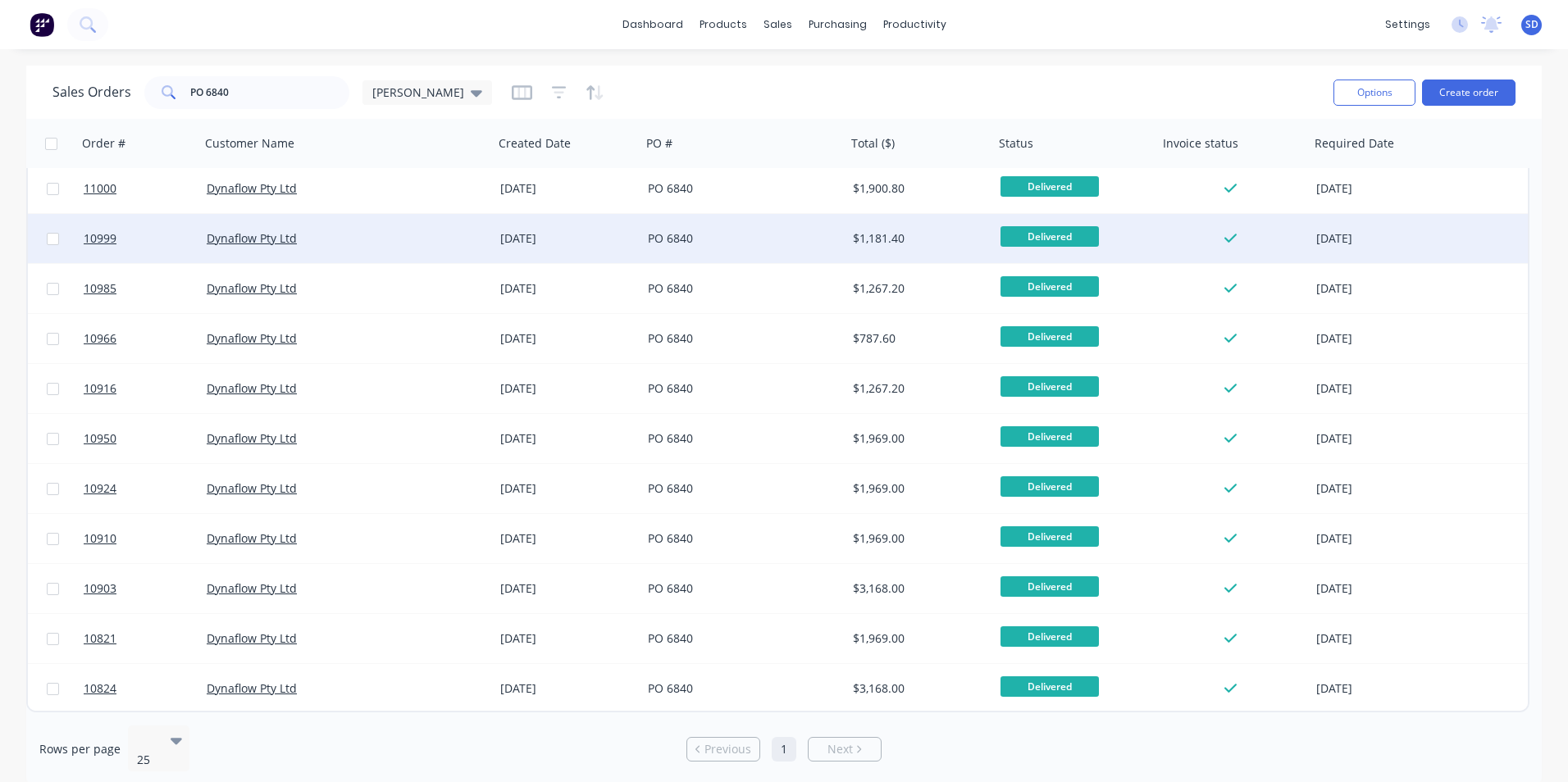
click at [617, 240] on div "[DATE]" at bounding box center [568, 238] width 135 height 17
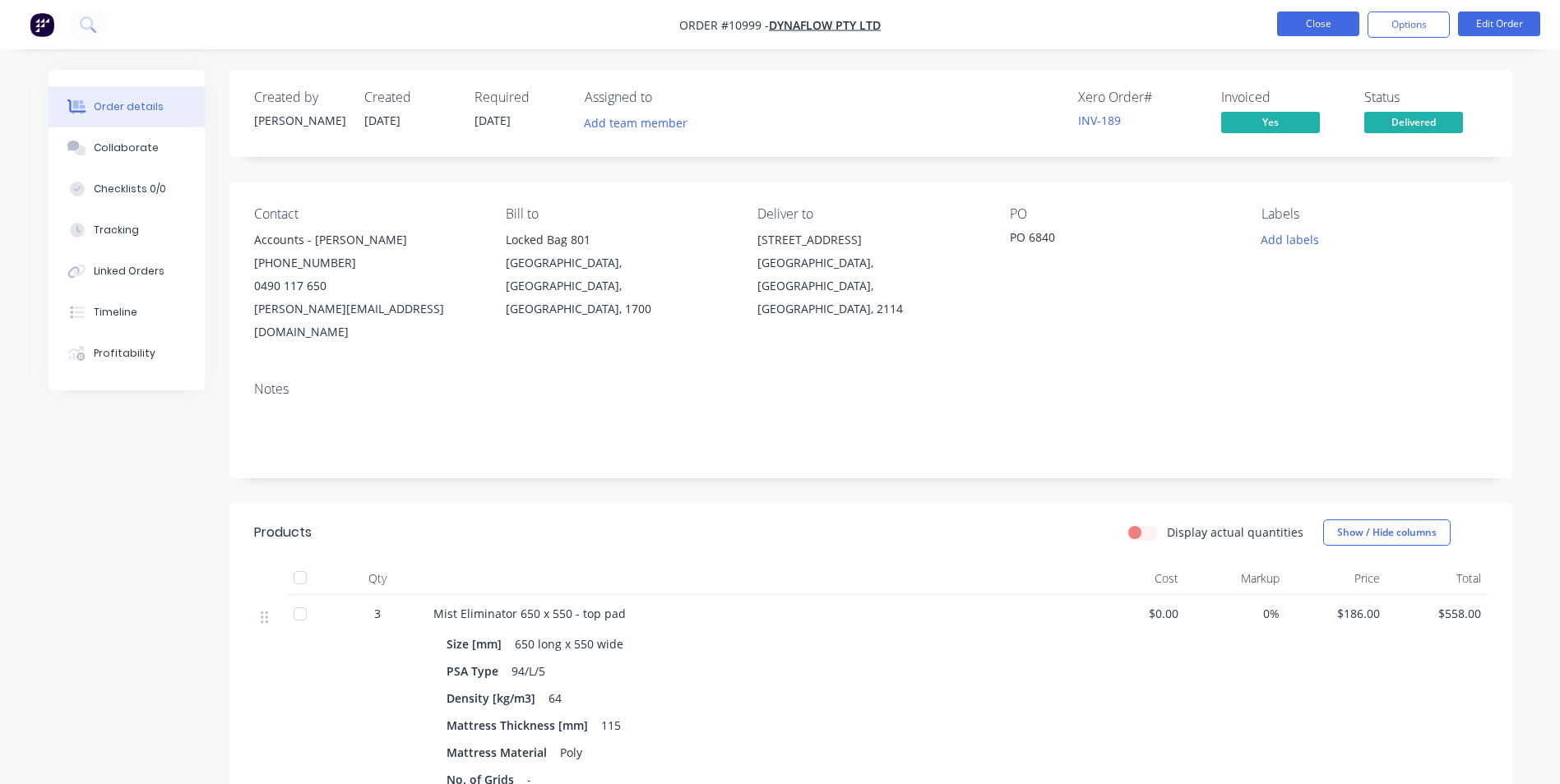
click at [1314, 17] on button "Close" at bounding box center [1318, 24] width 83 height 25
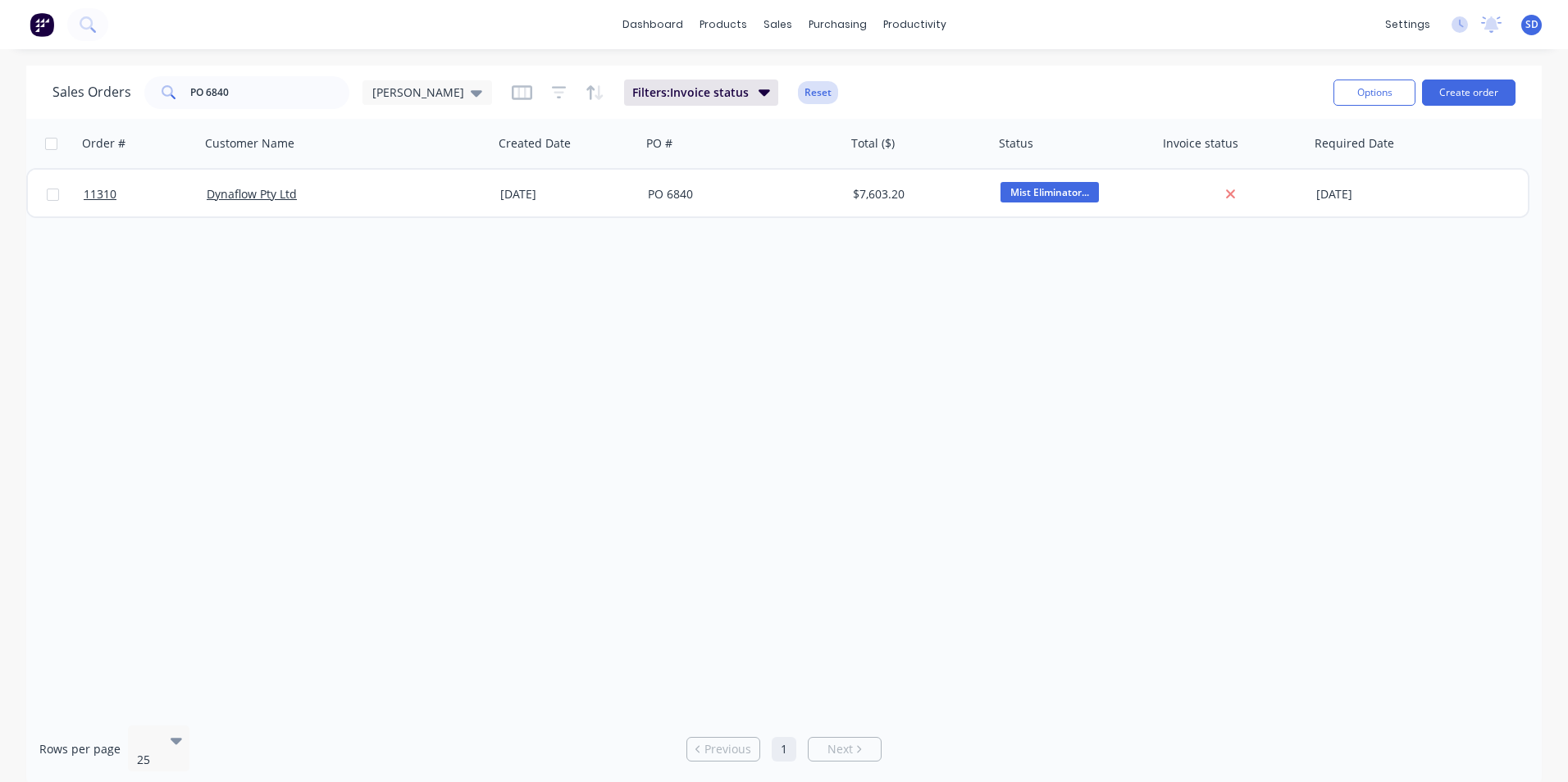
click at [798, 97] on button "Reset" at bounding box center [818, 92] width 41 height 23
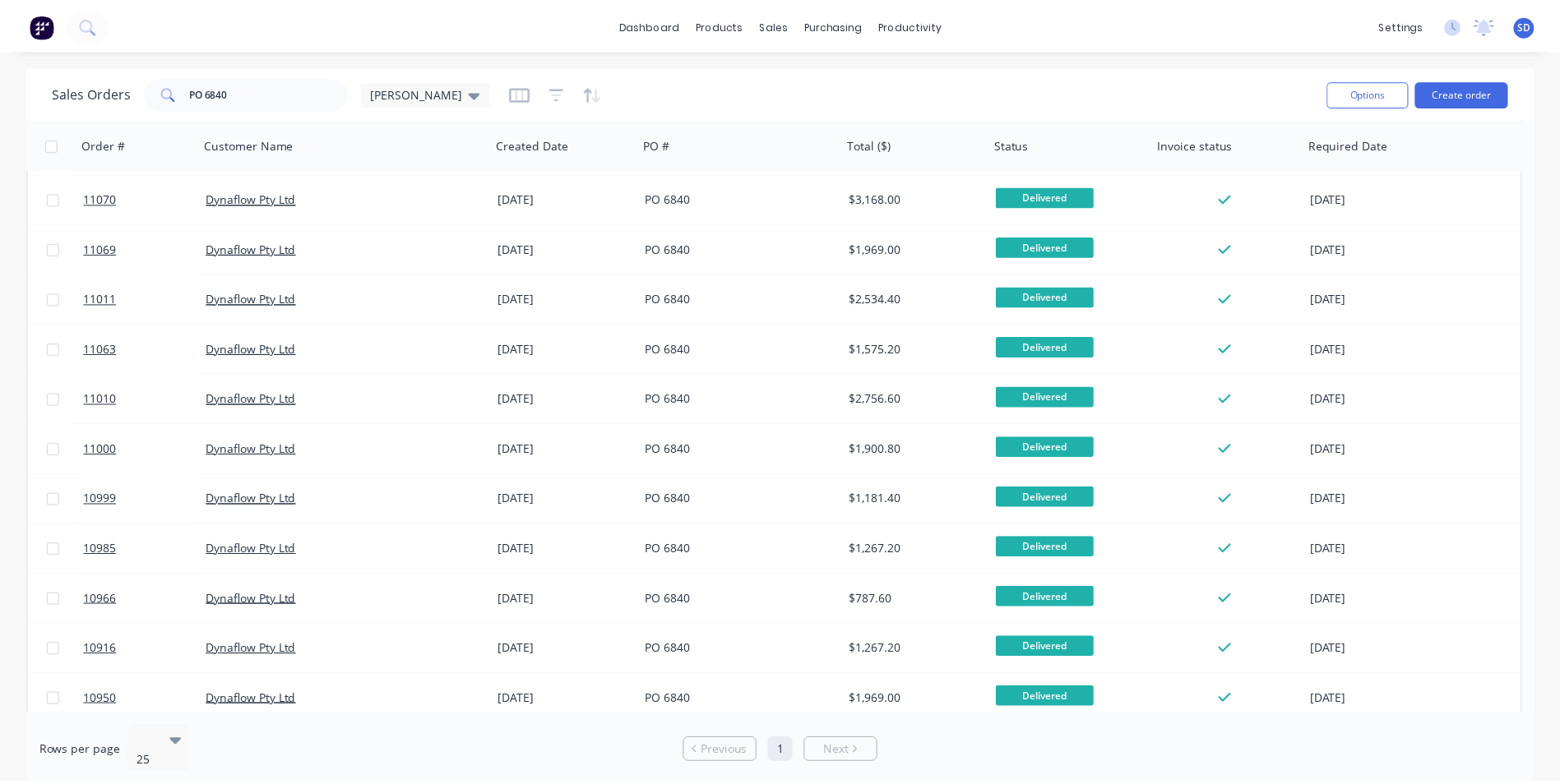
scroll to position [493, 0]
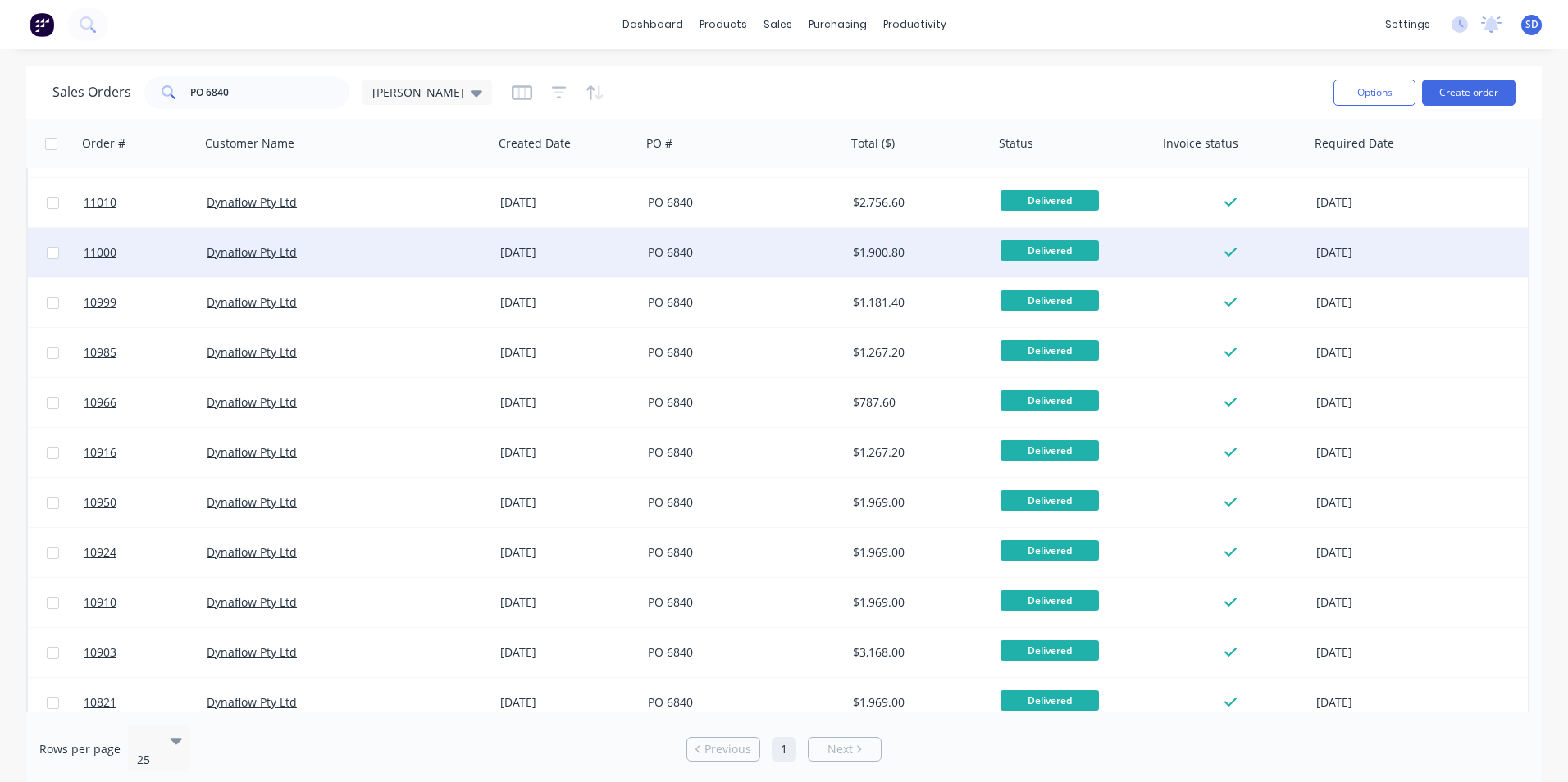
click at [848, 251] on div "$1,900.80" at bounding box center [920, 253] width 148 height 50
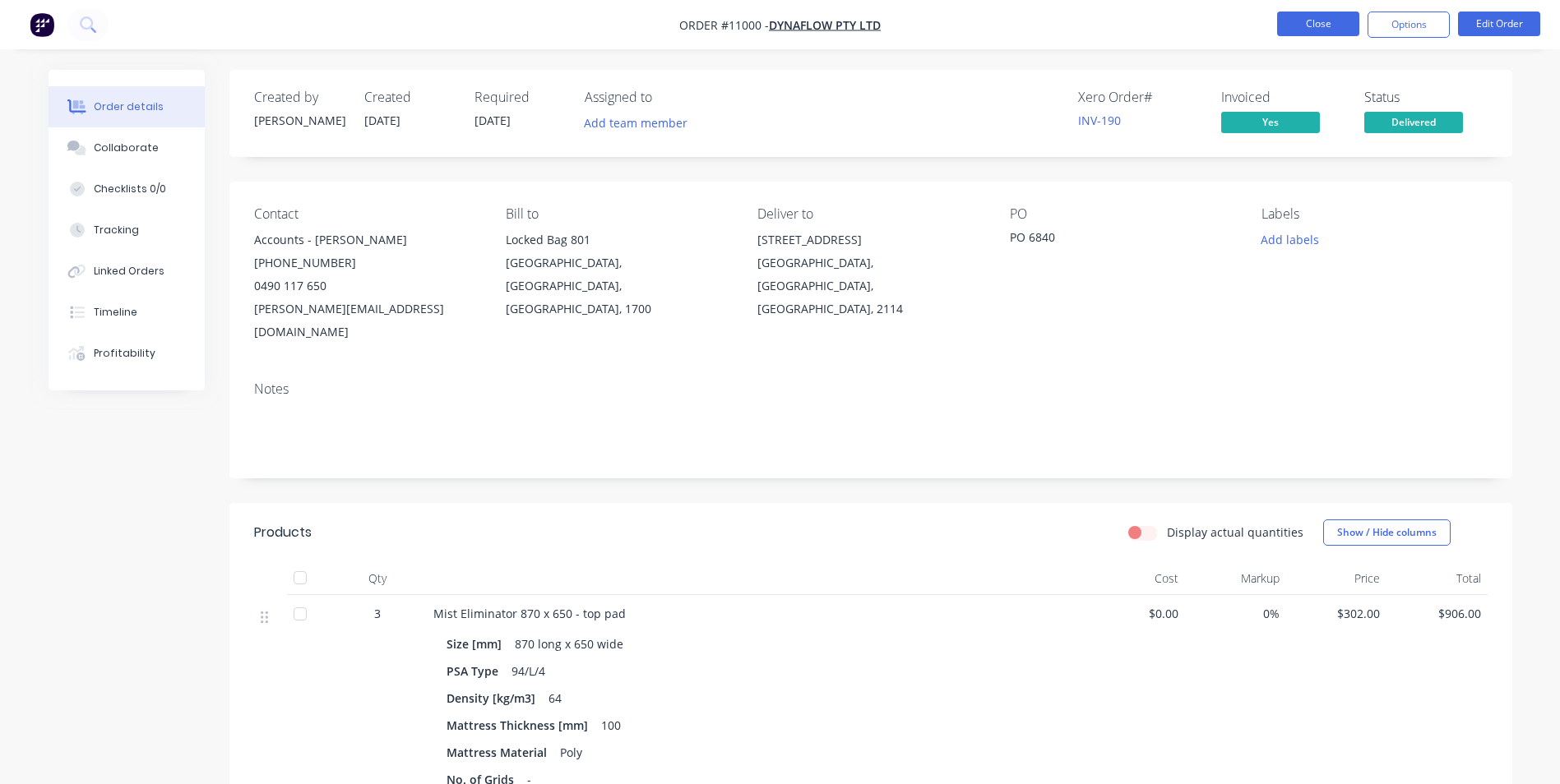
click at [1312, 21] on button "Close" at bounding box center [1318, 24] width 83 height 25
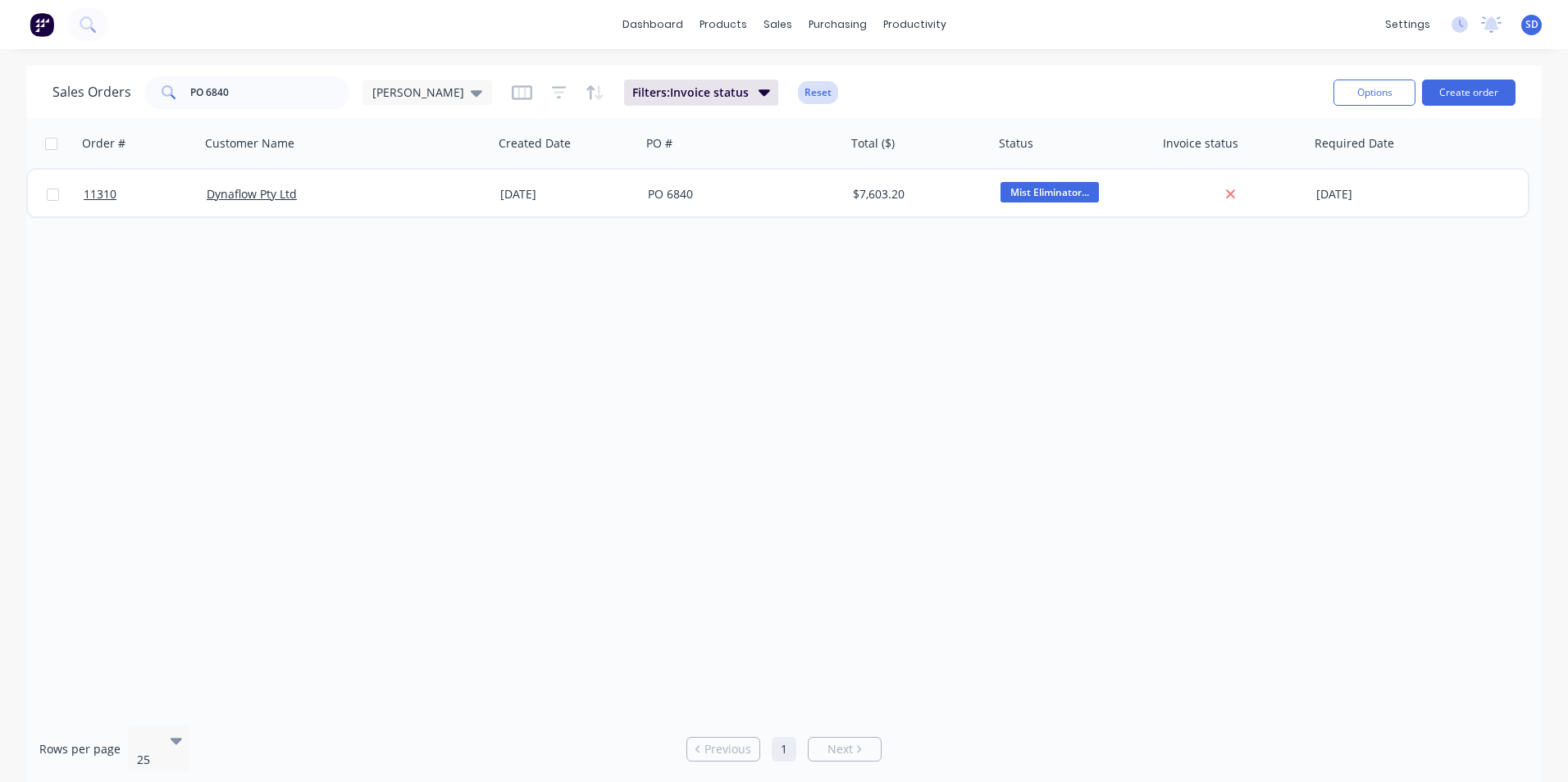
click at [798, 101] on button "Reset" at bounding box center [818, 92] width 41 height 23
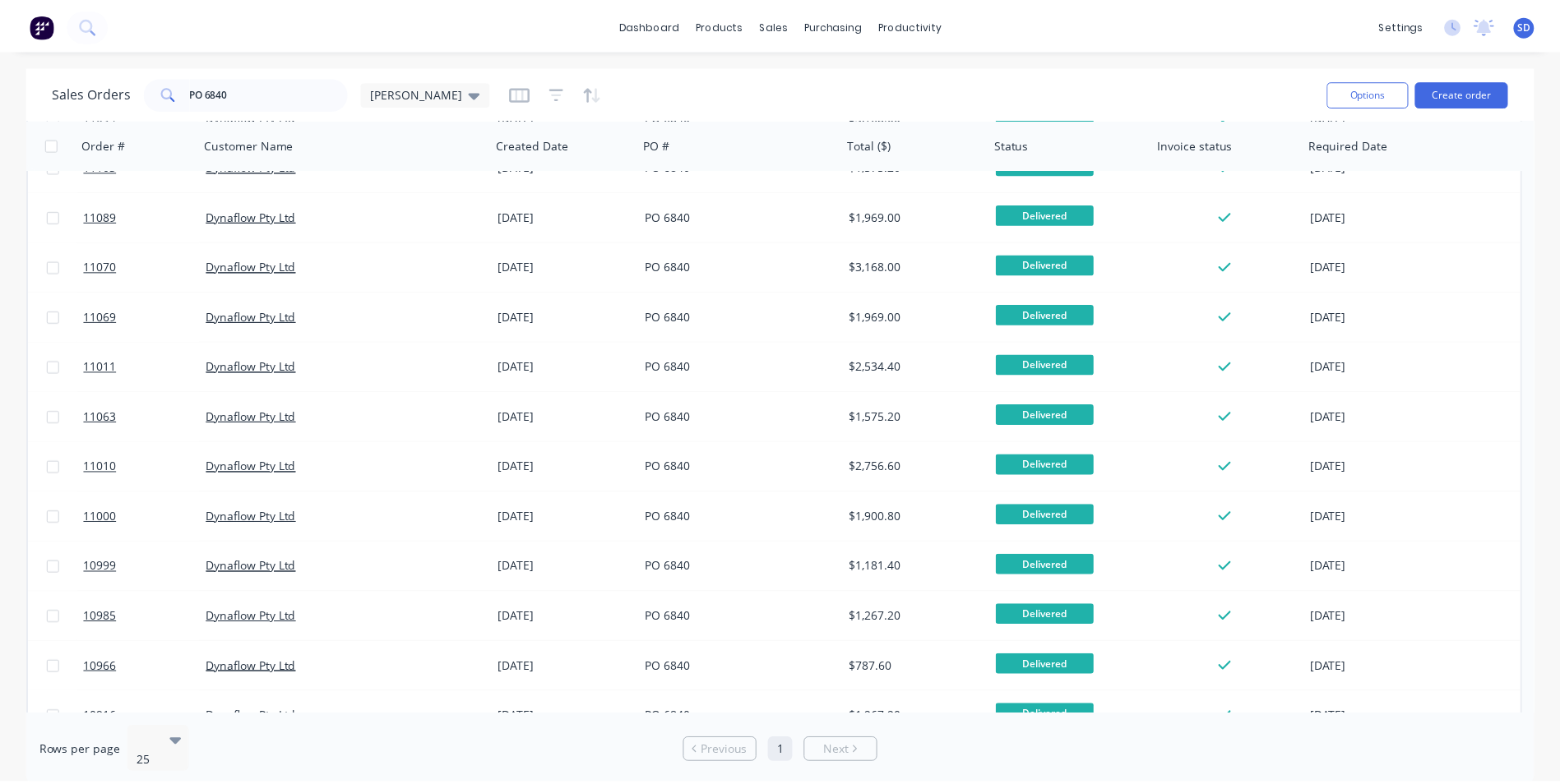
scroll to position [229, 0]
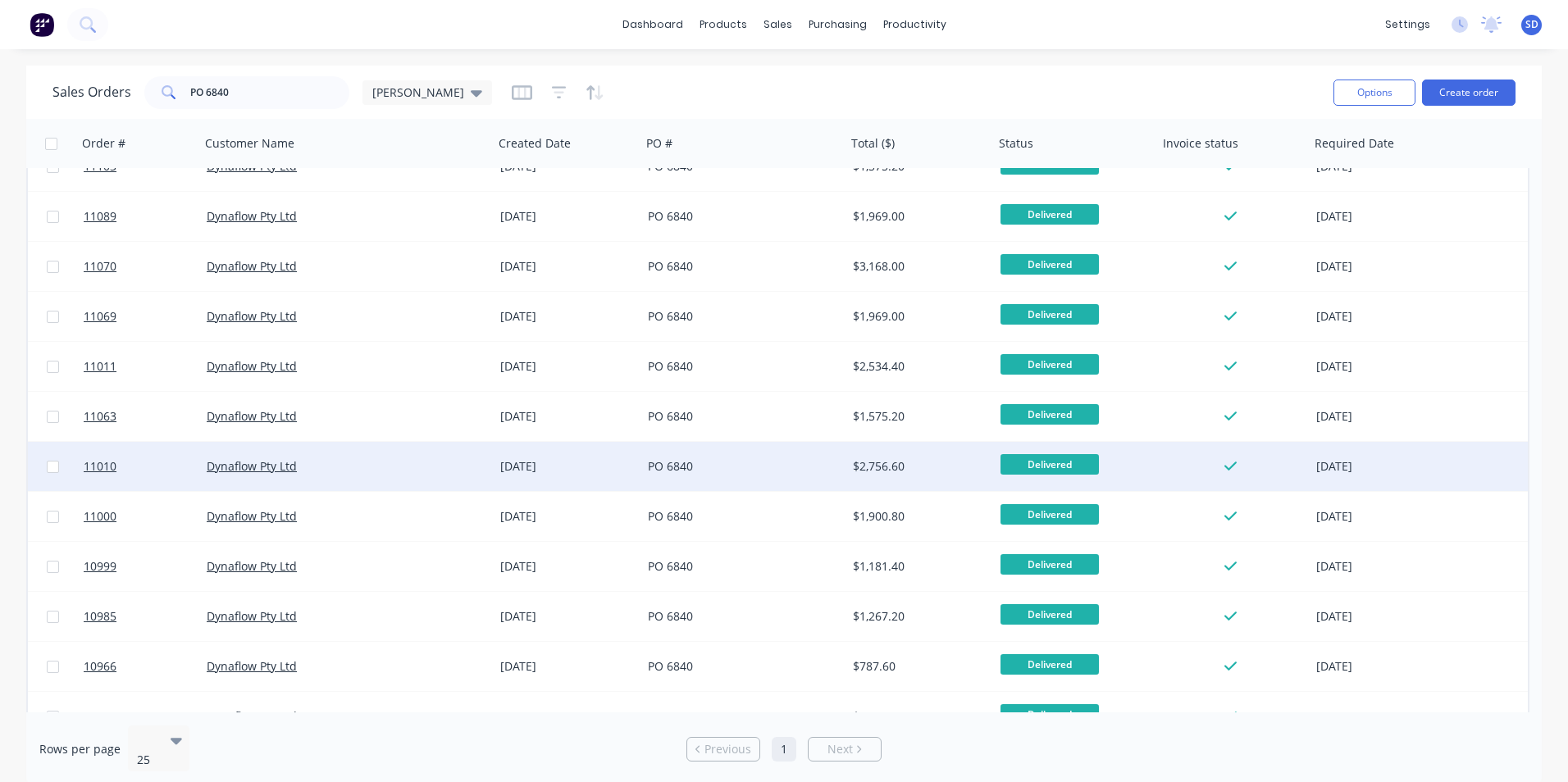
click at [840, 461] on div "PO 6840" at bounding box center [743, 467] width 205 height 50
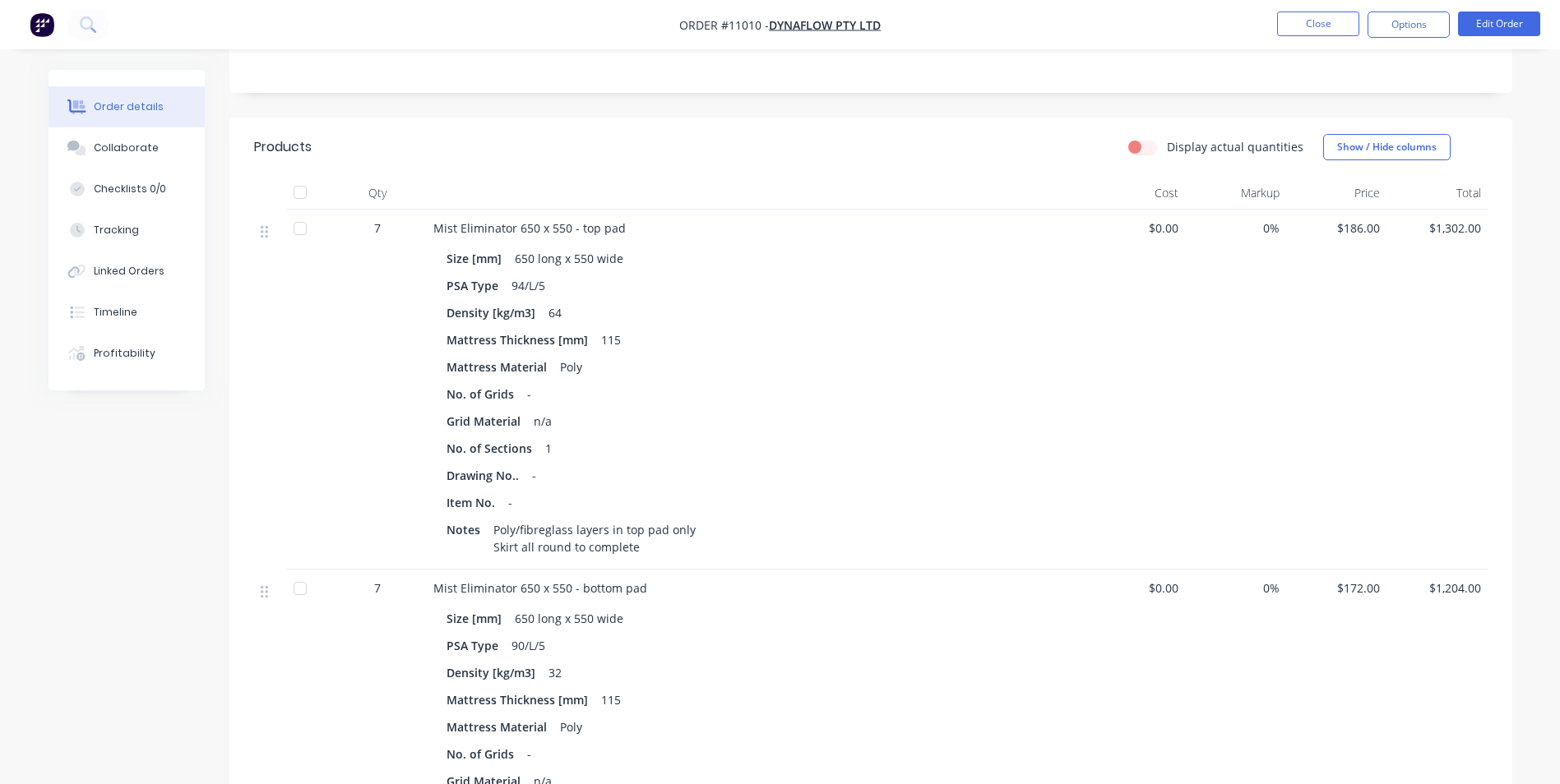
scroll to position [290, 0]
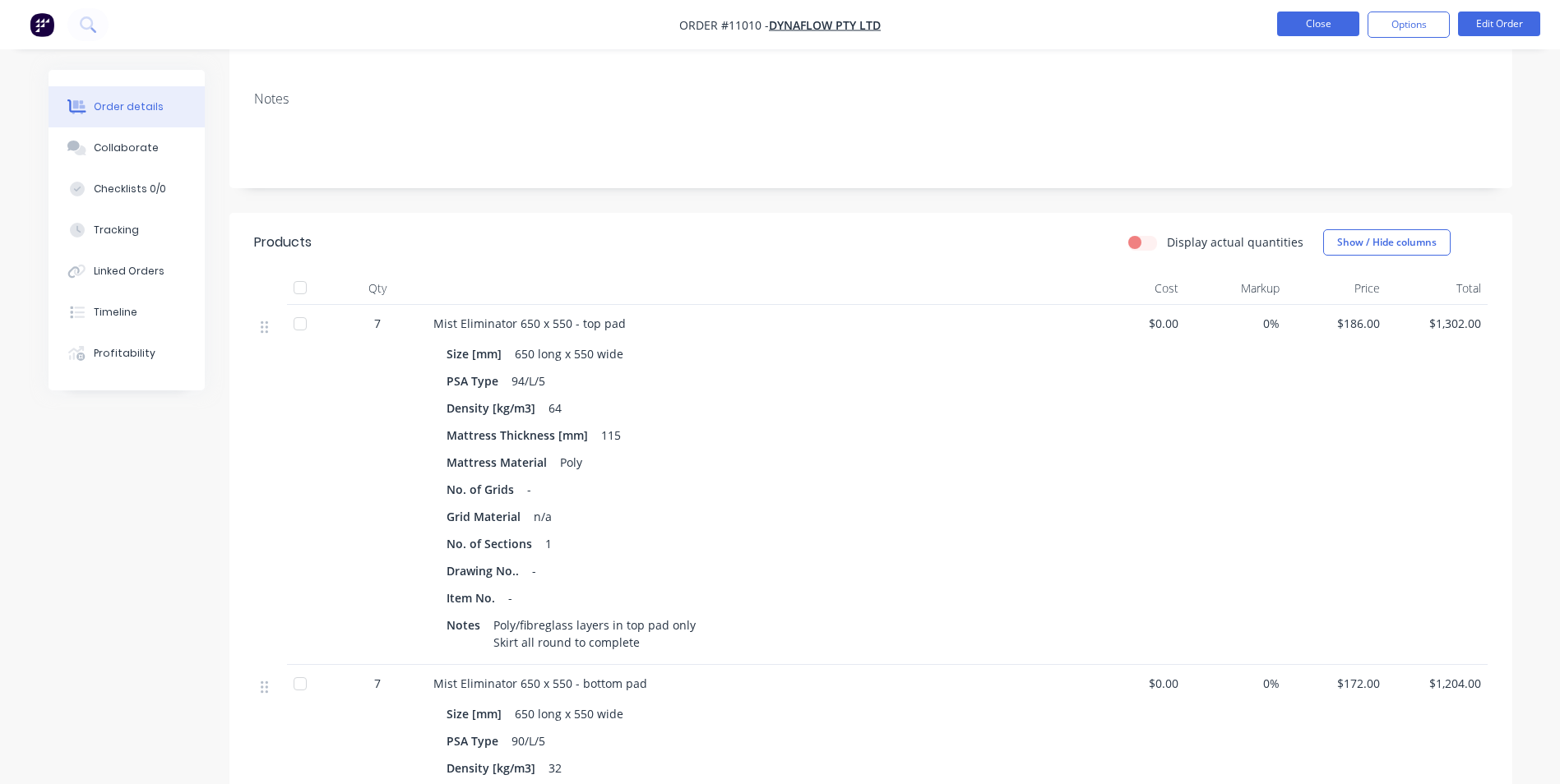
click at [1313, 22] on button "Close" at bounding box center [1318, 24] width 83 height 25
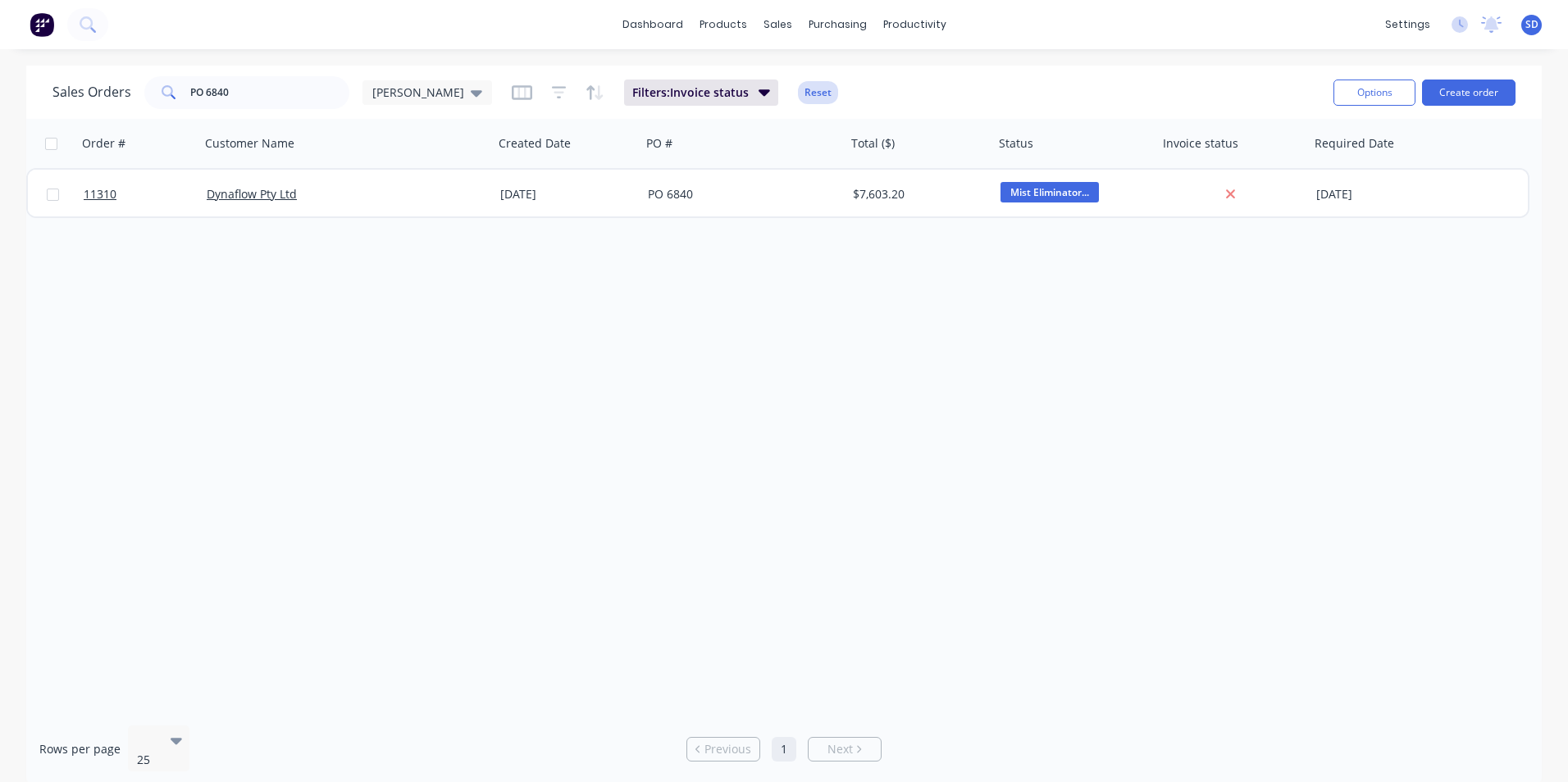
click at [798, 82] on button "Reset" at bounding box center [818, 92] width 41 height 23
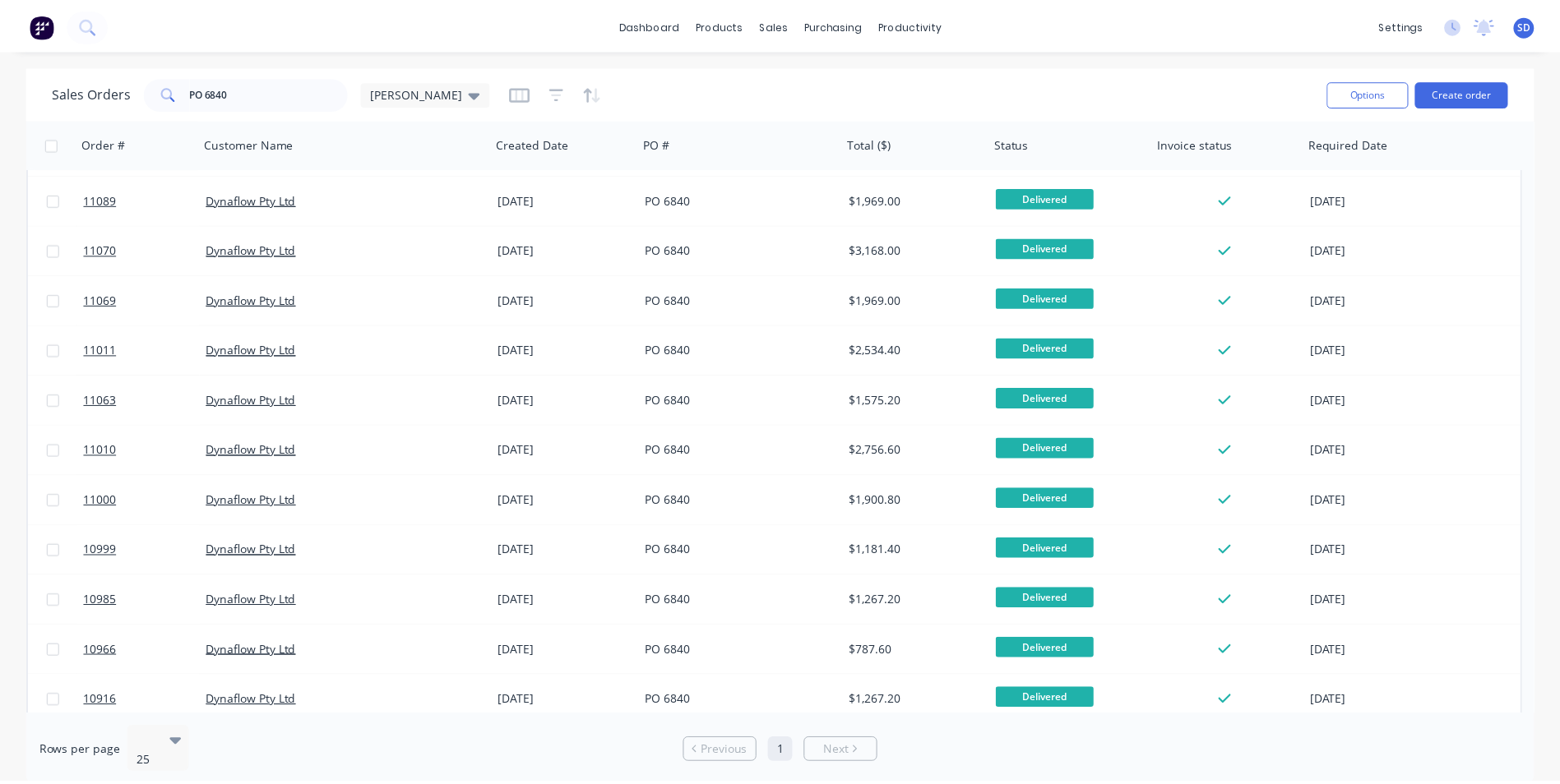
scroll to position [246, 0]
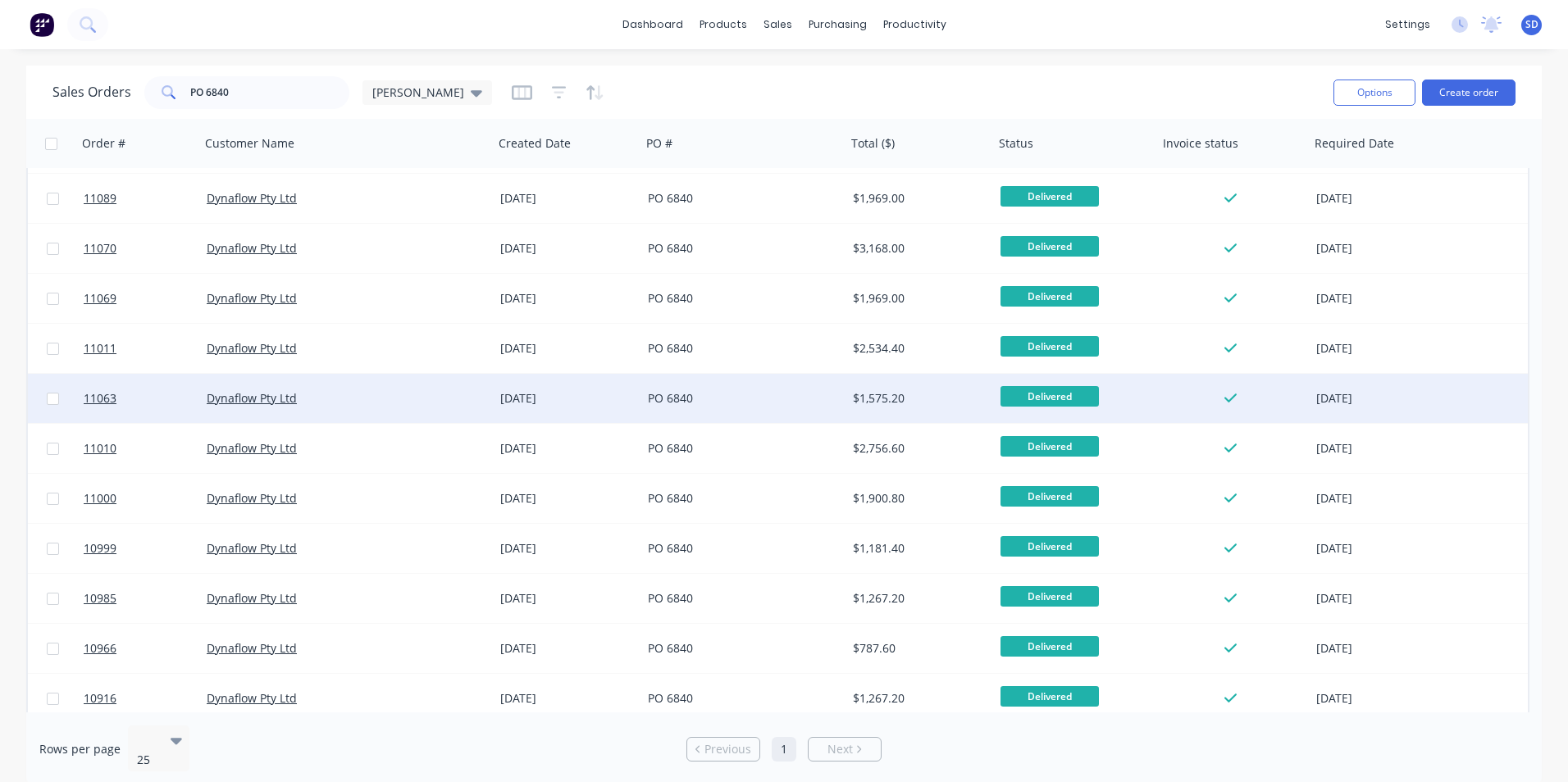
click at [857, 402] on div "$1,575.20" at bounding box center [916, 398] width 128 height 17
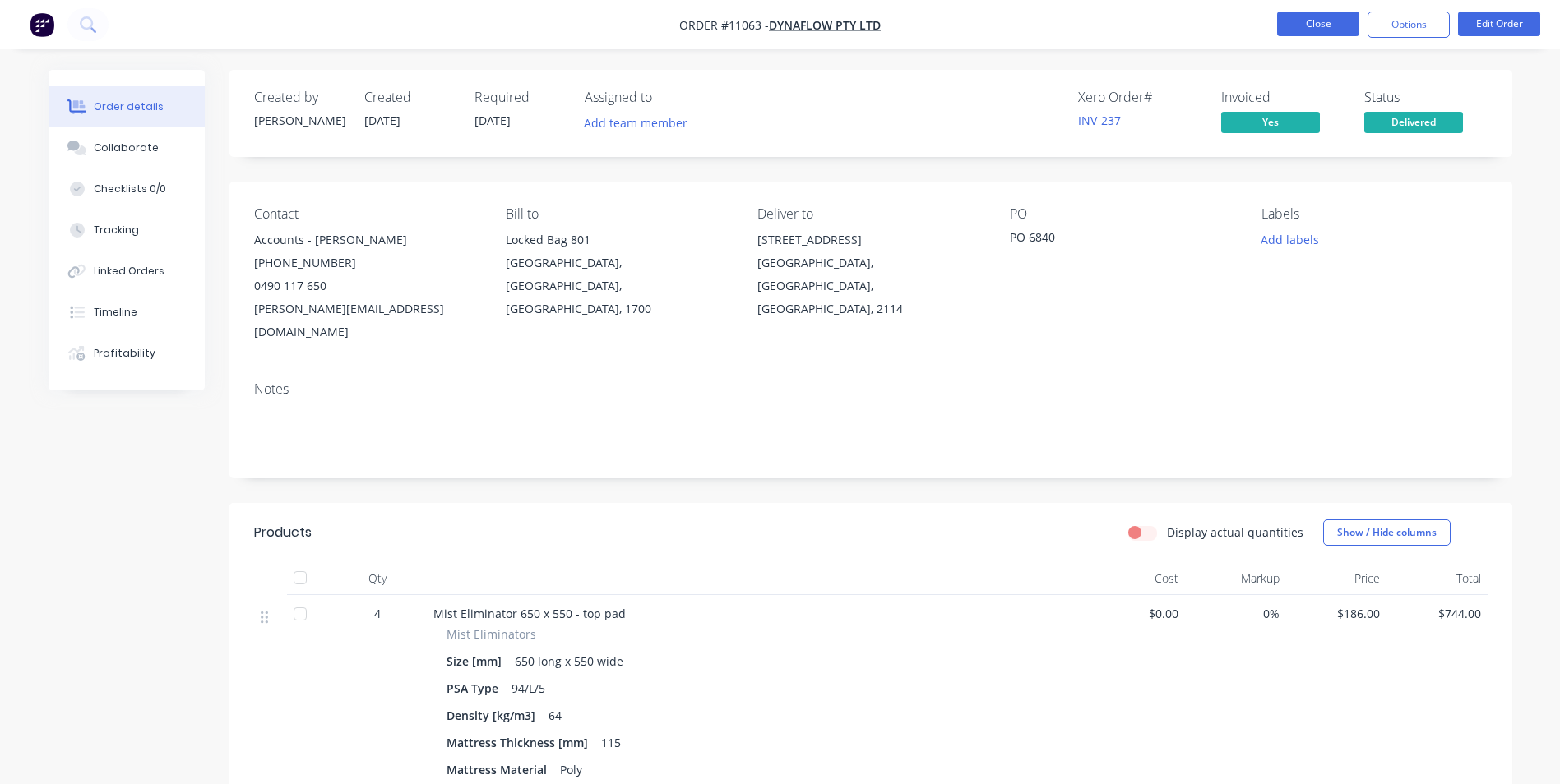
click at [1302, 22] on button "Close" at bounding box center [1318, 24] width 83 height 25
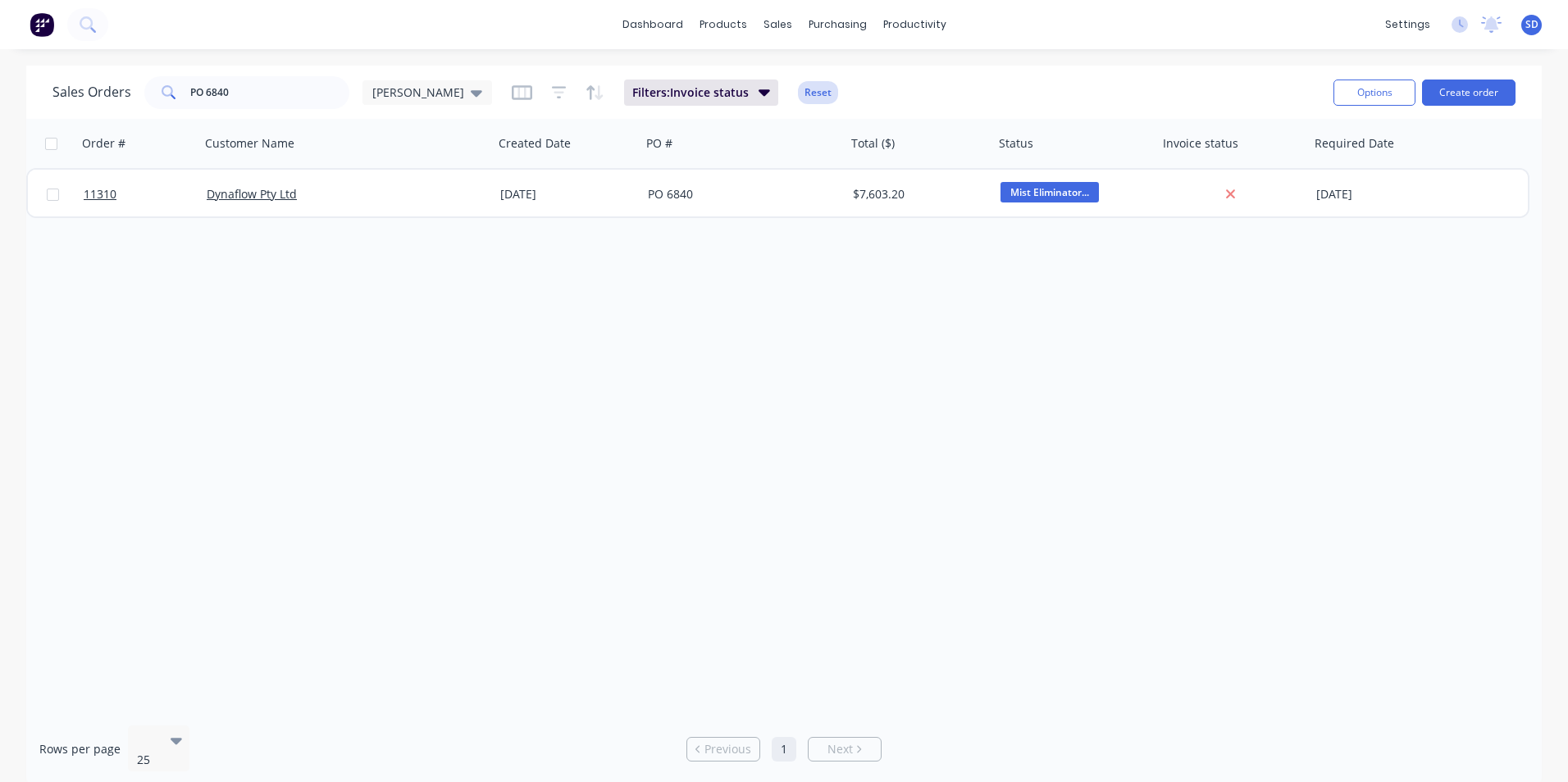
click at [798, 97] on button "Reset" at bounding box center [818, 92] width 41 height 23
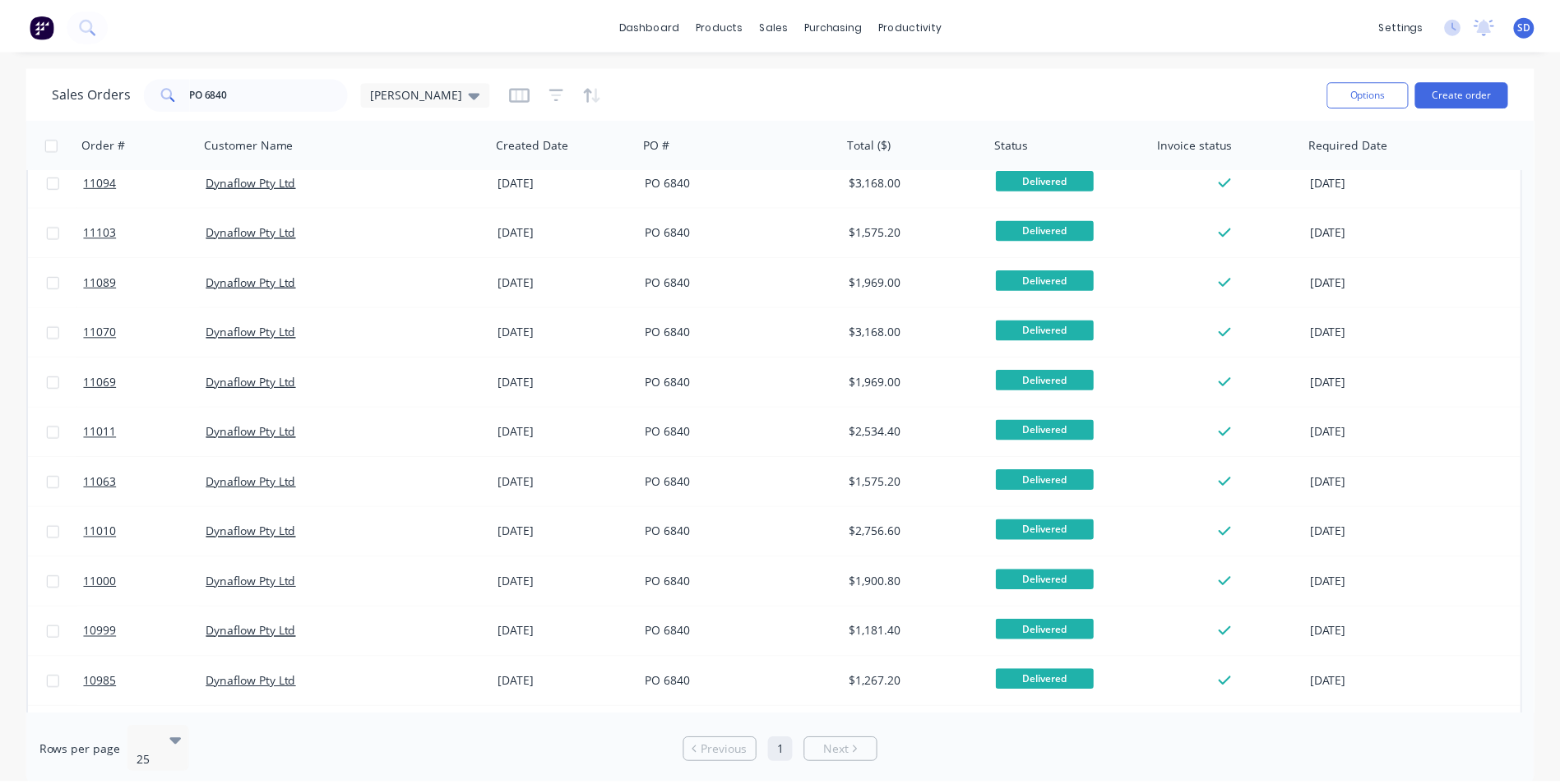
scroll to position [164, 0]
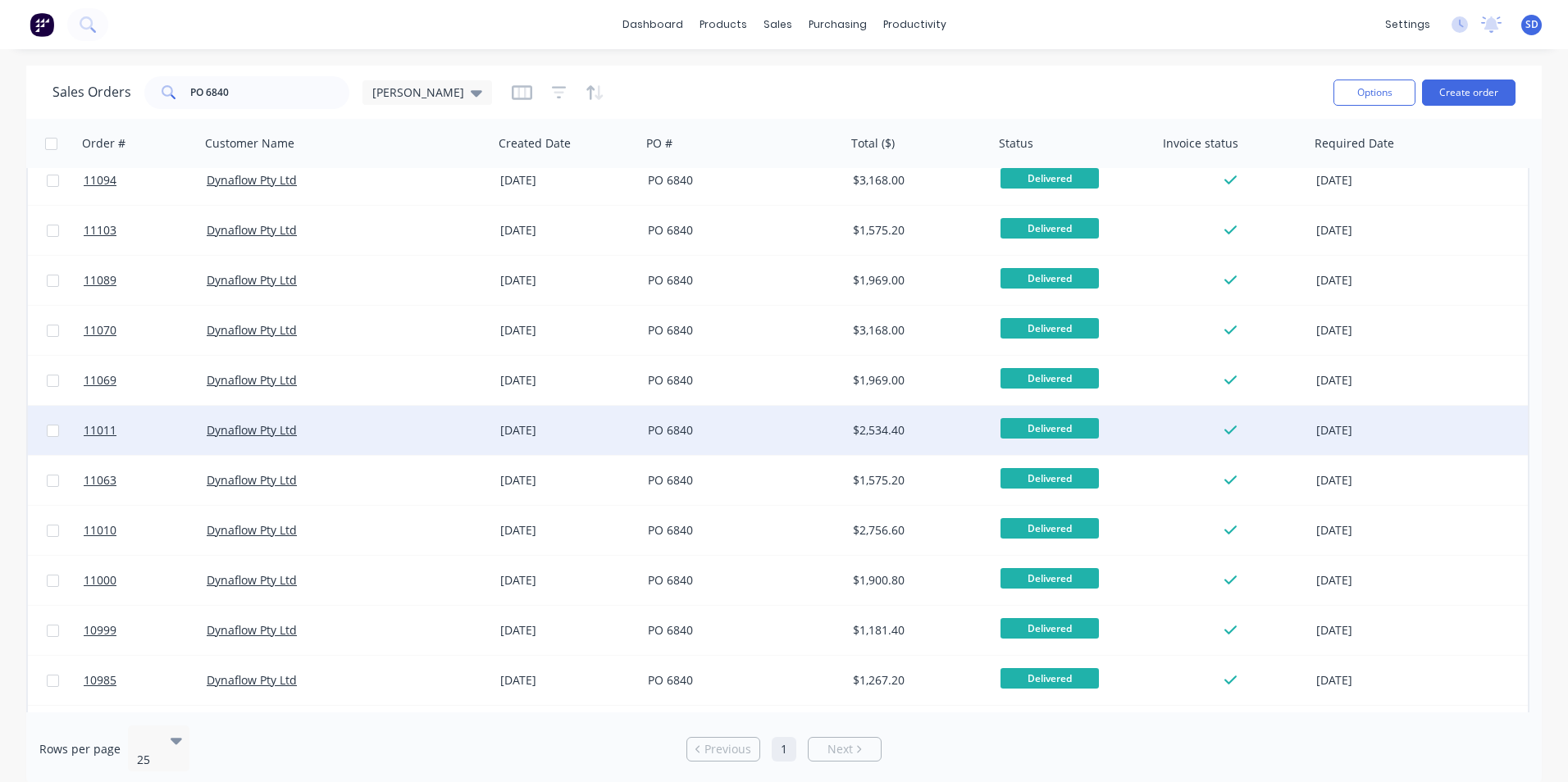
click at [733, 435] on div "PO 6840" at bounding box center [739, 430] width 182 height 17
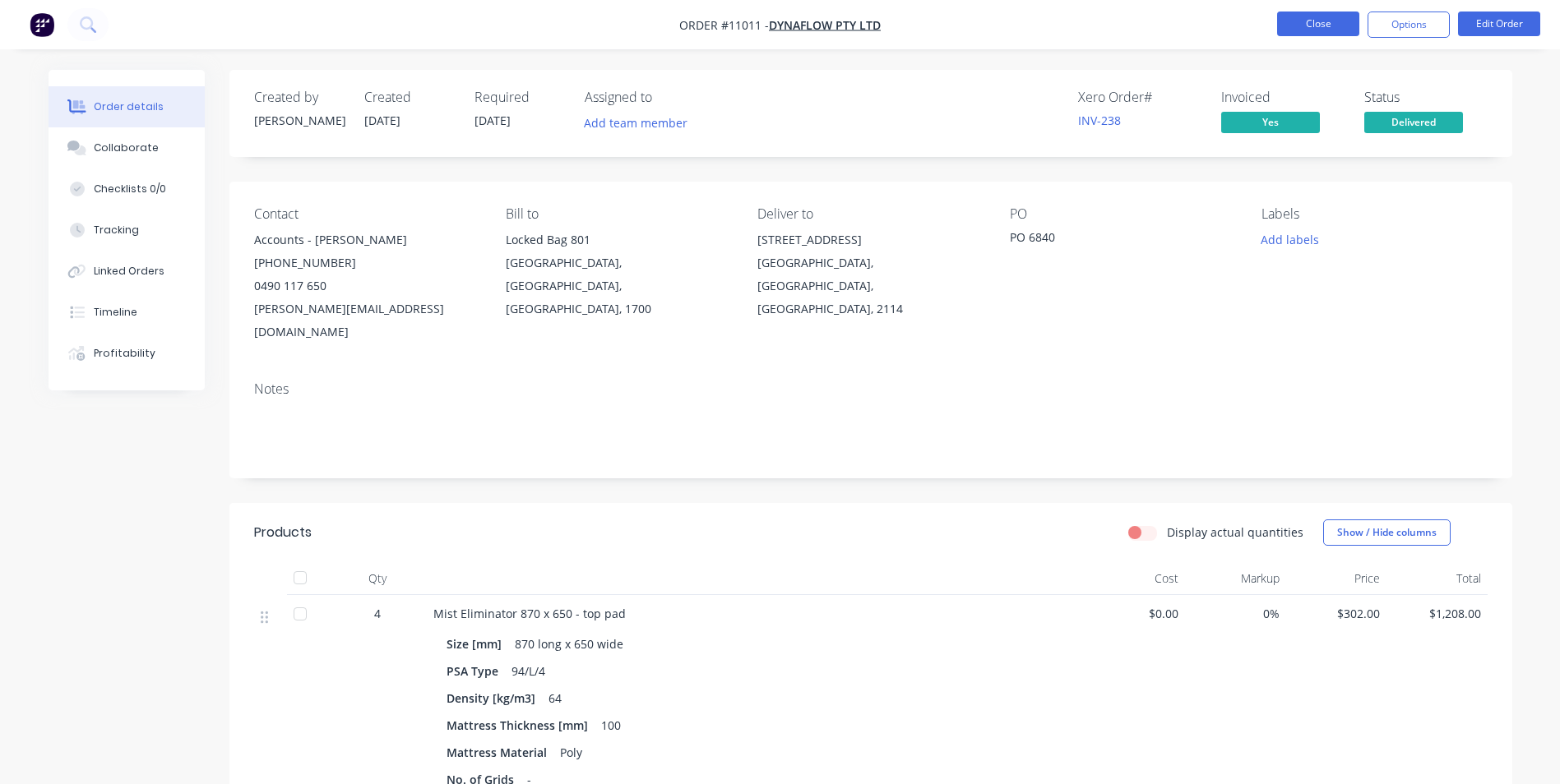
click at [1321, 17] on button "Close" at bounding box center [1318, 24] width 83 height 25
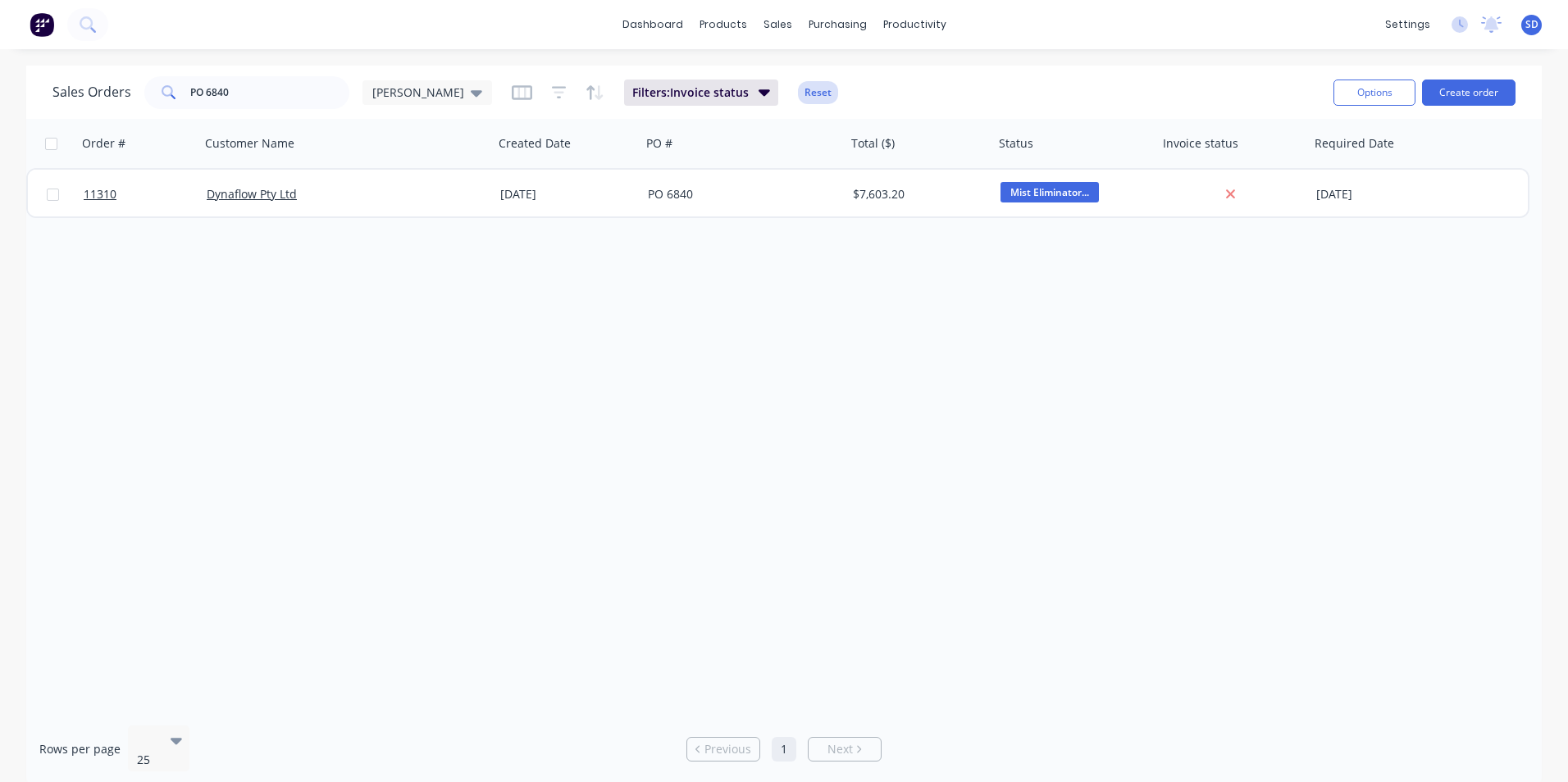
click at [798, 83] on button "Reset" at bounding box center [818, 92] width 41 height 23
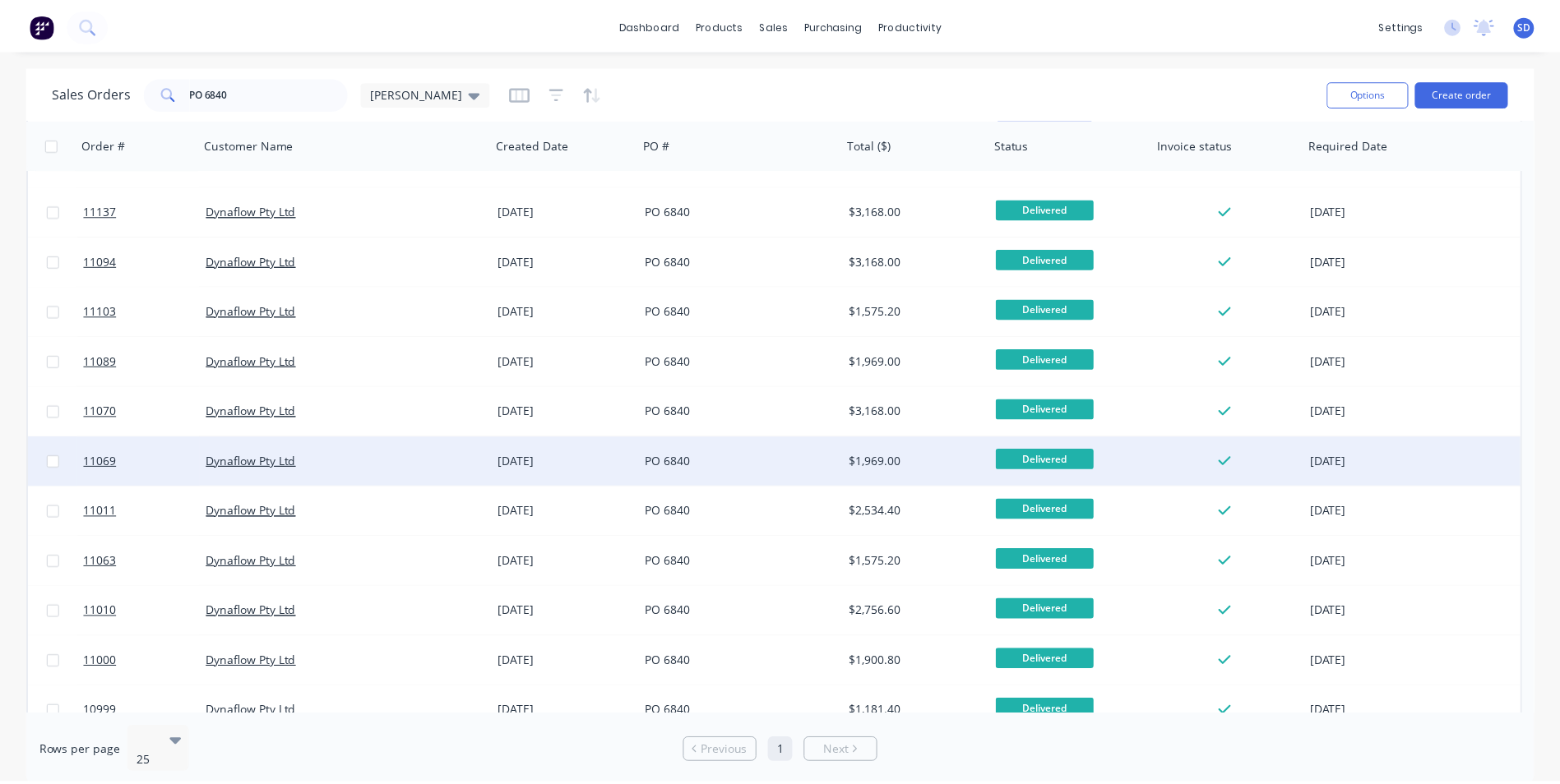
scroll to position [164, 0]
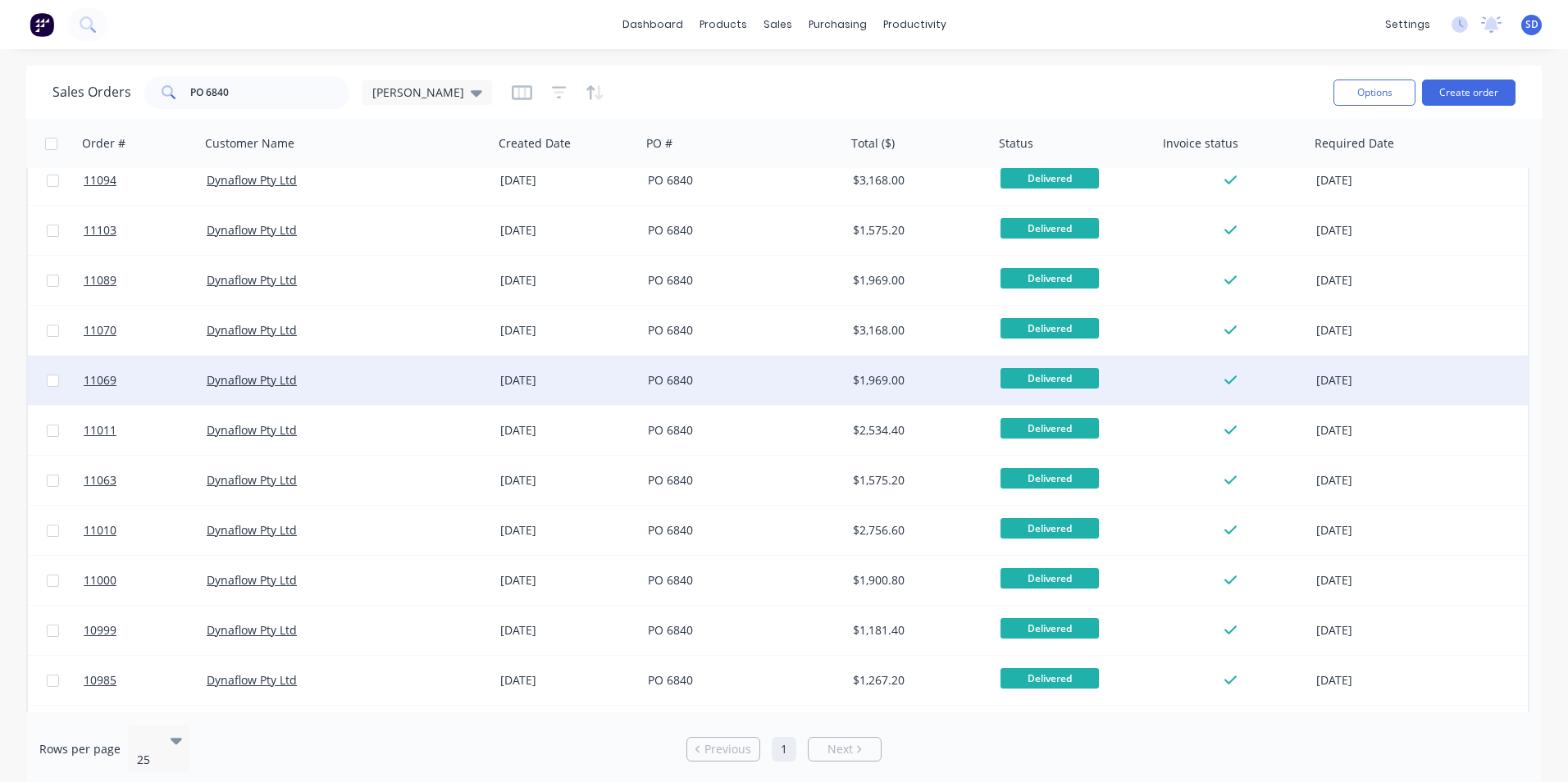
click at [481, 379] on div "Dynaflow Pty Ltd" at bounding box center [346, 381] width 280 height 17
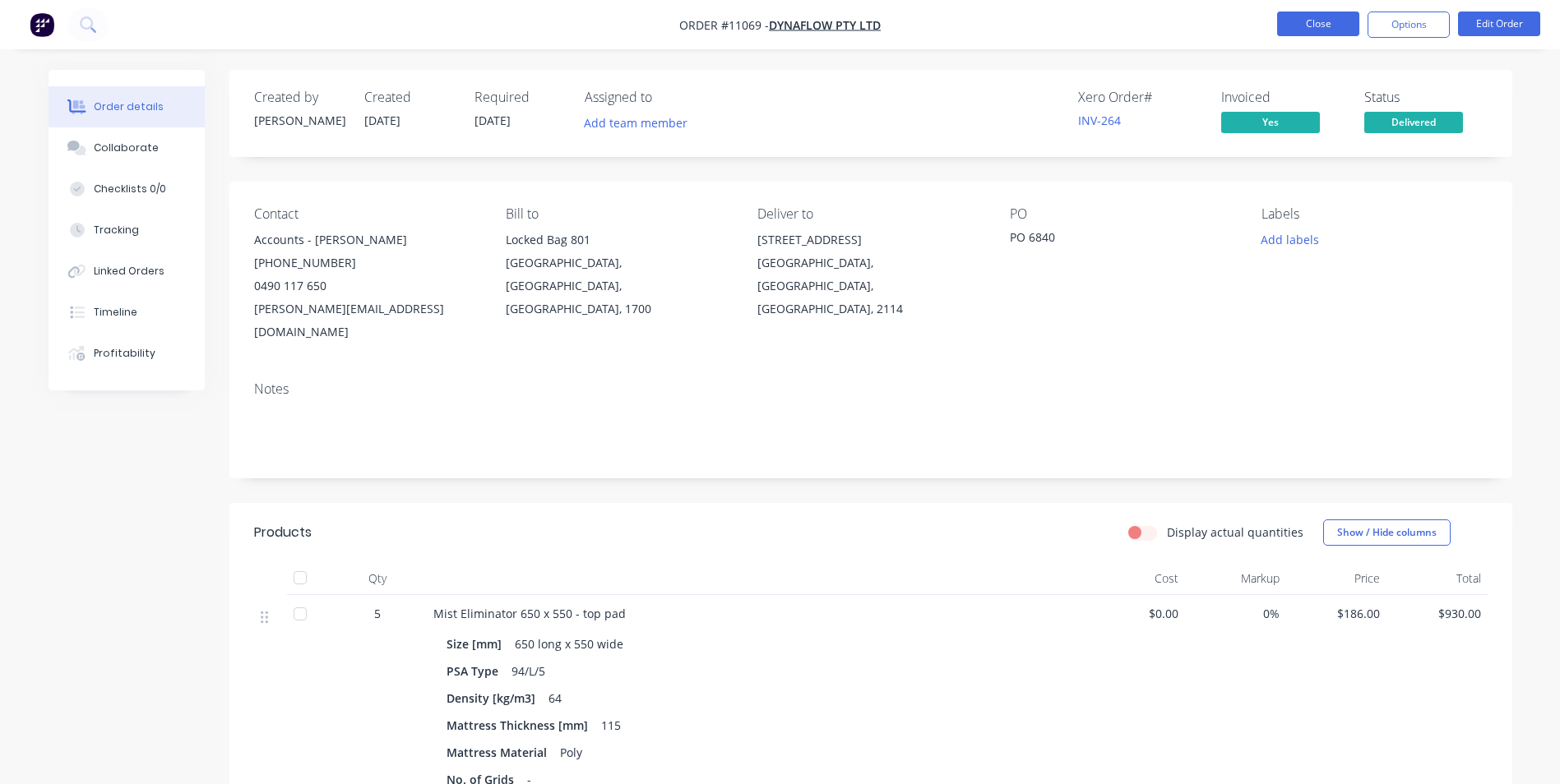
click at [1299, 21] on button "Close" at bounding box center [1318, 24] width 83 height 25
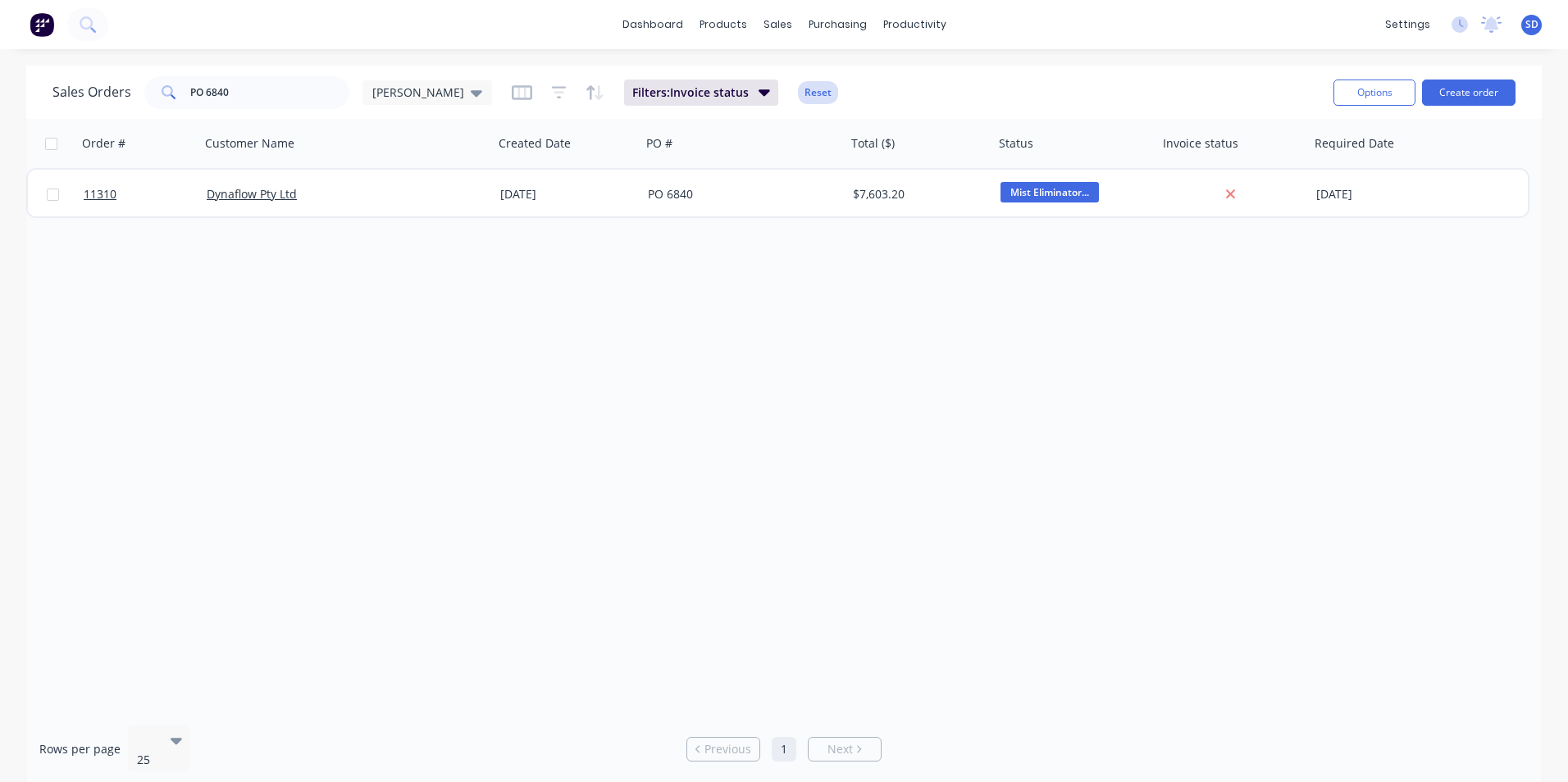
click at [798, 98] on button "Reset" at bounding box center [818, 92] width 41 height 23
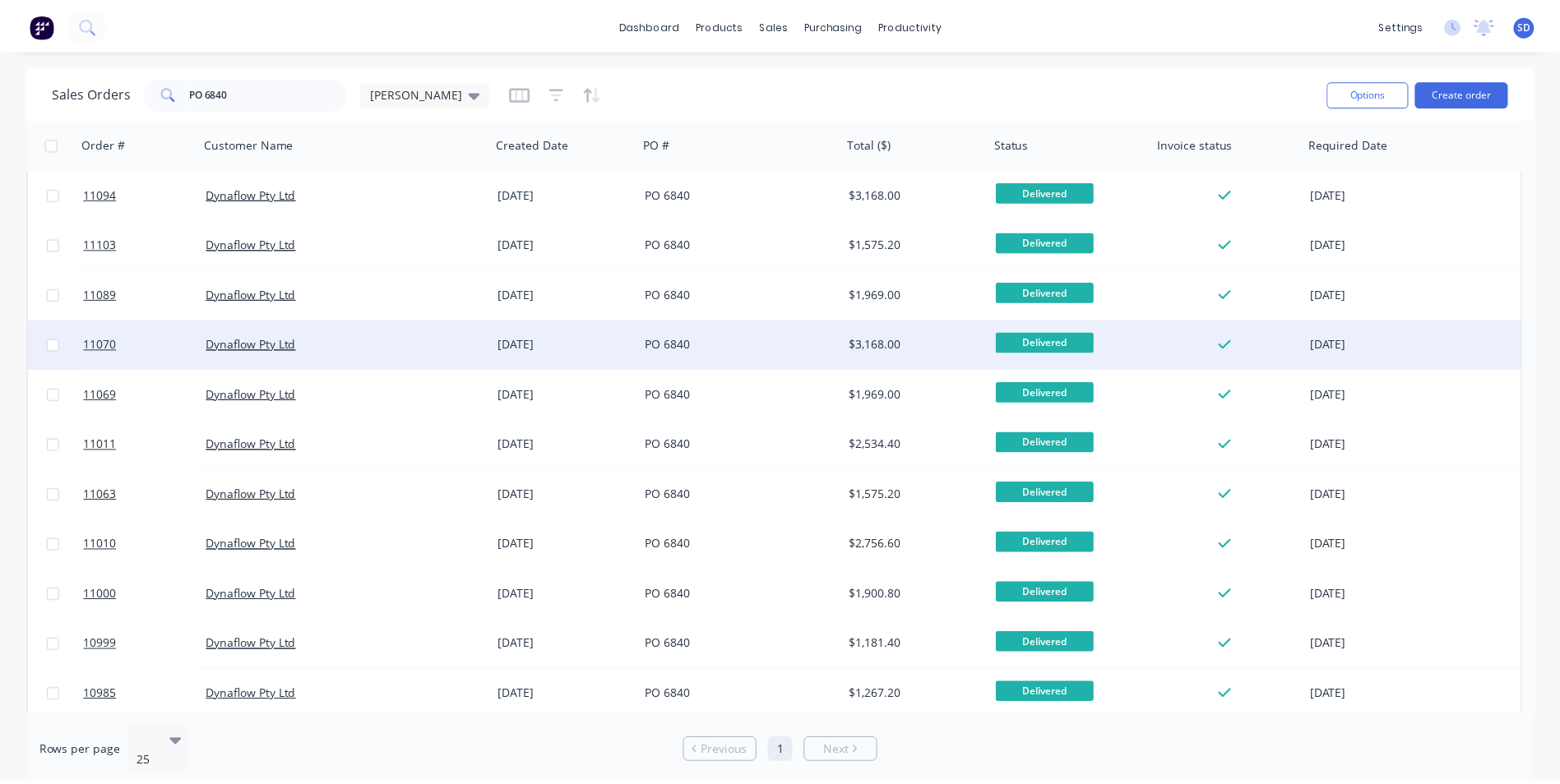
scroll to position [65, 0]
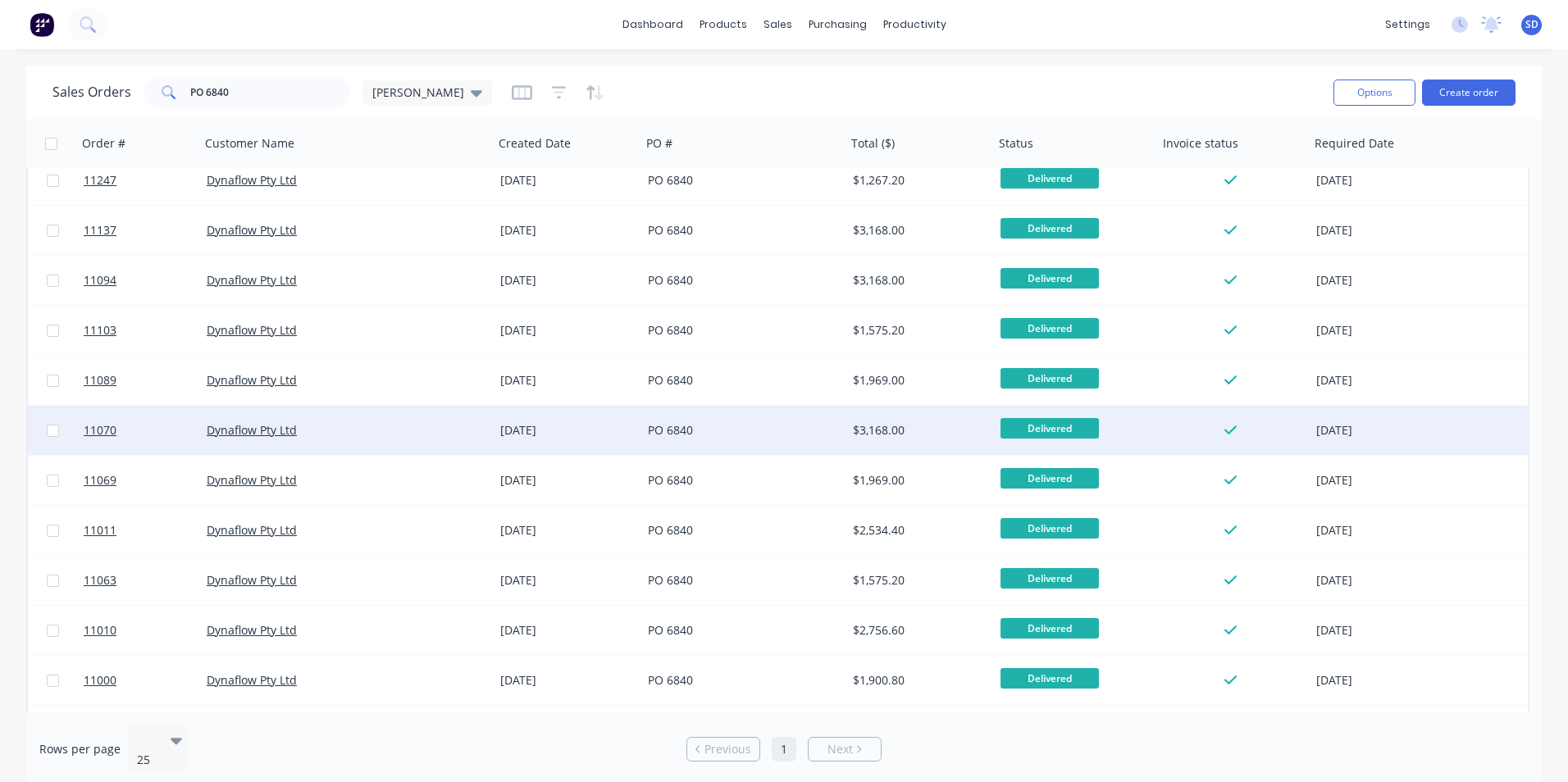
click at [499, 439] on div "[DATE]" at bounding box center [567, 431] width 148 height 50
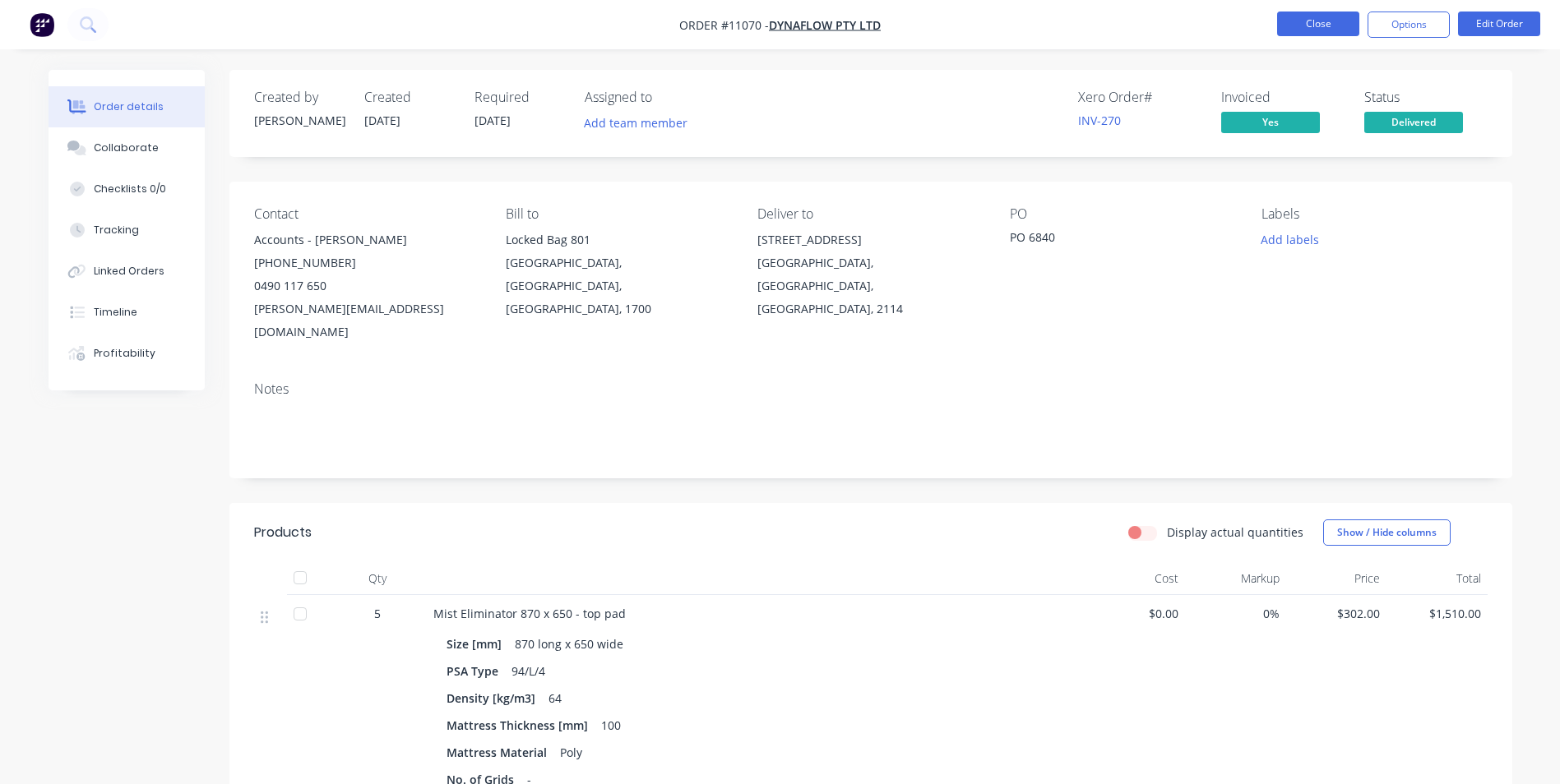
click at [1315, 18] on button "Close" at bounding box center [1318, 24] width 83 height 25
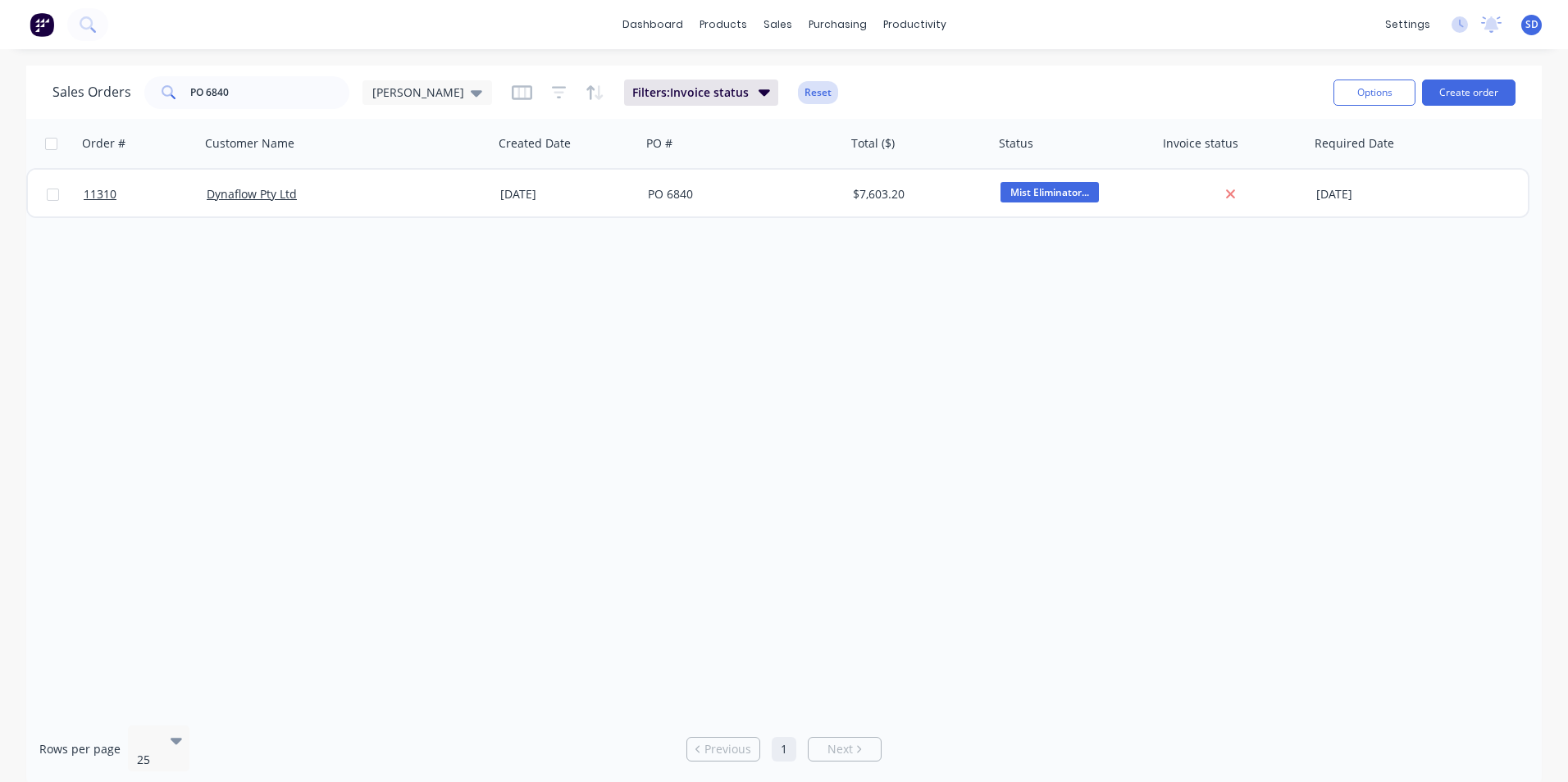
click at [798, 87] on button "Reset" at bounding box center [818, 92] width 41 height 23
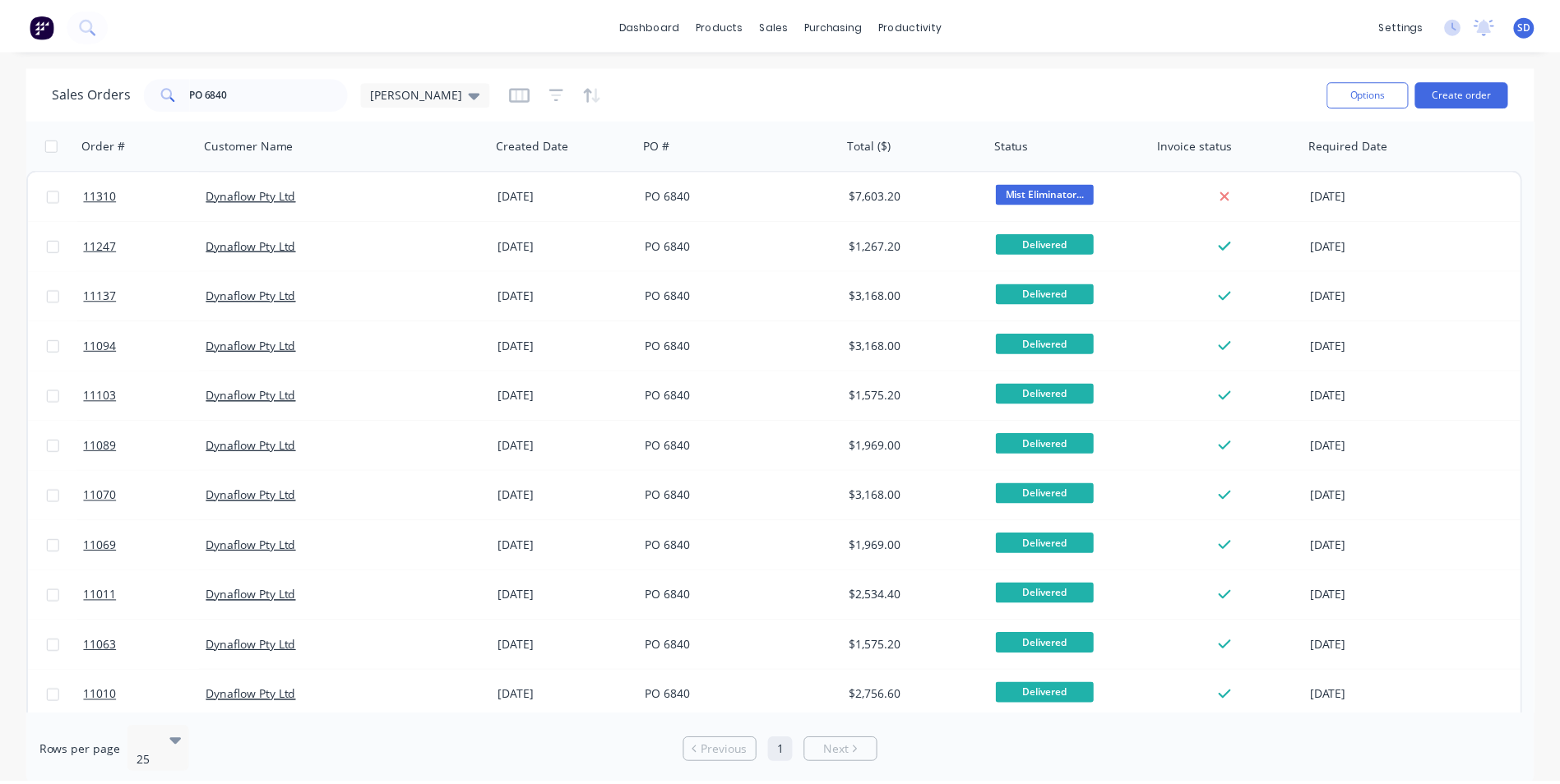
scroll to position [164, 0]
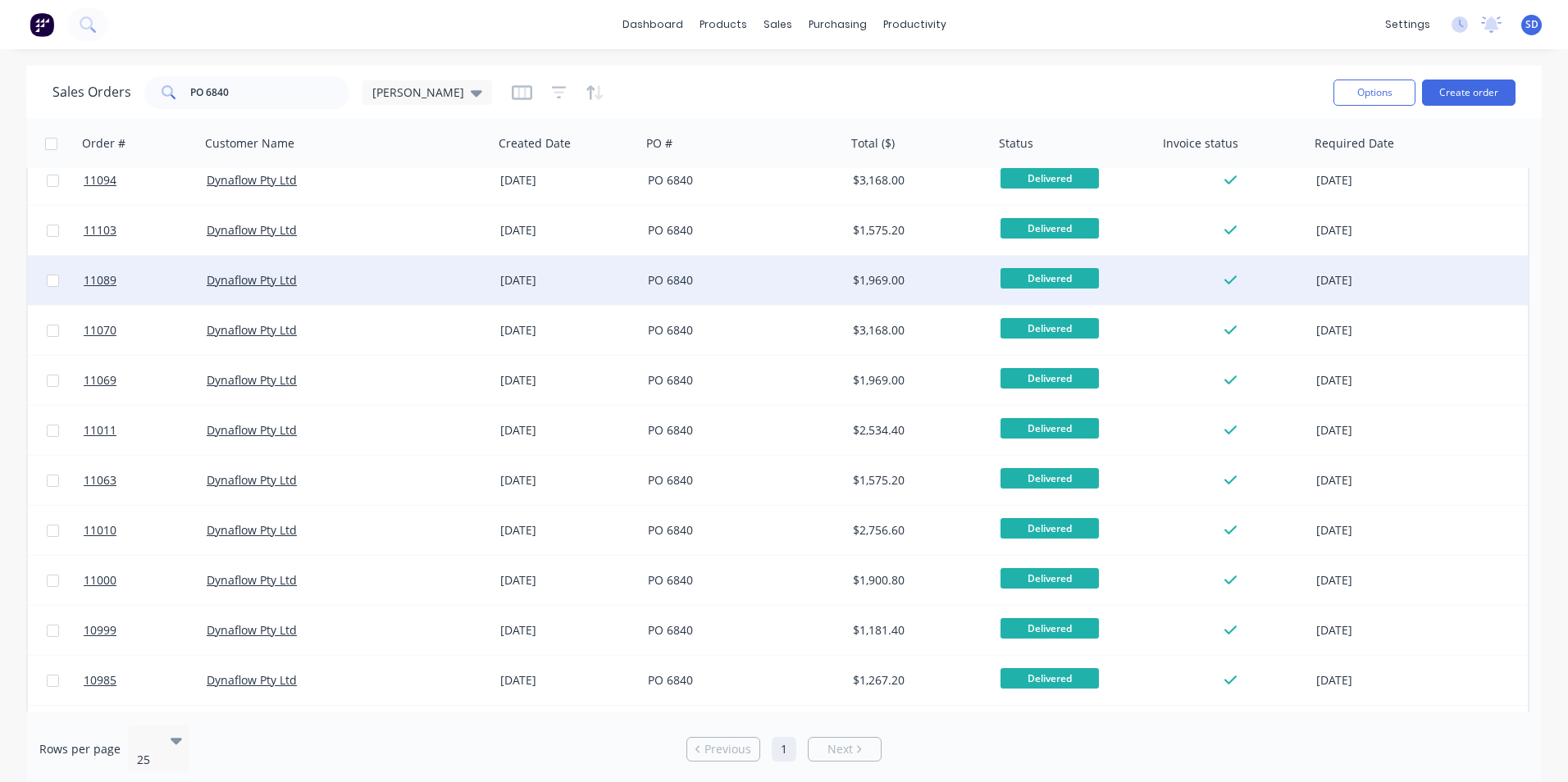
click at [772, 265] on div "PO 6840" at bounding box center [743, 280] width 205 height 50
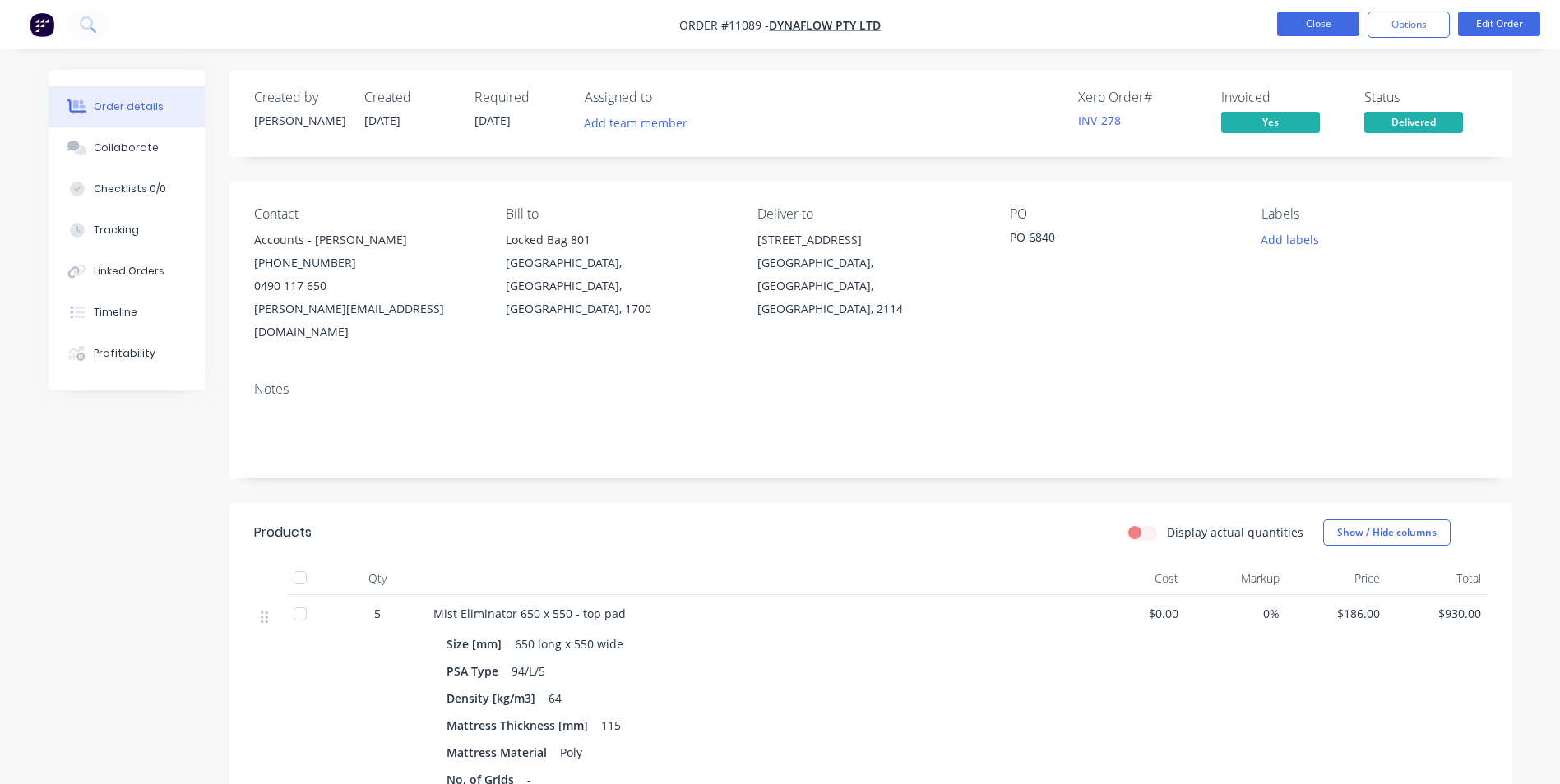
click at [1332, 25] on button "Close" at bounding box center [1318, 24] width 83 height 25
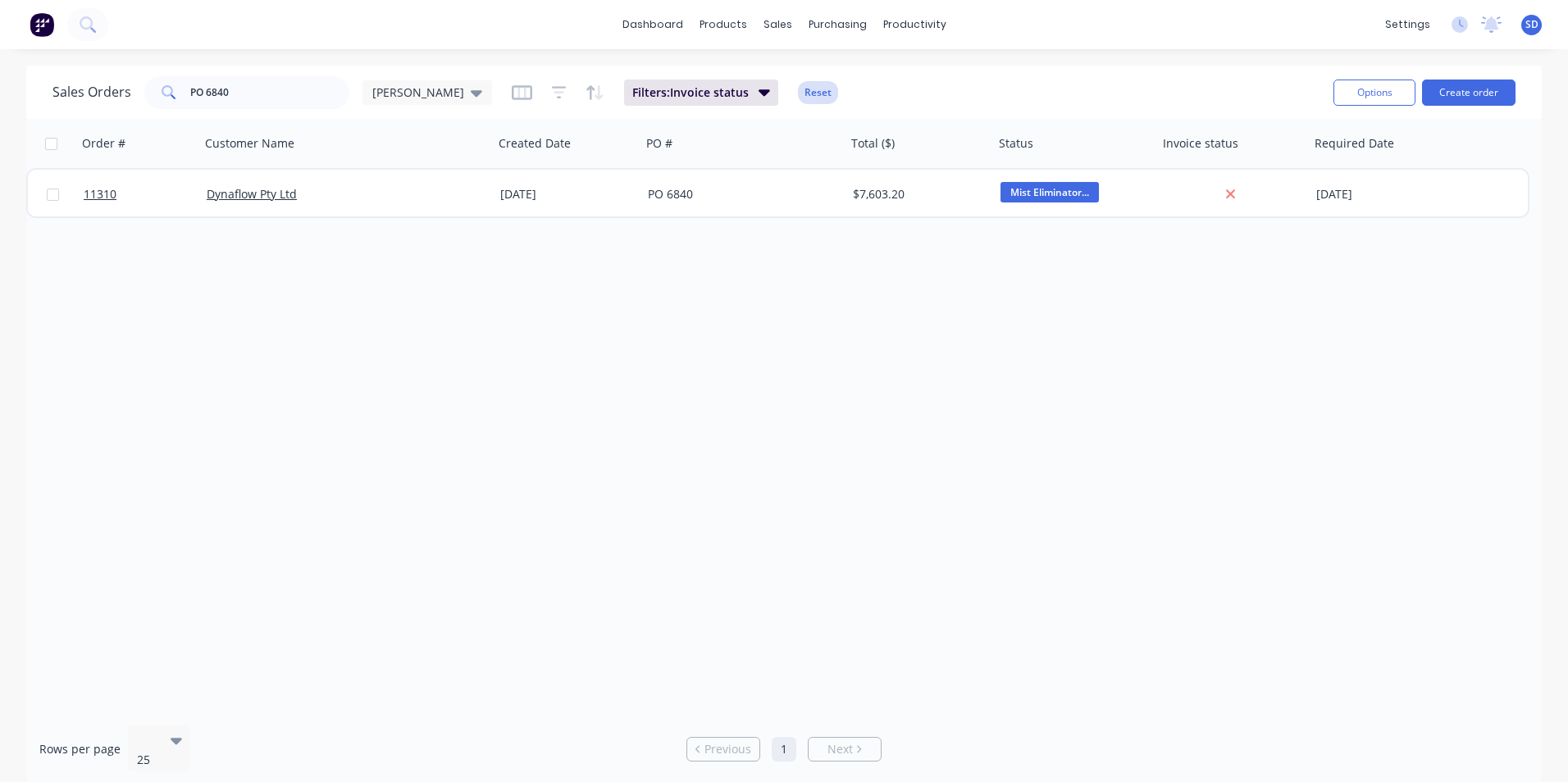
click at [798, 93] on button "Reset" at bounding box center [818, 92] width 41 height 23
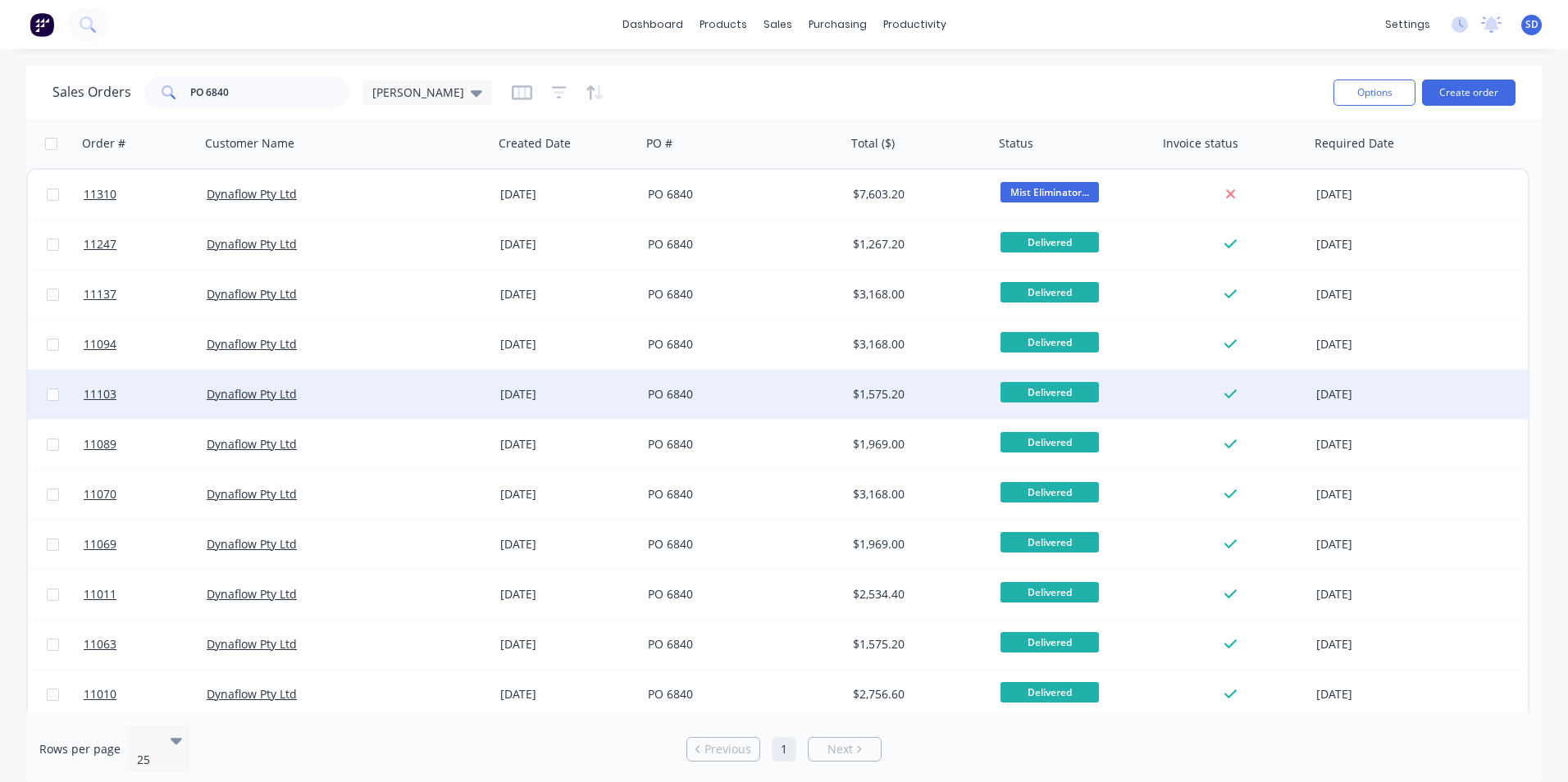
click at [602, 406] on div "[DATE]" at bounding box center [567, 394] width 148 height 50
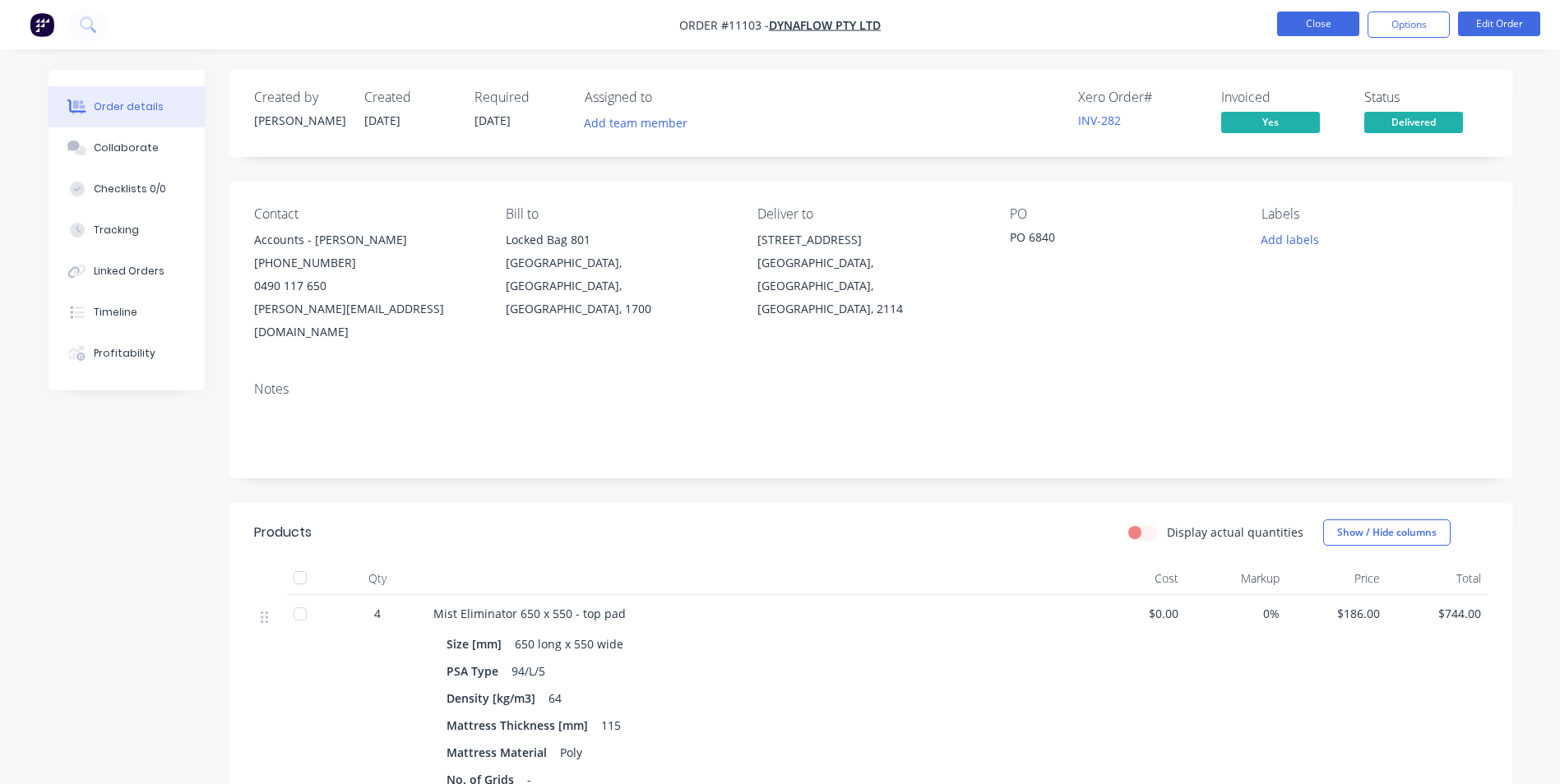
click at [1286, 18] on button "Close" at bounding box center [1318, 24] width 83 height 25
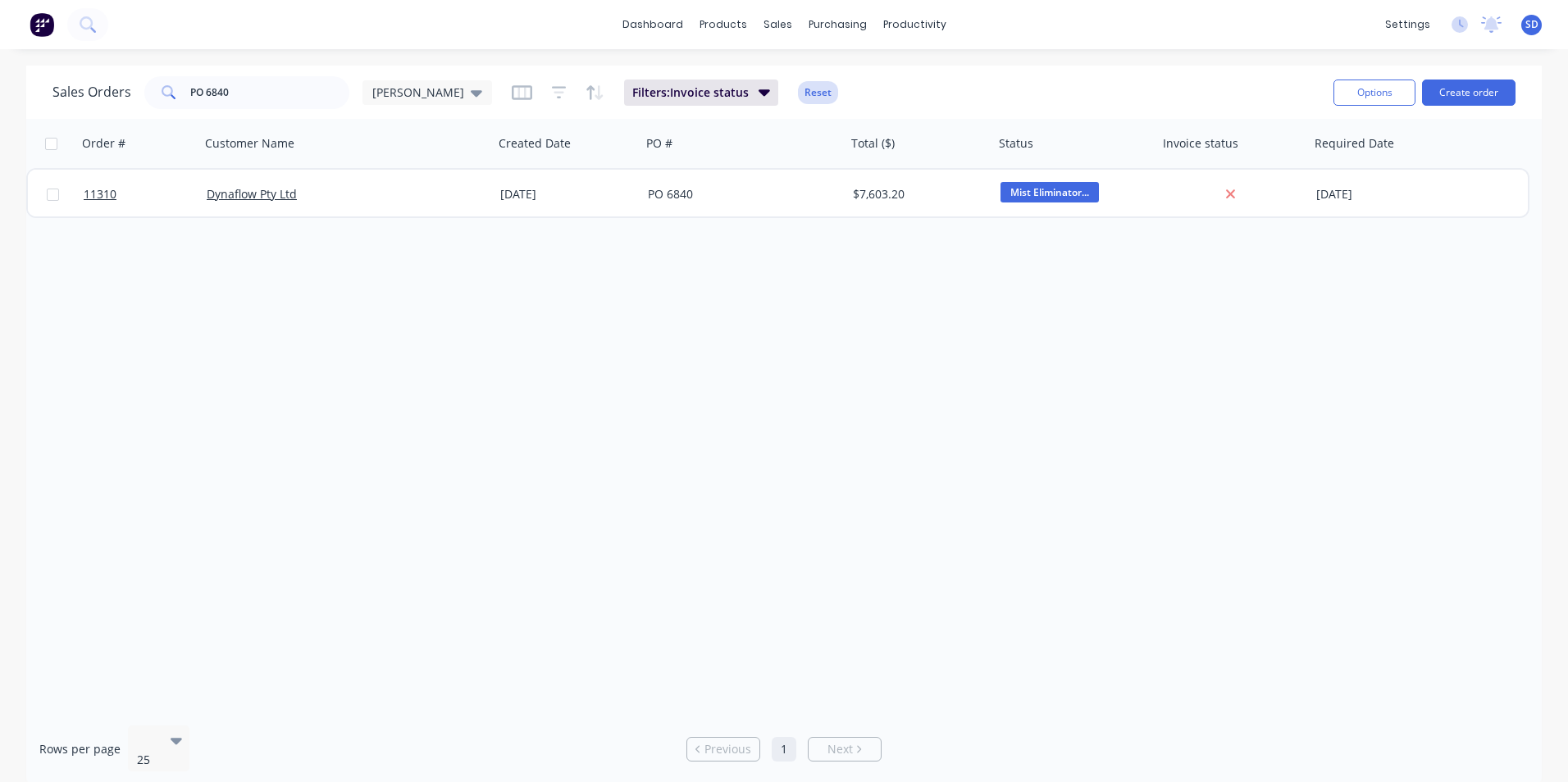
click at [798, 95] on button "Reset" at bounding box center [818, 92] width 41 height 23
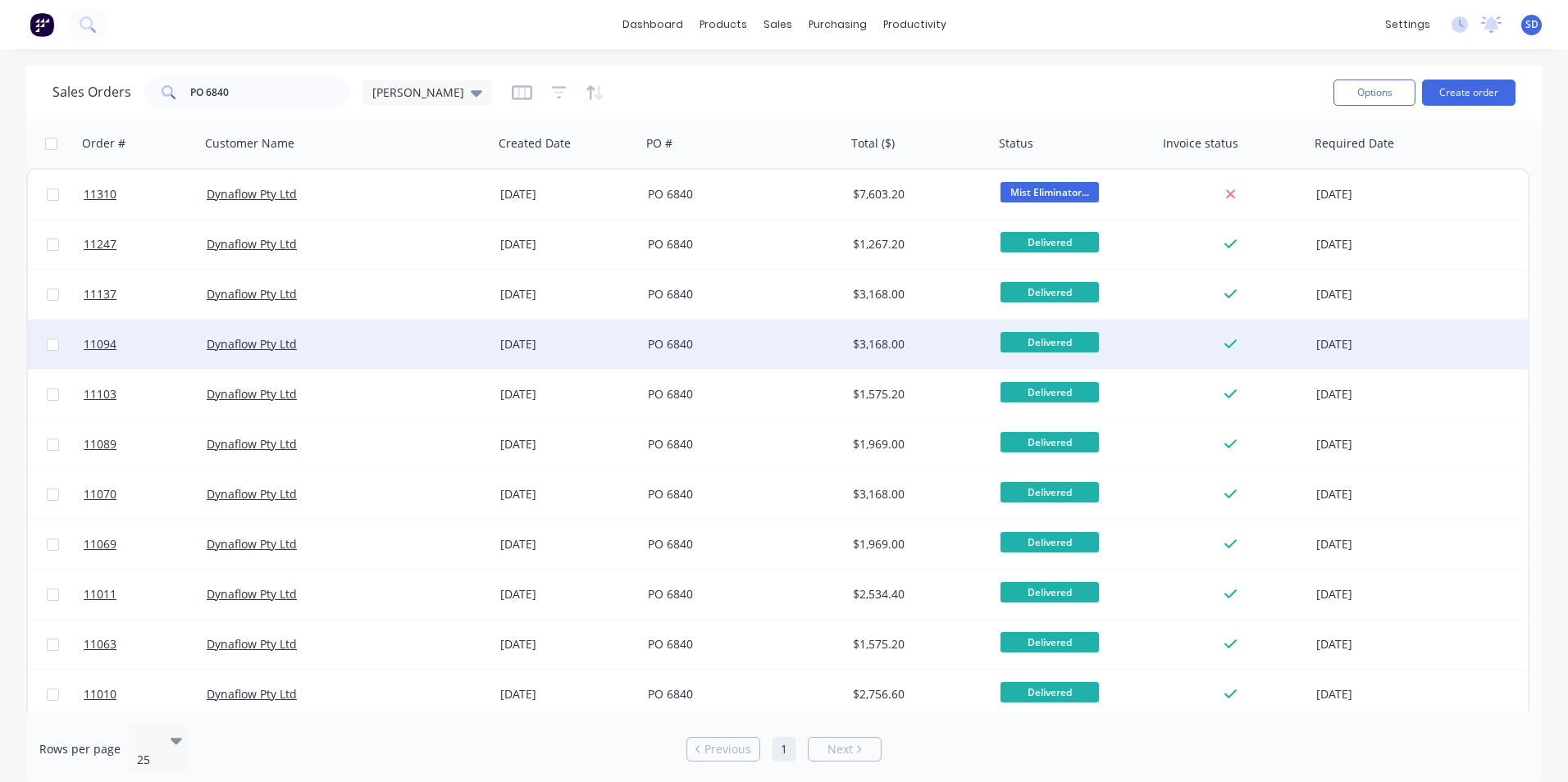
click at [594, 360] on div "[DATE]" at bounding box center [567, 345] width 148 height 50
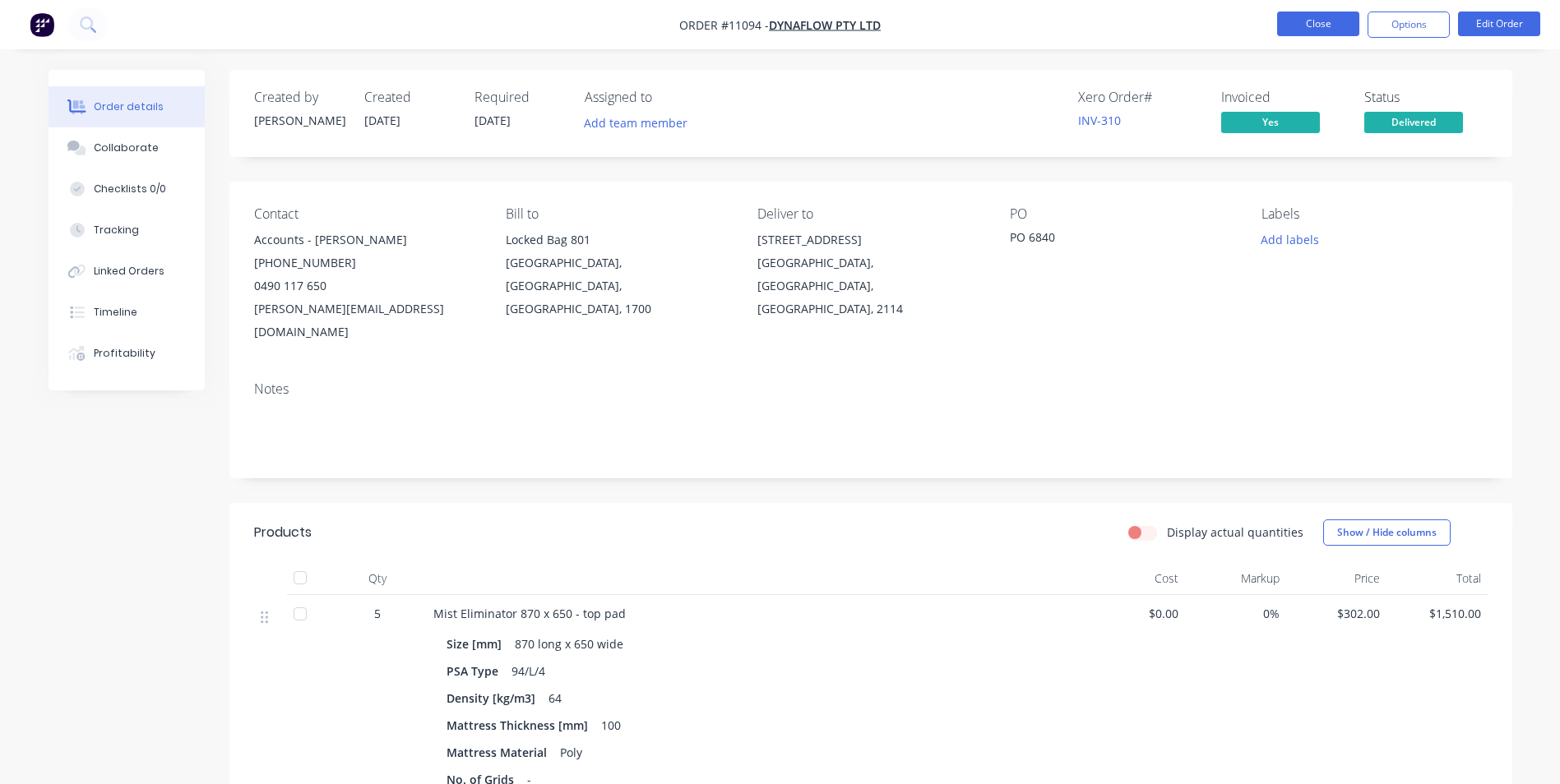
click at [1339, 19] on button "Close" at bounding box center [1318, 24] width 83 height 25
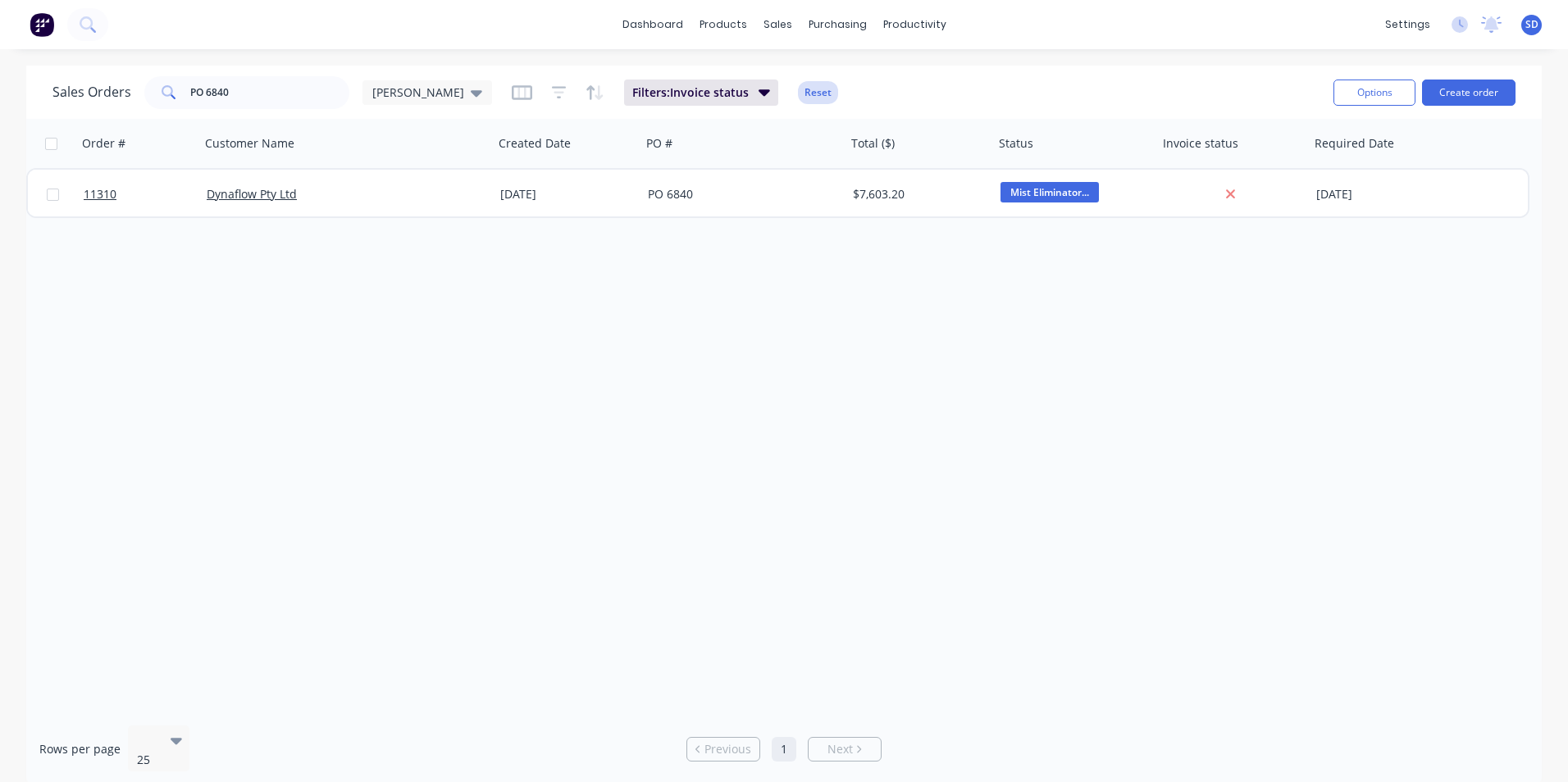
click at [798, 101] on button "Reset" at bounding box center [818, 92] width 41 height 23
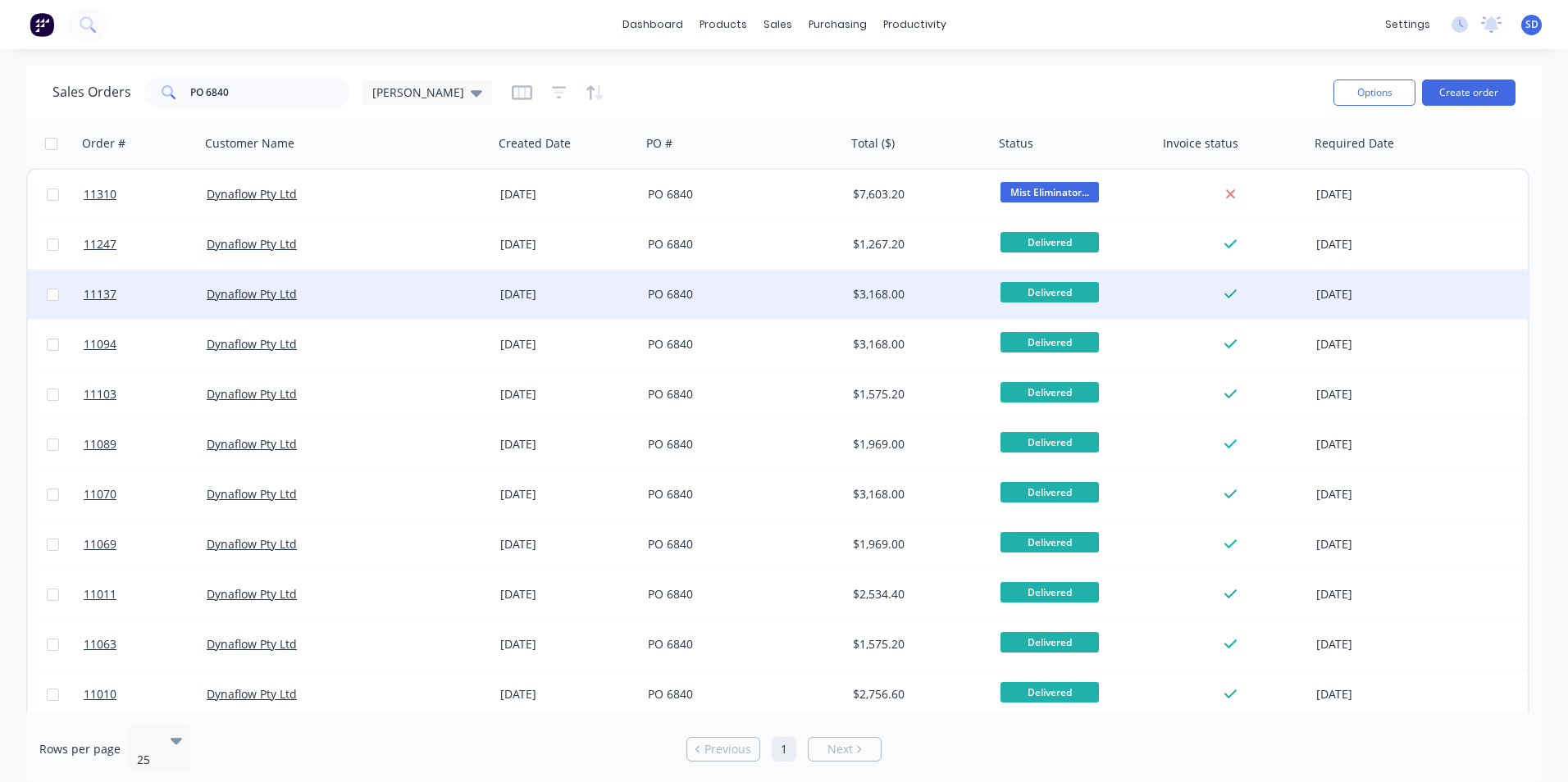
click at [468, 311] on div "Dynaflow Pty Ltd" at bounding box center [347, 294] width 293 height 50
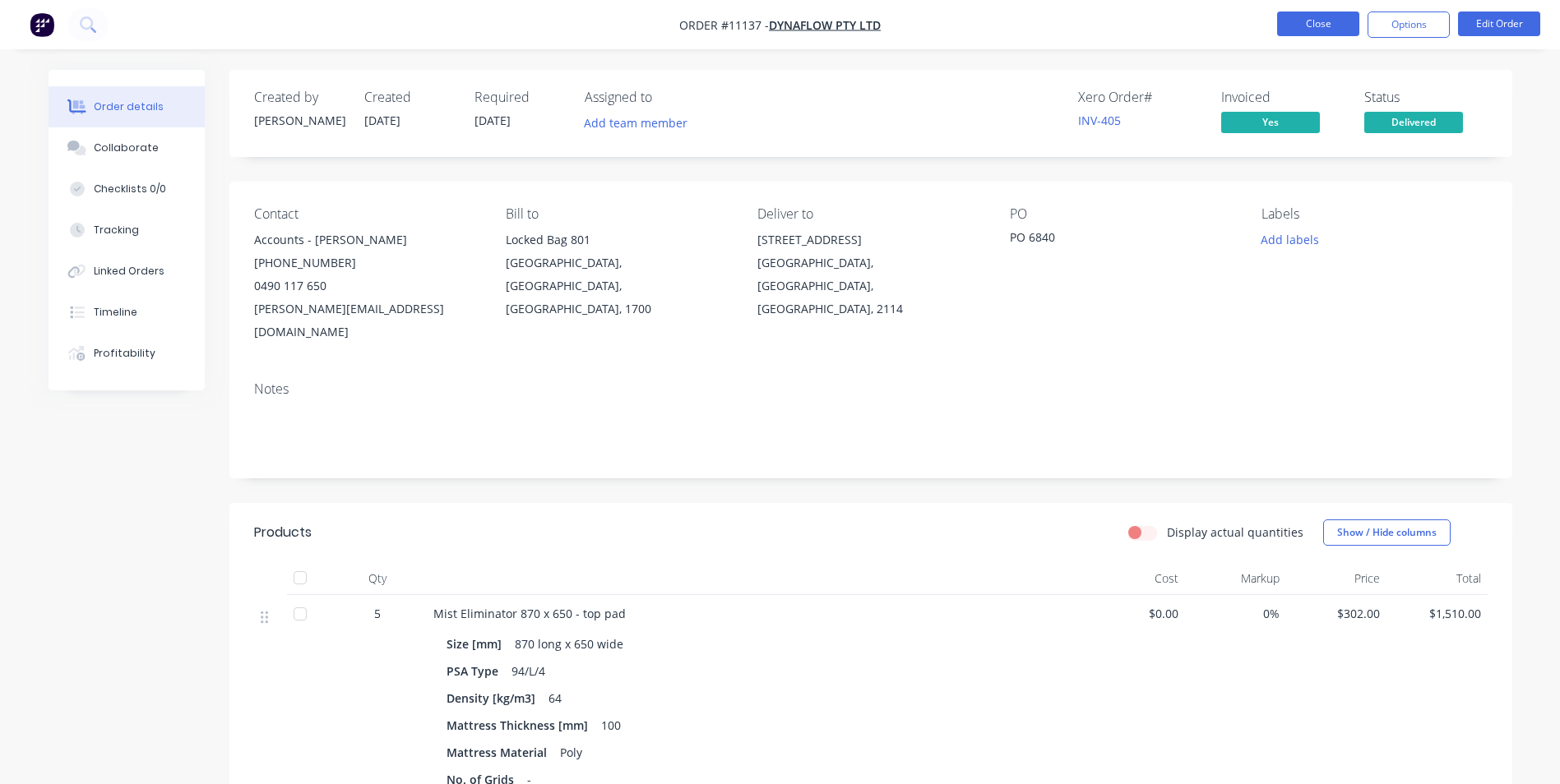
click at [1328, 22] on button "Close" at bounding box center [1318, 24] width 83 height 25
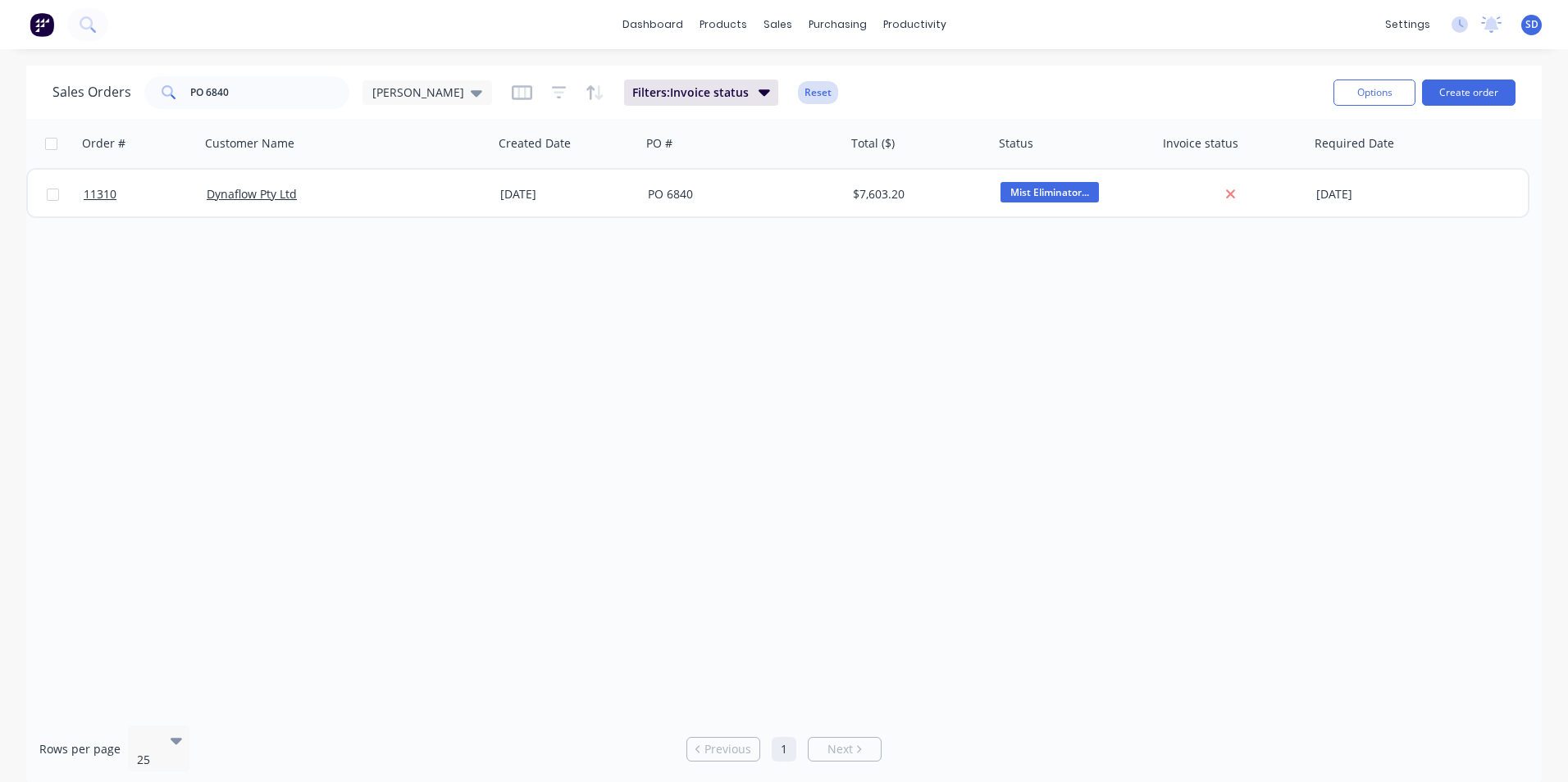
click at [798, 95] on button "Reset" at bounding box center [818, 92] width 41 height 23
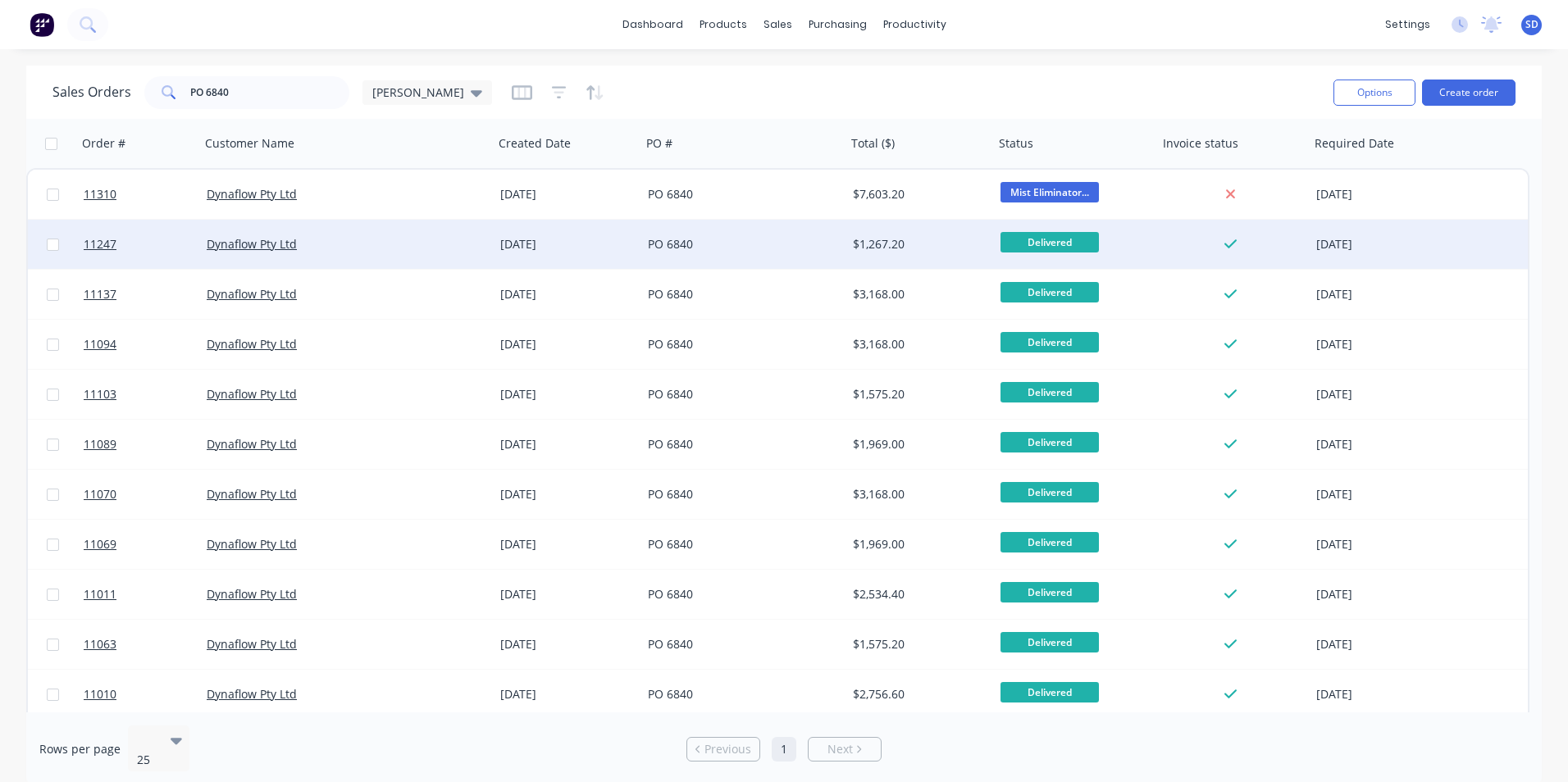
click at [757, 254] on div "PO 6840" at bounding box center [743, 245] width 205 height 50
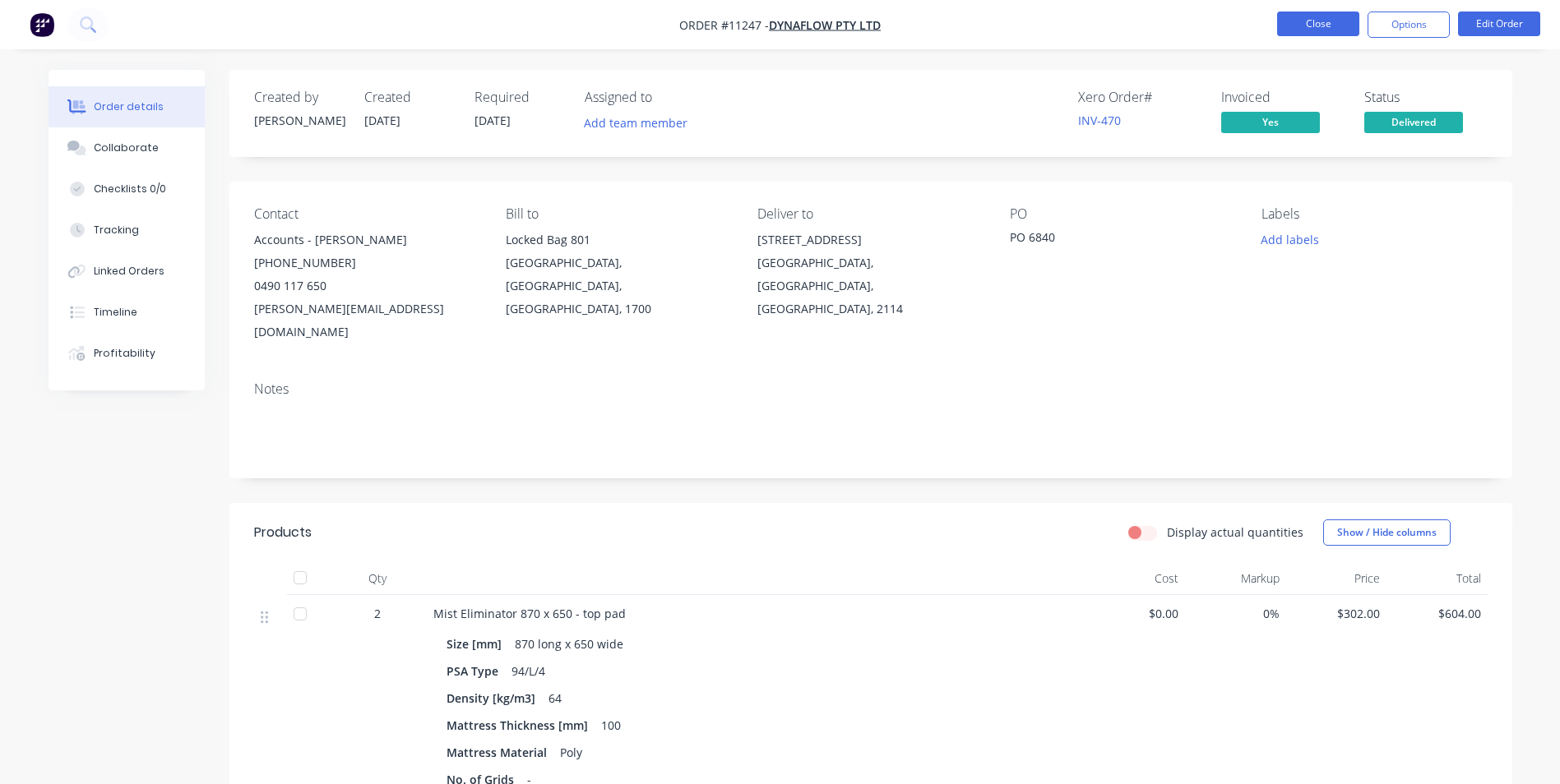
click at [1318, 16] on button "Close" at bounding box center [1318, 24] width 83 height 25
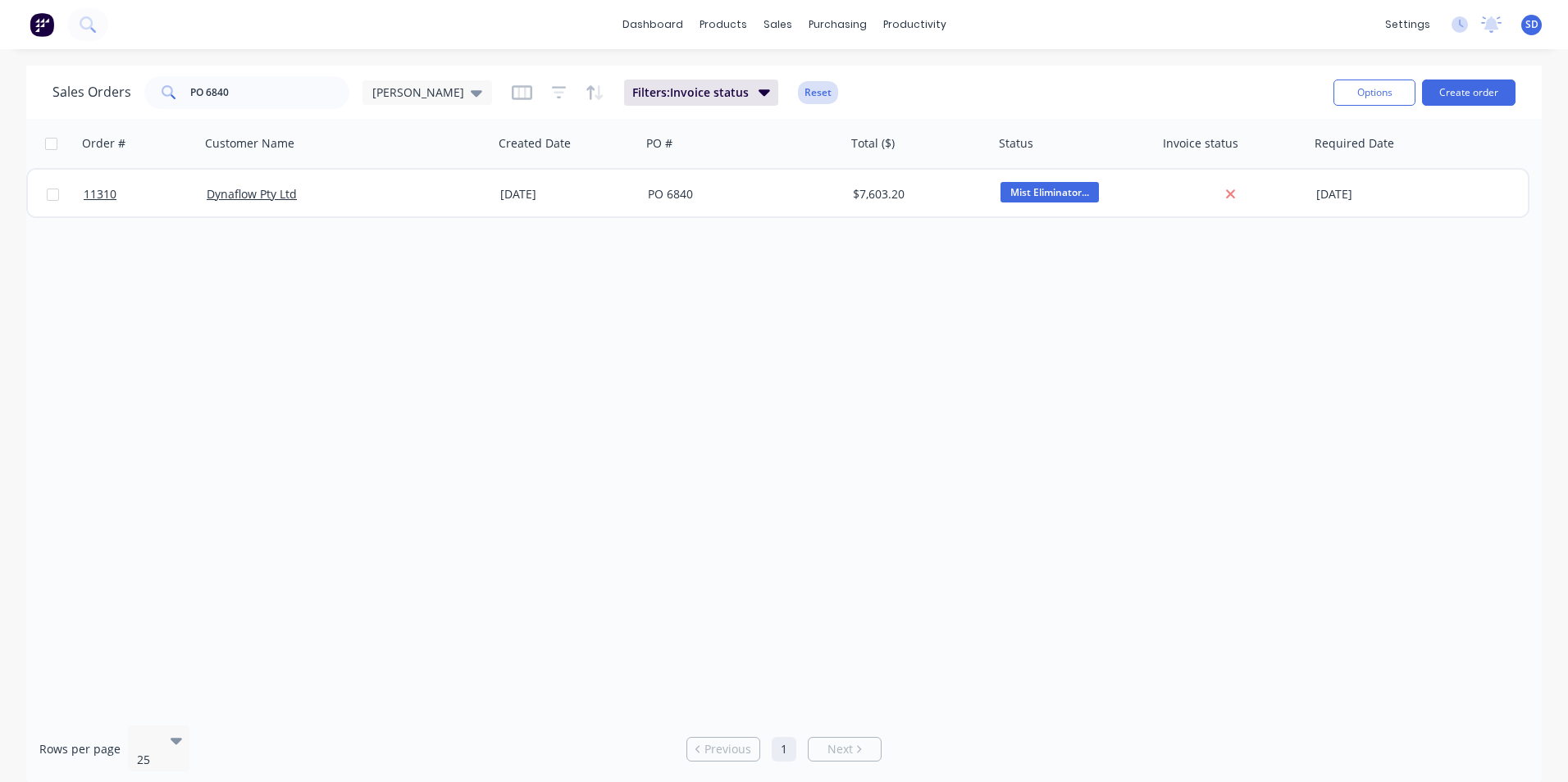
click at [798, 88] on button "Reset" at bounding box center [818, 92] width 41 height 23
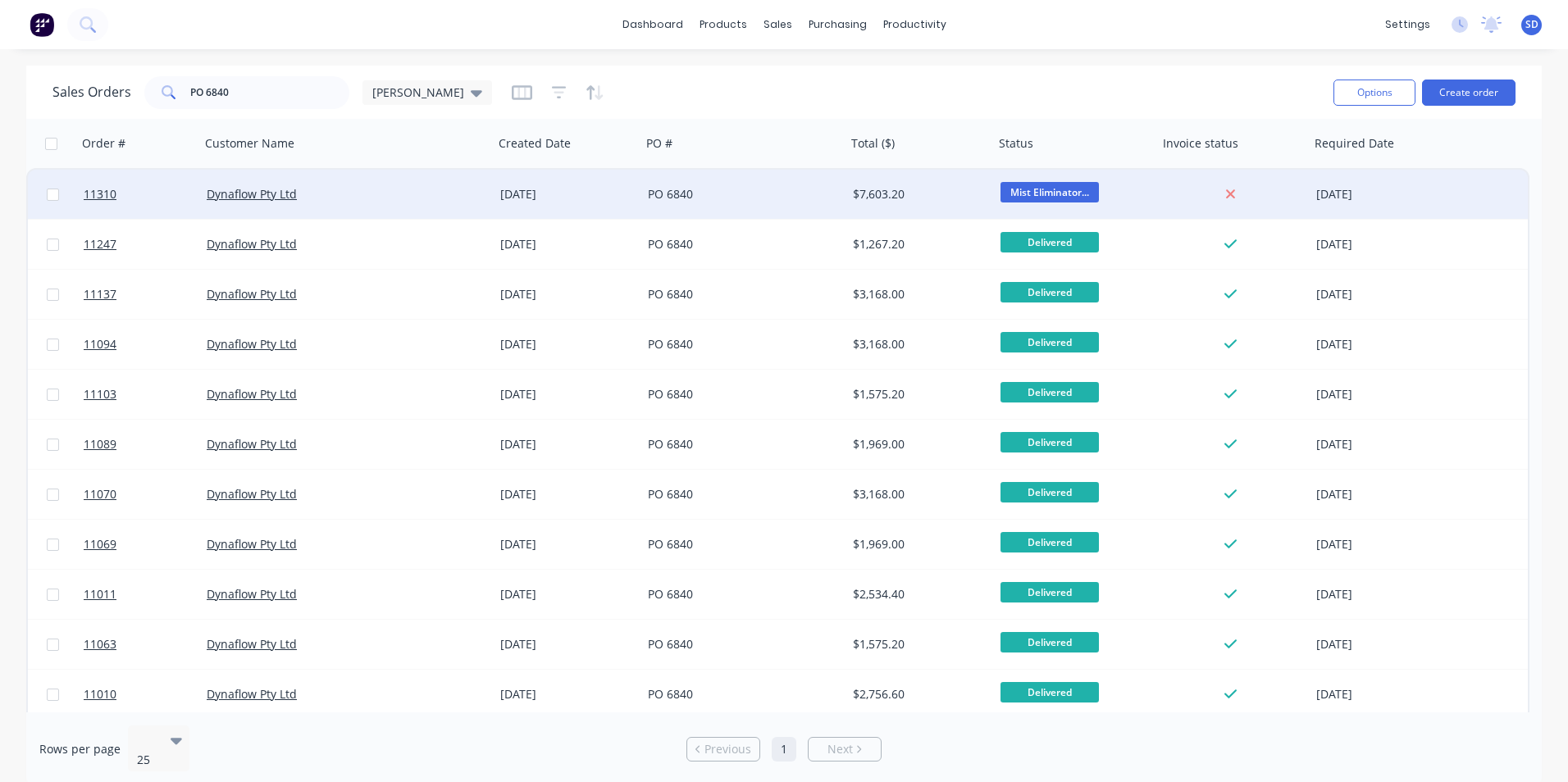
click at [501, 217] on div "[DATE]" at bounding box center [567, 194] width 148 height 50
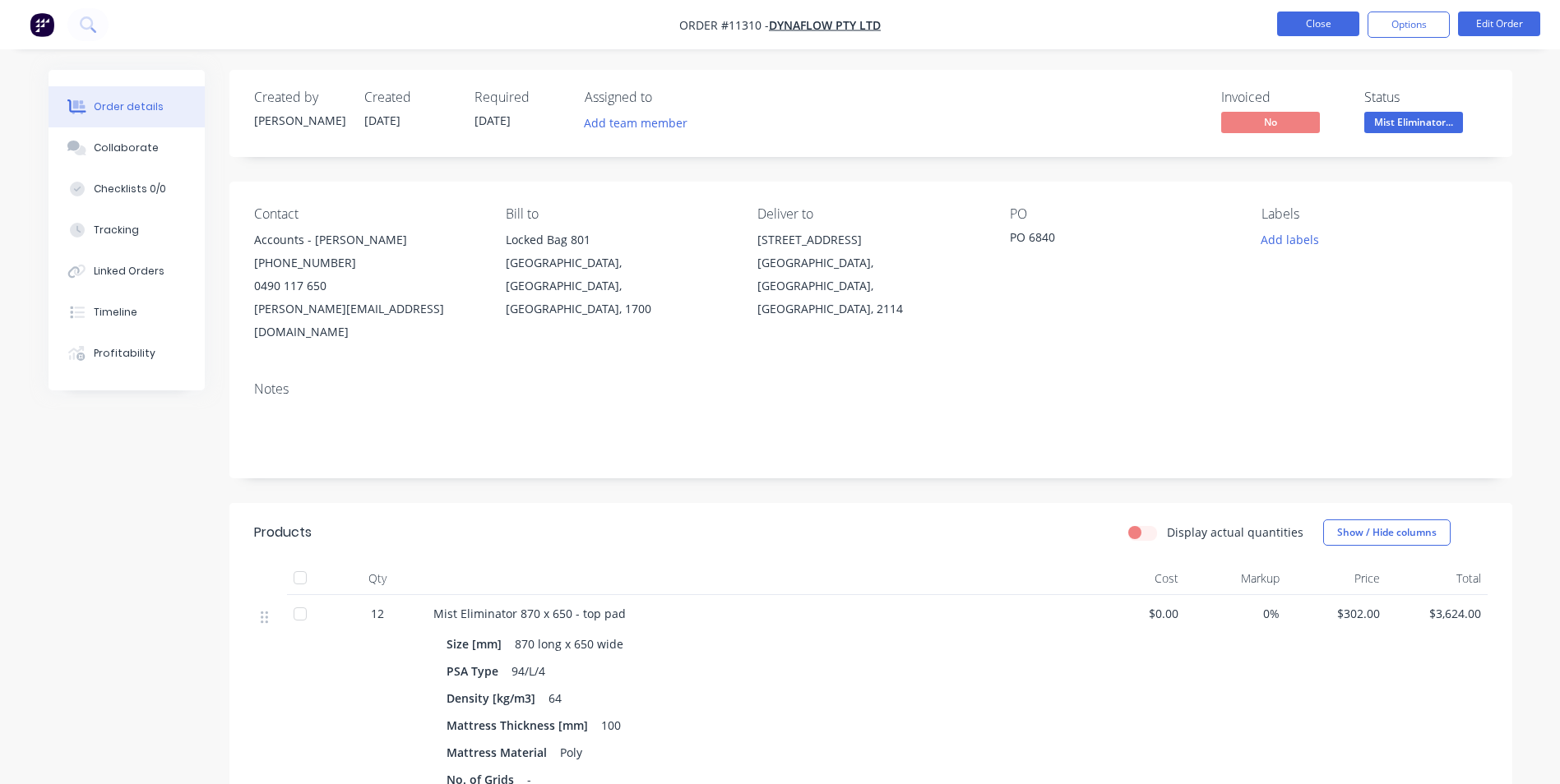
click at [1332, 28] on button "Close" at bounding box center [1318, 24] width 83 height 25
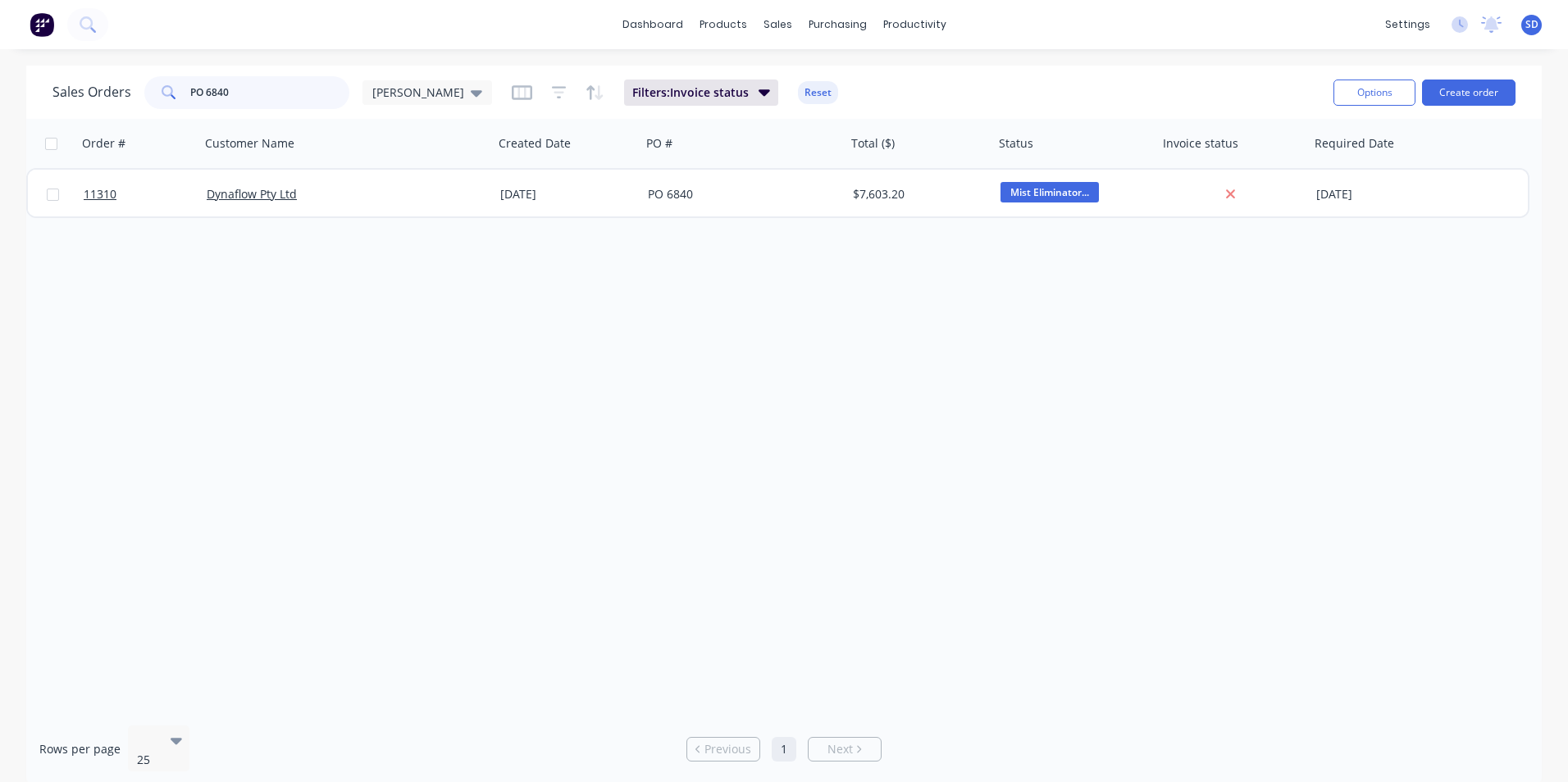
drag, startPoint x: 261, startPoint y: 101, endPoint x: 132, endPoint y: 93, distance: 129.2
click at [132, 93] on div "Sales Orders PO 6840 [PERSON_NAME] WMI" at bounding box center [272, 92] width 439 height 33
type input "dynaflow"
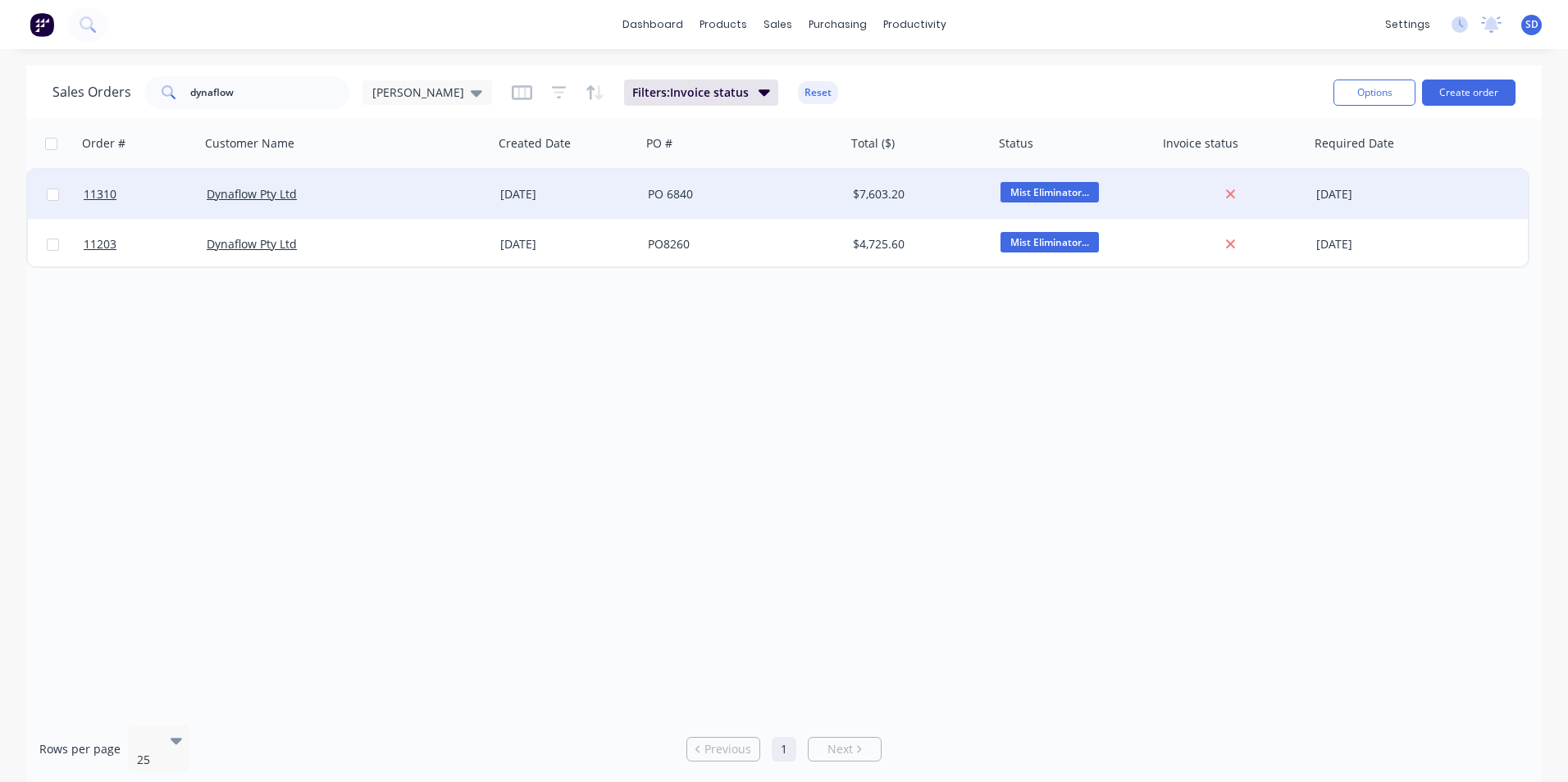
click at [491, 204] on div "Dynaflow Pty Ltd" at bounding box center [347, 194] width 293 height 50
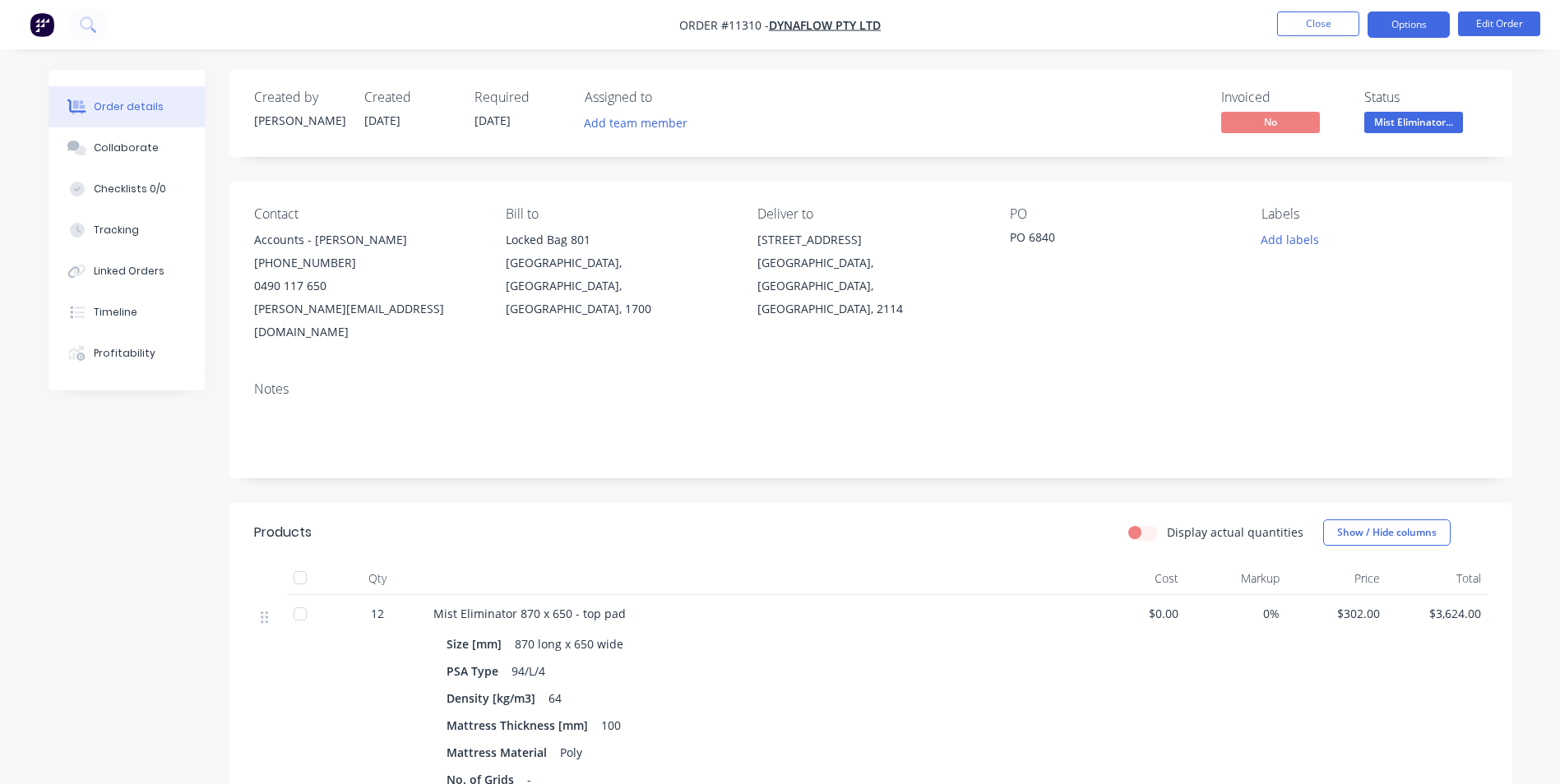
click at [1408, 32] on button "Options" at bounding box center [1409, 25] width 83 height 26
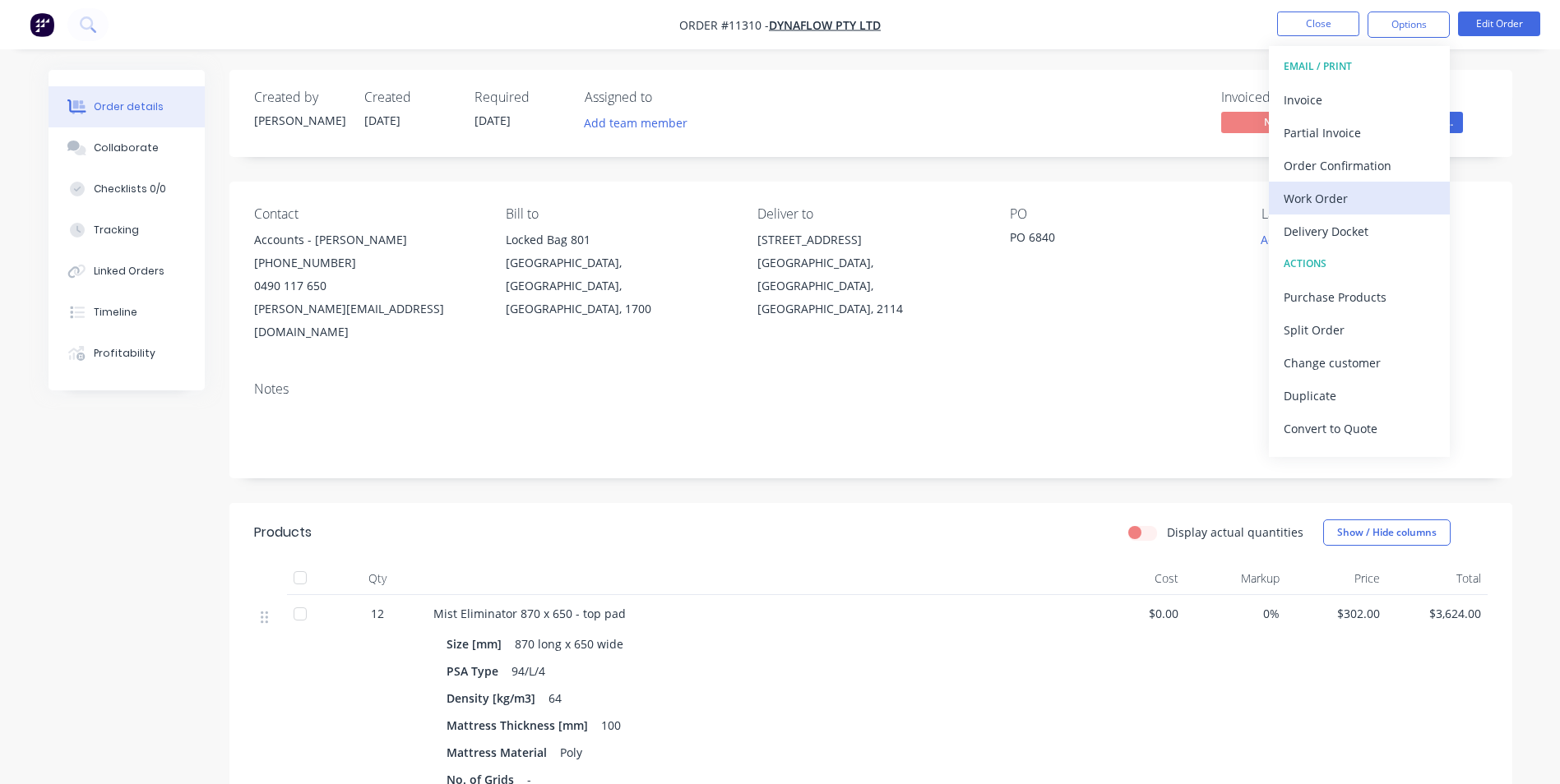
click at [1352, 207] on div "Work Order" at bounding box center [1359, 199] width 151 height 24
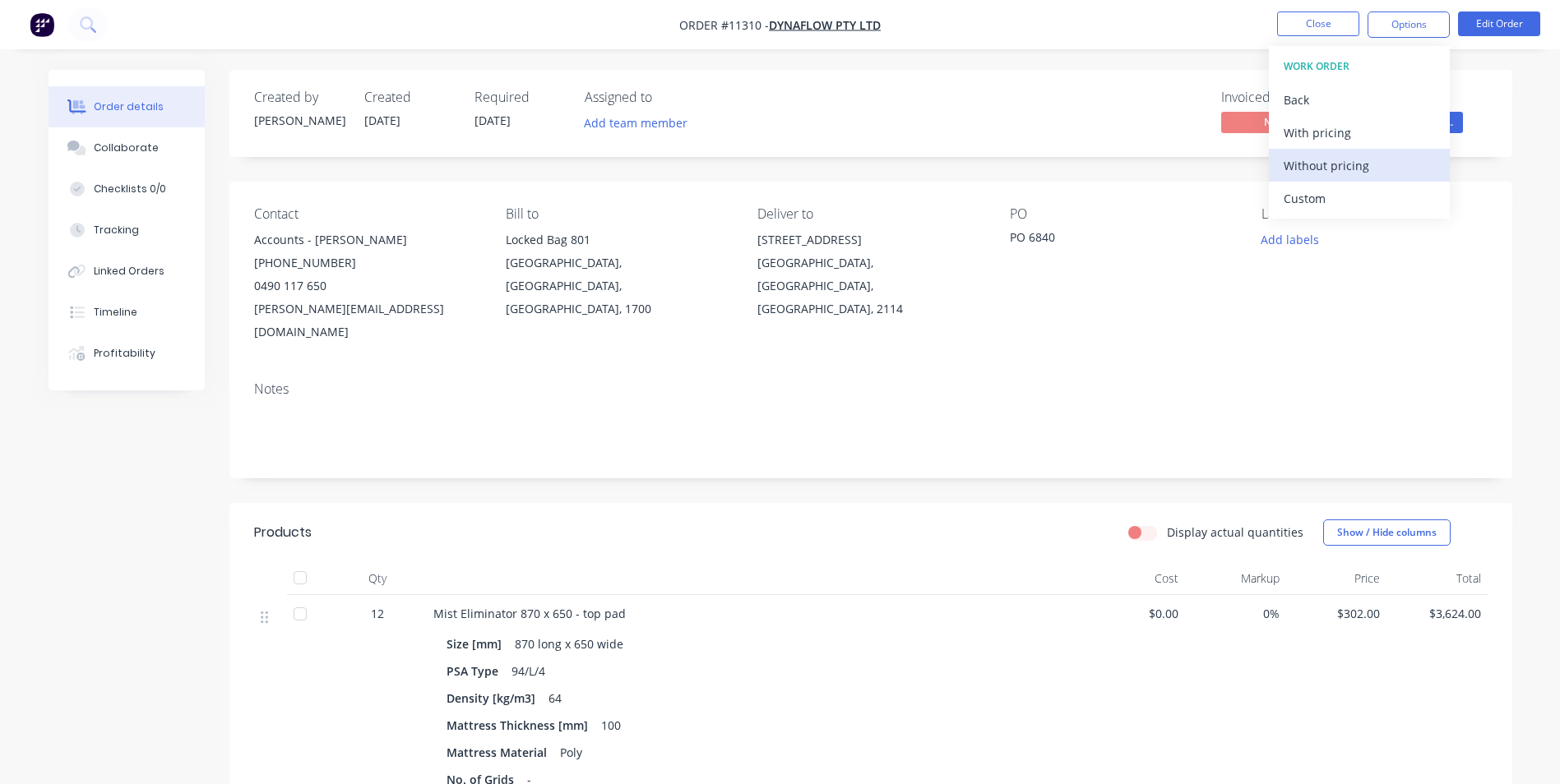
click at [1349, 155] on div "Without pricing" at bounding box center [1359, 166] width 151 height 24
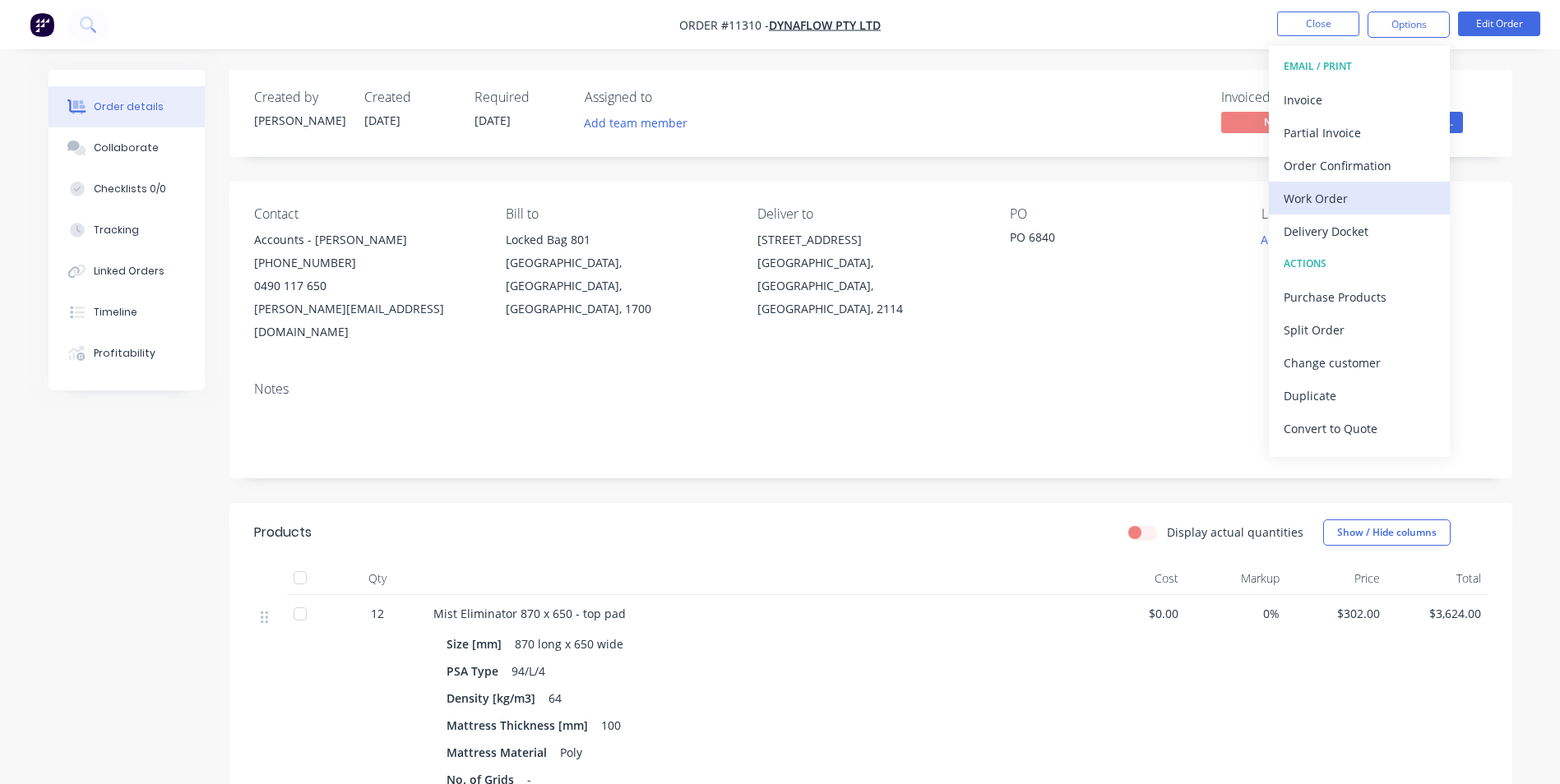
click at [1342, 203] on div "Work Order" at bounding box center [1359, 199] width 151 height 24
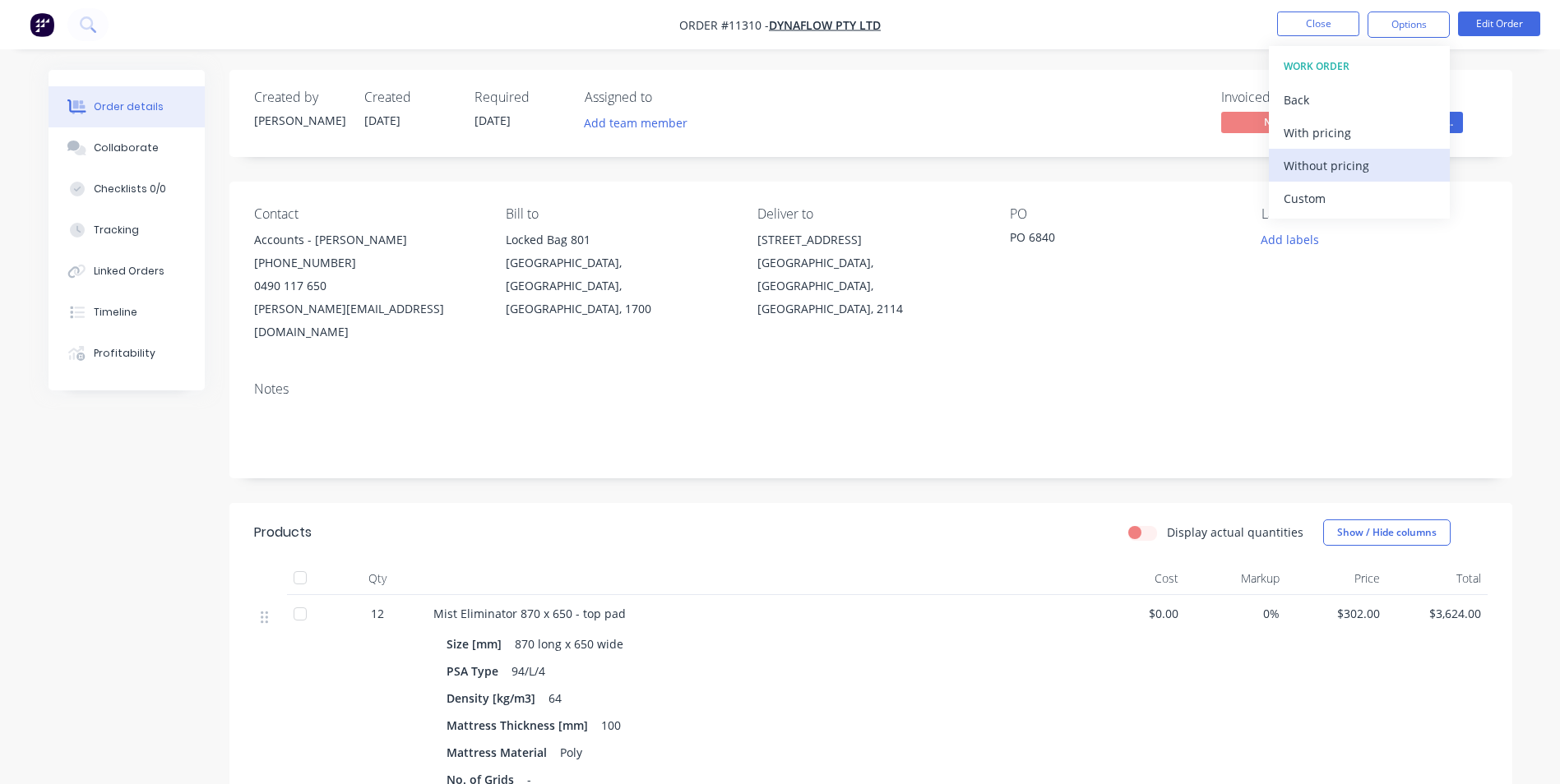
click at [1354, 160] on div "Without pricing" at bounding box center [1359, 166] width 151 height 24
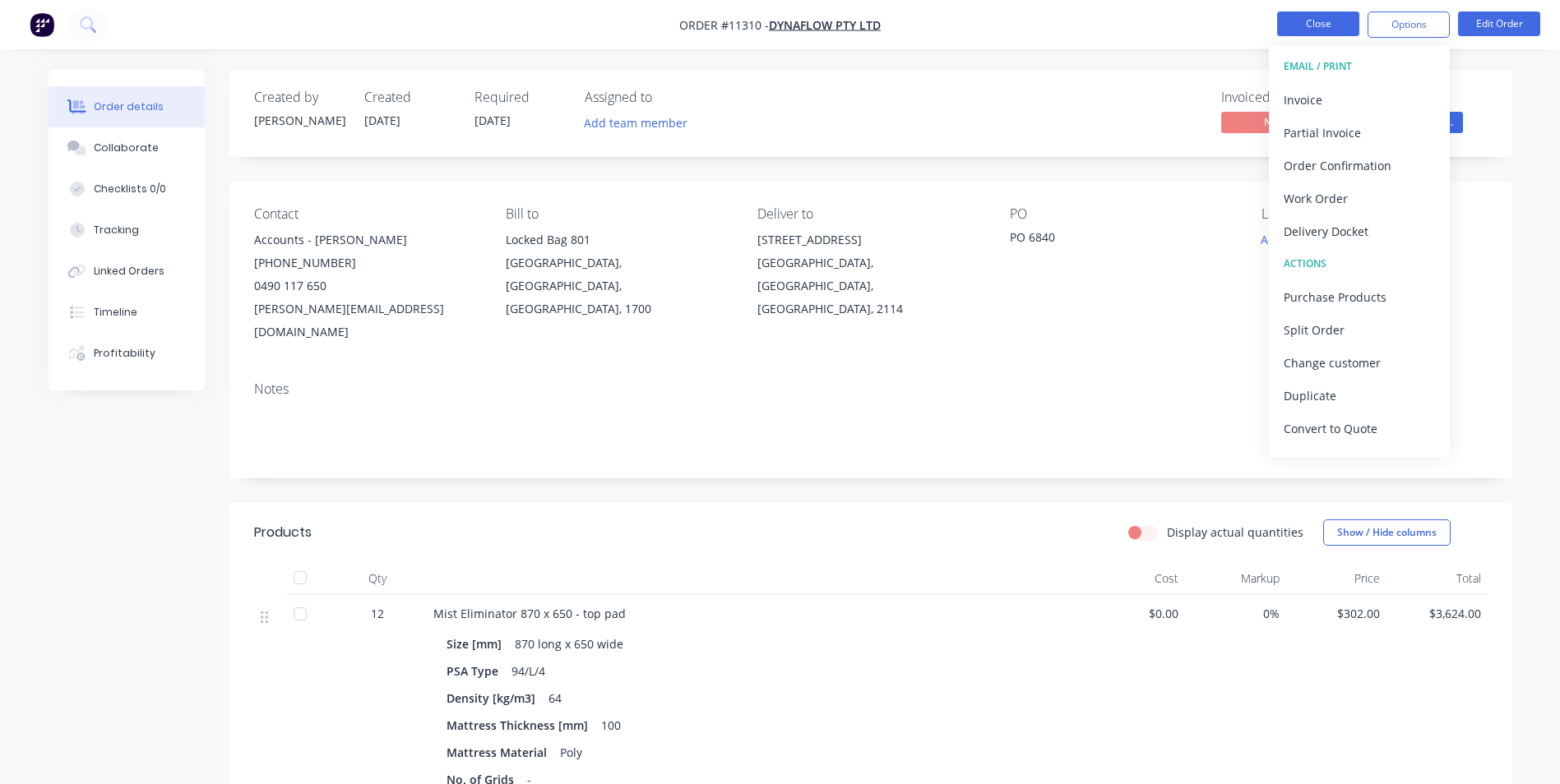
click at [1298, 25] on button "Close" at bounding box center [1318, 24] width 83 height 25
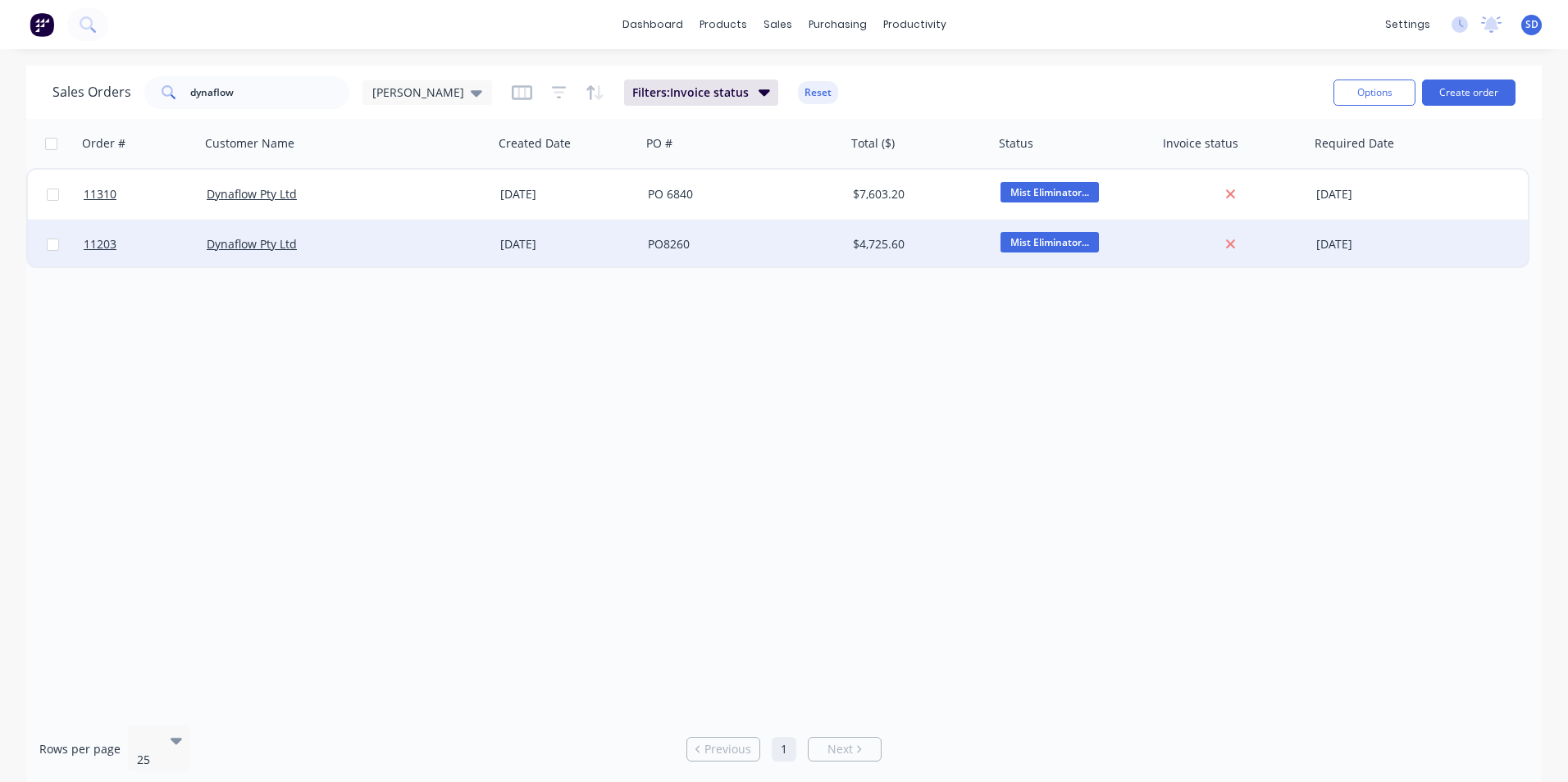
click at [617, 253] on div "[DATE]" at bounding box center [567, 245] width 148 height 50
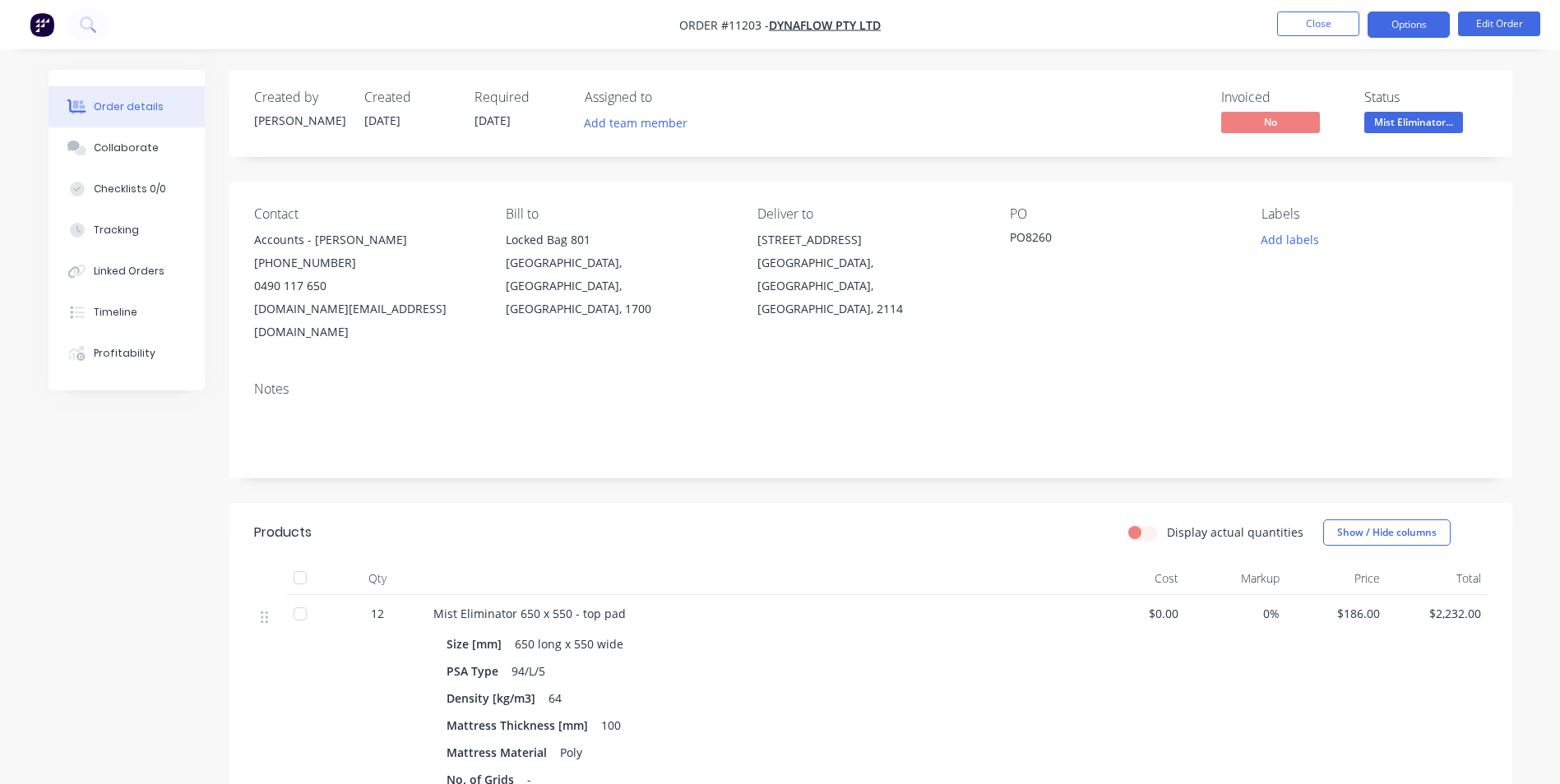
click at [1429, 12] on button "Options" at bounding box center [1409, 25] width 83 height 26
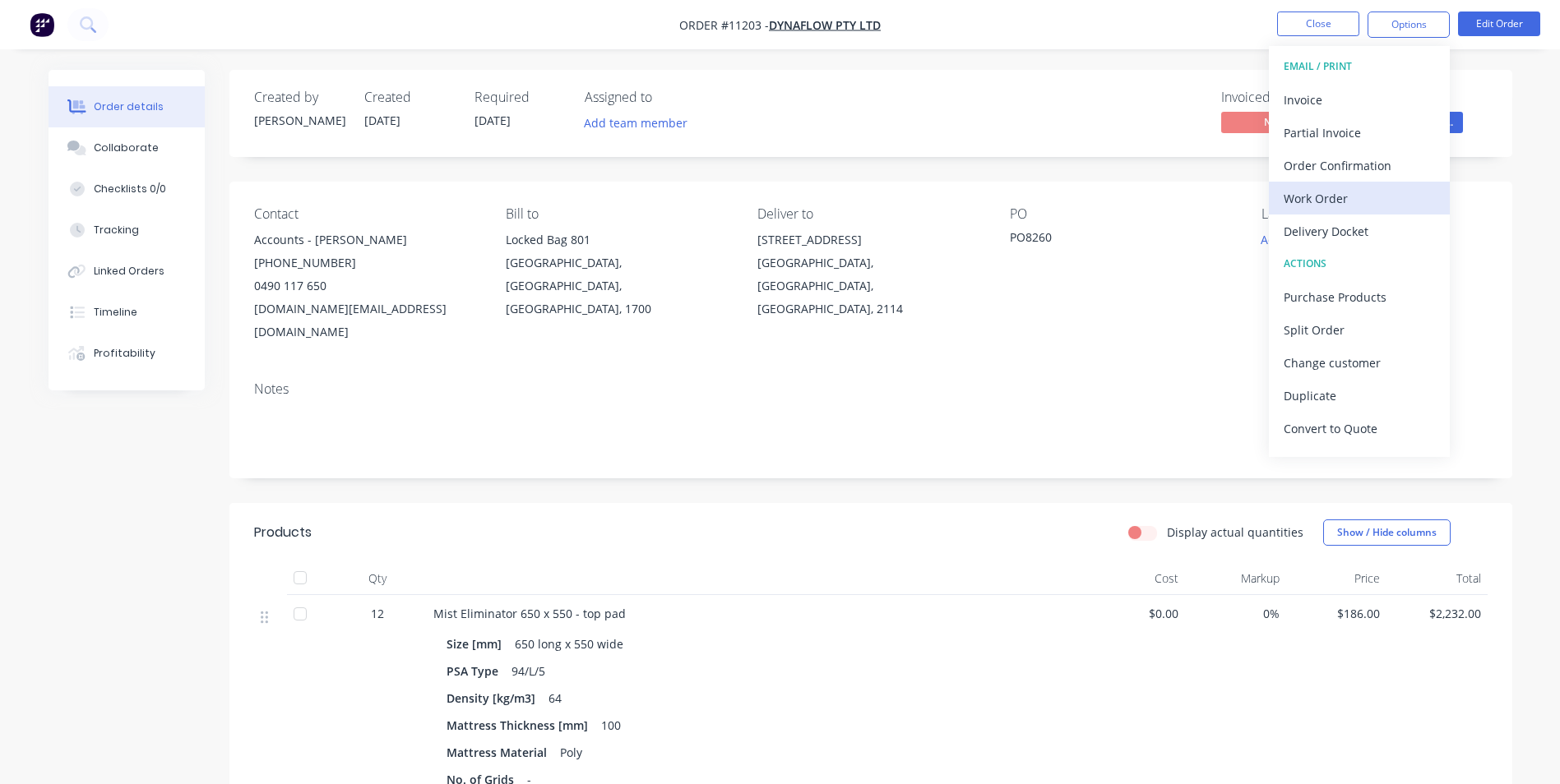
click at [1346, 188] on div "Work Order" at bounding box center [1359, 199] width 151 height 24
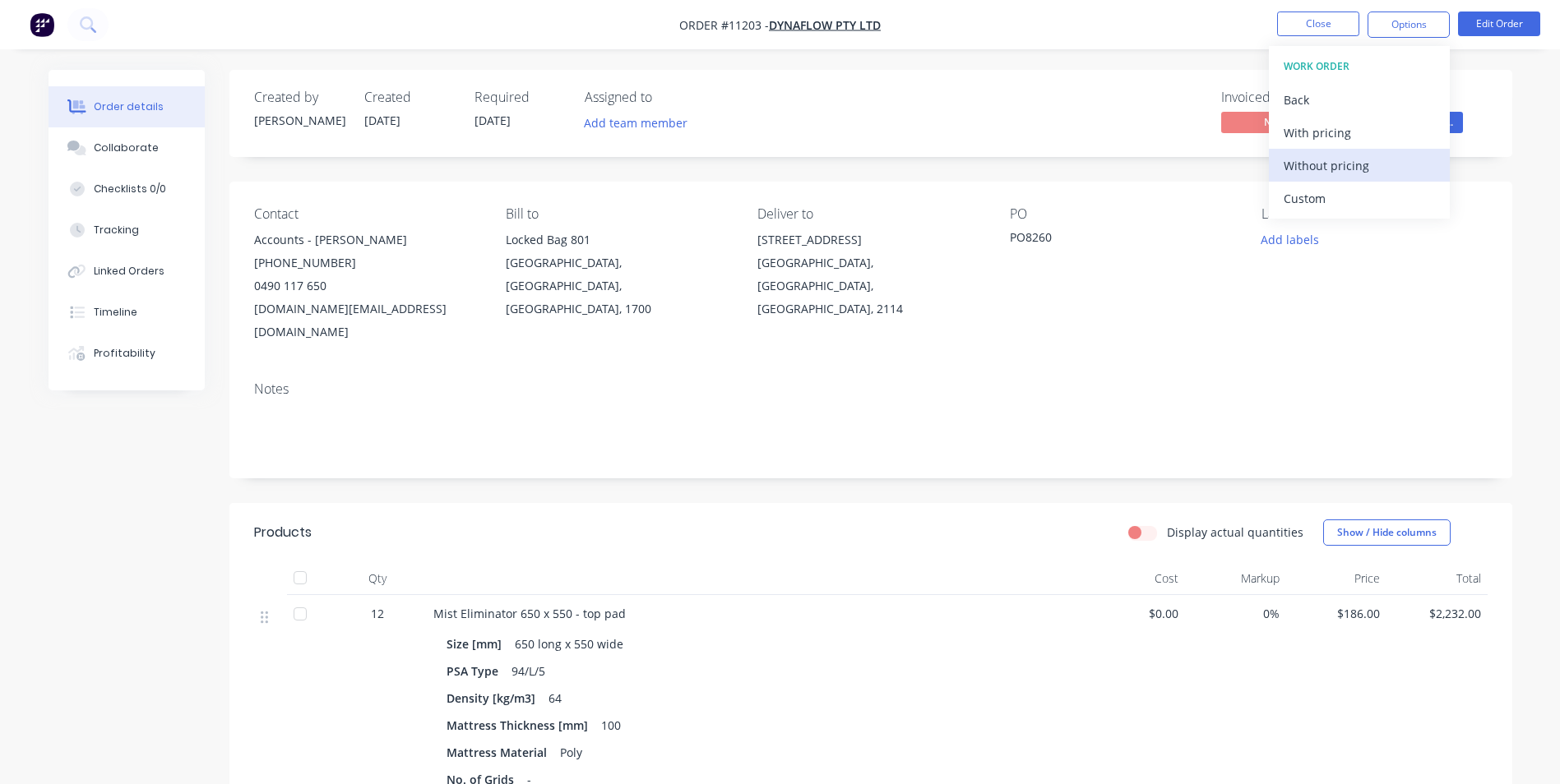
click at [1351, 174] on div "Without pricing" at bounding box center [1359, 166] width 151 height 24
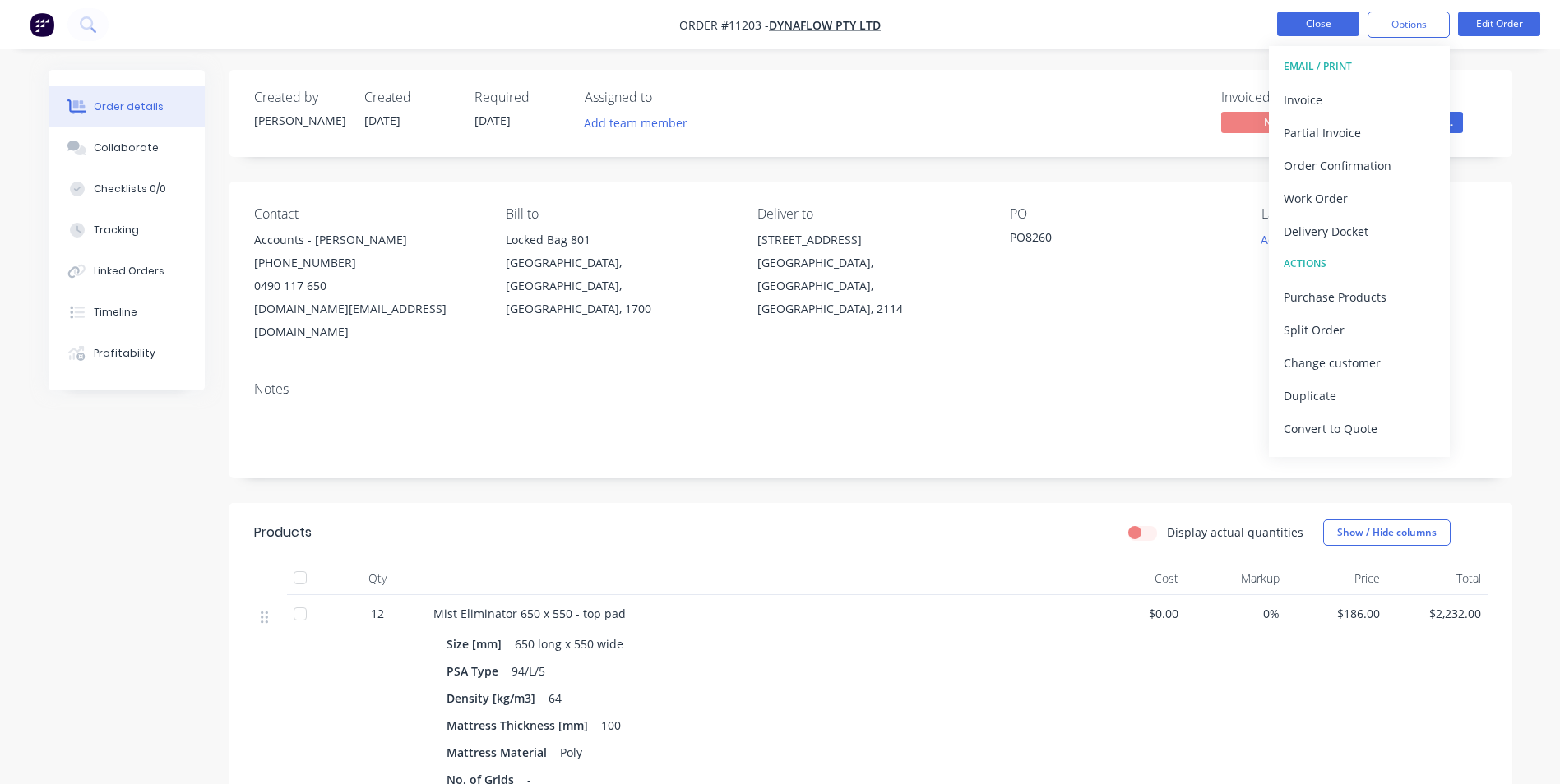
click at [1284, 16] on button "Close" at bounding box center [1318, 24] width 83 height 25
